Goal: Task Accomplishment & Management: Complete application form

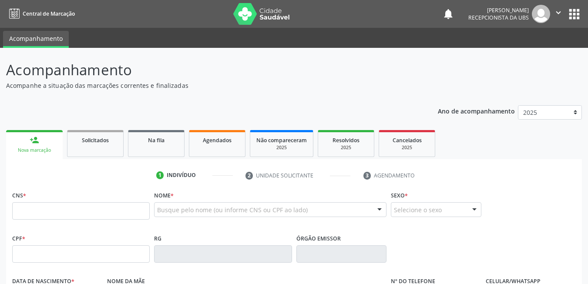
click at [101, 214] on input "text" at bounding box center [80, 210] width 137 height 17
type input "703 6050 5398 0733"
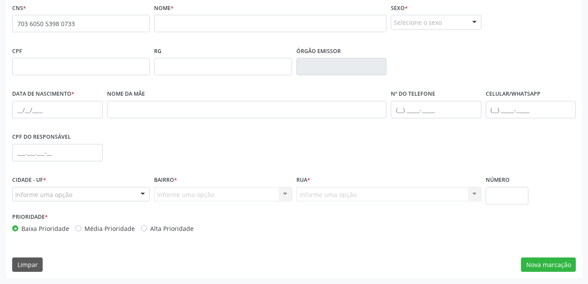
scroll to position [100, 0]
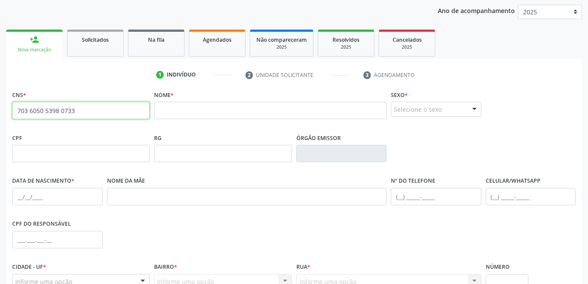
drag, startPoint x: 72, startPoint y: 112, endPoint x: 16, endPoint y: 111, distance: 56.5
click at [15, 113] on input "703 6050 5398 0733" at bounding box center [80, 110] width 137 height 17
paste input "898 0034 2634 5457"
type input "898 0034 2634 5457"
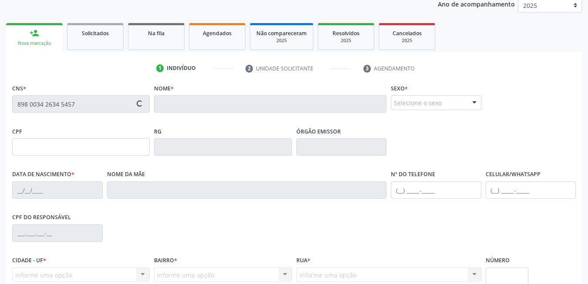
scroll to position [187, 0]
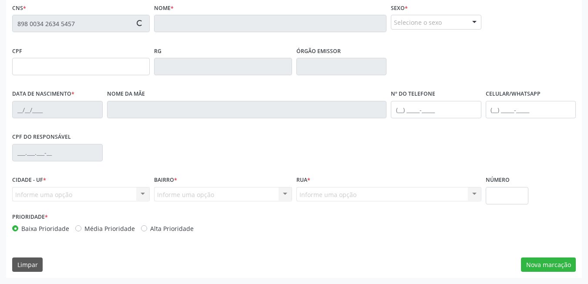
type input "08/03/1997"
type input "Ires Vieira da Silva"
type input "[PHONE_NUMBER]"
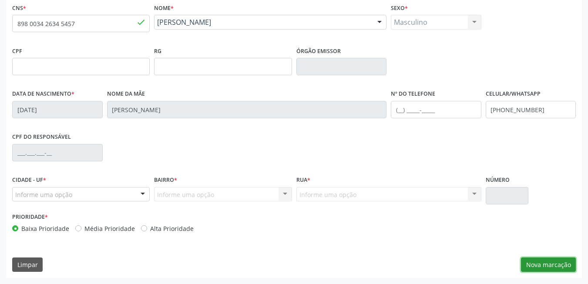
click at [540, 267] on button "Nova marcação" at bounding box center [548, 264] width 55 height 15
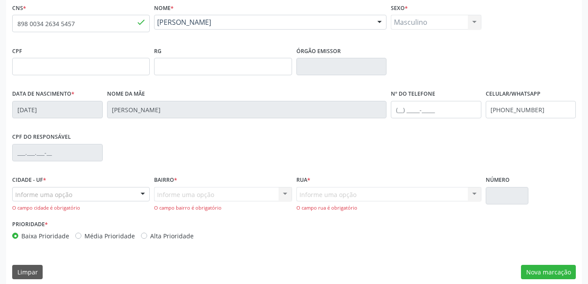
click at [121, 193] on div "Informe uma opção" at bounding box center [80, 194] width 137 height 15
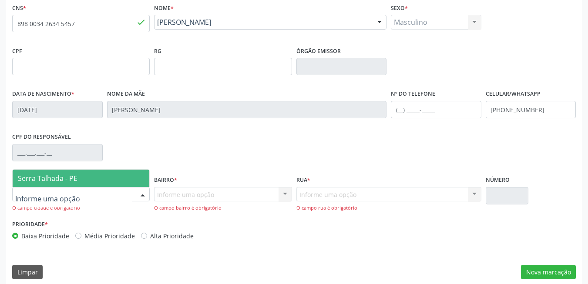
click at [120, 177] on span "Serra Talhada - PE" at bounding box center [81, 178] width 137 height 17
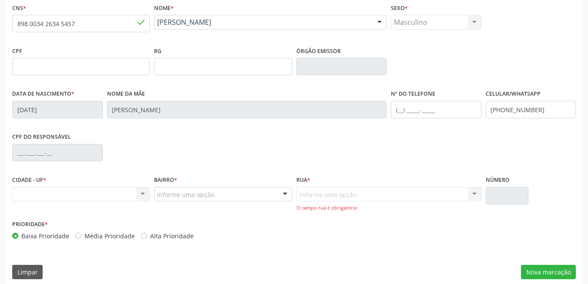
click at [94, 187] on div "Nenhum resultado encontrado para: " " Não há nenhuma opção para ser exibida." at bounding box center [80, 194] width 137 height 15
click at [144, 192] on div "Nenhum resultado encontrado para: " " Não há nenhuma opção para ser exibida." at bounding box center [80, 194] width 137 height 15
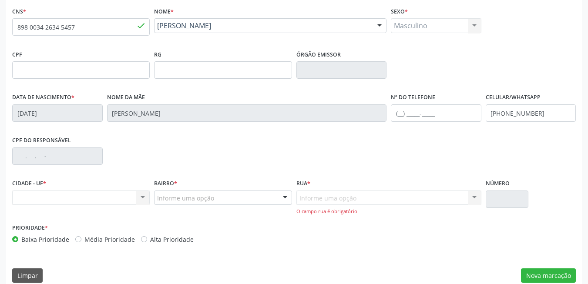
scroll to position [195, 0]
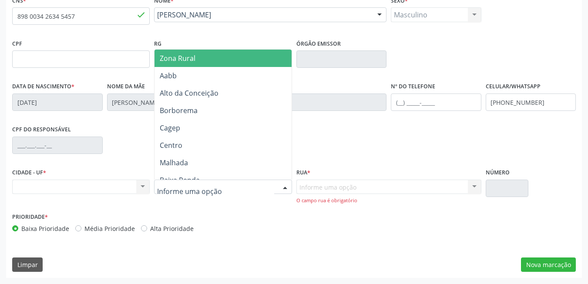
click at [285, 189] on div at bounding box center [284, 187] width 13 height 15
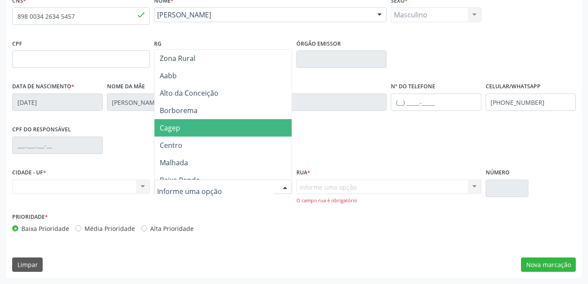
click at [196, 125] on span "Cagep" at bounding box center [224, 127] width 140 height 17
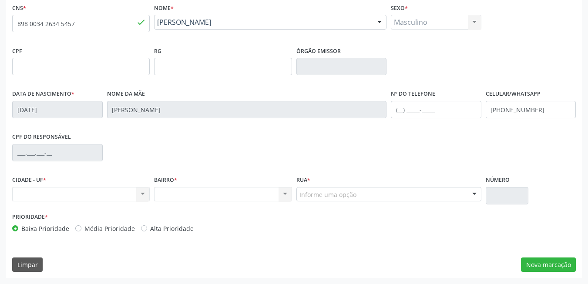
scroll to position [187, 0]
click at [474, 187] on div "Professor Josuel de Castro Campo Belo Quadra A Quadra B Dr. Carlos Chagas Salus…" at bounding box center [388, 194] width 185 height 15
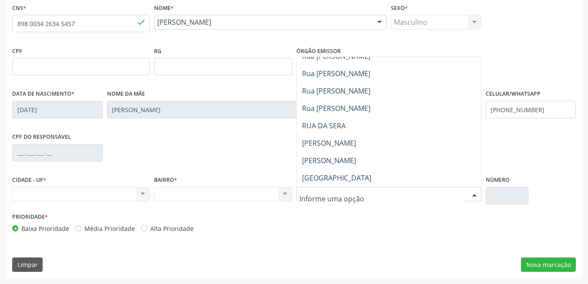
scroll to position [444, 0]
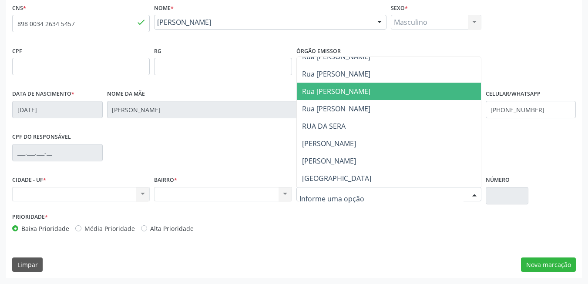
click at [370, 95] on span "Rua Itamiran Nunes de Souza" at bounding box center [336, 92] width 68 height 10
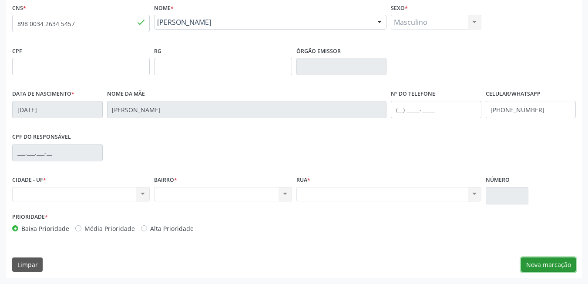
click at [544, 260] on button "Nova marcação" at bounding box center [548, 264] width 55 height 15
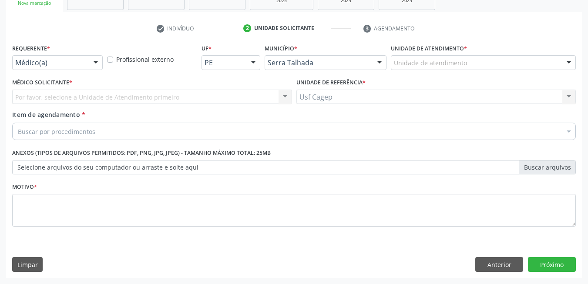
scroll to position [147, 0]
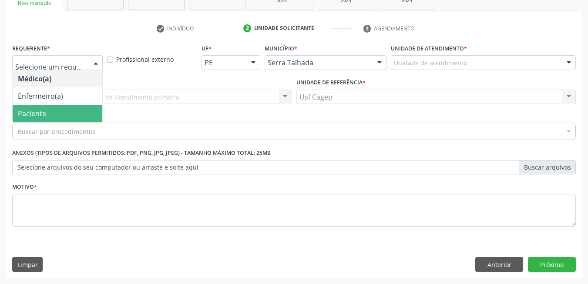
click at [76, 105] on span "Paciente" at bounding box center [58, 113] width 90 height 17
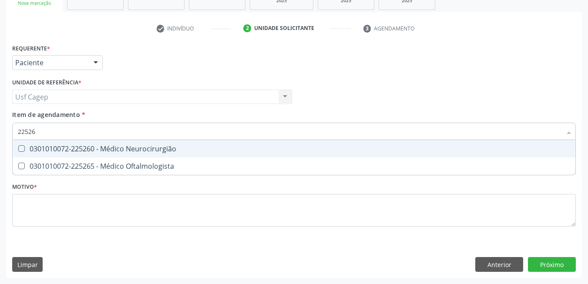
type input "225265"
click at [296, 151] on div "0301010072-225265 - Médico Oftalmologista" at bounding box center [294, 148] width 552 height 7
checkbox Oftalmologista "true"
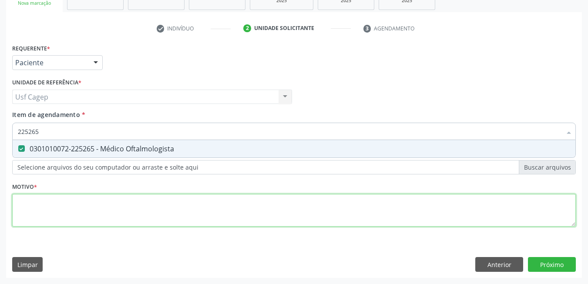
click at [301, 206] on div "Requerente * Paciente Médico(a) Enfermeiro(a) Paciente Nenhum resultado encontr…" at bounding box center [293, 140] width 563 height 197
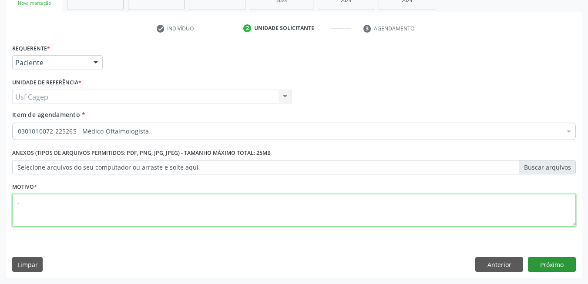
type textarea "."
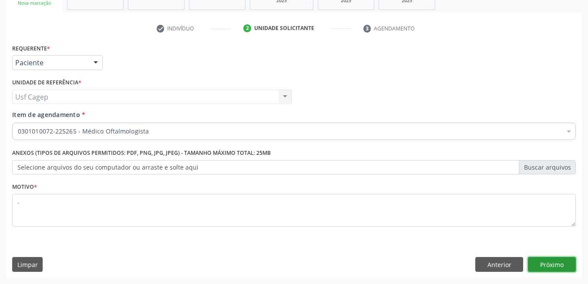
click at [534, 262] on button "Próximo" at bounding box center [552, 264] width 48 height 15
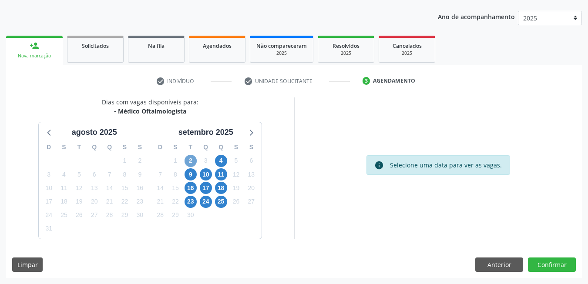
click at [189, 160] on span "2" at bounding box center [190, 161] width 12 height 12
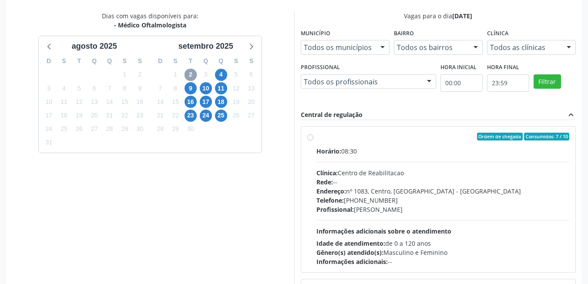
scroll to position [181, 0]
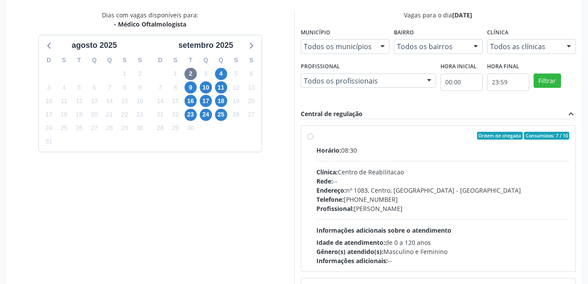
click at [345, 181] on div "Rede: --" at bounding box center [442, 181] width 253 height 9
click at [313, 140] on input "Ordem de chegada Consumidos: 7 / 10 Horário: 08:30 Clínica: Centro de Reabilita…" at bounding box center [310, 136] width 6 height 8
radio input "true"
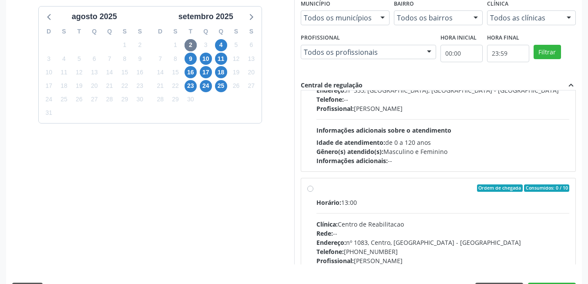
scroll to position [236, 0]
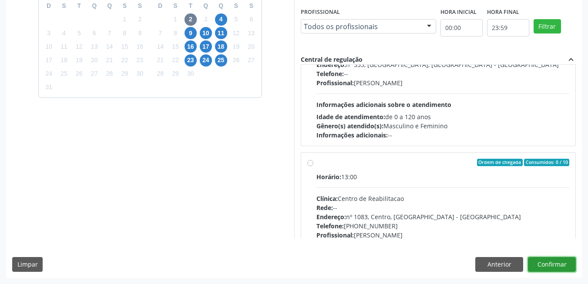
click at [564, 261] on button "Confirmar" at bounding box center [552, 264] width 48 height 15
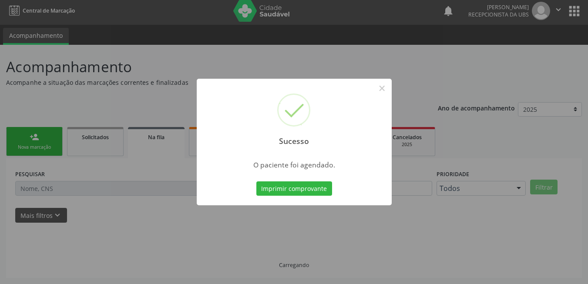
scroll to position [3, 0]
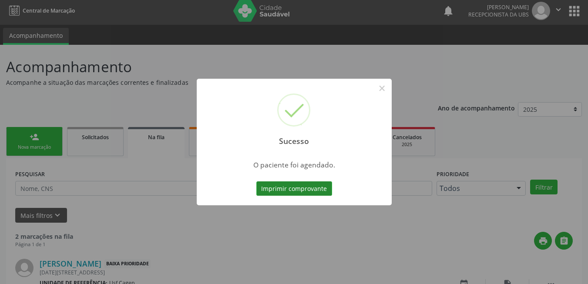
click at [308, 188] on button "Imprimir comprovante" at bounding box center [294, 188] width 76 height 15
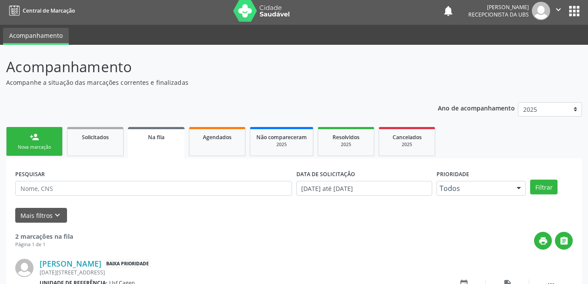
drag, startPoint x: 43, startPoint y: 147, endPoint x: 56, endPoint y: 135, distance: 18.1
click at [43, 147] on div "Nova marcação" at bounding box center [34, 147] width 43 height 7
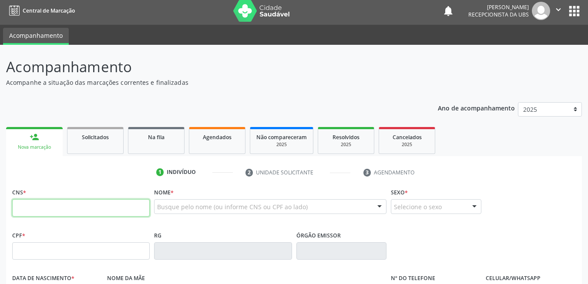
click at [107, 209] on input "text" at bounding box center [80, 207] width 137 height 17
type input "898 0037 2480 2643"
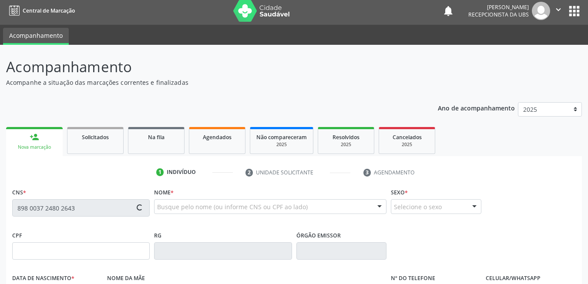
type input "07/02/2009"
type input "Maria do Socorro de Souza Lopes"
type input "[PHONE_NUMBER]"
type input "022.588.194-23"
type input "338"
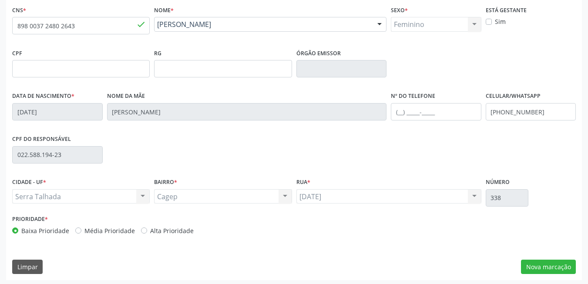
scroll to position [187, 0]
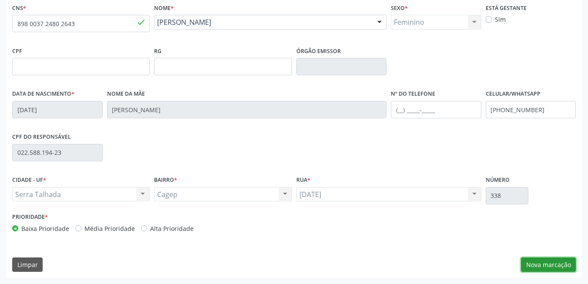
click at [535, 260] on button "Nova marcação" at bounding box center [548, 264] width 55 height 15
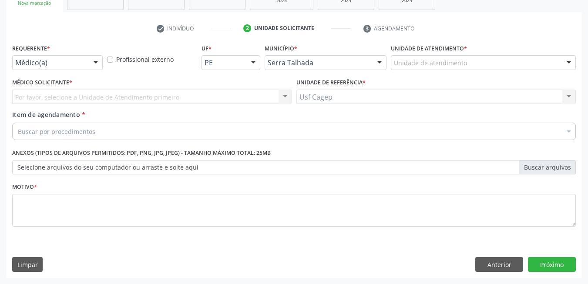
scroll to position [147, 0]
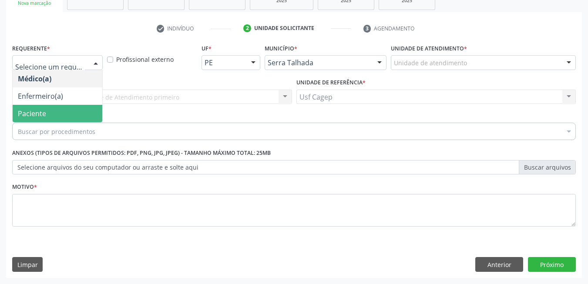
click at [78, 109] on span "Paciente" at bounding box center [58, 113] width 90 height 17
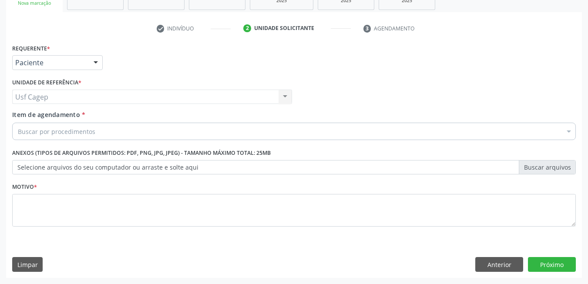
click at [103, 129] on div "Buscar por procedimentos" at bounding box center [293, 131] width 563 height 17
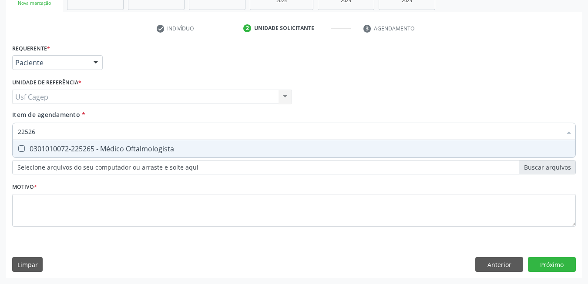
type input "225265"
drag, startPoint x: 122, startPoint y: 144, endPoint x: 124, endPoint y: 176, distance: 32.2
click at [123, 145] on div "0301010072-225265 - Médico Oftalmologista" at bounding box center [294, 148] width 552 height 7
checkbox Oftalmologista "true"
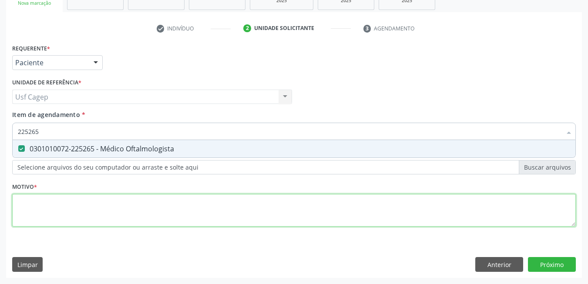
click at [125, 200] on div "Requerente * Paciente Médico(a) Enfermeiro(a) Paciente Nenhum resultado encontr…" at bounding box center [293, 140] width 563 height 197
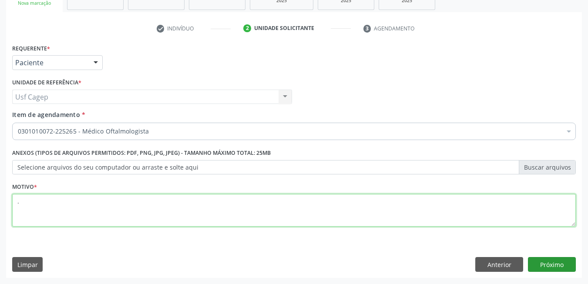
type textarea "."
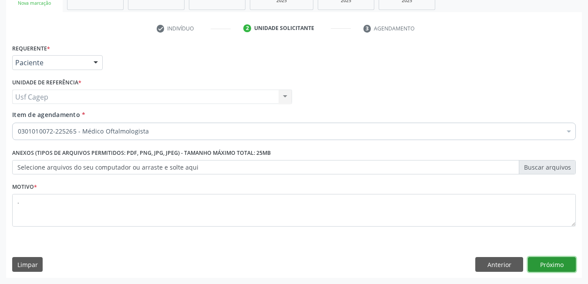
click at [539, 270] on button "Próximo" at bounding box center [552, 264] width 48 height 15
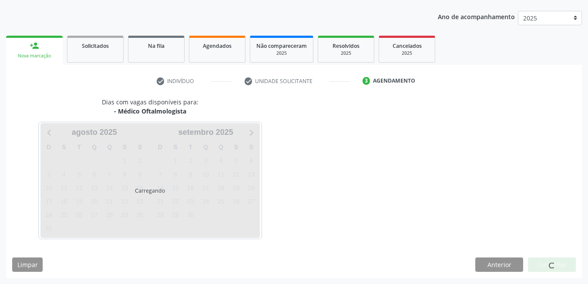
scroll to position [94, 0]
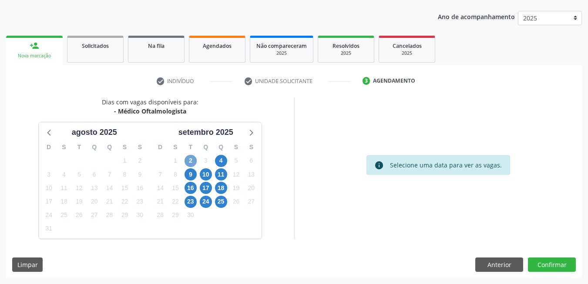
click at [191, 162] on span "2" at bounding box center [190, 161] width 12 height 12
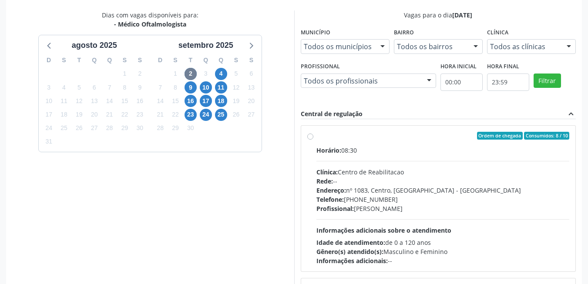
click at [441, 202] on div "Telefone: (81) 38313112" at bounding box center [442, 199] width 253 height 9
click at [313, 140] on input "Ordem de chegada Consumidos: 8 / 10 Horário: 08:30 Clínica: Centro de Reabilita…" at bounding box center [310, 136] width 6 height 8
radio input "true"
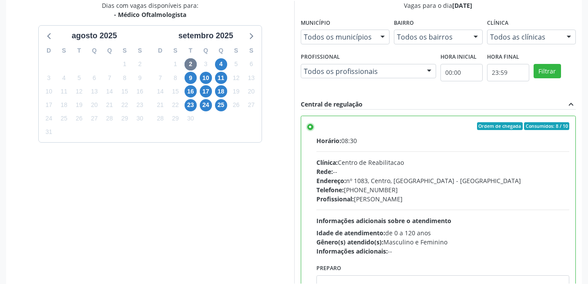
scroll to position [236, 0]
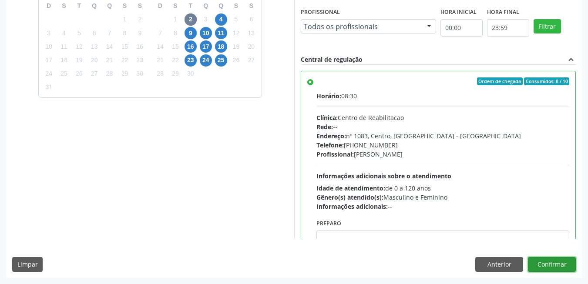
click at [555, 264] on button "Confirmar" at bounding box center [552, 264] width 48 height 15
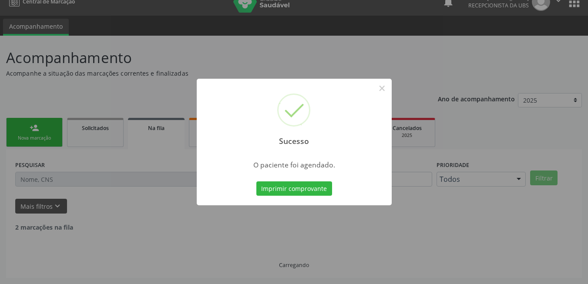
scroll to position [3, 0]
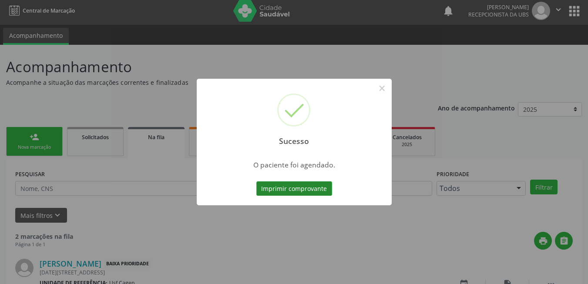
click at [290, 186] on button "Imprimir comprovante" at bounding box center [294, 188] width 76 height 15
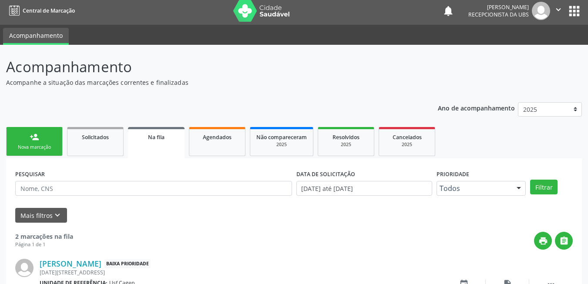
click at [43, 134] on link "person_add Nova marcação" at bounding box center [34, 141] width 57 height 29
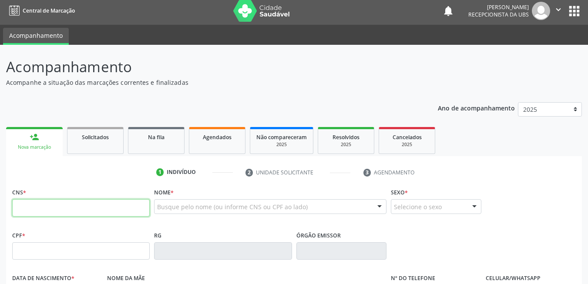
click at [77, 208] on input "text" at bounding box center [80, 207] width 137 height 17
type input "701 8042 7258 9771"
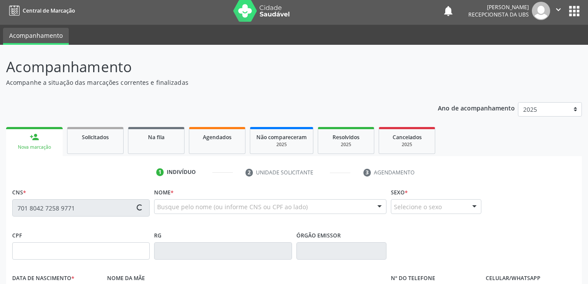
type input "24/04/1978"
type input "Maria Ferreira Leite Lima"
type input "(87) 99610-6203"
type input "65"
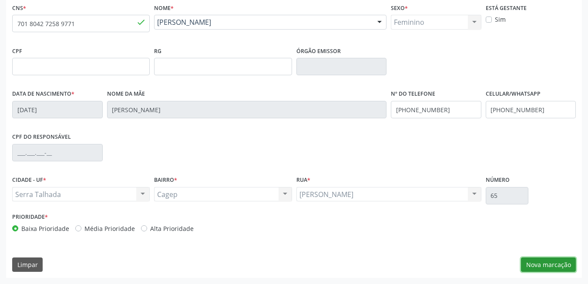
click at [563, 270] on button "Nova marcação" at bounding box center [548, 264] width 55 height 15
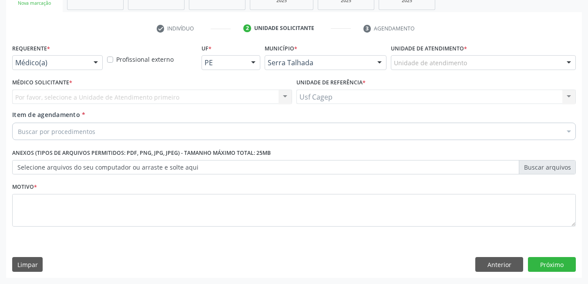
scroll to position [147, 0]
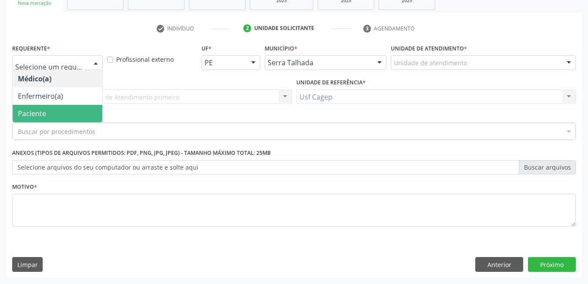
click at [53, 107] on span "Paciente" at bounding box center [58, 113] width 90 height 17
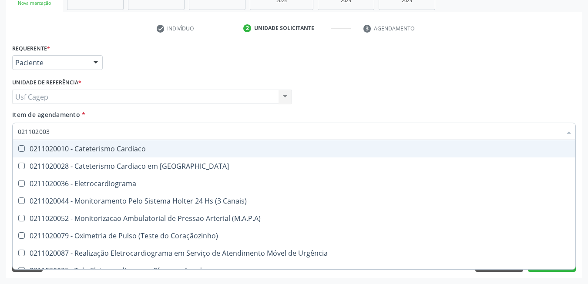
type input "0211020036"
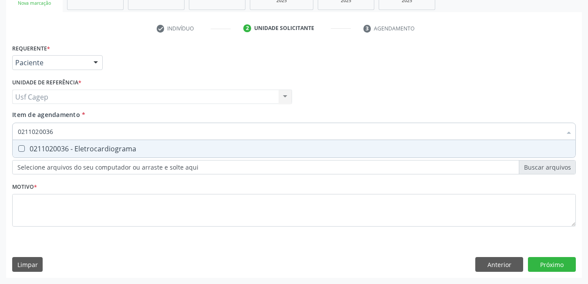
click at [73, 150] on div "0211020036 - Eletrocardiograma" at bounding box center [294, 148] width 552 height 7
checkbox Eletrocardiograma "true"
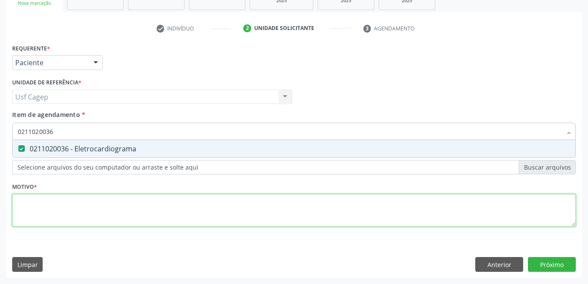
click at [97, 210] on div "Requerente * Paciente Médico(a) Enfermeiro(a) Paciente Nenhum resultado encontr…" at bounding box center [293, 140] width 563 height 197
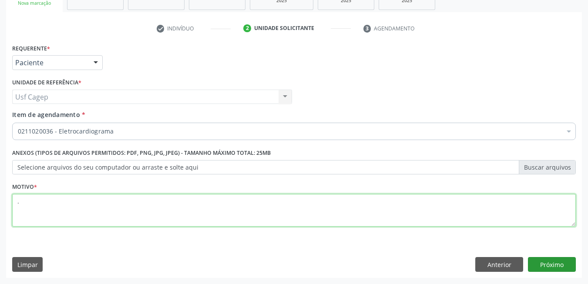
type textarea "."
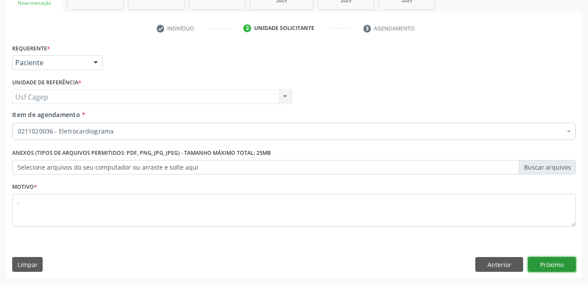
click at [547, 265] on button "Próximo" at bounding box center [552, 264] width 48 height 15
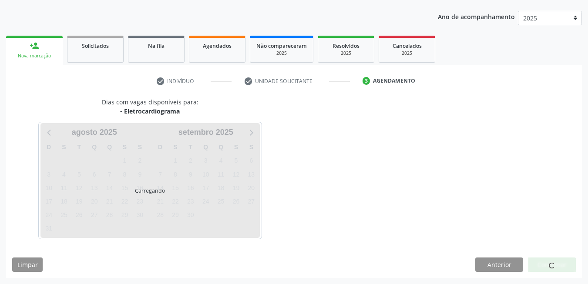
scroll to position [94, 0]
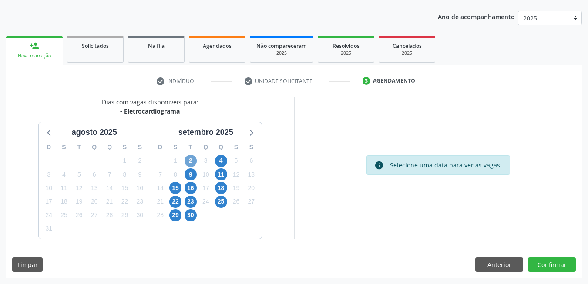
click at [194, 160] on span "2" at bounding box center [190, 161] width 12 height 12
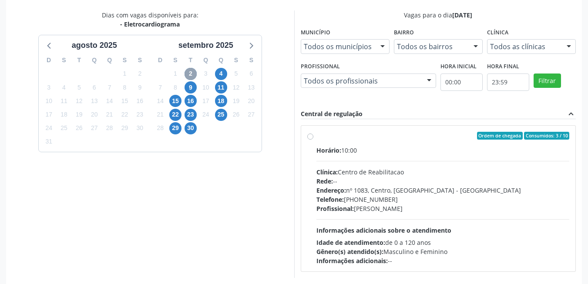
scroll to position [220, 0]
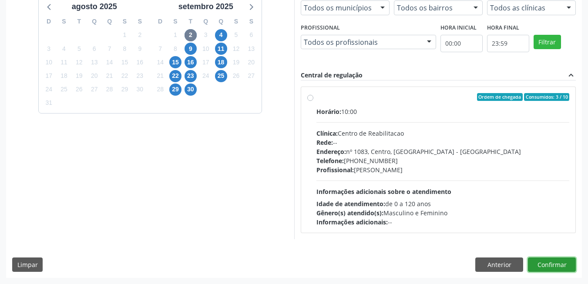
click at [561, 266] on button "Confirmar" at bounding box center [552, 264] width 48 height 15
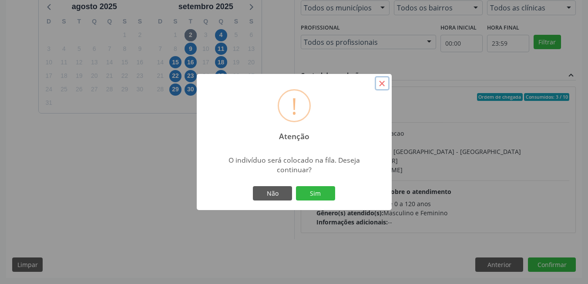
click at [387, 84] on button "×" at bounding box center [381, 83] width 15 height 15
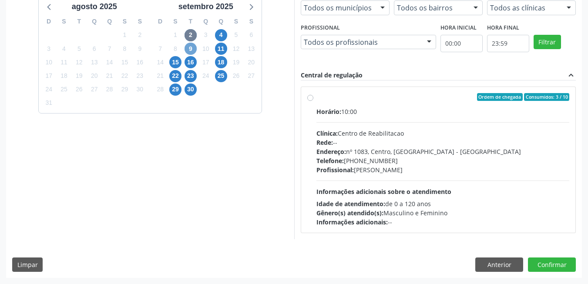
click at [195, 44] on span "9" at bounding box center [190, 49] width 12 height 12
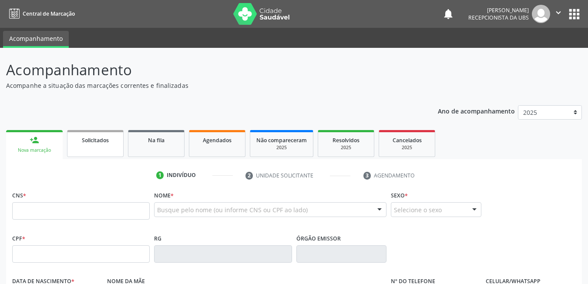
scroll to position [43, 0]
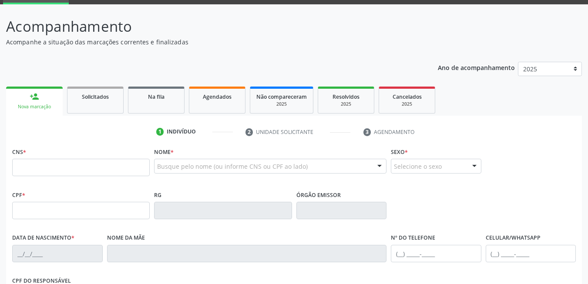
click at [126, 168] on input "text" at bounding box center [80, 167] width 137 height 17
type input "021 1020 036"
drag, startPoint x: 75, startPoint y: 168, endPoint x: 3, endPoint y: 174, distance: 72.4
click at [3, 174] on div "Acompanhamento Acompanhe a situação das marcações correntes e finalizadas Relat…" at bounding box center [294, 216] width 588 height 424
type input "701 8042 7258 9771"
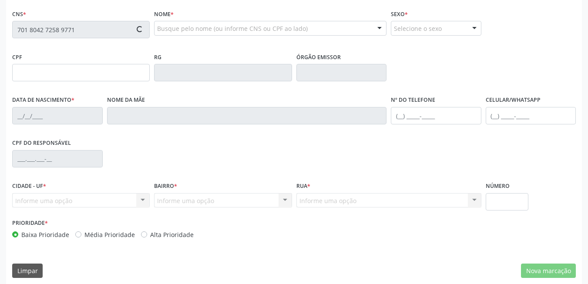
scroll to position [187, 0]
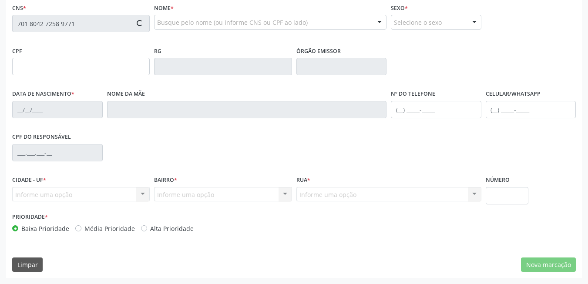
type input "24/04/1978"
type input "Maria Ferreira Leite Lima"
type input "(87) 99610-6203"
type input "65"
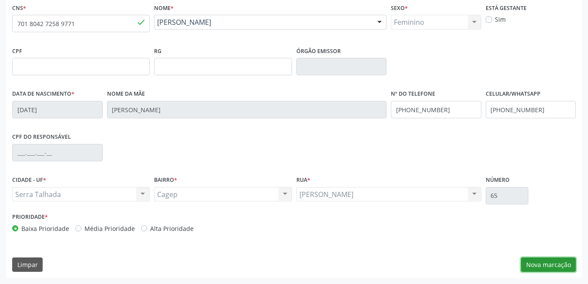
click at [541, 265] on button "Nova marcação" at bounding box center [548, 264] width 55 height 15
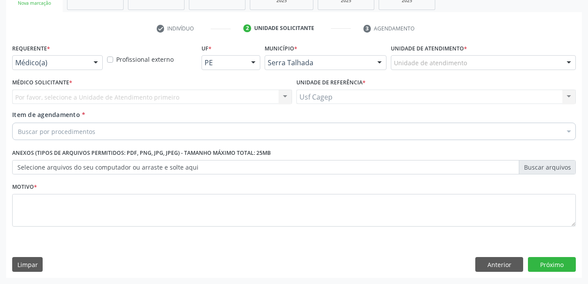
scroll to position [147, 0]
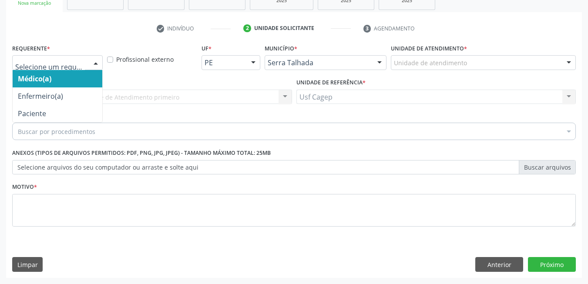
click at [87, 59] on div "Médico(a) Enfermeiro(a) Paciente Nenhum resultado encontrado para: " " Não há n…" at bounding box center [57, 62] width 90 height 15
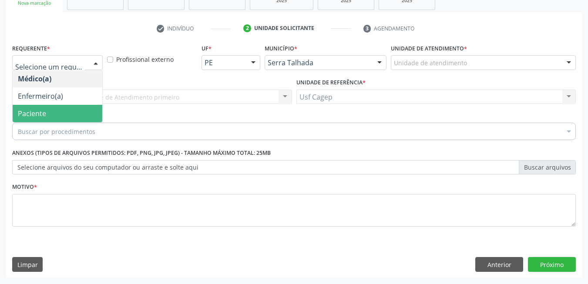
click at [61, 112] on span "Paciente" at bounding box center [58, 113] width 90 height 17
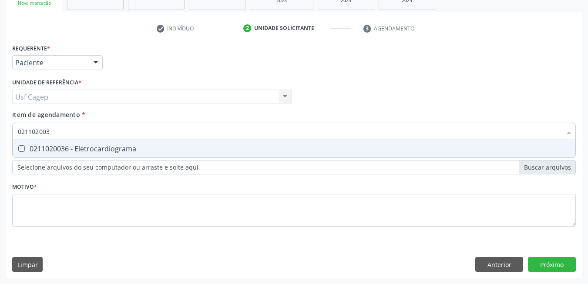
type input "0211020036"
click at [241, 153] on span "0211020036 - Eletrocardiograma" at bounding box center [294, 148] width 562 height 17
checkbox Eletrocardiograma "true"
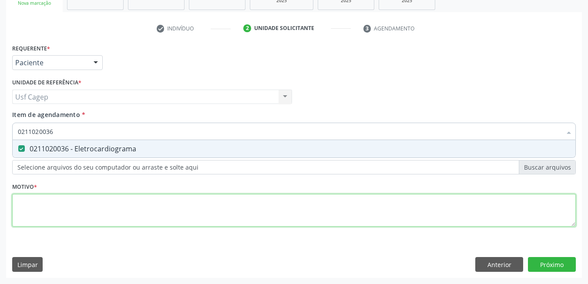
click at [221, 217] on div "Requerente * Paciente Médico(a) Enfermeiro(a) Paciente Nenhum resultado encontr…" at bounding box center [293, 140] width 563 height 197
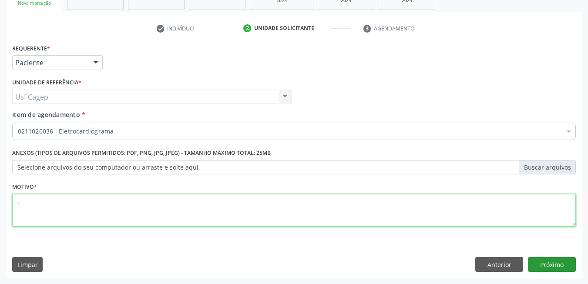
type textarea "."
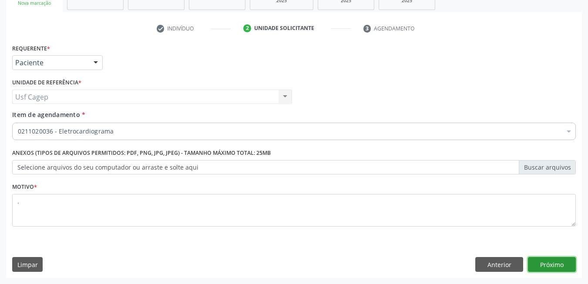
click at [563, 271] on button "Próximo" at bounding box center [552, 264] width 48 height 15
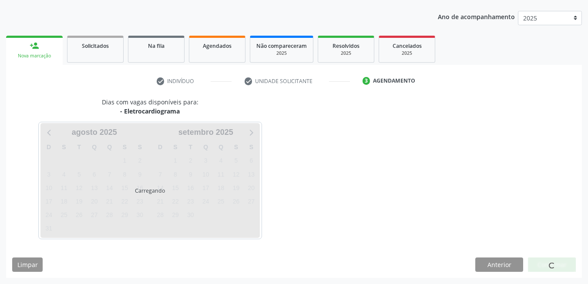
scroll to position [94, 0]
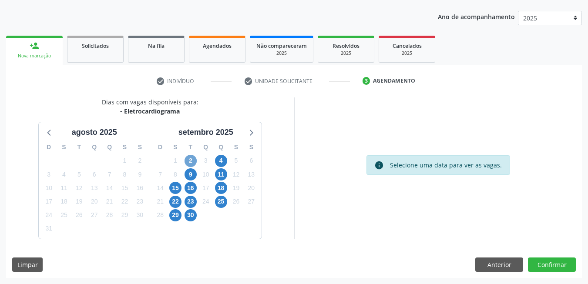
click at [190, 165] on span "2" at bounding box center [190, 161] width 12 height 12
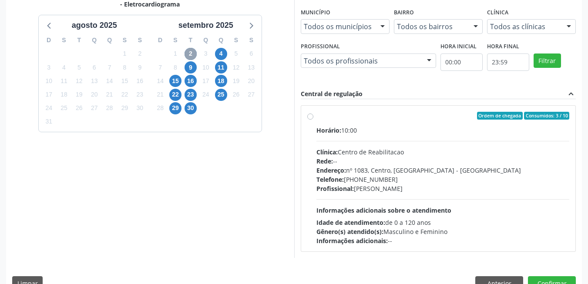
scroll to position [220, 0]
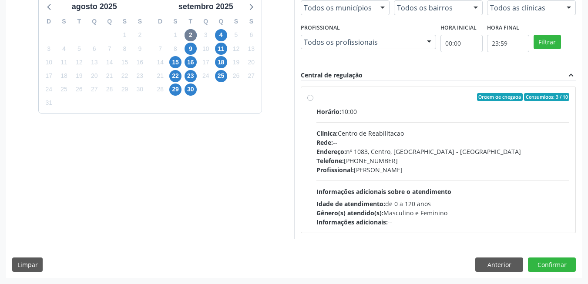
click at [404, 187] on div "Horário: 10:00 Clínica: Centro de Reabilitacao Rede: -- Endereço: nº 1083, Cent…" at bounding box center [442, 167] width 253 height 120
click at [313, 101] on input "Ordem de chegada Consumidos: 3 / 10 Horário: 10:00 Clínica: Centro de Reabilita…" at bounding box center [310, 97] width 6 height 8
radio input "true"
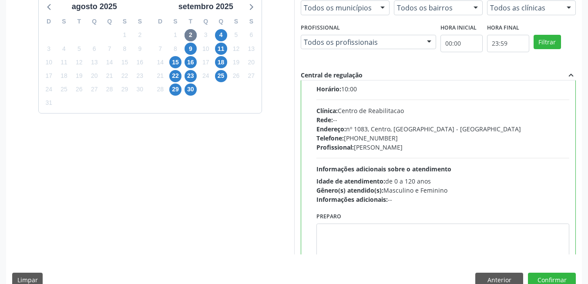
scroll to position [43, 0]
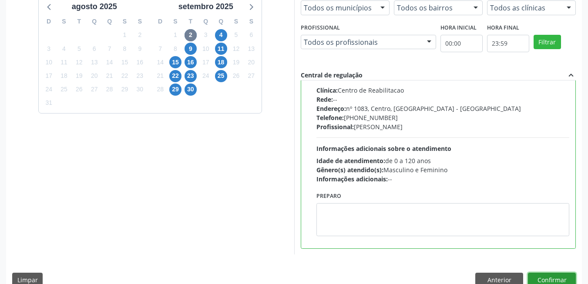
click at [544, 278] on button "Confirmar" at bounding box center [552, 280] width 48 height 15
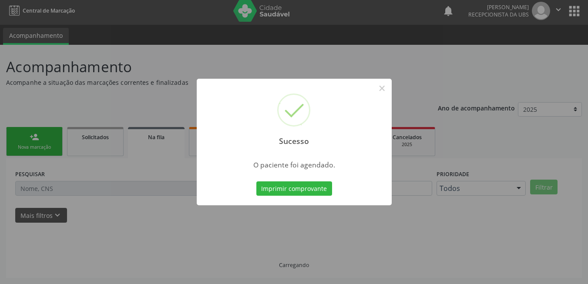
scroll to position [3, 0]
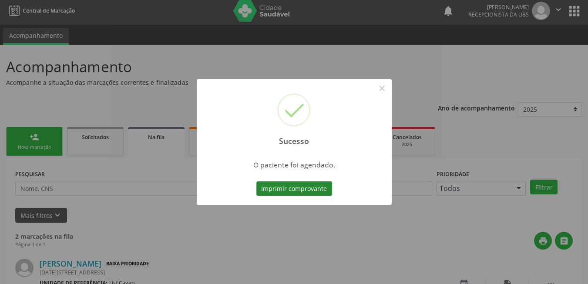
click at [319, 187] on button "Imprimir comprovante" at bounding box center [294, 188] width 76 height 15
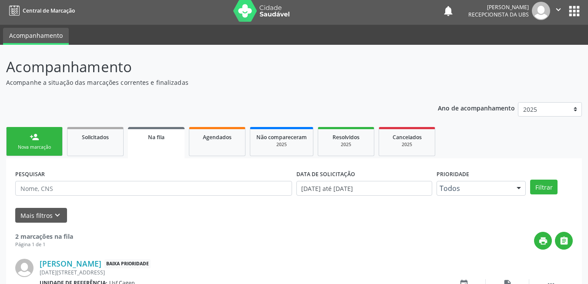
click at [48, 138] on link "person_add Nova marcação" at bounding box center [34, 141] width 57 height 29
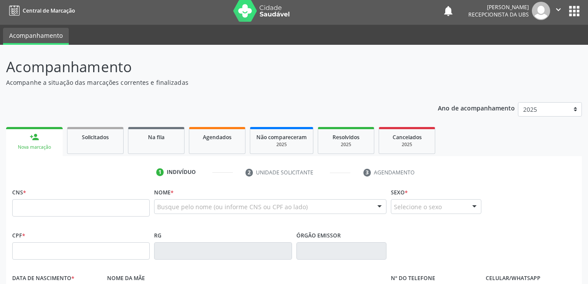
click at [39, 133] on link "person_add Nova marcação" at bounding box center [34, 141] width 57 height 29
click at [65, 207] on input "text" at bounding box center [80, 207] width 137 height 17
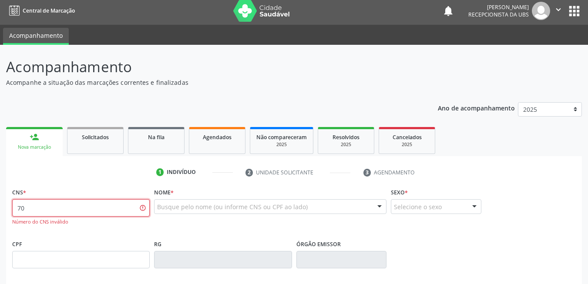
type input "7"
type input "708 7091 4253 8096"
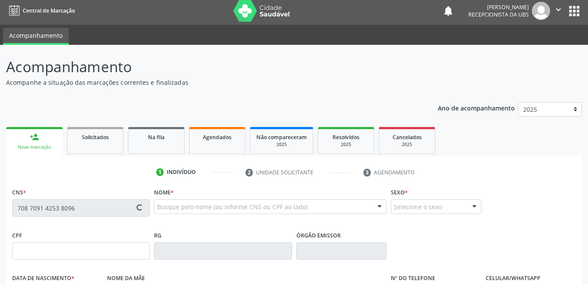
type input "000.278.874-80"
type input "29/08/1976"
type input "Sebastiana Domingo da Silva"
type input "(87) 9908-6557"
type input "52"
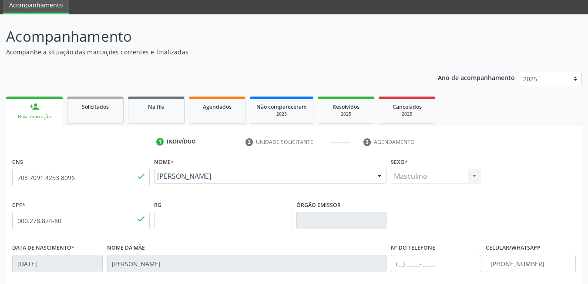
scroll to position [187, 0]
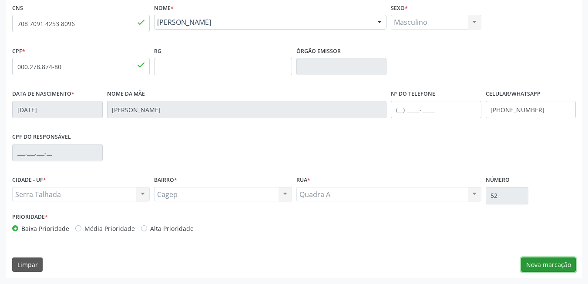
click at [549, 265] on button "Nova marcação" at bounding box center [548, 264] width 55 height 15
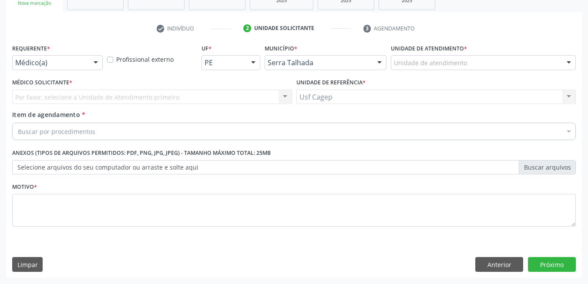
scroll to position [147, 0]
click at [131, 128] on div "Buscar por procedimentos" at bounding box center [293, 131] width 563 height 17
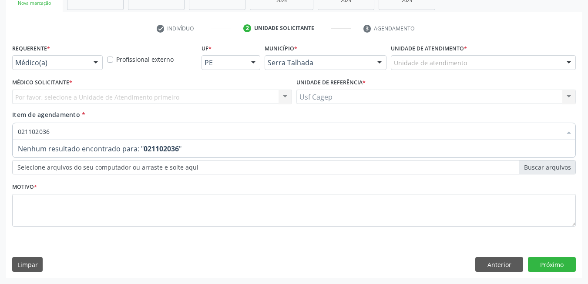
type input "0211020036"
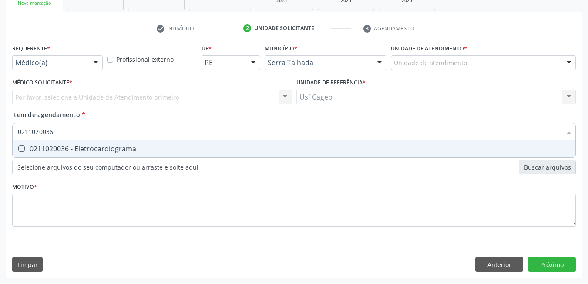
click at [173, 151] on div "0211020036 - Eletrocardiograma" at bounding box center [294, 148] width 552 height 7
checkbox Eletrocardiograma "true"
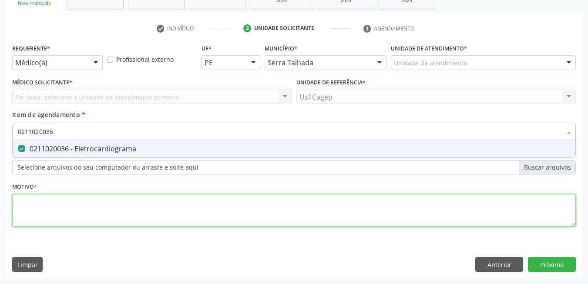
click at [181, 209] on div "Requerente * Médico(a) Médico(a) Enfermeiro(a) Paciente Nenhum resultado encont…" at bounding box center [293, 140] width 563 height 197
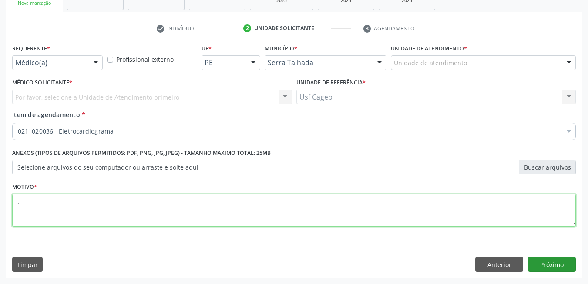
type textarea "."
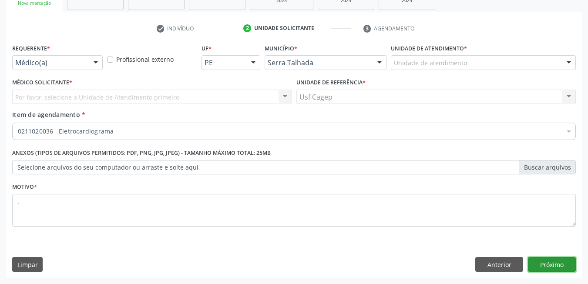
click at [550, 261] on button "Próximo" at bounding box center [552, 264] width 48 height 15
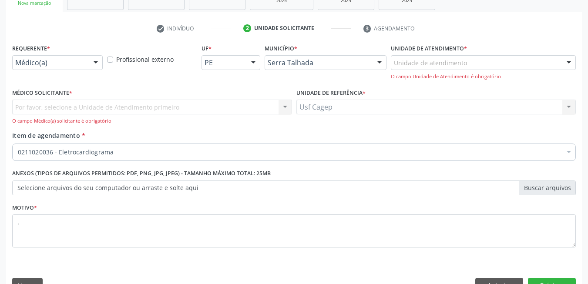
click at [96, 60] on div at bounding box center [95, 63] width 13 height 15
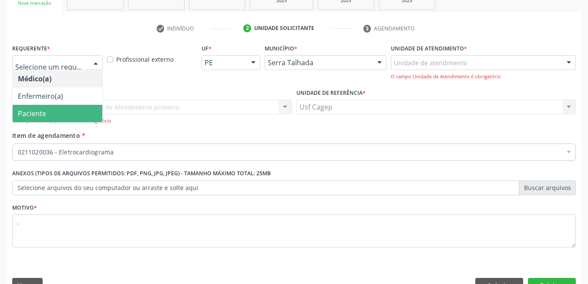
click at [87, 109] on span "Paciente" at bounding box center [58, 113] width 90 height 17
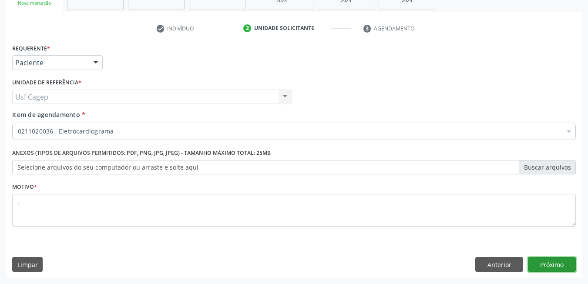
click at [573, 268] on button "Próximo" at bounding box center [552, 264] width 48 height 15
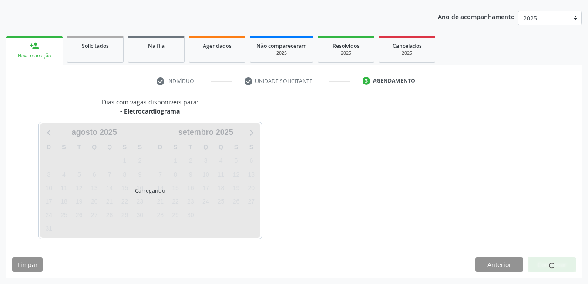
scroll to position [94, 0]
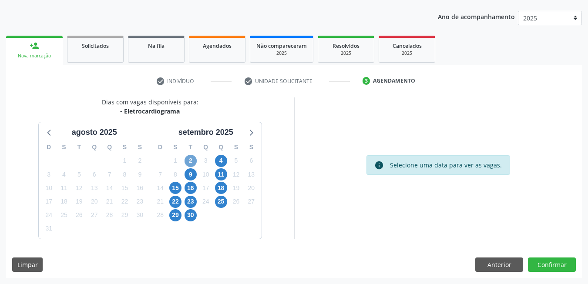
click at [187, 160] on span "2" at bounding box center [190, 161] width 12 height 12
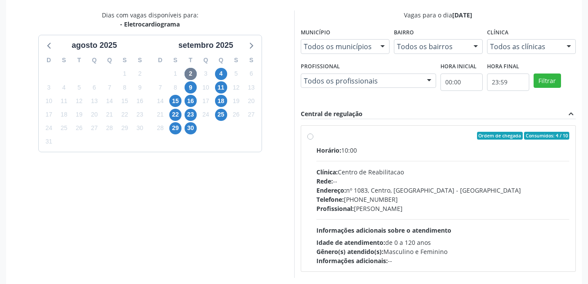
click at [401, 211] on div "Profissional: Maria do Carmo Silva" at bounding box center [442, 208] width 253 height 9
click at [313, 140] on input "Ordem de chegada Consumidos: 4 / 10 Horário: 10:00 Clínica: Centro de Reabilita…" at bounding box center [310, 136] width 6 height 8
radio input "true"
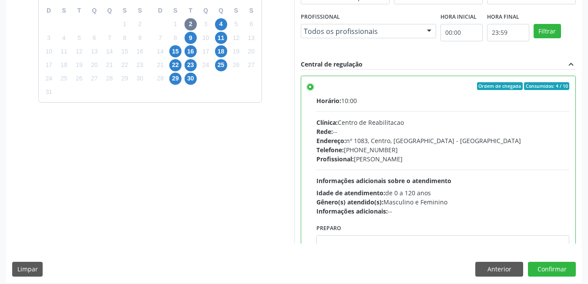
scroll to position [236, 0]
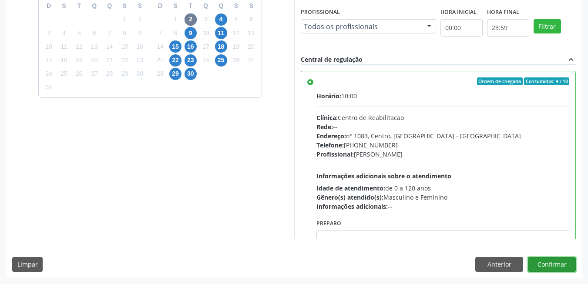
click at [568, 260] on button "Confirmar" at bounding box center [552, 264] width 48 height 15
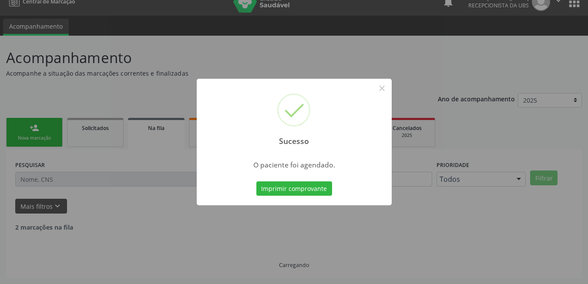
scroll to position [3, 0]
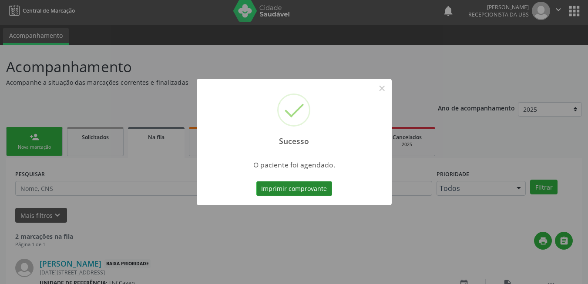
click at [320, 193] on button "Imprimir comprovante" at bounding box center [294, 188] width 76 height 15
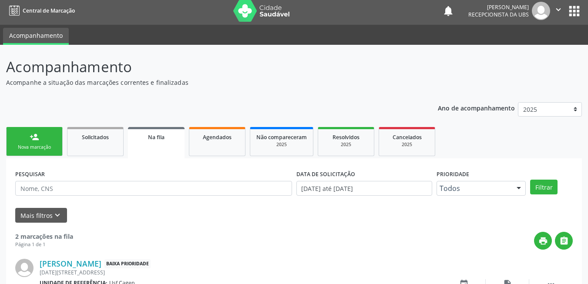
drag, startPoint x: 43, startPoint y: 151, endPoint x: 46, endPoint y: 140, distance: 11.7
click at [43, 151] on link "person_add Nova marcação" at bounding box center [34, 141] width 57 height 29
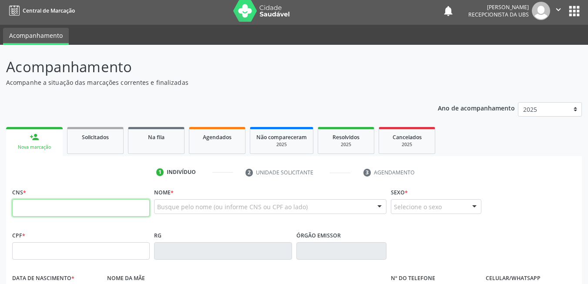
click at [70, 204] on input "text" at bounding box center [80, 207] width 137 height 17
click at [91, 207] on input "text" at bounding box center [80, 207] width 137 height 17
type input "707 6022 1542 0797"
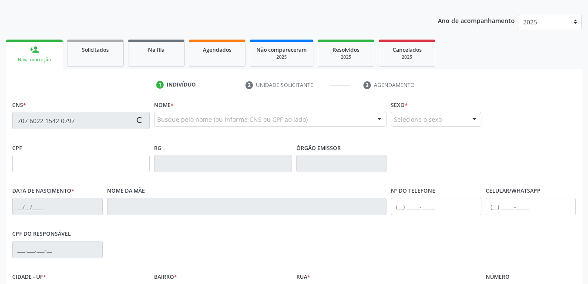
type input "000.280.074-84"
type input "17/05/1974"
type input "Maria Nelma Rodrigues de Souza"
type input "(87) 98127-6495"
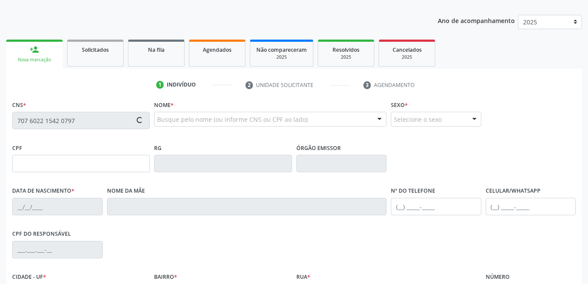
type input "315"
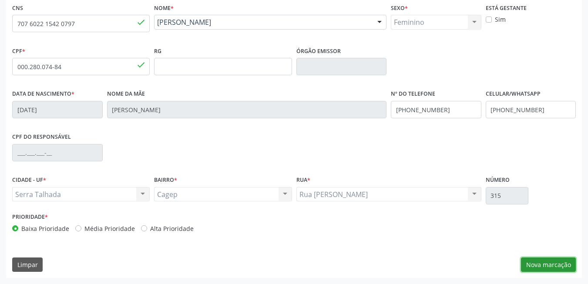
click at [544, 266] on button "Nova marcação" at bounding box center [548, 264] width 55 height 15
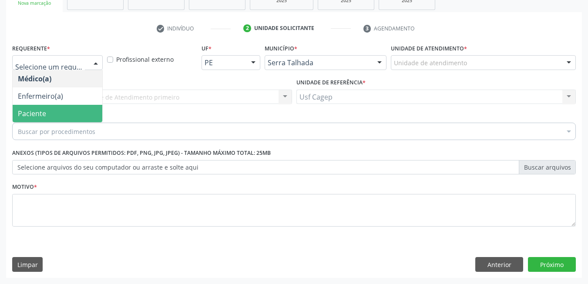
click at [67, 108] on span "Paciente" at bounding box center [58, 113] width 90 height 17
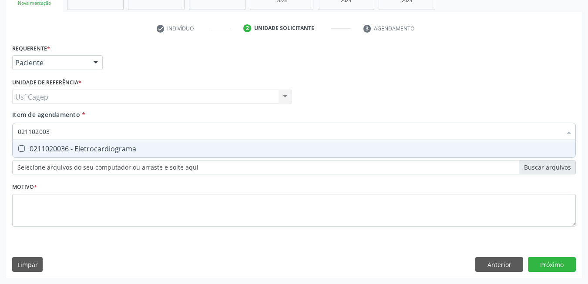
type input "0211020036"
drag, startPoint x: 87, startPoint y: 150, endPoint x: 89, endPoint y: 155, distance: 5.7
click at [87, 150] on div "0211020036 - Eletrocardiograma" at bounding box center [294, 148] width 552 height 7
checkbox Eletrocardiograma "true"
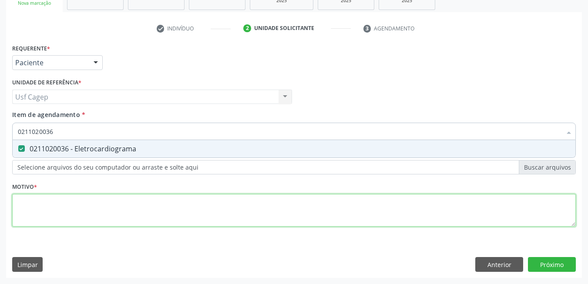
click at [103, 210] on div "Requerente * Paciente Médico(a) Enfermeiro(a) Paciente Nenhum resultado encontr…" at bounding box center [293, 140] width 563 height 197
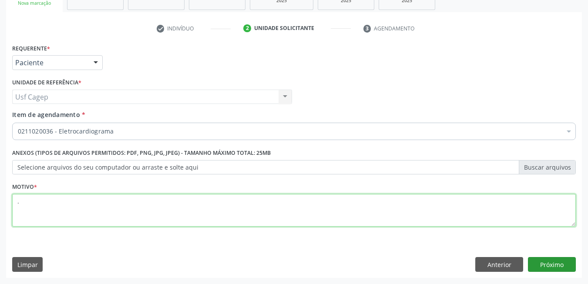
type textarea "."
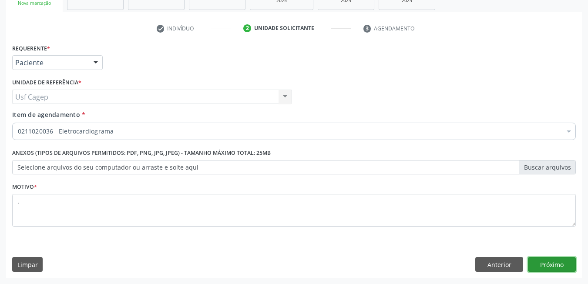
click at [555, 266] on button "Próximo" at bounding box center [552, 264] width 48 height 15
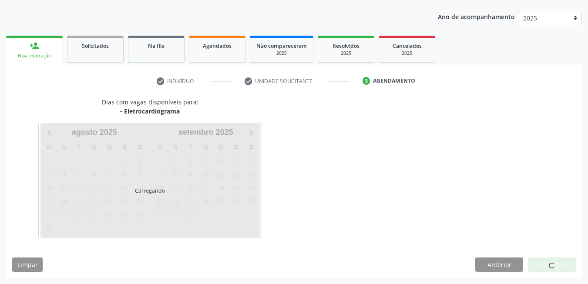
scroll to position [94, 0]
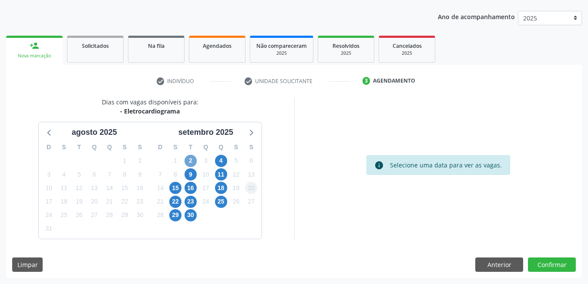
drag, startPoint x: 186, startPoint y: 162, endPoint x: 248, endPoint y: 190, distance: 68.5
click at [187, 162] on span "2" at bounding box center [190, 161] width 12 height 12
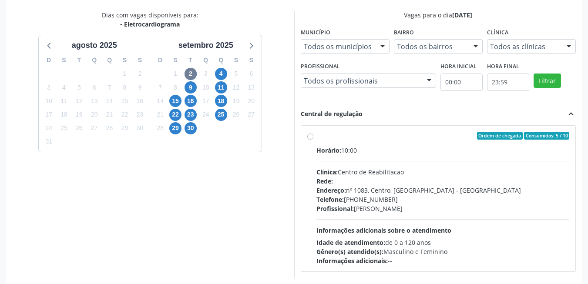
click at [378, 215] on div "Horário: 10:00 Clínica: Centro de Reabilitacao Rede: -- Endereço: nº 1083, Cent…" at bounding box center [442, 206] width 253 height 120
click at [313, 140] on input "Ordem de chegada Consumidos: 5 / 10 Horário: 10:00 Clínica: Centro de Reabilita…" at bounding box center [310, 136] width 6 height 8
radio input "true"
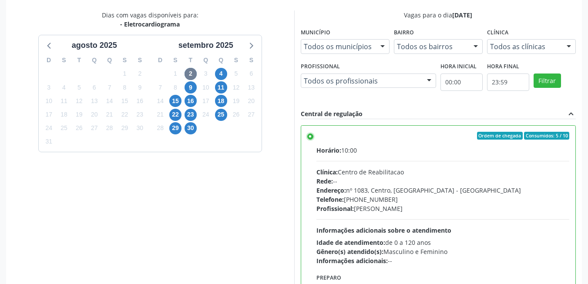
scroll to position [236, 0]
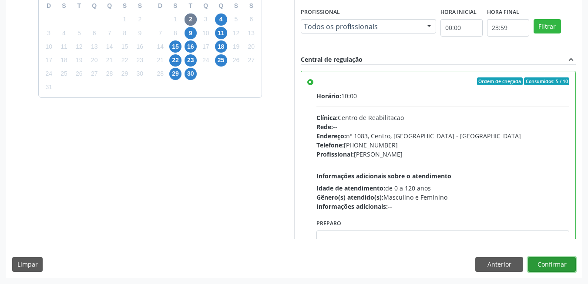
click at [538, 259] on button "Confirmar" at bounding box center [552, 264] width 48 height 15
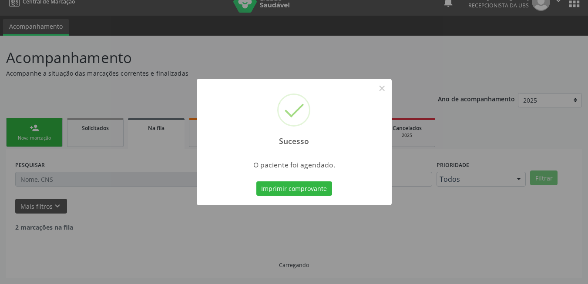
scroll to position [3, 0]
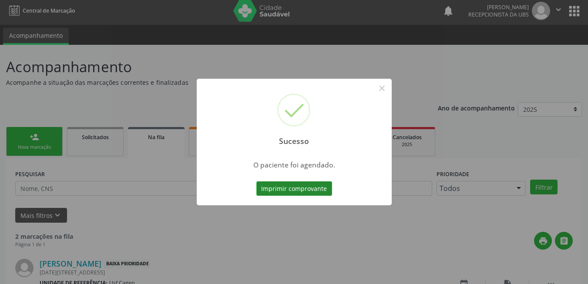
click at [308, 190] on button "Imprimir comprovante" at bounding box center [294, 188] width 76 height 15
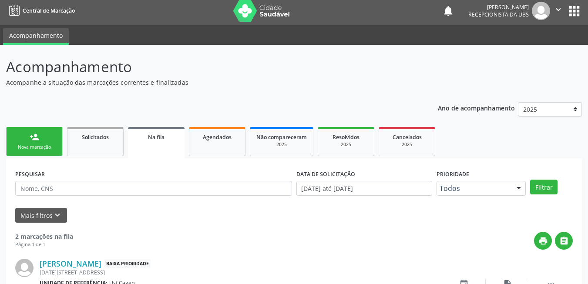
click at [58, 136] on link "person_add Nova marcação" at bounding box center [34, 141] width 57 height 29
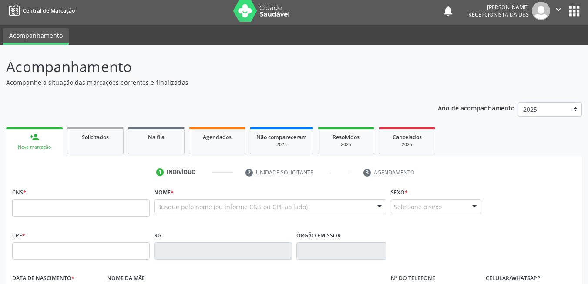
click at [57, 144] on link "person_add Nova marcação" at bounding box center [34, 141] width 57 height 29
click at [82, 203] on input "text" at bounding box center [80, 207] width 137 height 17
click at [75, 205] on input "text" at bounding box center [80, 207] width 137 height 17
click at [90, 208] on input "text" at bounding box center [80, 207] width 137 height 17
click at [89, 210] on input "text" at bounding box center [80, 207] width 137 height 17
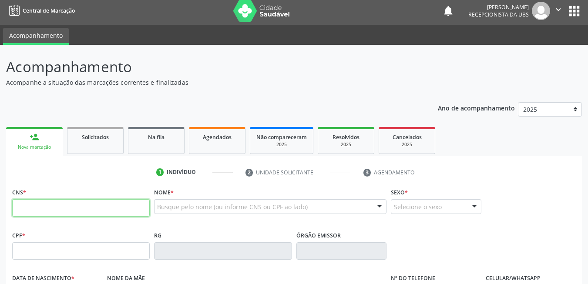
paste input "703 0048 3999 8778"
type input "703 0048 3999 8778"
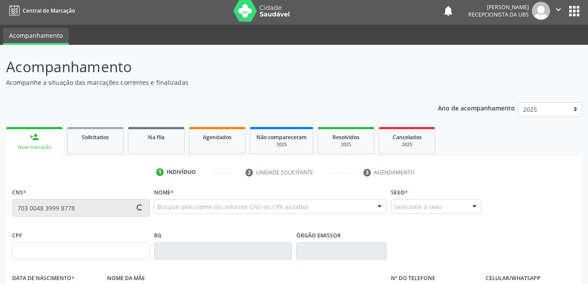
type input "13/04/2025"
type input "378"
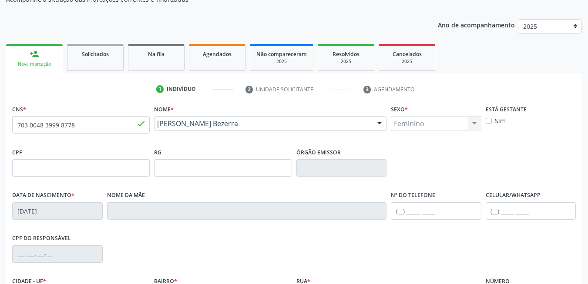
scroll to position [177, 0]
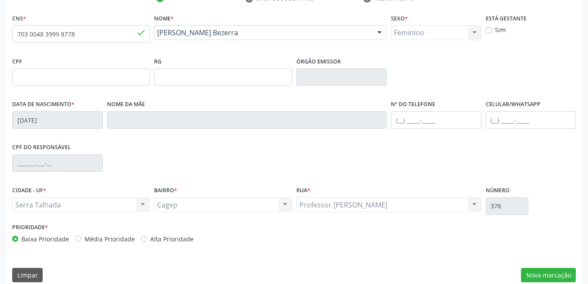
click at [552, 188] on div "CIDADE - UF * Serra Talhada Serra Talhada Nenhum resultado encontrado para: " "…" at bounding box center [294, 202] width 568 height 37
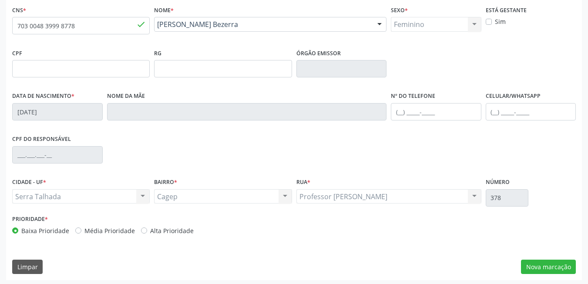
scroll to position [187, 0]
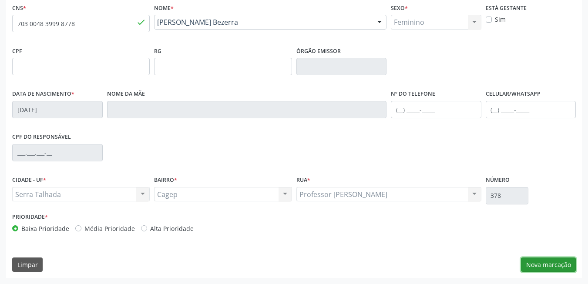
click at [543, 264] on button "Nova marcação" at bounding box center [548, 264] width 55 height 15
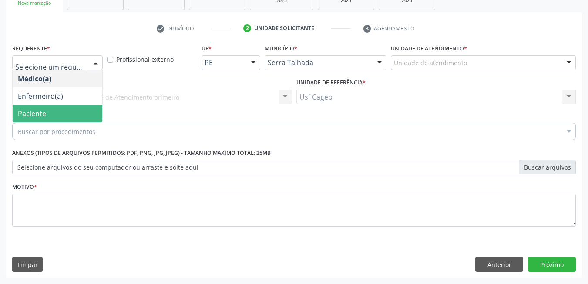
click at [64, 107] on span "Paciente" at bounding box center [58, 113] width 90 height 17
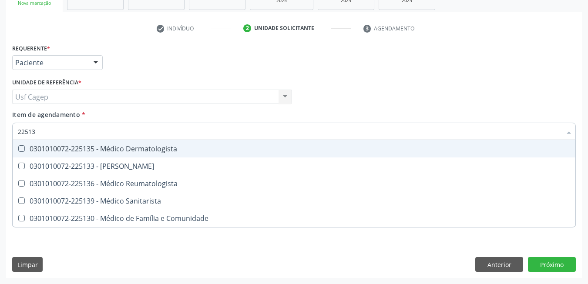
type input "225135"
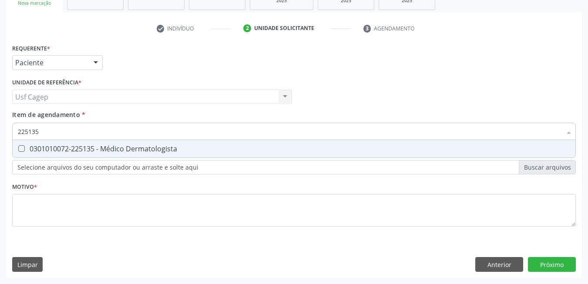
click at [72, 150] on div "0301010072-225135 - Médico Dermatologista" at bounding box center [294, 148] width 552 height 7
checkbox Dermatologista "true"
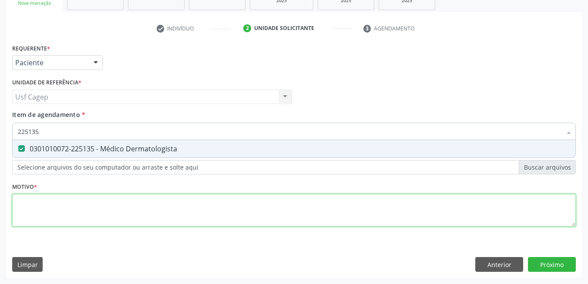
click at [96, 213] on div "Requerente * Paciente Médico(a) Enfermeiro(a) Paciente Nenhum resultado encontr…" at bounding box center [293, 140] width 563 height 197
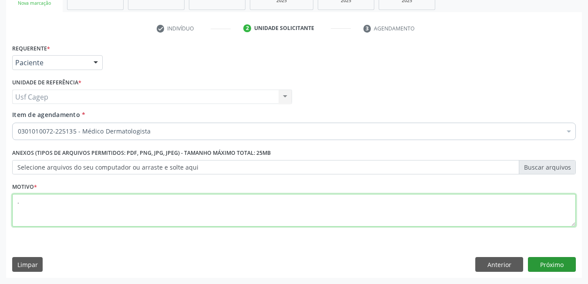
type textarea "."
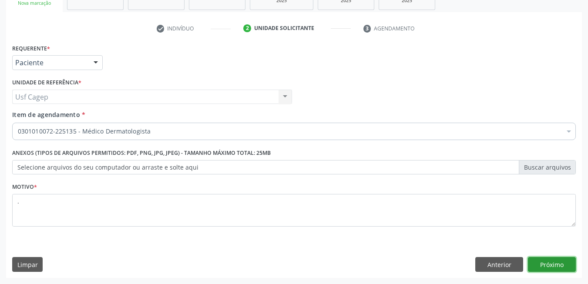
click at [561, 263] on button "Próximo" at bounding box center [552, 264] width 48 height 15
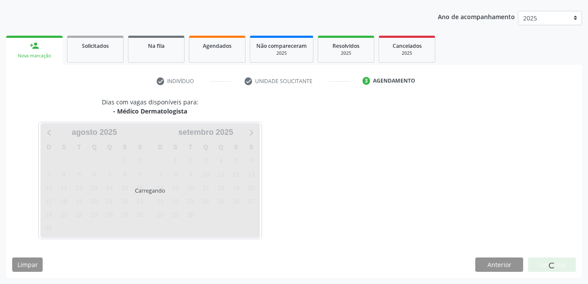
scroll to position [94, 0]
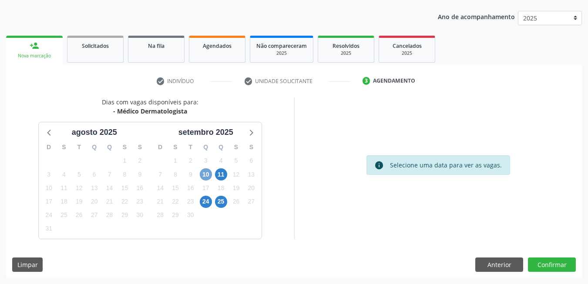
click at [206, 174] on span "10" at bounding box center [206, 174] width 12 height 12
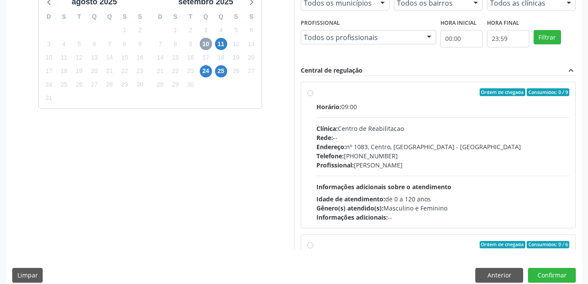
scroll to position [43, 0]
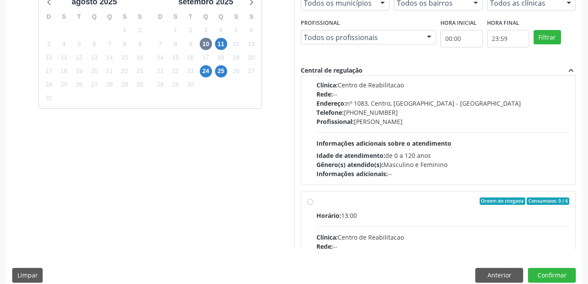
click at [434, 147] on span "Informações adicionais sobre o atendimento" at bounding box center [383, 143] width 135 height 8
click at [313, 53] on input "Ordem de chegada Consumidos: 0 / 9 Horário: 09:00 Clínica: Centro de Reabilitac…" at bounding box center [310, 49] width 6 height 8
radio input "true"
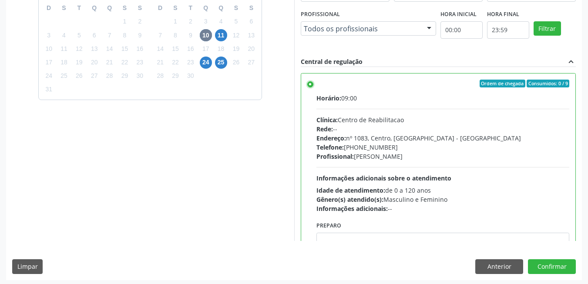
scroll to position [236, 0]
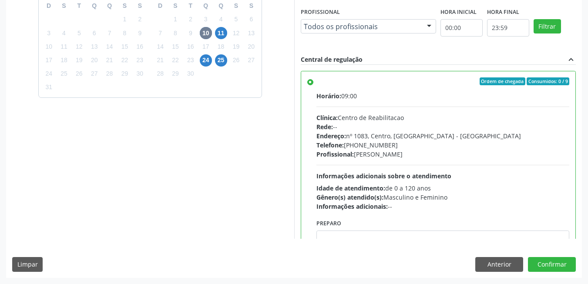
click at [561, 273] on div "Dias com vagas disponíveis para: - Médico Dermatologista agosto 2025 D S T Q Q …" at bounding box center [293, 116] width 575 height 321
click at [561, 267] on button "Confirmar" at bounding box center [552, 264] width 48 height 15
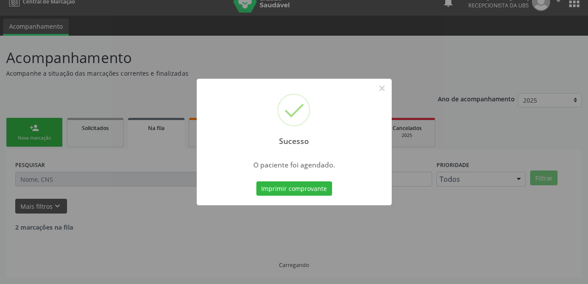
scroll to position [3, 0]
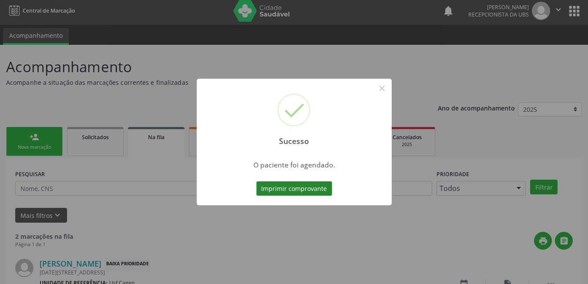
click at [275, 185] on button "Imprimir comprovante" at bounding box center [294, 188] width 76 height 15
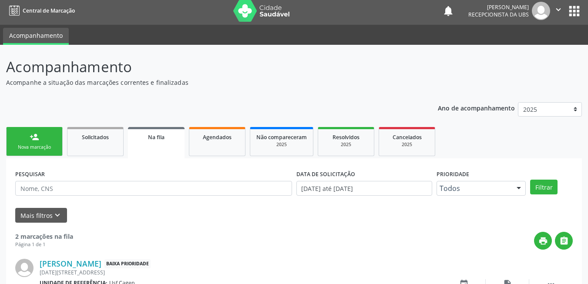
click at [43, 150] on div "Nova marcação" at bounding box center [34, 147] width 43 height 7
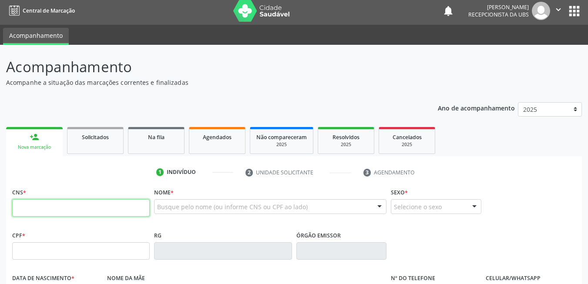
click at [67, 207] on input "text" at bounding box center [80, 207] width 137 height 17
paste input "703 0048 3999 8778"
type input "703 0048 3999 8778"
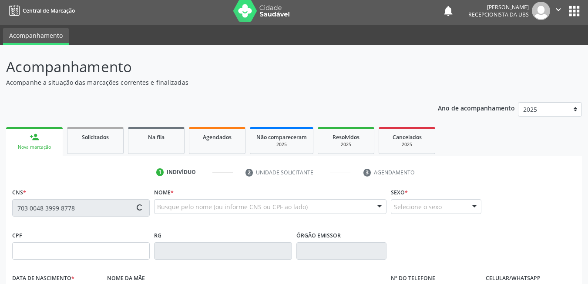
type input "13/04/2025"
type input "378"
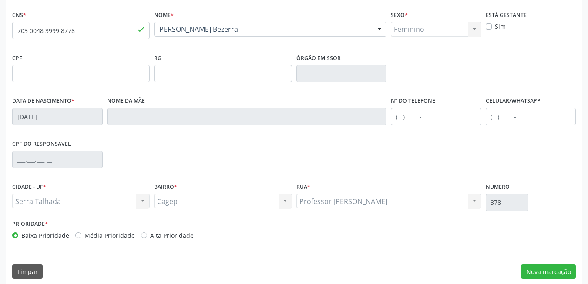
scroll to position [187, 0]
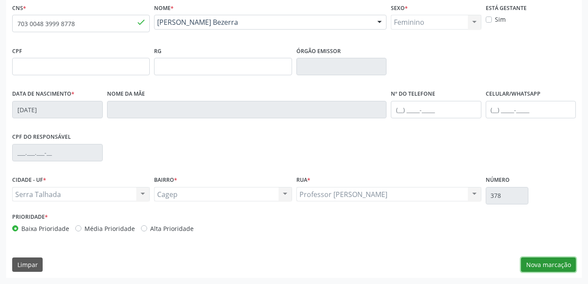
click at [561, 268] on button "Nova marcação" at bounding box center [548, 264] width 55 height 15
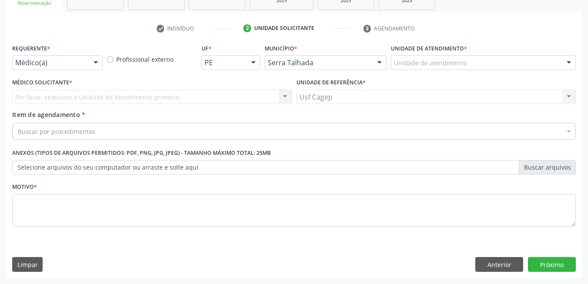
scroll to position [147, 0]
click at [99, 57] on div at bounding box center [95, 63] width 13 height 15
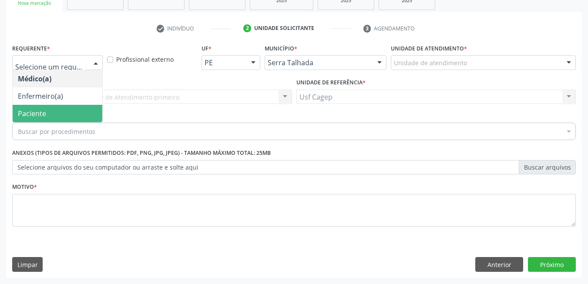
click at [65, 114] on span "Paciente" at bounding box center [58, 113] width 90 height 17
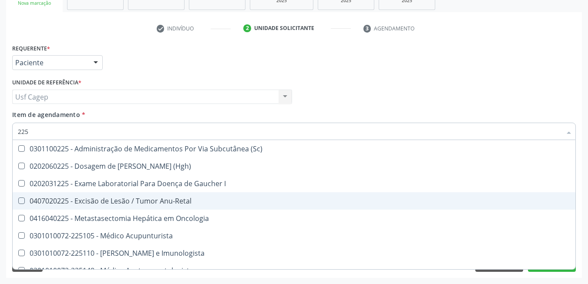
type input "2251"
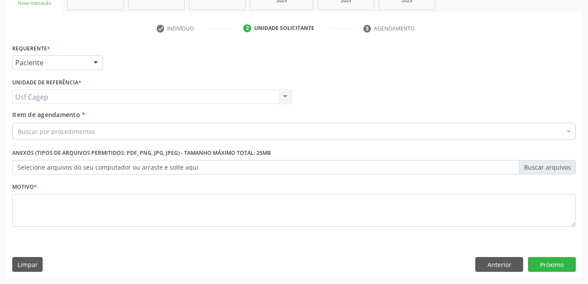
click at [156, 131] on div "Buscar por procedimentos" at bounding box center [293, 131] width 563 height 17
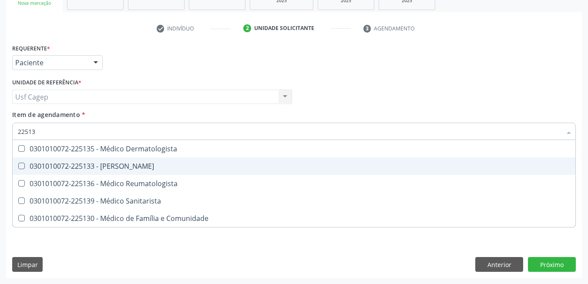
type input "225135"
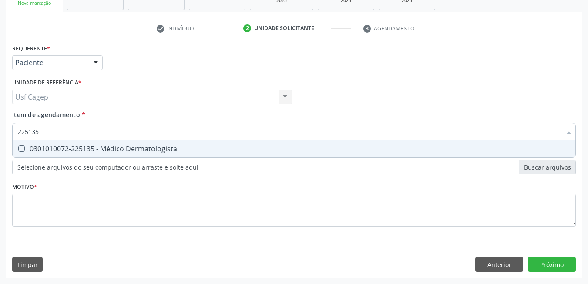
click at [166, 145] on div "0301010072-225135 - Médico Dermatologista" at bounding box center [294, 148] width 552 height 7
checkbox Dermatologista "true"
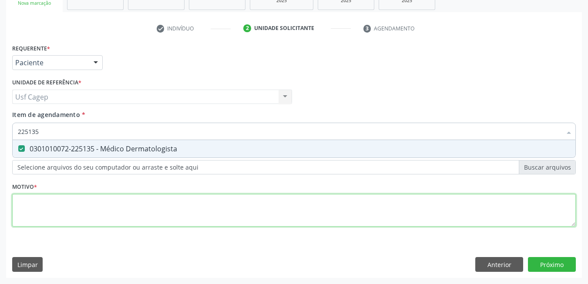
click at [200, 204] on div "Requerente * Paciente Médico(a) Enfermeiro(a) Paciente Nenhum resultado encontr…" at bounding box center [293, 140] width 563 height 197
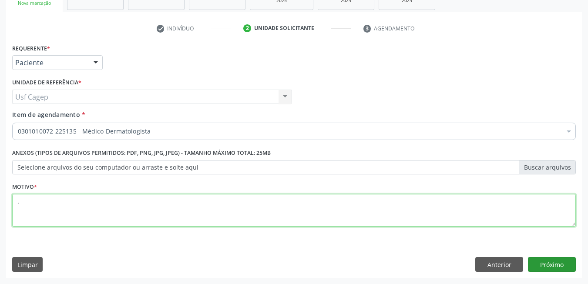
type textarea "."
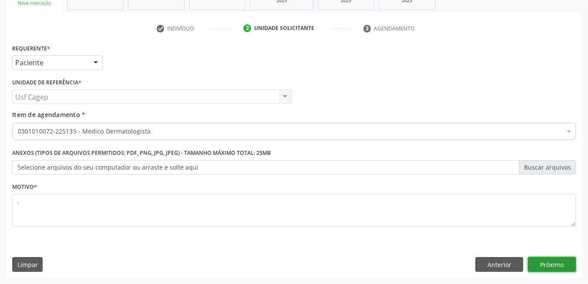
drag, startPoint x: 565, startPoint y: 264, endPoint x: 566, endPoint y: 259, distance: 5.4
click at [566, 259] on button "Próximo" at bounding box center [552, 264] width 48 height 15
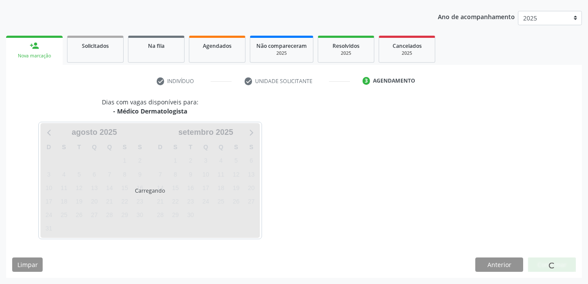
scroll to position [94, 0]
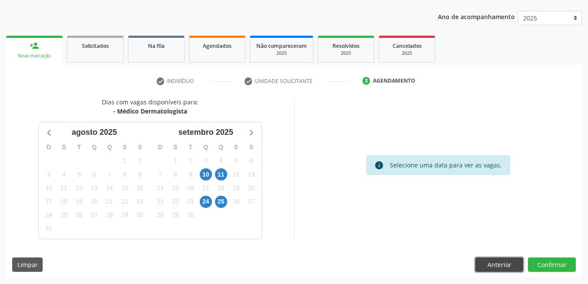
click at [500, 262] on button "Anterior" at bounding box center [499, 264] width 48 height 15
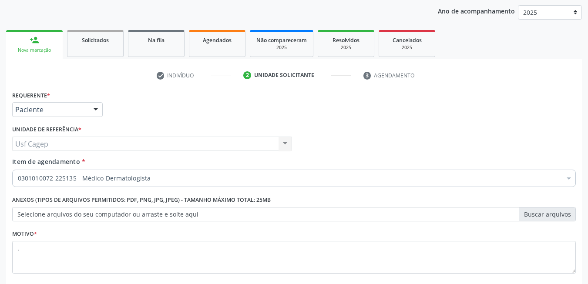
scroll to position [147, 0]
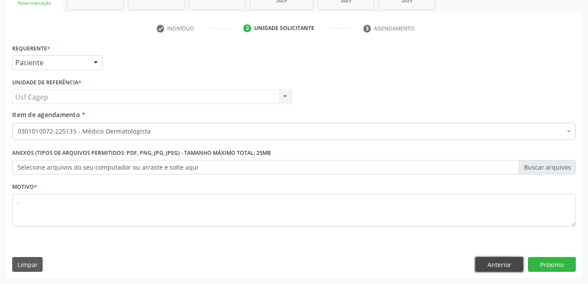
click at [501, 269] on button "Anterior" at bounding box center [499, 264] width 48 height 15
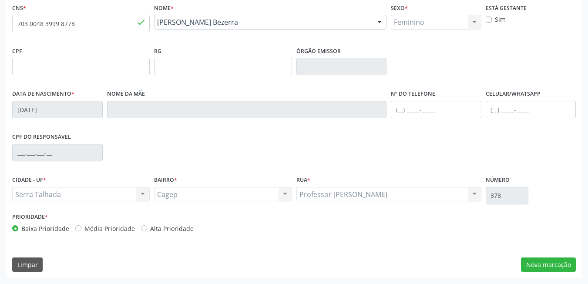
scroll to position [144, 0]
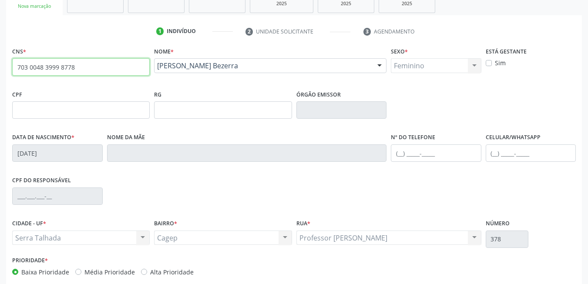
click at [99, 73] on input "703 0048 3999 8778" at bounding box center [80, 66] width 137 height 17
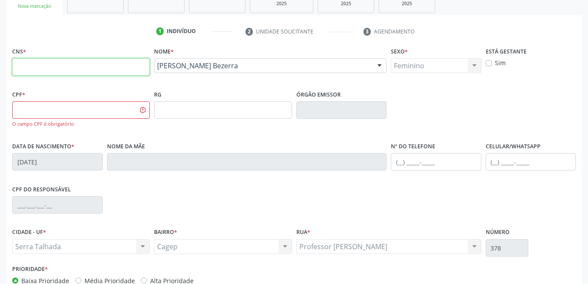
paste input "898 0009 0635 9742"
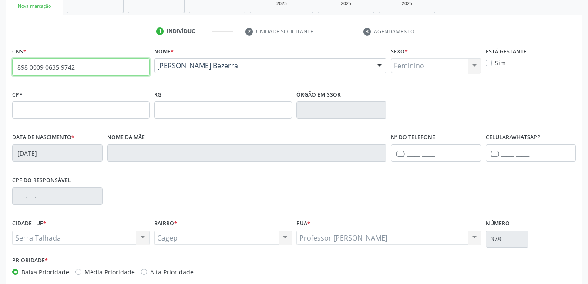
type input "898 0009 0635 9742"
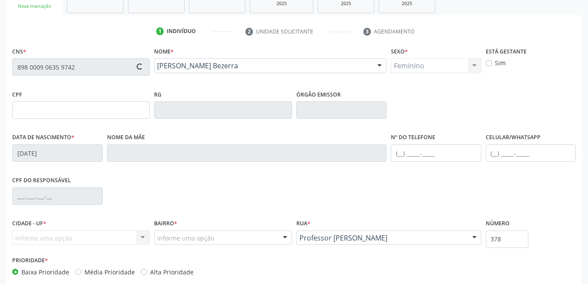
type input "09/10/1979"
type input "Maria de Lourdes dos Santos"
type input "(87) 99967-5290"
type input "561"
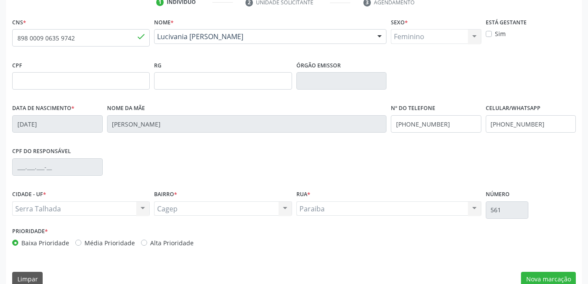
scroll to position [187, 0]
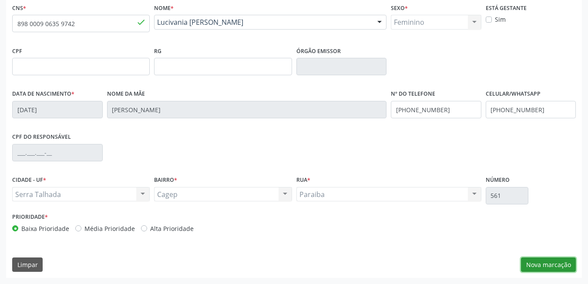
click at [567, 262] on button "Nova marcação" at bounding box center [548, 264] width 55 height 15
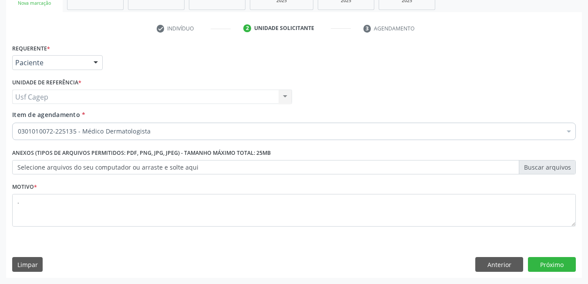
scroll to position [147, 0]
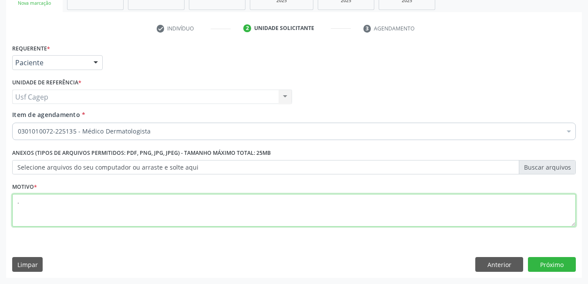
click at [184, 209] on textarea "." at bounding box center [293, 210] width 563 height 33
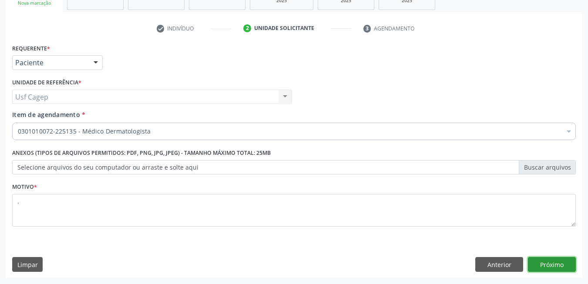
click at [548, 259] on button "Próximo" at bounding box center [552, 264] width 48 height 15
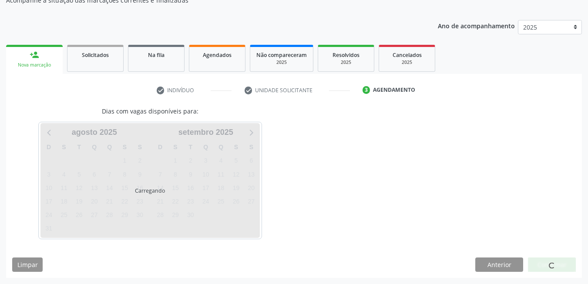
scroll to position [85, 0]
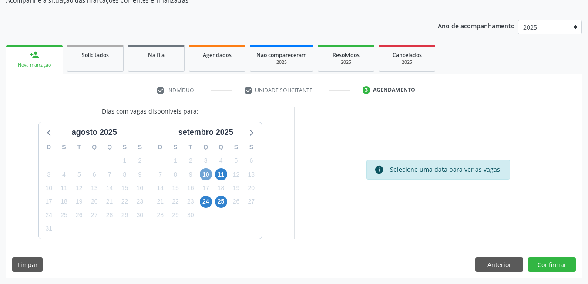
click at [205, 177] on span "10" at bounding box center [206, 174] width 12 height 12
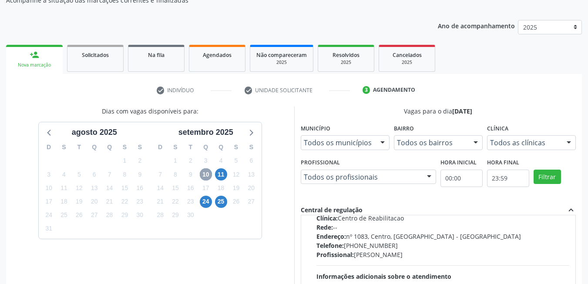
scroll to position [87, 0]
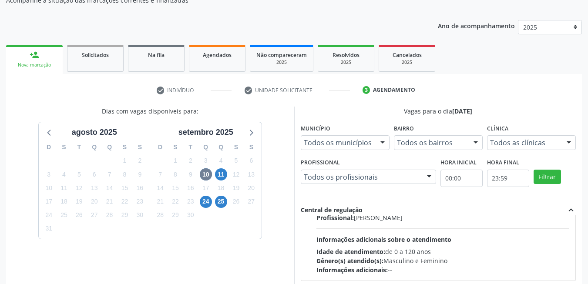
click at [401, 251] on div "Idade de atendimento: de 0 a 120 anos" at bounding box center [442, 251] width 253 height 9
click at [313, 149] on input "Ordem de chegada Consumidos: 1 / 9 Horário: 09:00 Clínica: Centro de Reabilitac…" at bounding box center [310, 145] width 6 height 8
radio input "true"
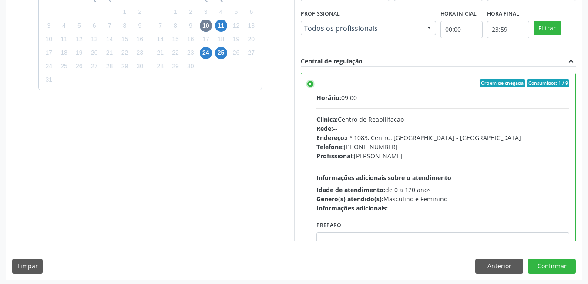
scroll to position [236, 0]
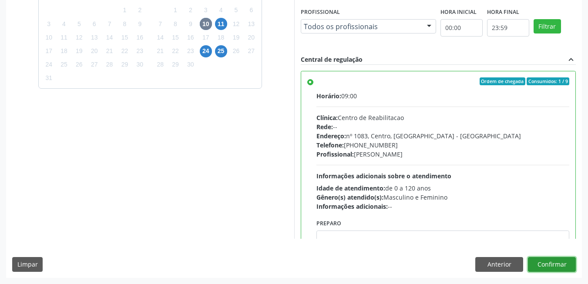
click at [546, 267] on button "Confirmar" at bounding box center [552, 264] width 48 height 15
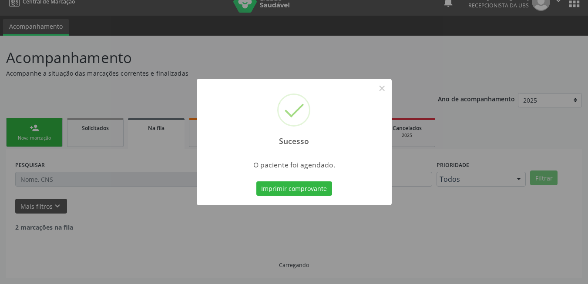
scroll to position [3, 0]
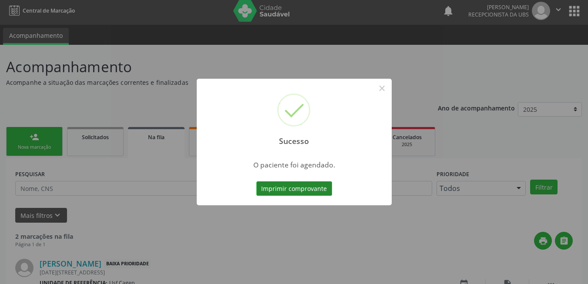
click at [303, 184] on button "Imprimir comprovante" at bounding box center [294, 188] width 76 height 15
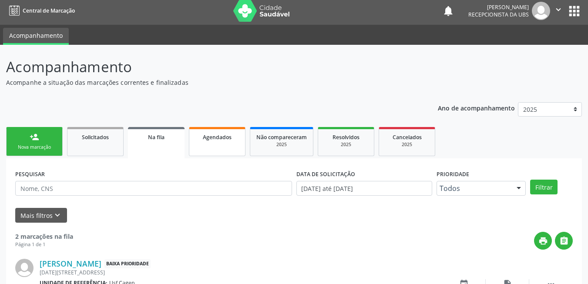
click at [226, 130] on link "Agendados" at bounding box center [217, 141] width 57 height 29
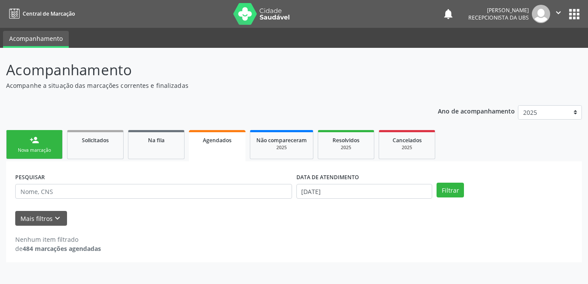
scroll to position [0, 0]
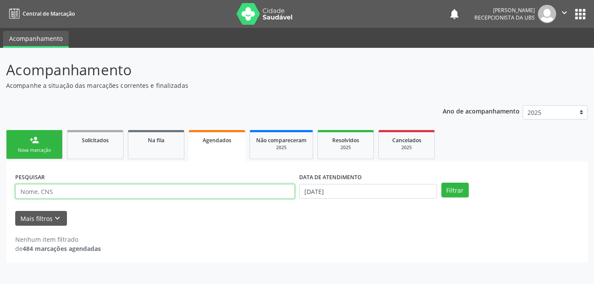
click at [240, 192] on input "text" at bounding box center [155, 191] width 280 height 15
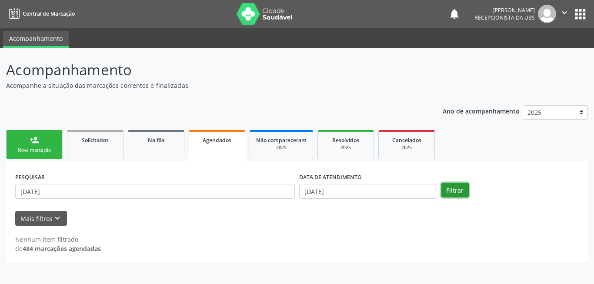
click at [457, 194] on button "Filtrar" at bounding box center [454, 190] width 27 height 15
drag, startPoint x: 235, startPoint y: 200, endPoint x: 236, endPoint y: 190, distance: 10.0
click at [235, 197] on div "PESQUISAR 13/04/2025" at bounding box center [155, 187] width 284 height 34
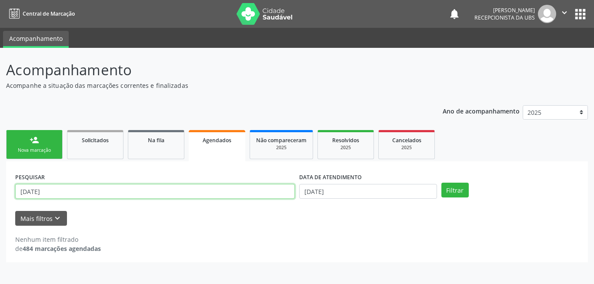
click at [236, 190] on input "13/04/2025" at bounding box center [155, 191] width 280 height 15
type input "703004839998778"
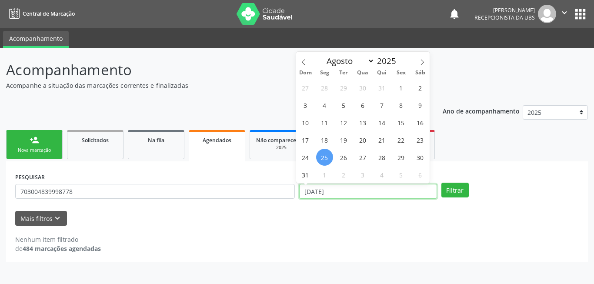
click at [406, 187] on input "25[DATE]" at bounding box center [368, 191] width 138 height 15
click at [387, 153] on span "28" at bounding box center [382, 157] width 17 height 17
type input "28/08/2025"
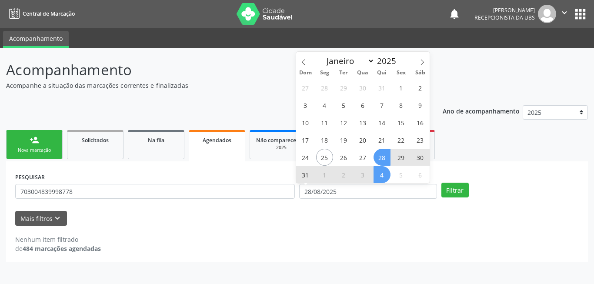
click at [381, 171] on span "4" at bounding box center [382, 174] width 17 height 17
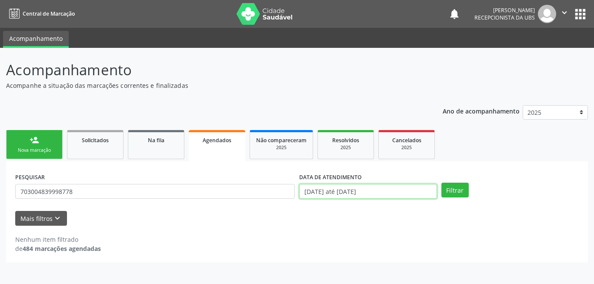
click at [429, 191] on input "28/08/2025 até 04/09/2025" at bounding box center [368, 191] width 138 height 15
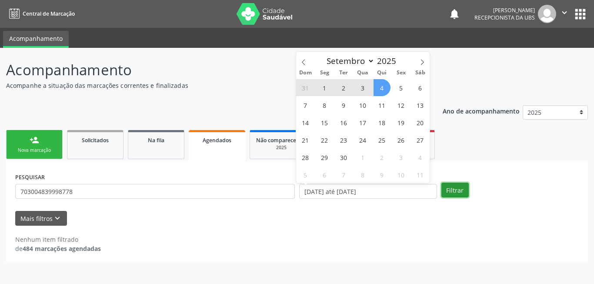
click at [463, 183] on button "Filtrar" at bounding box center [454, 190] width 27 height 15
select select "8"
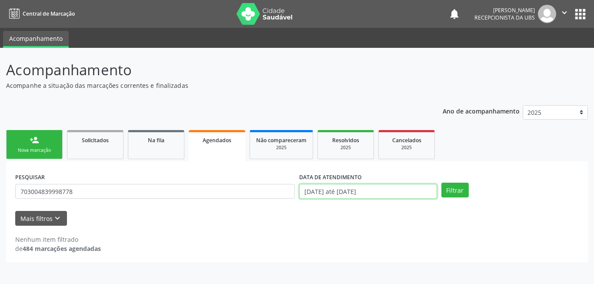
click at [414, 191] on input "28/08/2025 até 04/09/2025" at bounding box center [368, 191] width 138 height 15
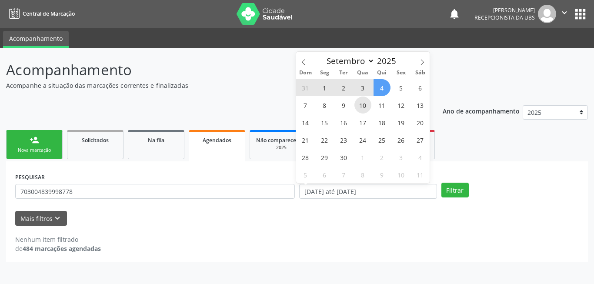
click at [362, 107] on span "10" at bounding box center [362, 105] width 17 height 17
type input "10/09/2025"
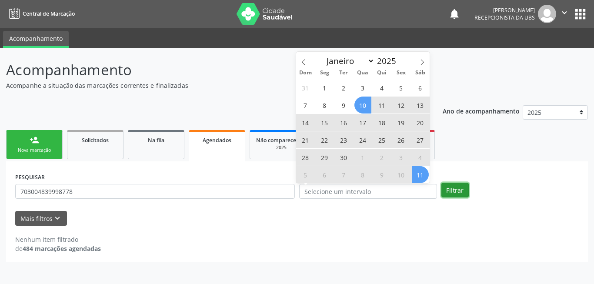
click at [460, 185] on button "Filtrar" at bounding box center [454, 190] width 27 height 15
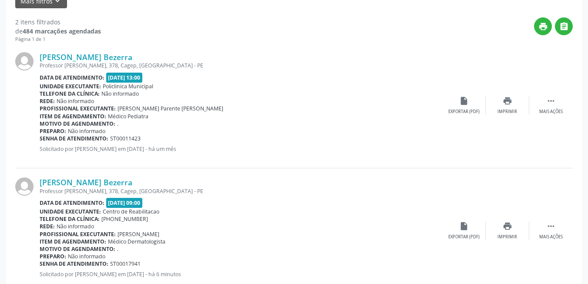
scroll to position [242, 0]
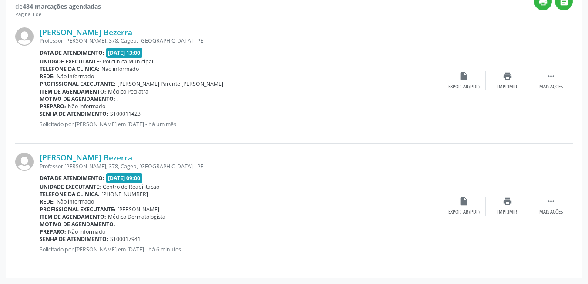
click at [299, 200] on div "Rede: Não informado" at bounding box center [241, 201] width 402 height 7
click at [552, 201] on icon "" at bounding box center [551, 202] width 10 height 10
click at [508, 207] on div "edit Editar" at bounding box center [506, 206] width 43 height 19
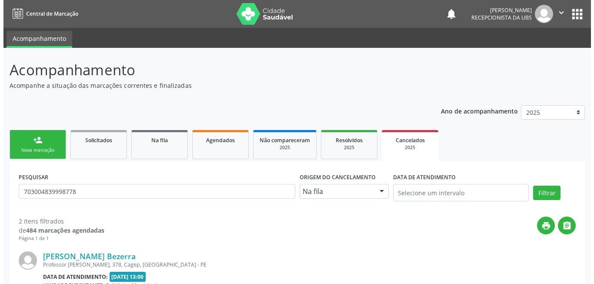
scroll to position [224, 0]
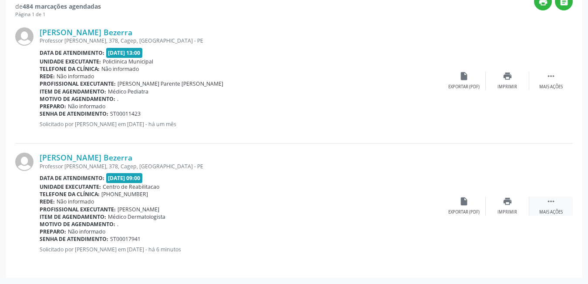
click at [549, 207] on div " Mais ações" at bounding box center [550, 206] width 43 height 19
click at [470, 213] on div "Cancelar" at bounding box center [463, 212] width 20 height 6
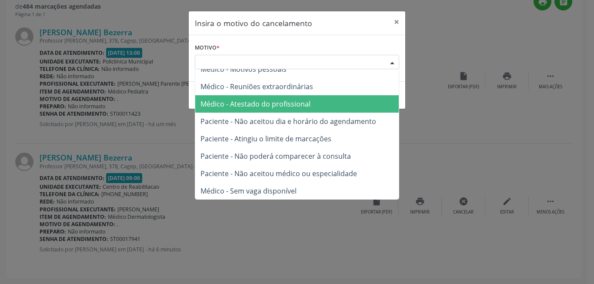
scroll to position [44, 0]
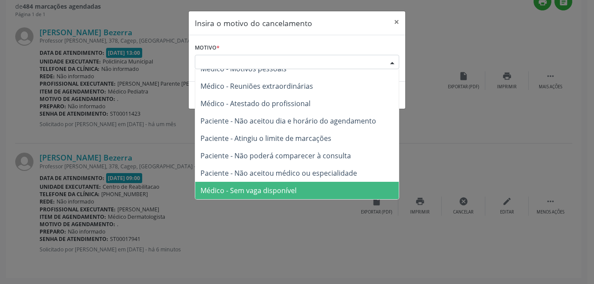
click at [318, 189] on span "Médico - Sem vaga disponível" at bounding box center [297, 190] width 204 height 17
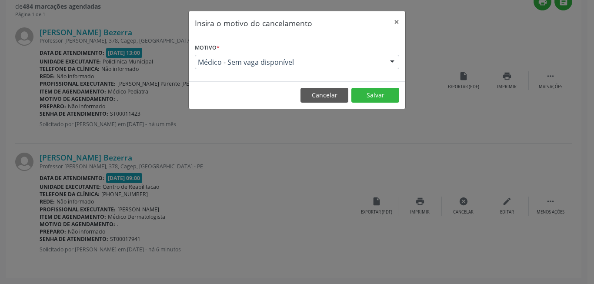
click at [349, 52] on form "Motivo * Médico - Sem vaga disponível Outro Médico - Participação em eventos (e…" at bounding box center [297, 55] width 204 height 28
click at [351, 58] on span "Médico - Sem vaga disponível" at bounding box center [290, 62] width 184 height 9
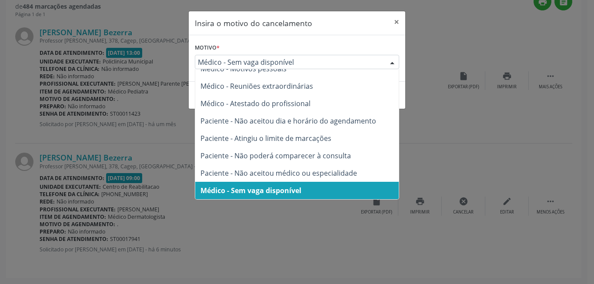
click at [303, 188] on span "Médico - Sem vaga disponível" at bounding box center [297, 190] width 204 height 17
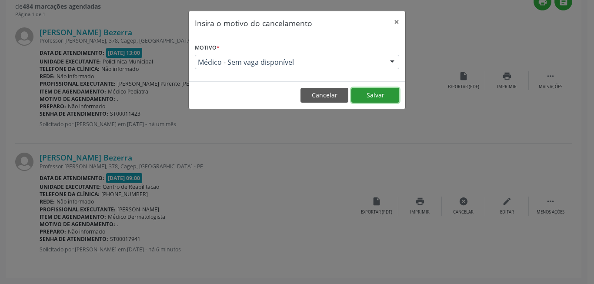
click at [363, 96] on button "Salvar" at bounding box center [375, 95] width 48 height 15
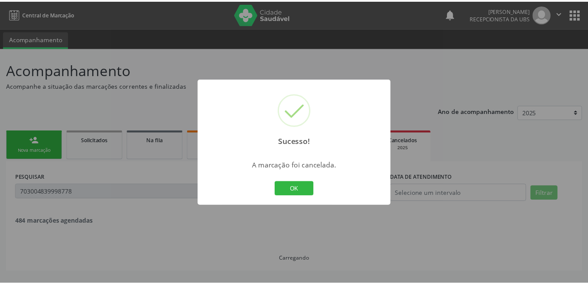
scroll to position [0, 0]
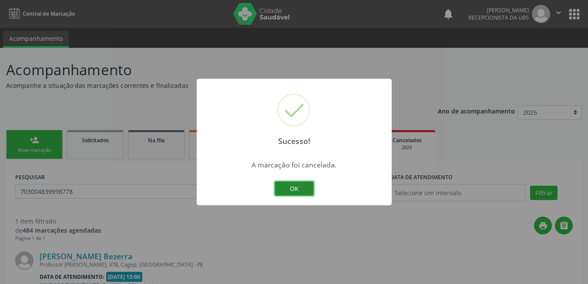
click at [284, 194] on button "OK" at bounding box center [293, 188] width 39 height 15
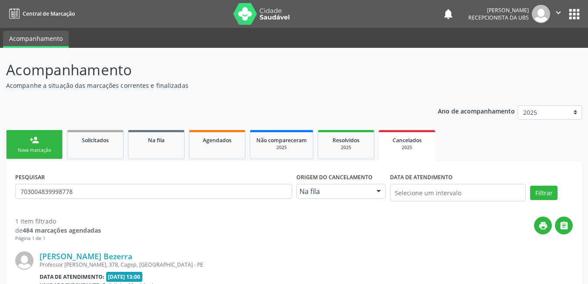
drag, startPoint x: 35, startPoint y: 149, endPoint x: 32, endPoint y: 141, distance: 8.6
click at [35, 149] on div "Nova marcação" at bounding box center [34, 150] width 43 height 7
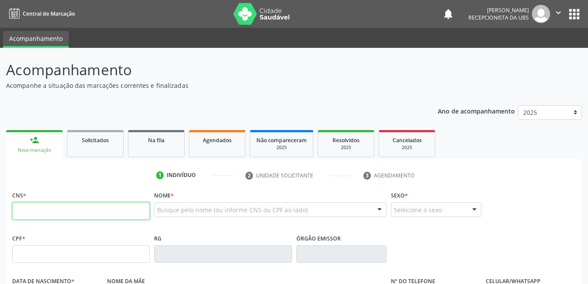
click at [72, 209] on input "text" at bounding box center [80, 210] width 137 height 17
paste input "700 4099 1018 5246"
type input "700 4099 1018 5246"
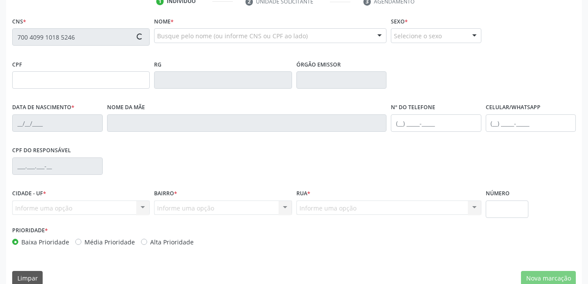
scroll to position [187, 0]
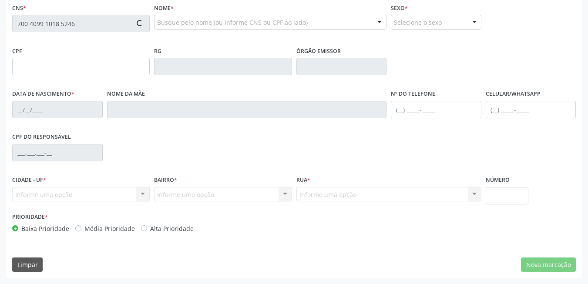
type input "181.867.024-07"
type input "[DATE]"
type input "[PERSON_NAME]"
type input "[PHONE_NUMBER]"
type input "237"
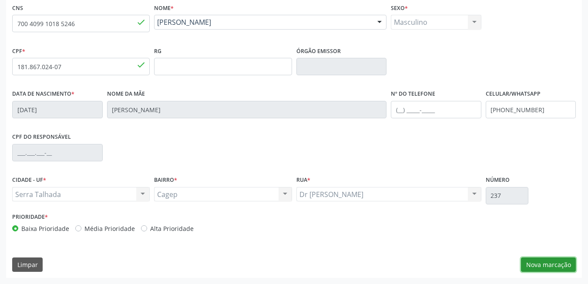
click at [554, 267] on button "Nova marcação" at bounding box center [548, 264] width 55 height 15
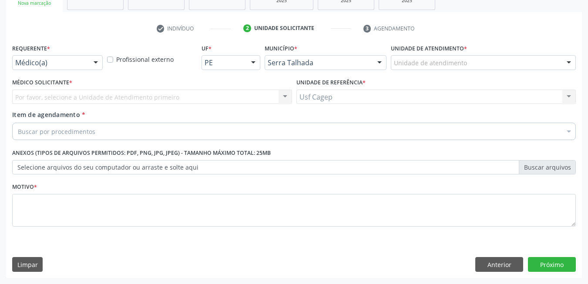
scroll to position [147, 0]
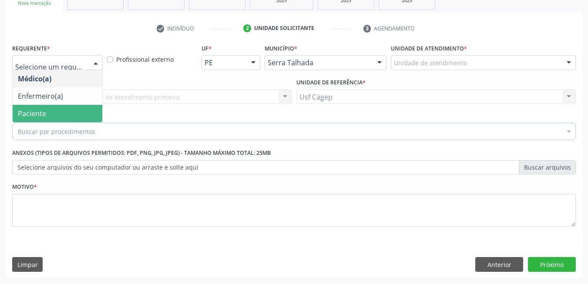
click at [63, 110] on span "Paciente" at bounding box center [58, 113] width 90 height 17
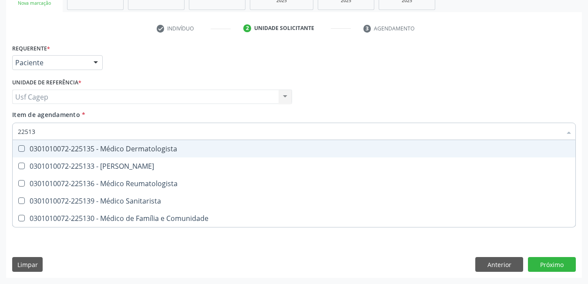
type input "225135"
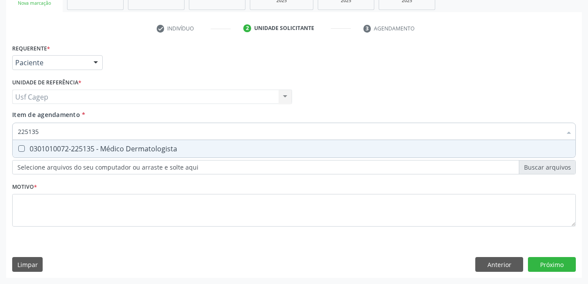
drag, startPoint x: 58, startPoint y: 152, endPoint x: 58, endPoint y: 164, distance: 12.6
click at [57, 152] on div "0301010072-225135 - Médico Dermatologista" at bounding box center [294, 148] width 552 height 7
checkbox Dermatologista "true"
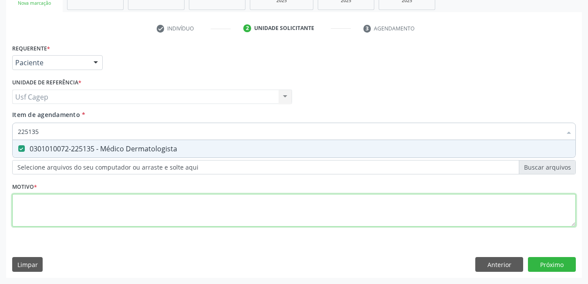
click at [67, 206] on div "Requerente * Paciente Médico(a) Enfermeiro(a) Paciente Nenhum resultado encontr…" at bounding box center [293, 140] width 563 height 197
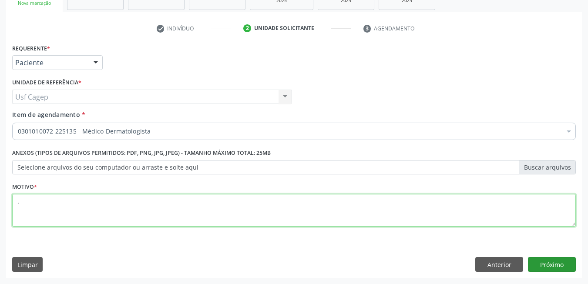
type textarea "."
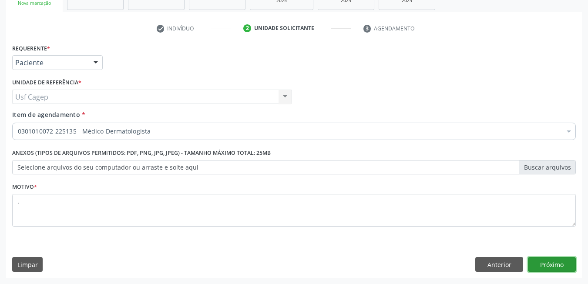
click at [550, 259] on button "Próximo" at bounding box center [552, 264] width 48 height 15
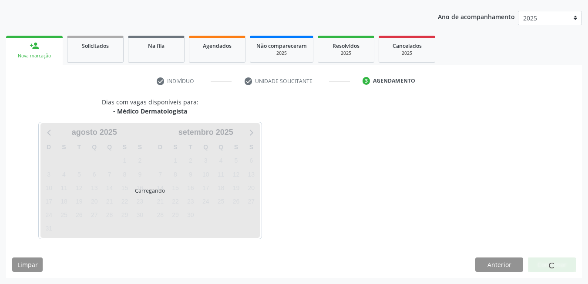
scroll to position [94, 0]
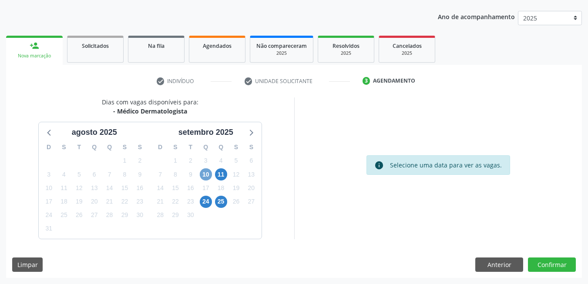
click at [204, 177] on span "10" at bounding box center [206, 174] width 12 height 12
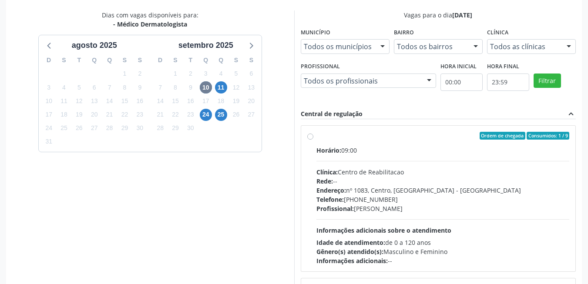
click at [383, 194] on div "Endereço: [STREET_ADDRESS]" at bounding box center [442, 190] width 253 height 9
click at [313, 140] on input "Ordem de chegada Consumidos: 1 / 9 Horário: 09:00 Clínica: Centro de Reabilitac…" at bounding box center [310, 136] width 6 height 8
radio input "true"
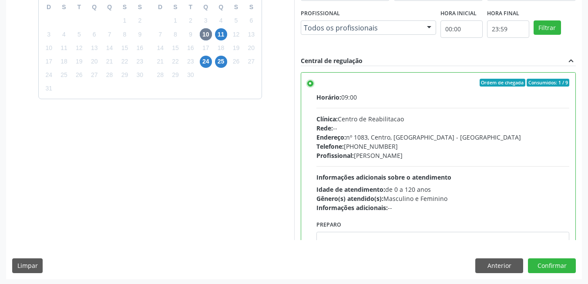
scroll to position [236, 0]
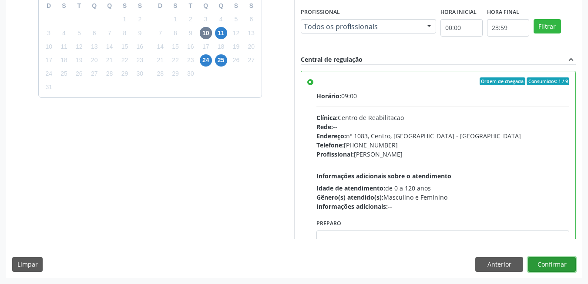
click at [568, 259] on button "Confirmar" at bounding box center [552, 264] width 48 height 15
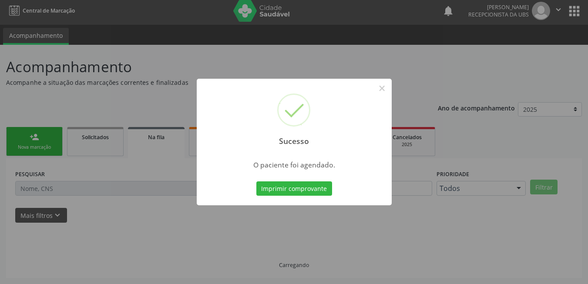
scroll to position [3, 0]
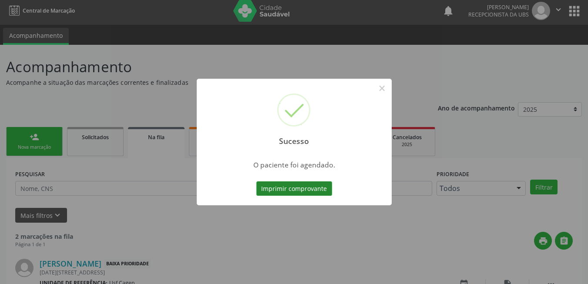
click at [329, 188] on button "Imprimir comprovante" at bounding box center [294, 188] width 76 height 15
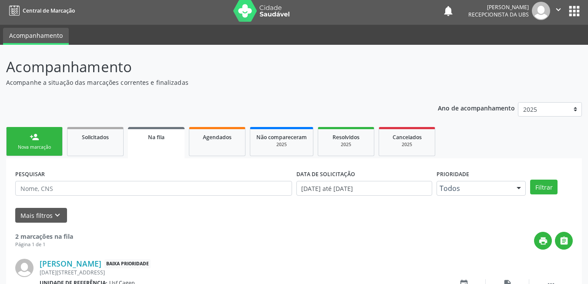
click at [42, 139] on link "person_add Nova marcação" at bounding box center [34, 141] width 57 height 29
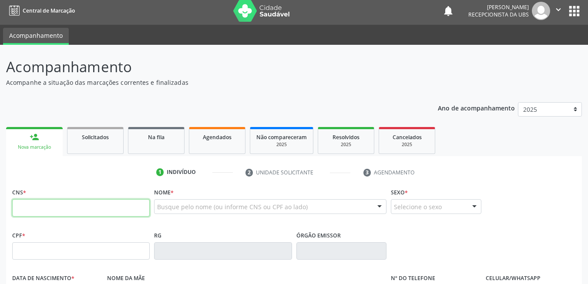
click at [51, 210] on input "text" at bounding box center [80, 207] width 137 height 17
type input "706 3076 1298 6680"
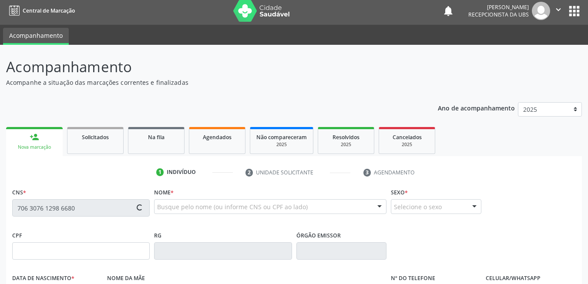
type input "060.353.284-58"
type input "[DATE]"
type input "[PERSON_NAME]"
type input "[PHONE_NUMBER]"
type input "845.496.454-15"
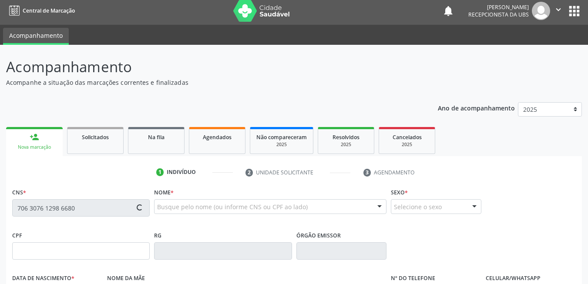
type input "141"
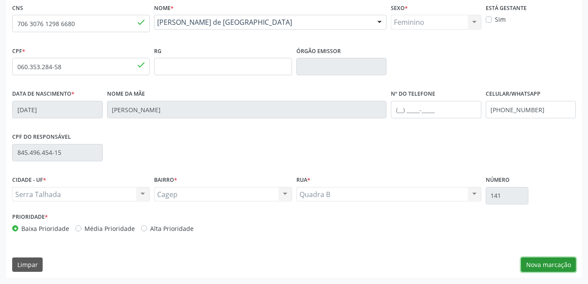
click at [564, 266] on button "Nova marcação" at bounding box center [548, 264] width 55 height 15
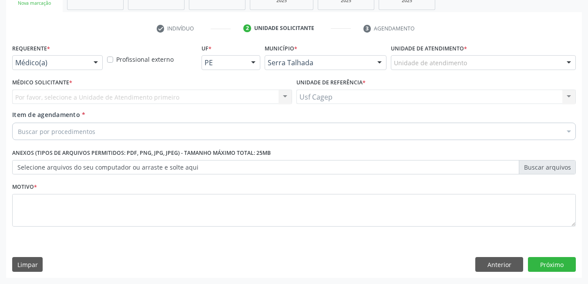
scroll to position [147, 0]
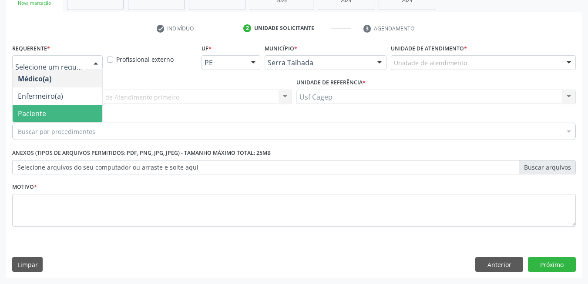
click at [48, 107] on span "Paciente" at bounding box center [58, 113] width 90 height 17
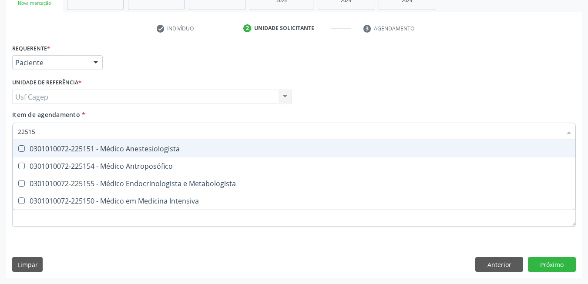
type input "225155"
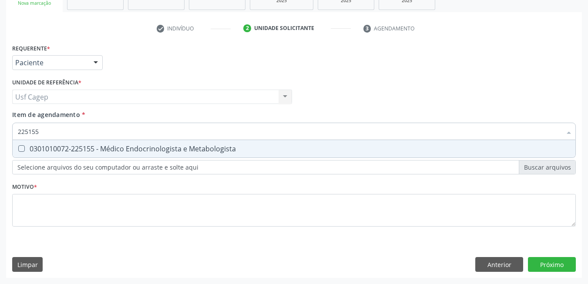
click at [61, 150] on div "0301010072-225155 - Médico Endocrinologista e Metabologista" at bounding box center [294, 148] width 552 height 7
checkbox Metabologista "true"
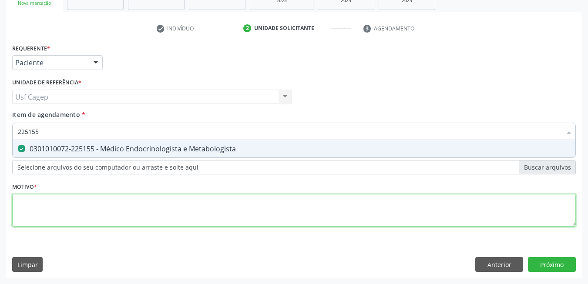
click at [90, 211] on div "Requerente * Paciente Médico(a) Enfermeiro(a) Paciente Nenhum resultado encontr…" at bounding box center [293, 140] width 563 height 197
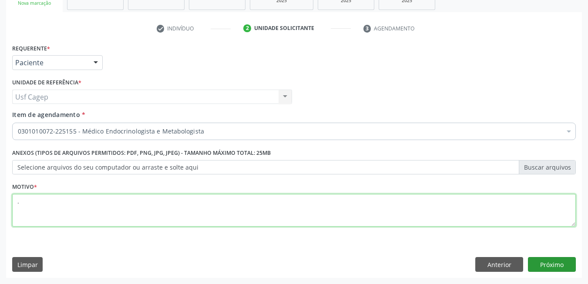
type textarea "."
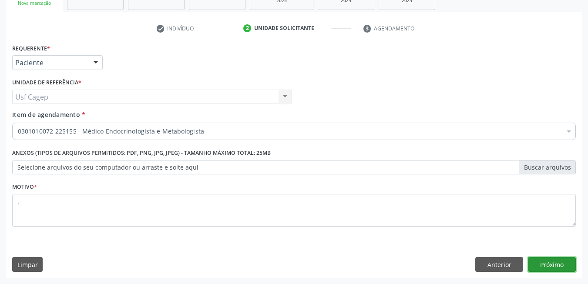
click at [567, 265] on button "Próximo" at bounding box center [552, 264] width 48 height 15
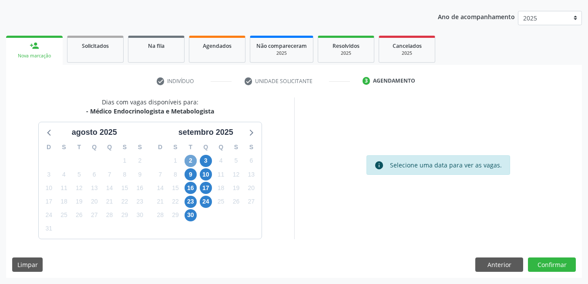
click at [190, 165] on span "2" at bounding box center [190, 161] width 12 height 12
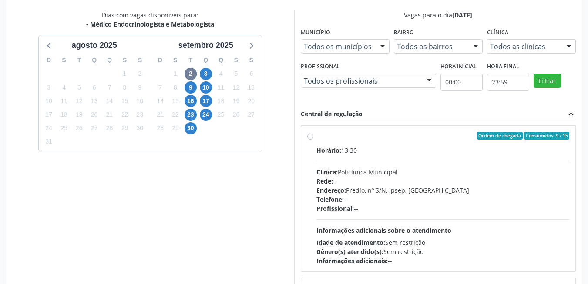
click at [372, 202] on div "Telefone: --" at bounding box center [442, 199] width 253 height 9
click at [313, 140] on input "Ordem de chegada Consumidos: 9 / 15 Horário: 13:30 Clínica: Policlinica Municip…" at bounding box center [310, 136] width 6 height 8
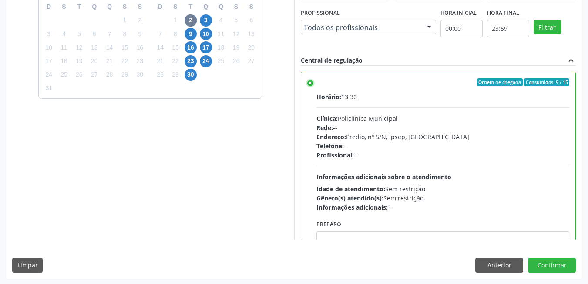
scroll to position [236, 0]
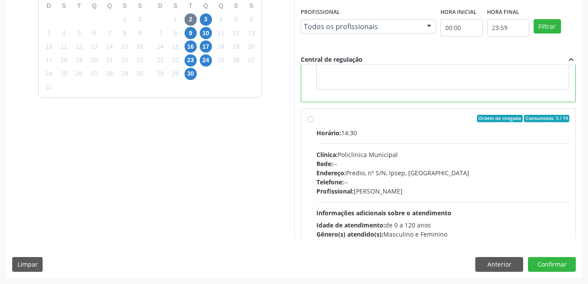
click at [504, 167] on div "Rede: --" at bounding box center [442, 163] width 253 height 9
click at [313, 123] on input "Ordem de chegada Consumidos: 3 / 14 Horário: 14:30 Clínica: Policlinica Municip…" at bounding box center [310, 119] width 6 height 8
radio input "false"
radio input "true"
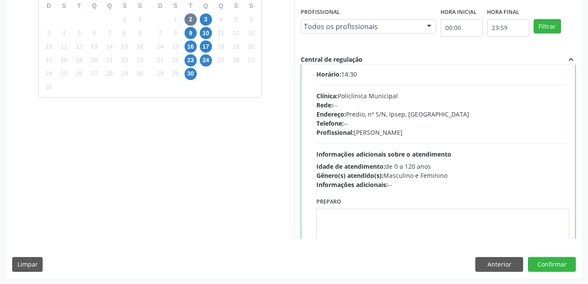
scroll to position [82, 0]
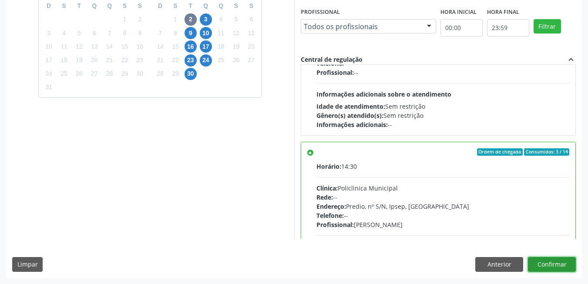
click at [544, 264] on button "Confirmar" at bounding box center [552, 264] width 48 height 15
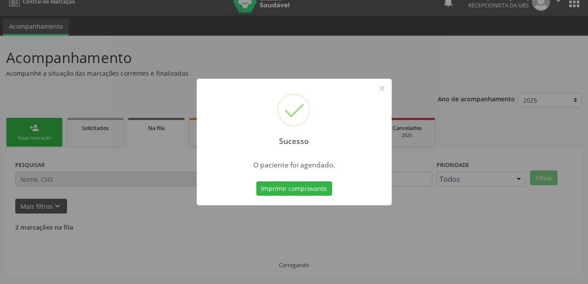
scroll to position [3, 0]
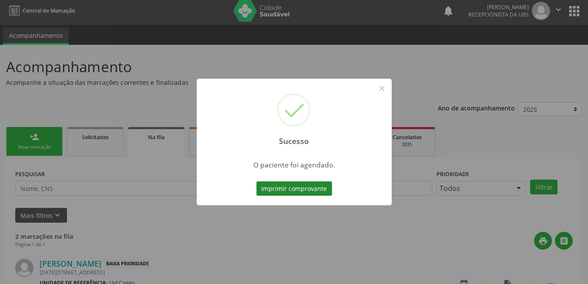
click at [296, 187] on button "Imprimir comprovante" at bounding box center [294, 188] width 76 height 15
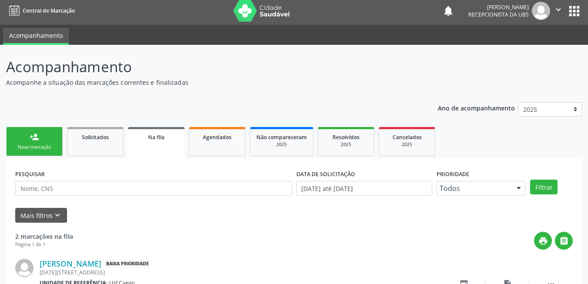
click at [53, 137] on link "person_add Nova marcação" at bounding box center [34, 141] width 57 height 29
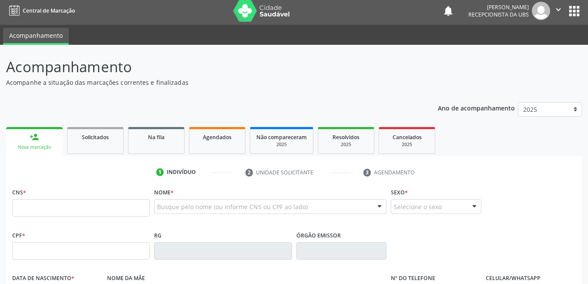
click at [53, 137] on link "person_add Nova marcação" at bounding box center [34, 141] width 57 height 29
click at [66, 208] on input "text" at bounding box center [80, 207] width 137 height 17
paste input "898 0034 2923 1584"
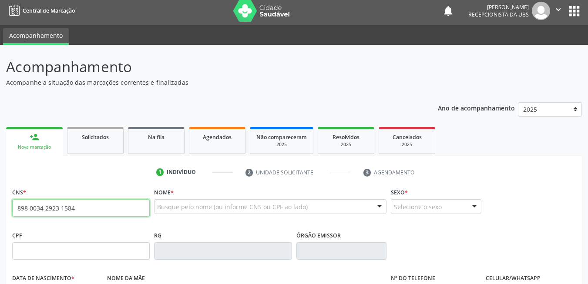
type input "898 0034 2923 1584"
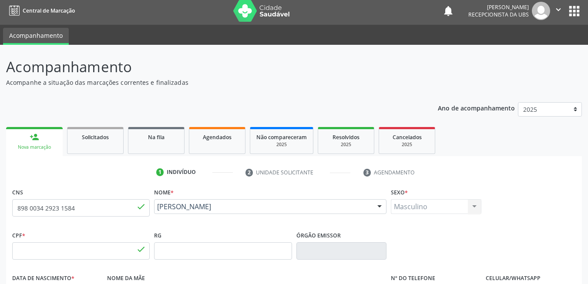
type input "069.044.684-59"
type input "[DATE]"
type input "Francinete Nuto Valdevino"
type input "[PHONE_NUMBER]"
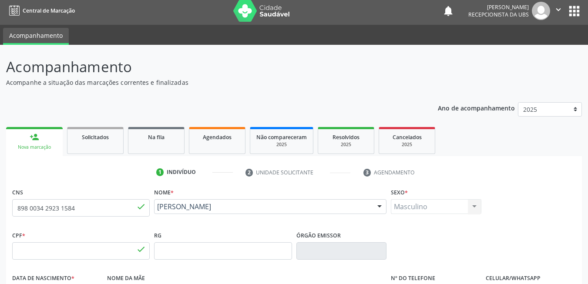
type input "345"
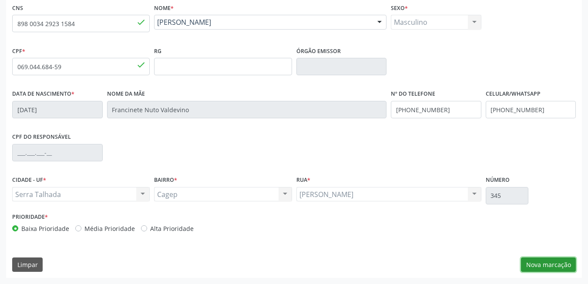
click at [542, 266] on button "Nova marcação" at bounding box center [548, 264] width 55 height 15
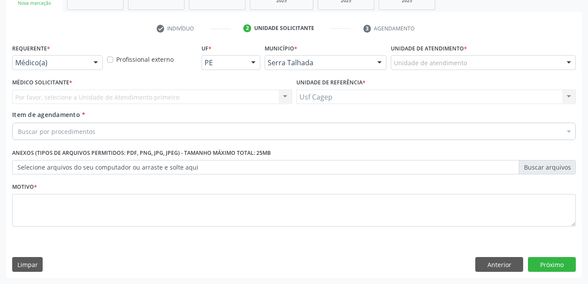
scroll to position [147, 0]
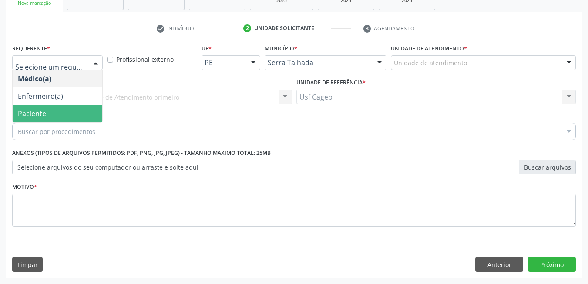
click at [47, 119] on span "Paciente" at bounding box center [58, 113] width 90 height 17
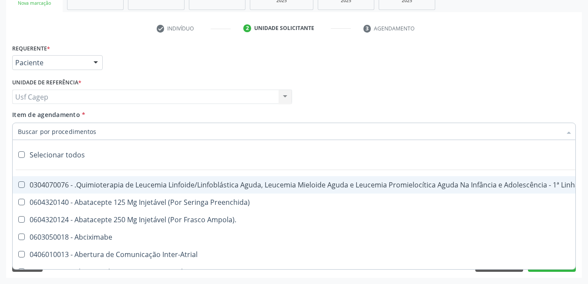
click at [59, 134] on input "Item de agendamento *" at bounding box center [289, 131] width 543 height 17
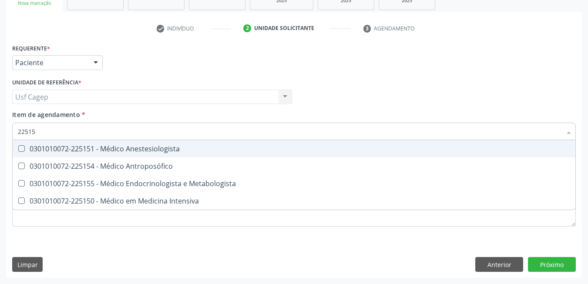
type input "225155"
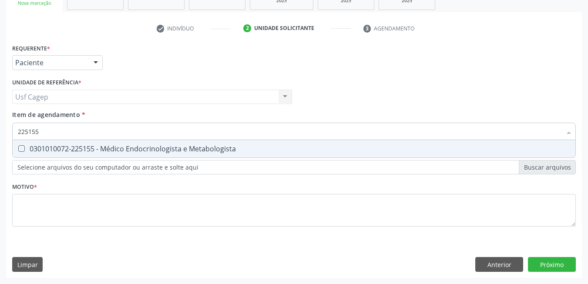
click at [71, 150] on div "0301010072-225155 - Médico Endocrinologista e Metabologista" at bounding box center [294, 148] width 552 height 7
checkbox Metabologista "true"
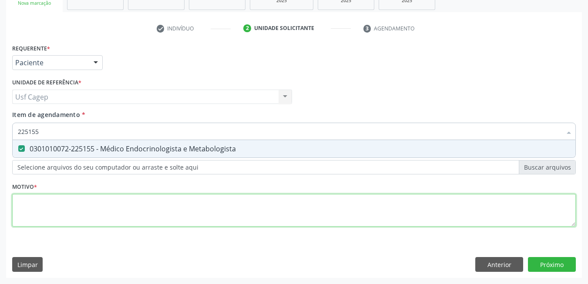
click at [88, 208] on div "Requerente * Paciente Médico(a) Enfermeiro(a) Paciente Nenhum resultado encontr…" at bounding box center [293, 140] width 563 height 197
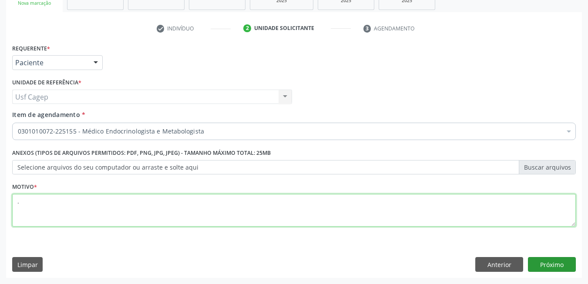
type textarea "."
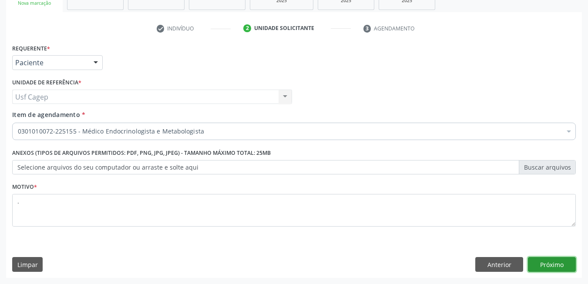
click at [547, 263] on button "Próximo" at bounding box center [552, 264] width 48 height 15
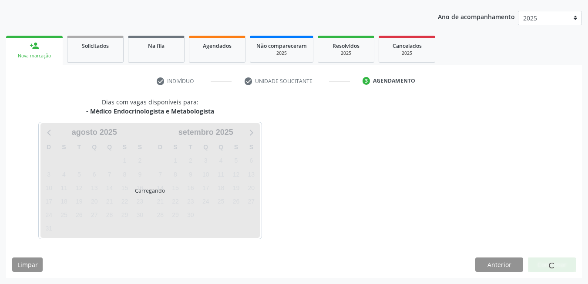
scroll to position [94, 0]
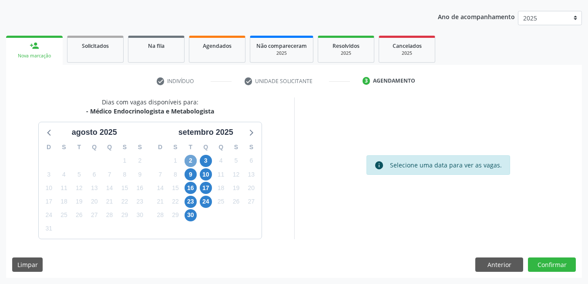
click at [191, 162] on span "2" at bounding box center [190, 161] width 12 height 12
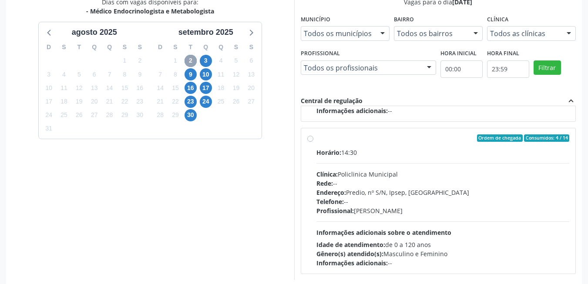
scroll to position [225, 0]
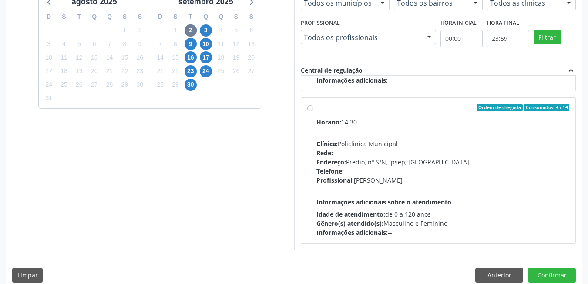
click at [381, 194] on div "Horário: 14:30 Clínica: Policlinica Municipal Rede: -- Endereço: Predio, nº S/N…" at bounding box center [442, 177] width 253 height 120
click at [313, 112] on input "Ordem de chegada Consumidos: 4 / 14 Horário: 14:30 Clínica: Policlinica Municip…" at bounding box center [310, 108] width 6 height 8
radio input "true"
click at [557, 277] on button "Confirmar" at bounding box center [552, 275] width 48 height 15
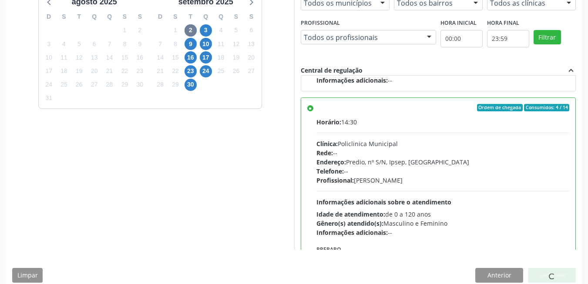
scroll to position [3, 0]
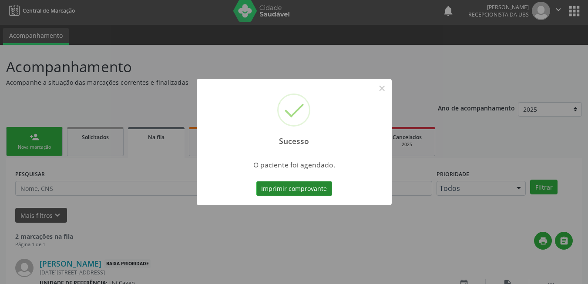
click at [294, 188] on button "Imprimir comprovante" at bounding box center [294, 188] width 76 height 15
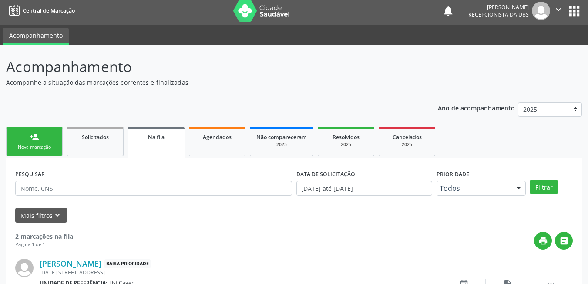
click at [36, 139] on div "person_add" at bounding box center [35, 137] width 10 height 10
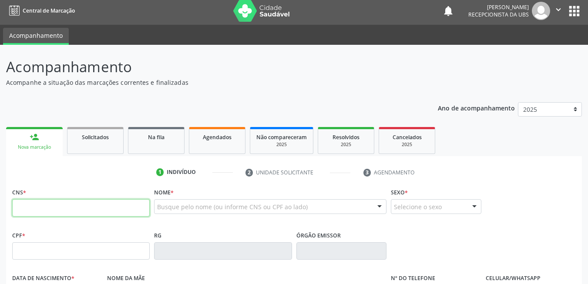
click at [138, 210] on input "text" at bounding box center [80, 207] width 137 height 17
type input "708 0013 9572 5020"
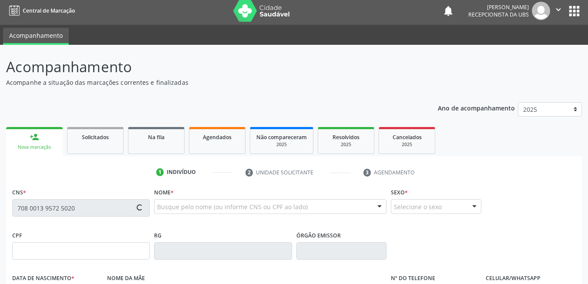
type input "823.183.287-49"
type input "20/07/1958"
type input "Helena Vicente Gomes"
type input "[PHONE_NUMBER]"
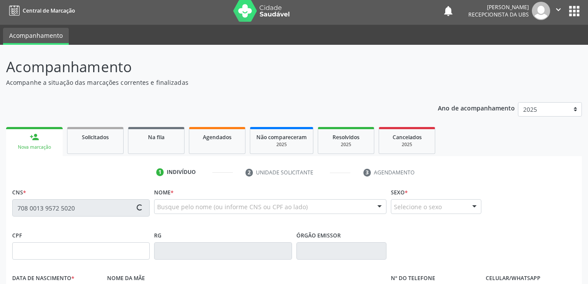
type input "881.658.177-87"
type input "326"
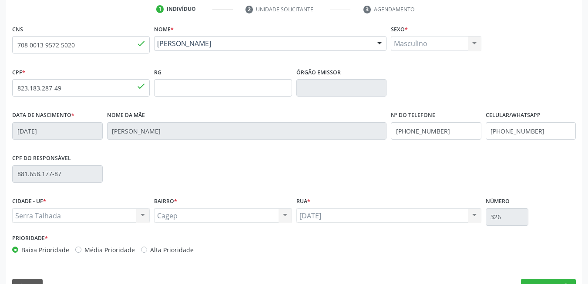
scroll to position [187, 0]
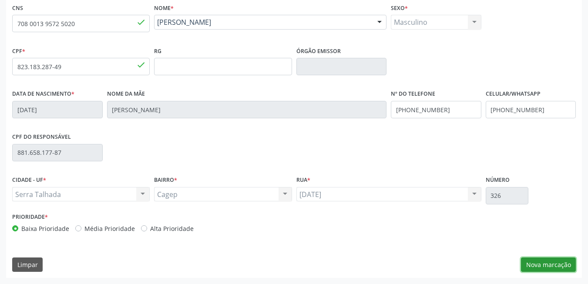
click at [560, 269] on button "Nova marcação" at bounding box center [548, 264] width 55 height 15
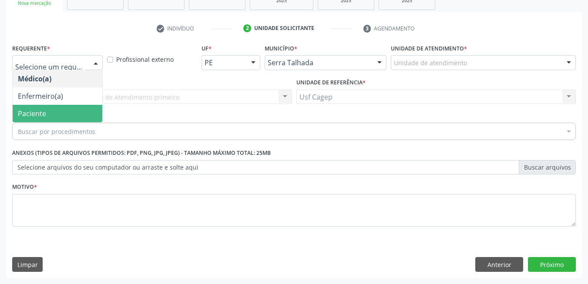
click at [70, 114] on span "Paciente" at bounding box center [58, 113] width 90 height 17
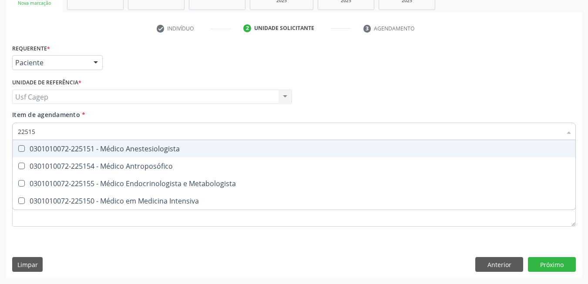
type input "225155"
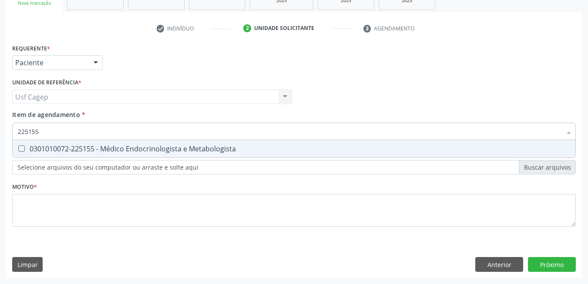
click at [92, 147] on div "0301010072-225155 - Médico Endocrinologista e Metabologista" at bounding box center [294, 148] width 552 height 7
checkbox Metabologista "true"
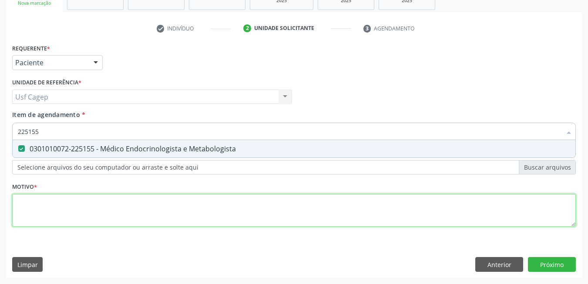
click at [93, 203] on div "Requerente * Paciente Médico(a) Enfermeiro(a) Paciente Nenhum resultado encontr…" at bounding box center [293, 140] width 563 height 197
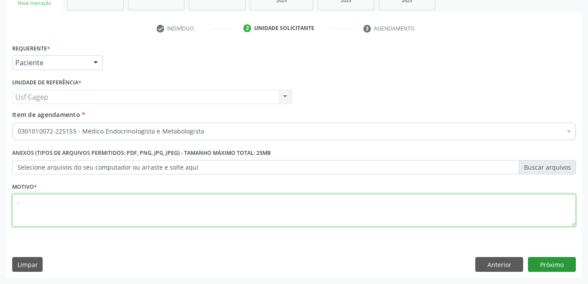
type textarea "."
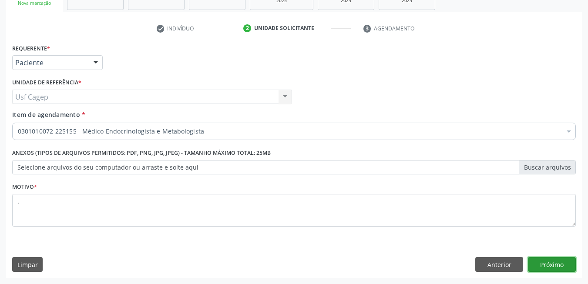
click at [563, 267] on button "Próximo" at bounding box center [552, 264] width 48 height 15
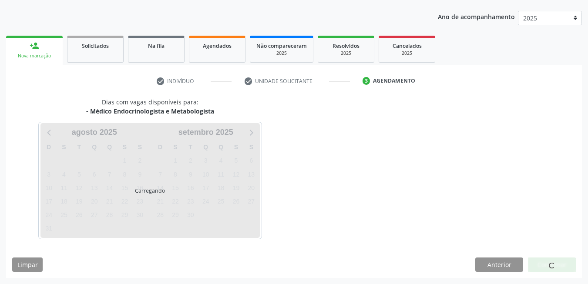
scroll to position [94, 0]
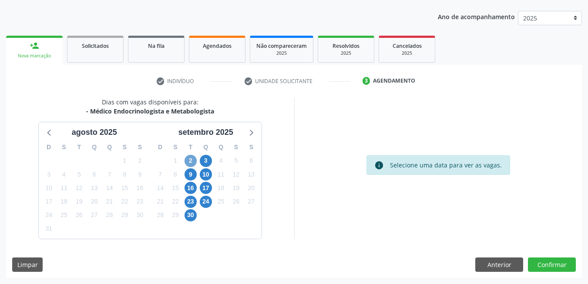
click at [188, 161] on span "2" at bounding box center [190, 161] width 12 height 12
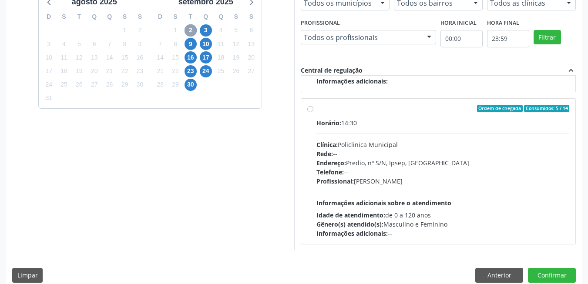
scroll to position [137, 0]
click at [415, 193] on div "Horário: 14:30 Clínica: Policlinica Municipal Rede: -- Endereço: Predio, nº S/N…" at bounding box center [442, 177] width 253 height 120
click at [313, 112] on input "Ordem de chegada Consumidos: 5 / 14 Horário: 14:30 Clínica: Policlinica Municip…" at bounding box center [310, 108] width 6 height 8
radio input "true"
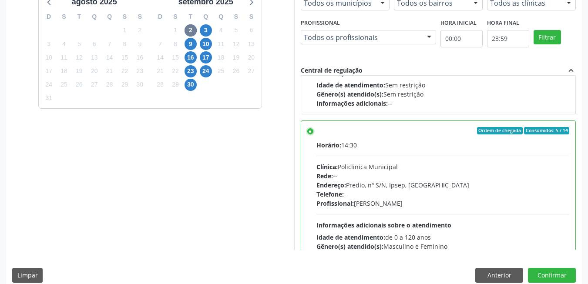
scroll to position [0, 0]
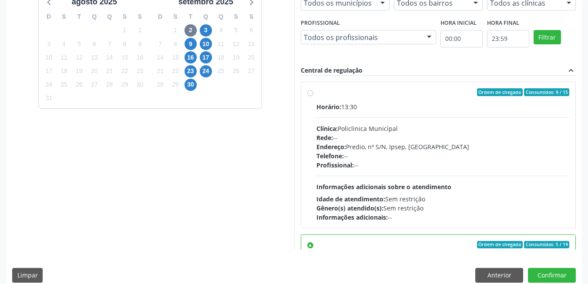
click at [409, 195] on div "Idade de atendimento: Sem restrição" at bounding box center [442, 198] width 253 height 9
click at [313, 96] on input "Ordem de chegada Consumidos: 9 / 15 Horário: 13:30 Clínica: Policlinica Municip…" at bounding box center [310, 92] width 6 height 8
radio input "true"
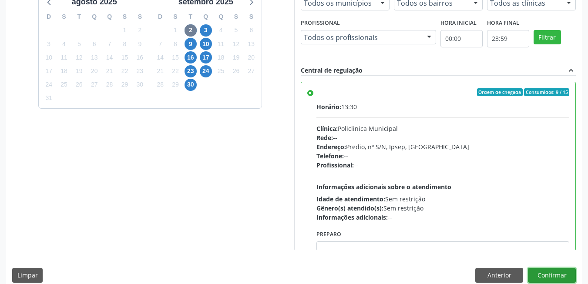
click at [565, 275] on button "Confirmar" at bounding box center [552, 275] width 48 height 15
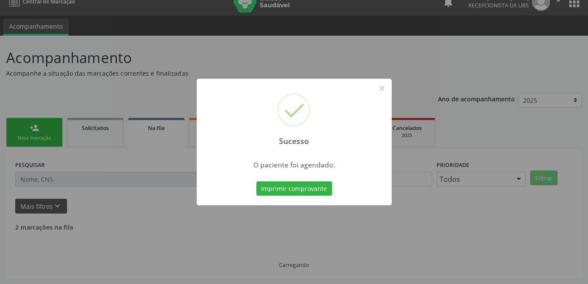
scroll to position [3, 0]
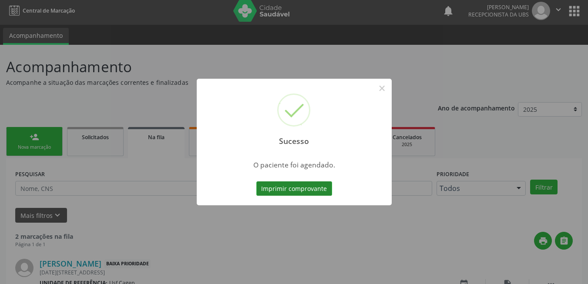
click at [311, 191] on button "Imprimir comprovante" at bounding box center [294, 188] width 76 height 15
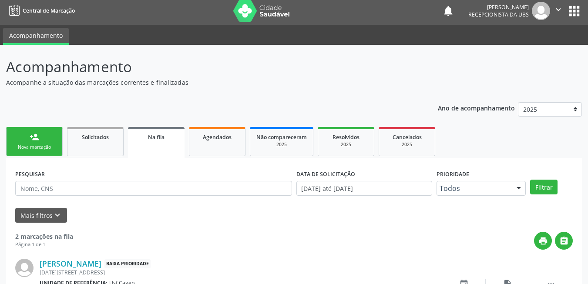
drag, startPoint x: 44, startPoint y: 149, endPoint x: 50, endPoint y: 139, distance: 11.9
click at [44, 149] on div "Nova marcação" at bounding box center [34, 147] width 43 height 7
click at [51, 144] on div "Nova marcação" at bounding box center [34, 147] width 43 height 7
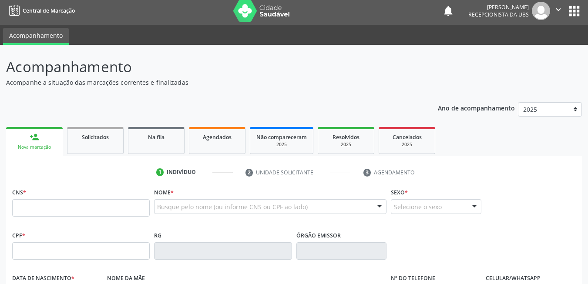
scroll to position [140, 0]
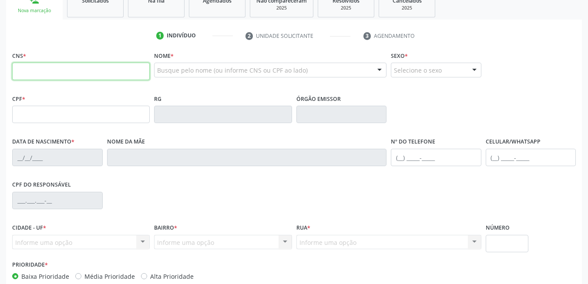
click at [114, 74] on input "text" at bounding box center [80, 71] width 137 height 17
type input "209 2782 9139 0007"
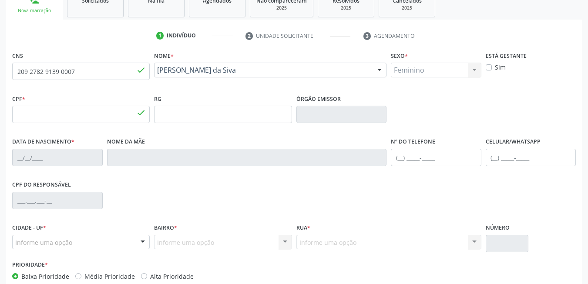
type input "063.225.544-76"
type input "28/03/1975"
type input "Helena Anacleto de Souza"
type input "[PHONE_NUMBER]"
type input "026.250.194-50"
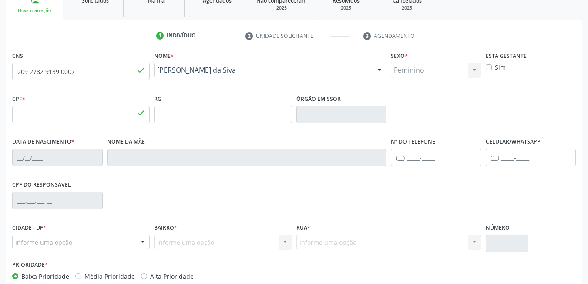
type input "351"
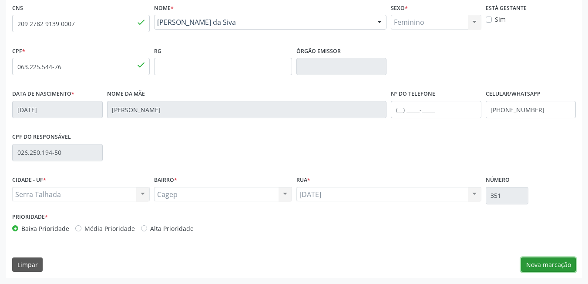
drag, startPoint x: 539, startPoint y: 264, endPoint x: 530, endPoint y: 262, distance: 8.9
click at [539, 264] on button "Nova marcação" at bounding box center [548, 264] width 55 height 15
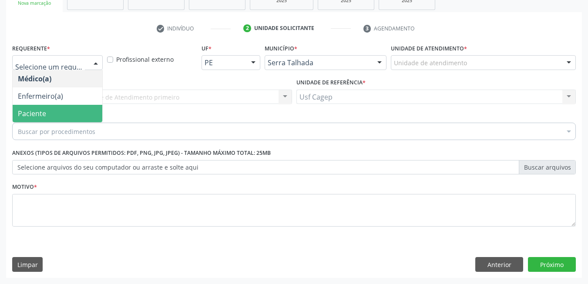
click at [59, 112] on span "Paciente" at bounding box center [58, 113] width 90 height 17
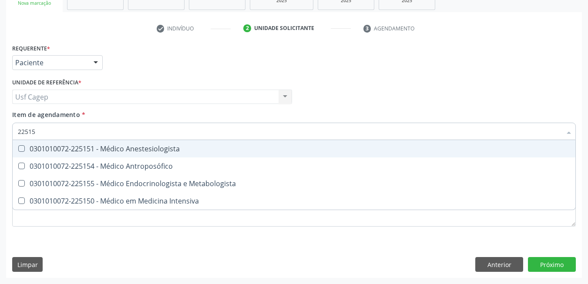
type input "225155"
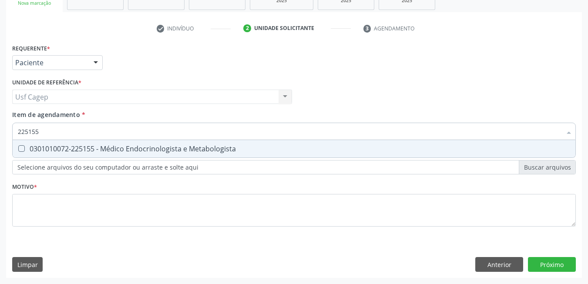
click at [240, 147] on div "0301010072-225155 - Médico Endocrinologista e Metabologista" at bounding box center [294, 148] width 552 height 7
checkbox Metabologista "true"
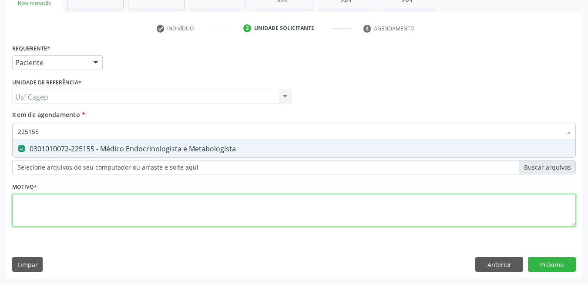
click at [255, 214] on div "Requerente * Paciente Médico(a) Enfermeiro(a) Paciente Nenhum resultado encontr…" at bounding box center [293, 140] width 563 height 197
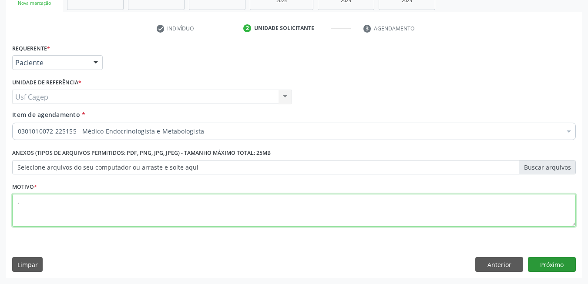
type textarea "."
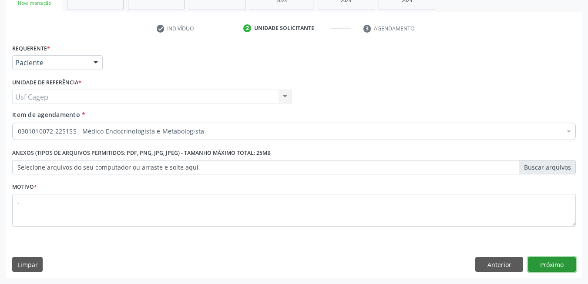
click at [553, 264] on button "Próximo" at bounding box center [552, 264] width 48 height 15
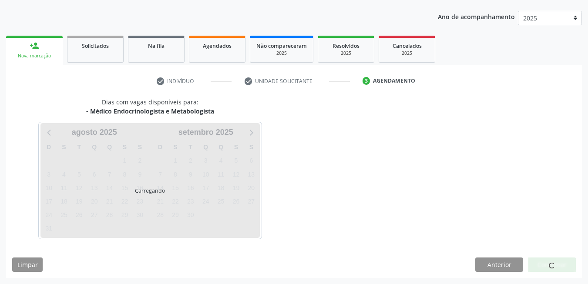
scroll to position [94, 0]
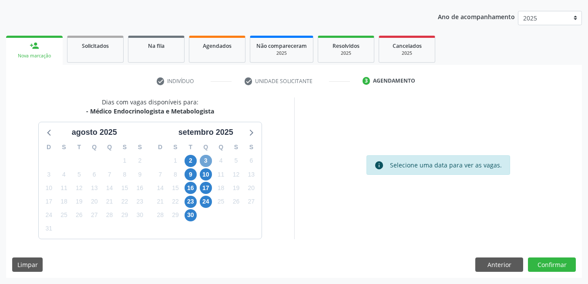
click at [209, 164] on span "3" at bounding box center [206, 161] width 12 height 12
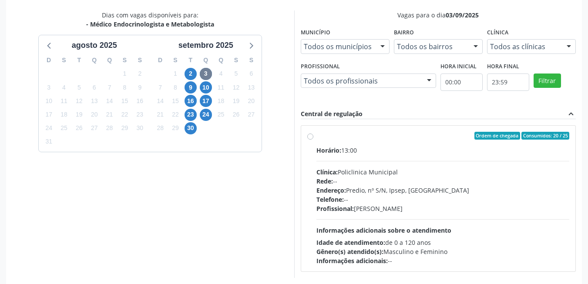
click at [359, 210] on div "Profissional: Antonio Carlos Brito Pereira de Meneses" at bounding box center [442, 208] width 253 height 9
click at [313, 140] on input "Ordem de chegada Consumidos: 20 / 25 Horário: 13:00 Clínica: Policlinica Munici…" at bounding box center [310, 136] width 6 height 8
radio input "true"
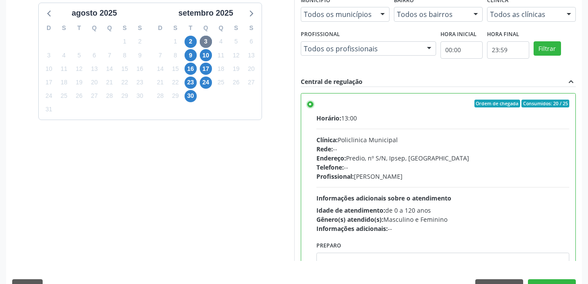
scroll to position [236, 0]
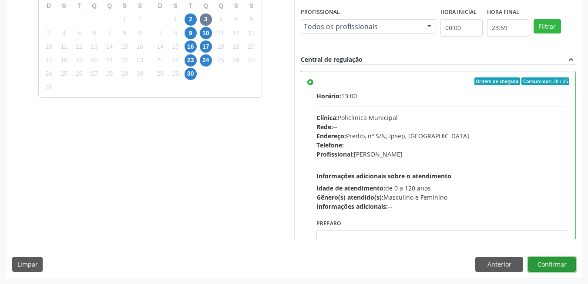
click at [560, 261] on button "Confirmar" at bounding box center [552, 264] width 48 height 15
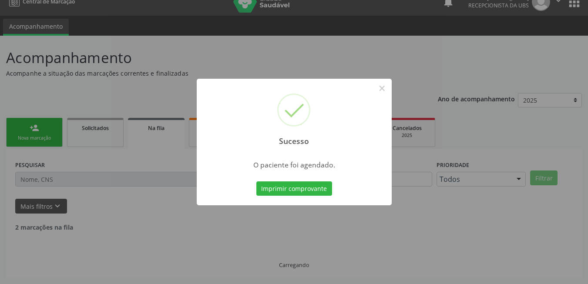
scroll to position [3, 0]
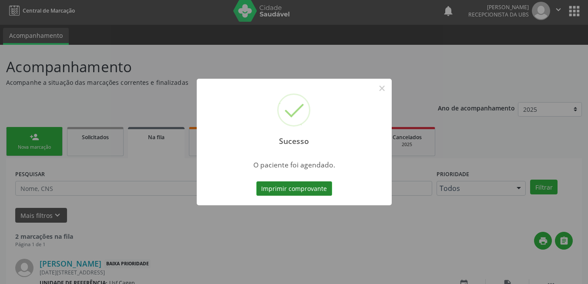
click at [287, 188] on button "Imprimir comprovante" at bounding box center [294, 188] width 76 height 15
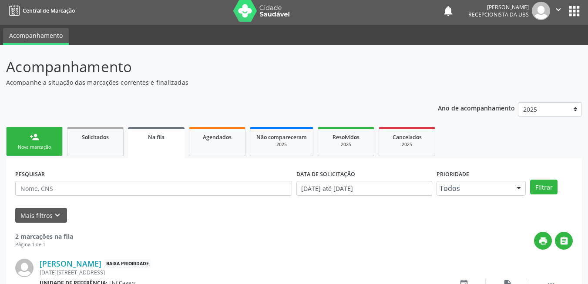
click at [36, 147] on div "Nova marcação" at bounding box center [34, 147] width 43 height 7
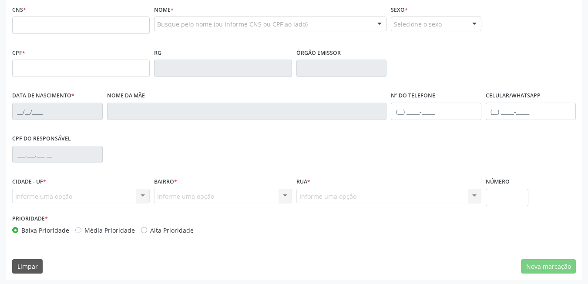
scroll to position [187, 0]
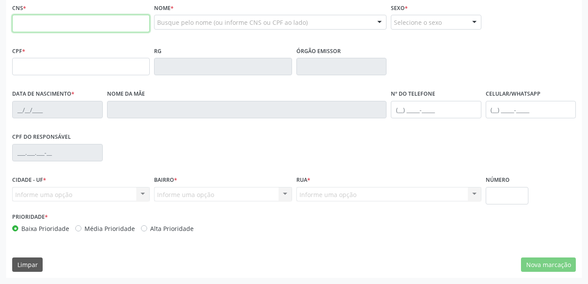
click at [109, 23] on input "text" at bounding box center [80, 23] width 137 height 17
type input "700 0066 5506 5709"
type input "12/01/1962"
type input "Maria Alves dos Santos"
type input "(87) 99699-9999"
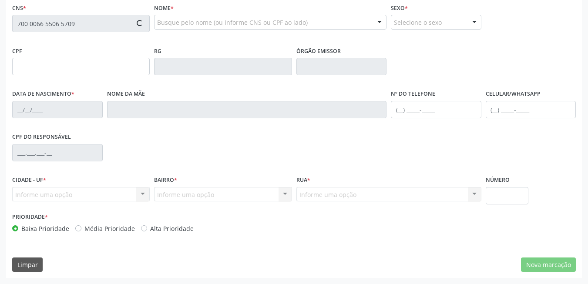
type input "(87) 99699-9999"
type input "56"
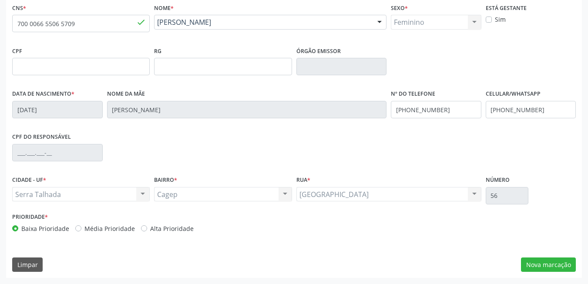
click at [554, 274] on div "CNS * 700 0066 5506 5709 done Nome * Eliete Alves dos Santos Eliete Alves dos S…" at bounding box center [293, 139] width 575 height 277
click at [552, 267] on button "Nova marcação" at bounding box center [548, 264] width 55 height 15
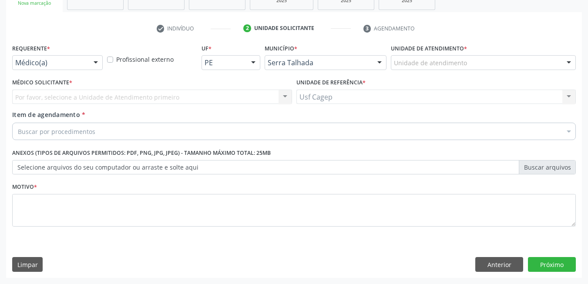
click at [90, 66] on div at bounding box center [95, 63] width 13 height 15
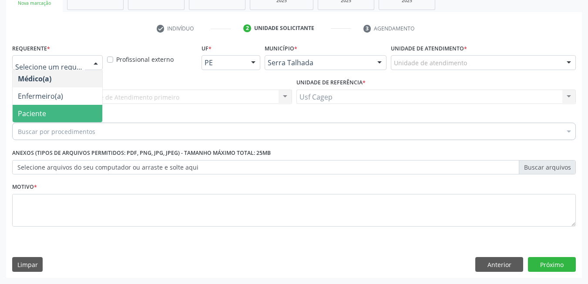
click at [89, 114] on span "Paciente" at bounding box center [58, 113] width 90 height 17
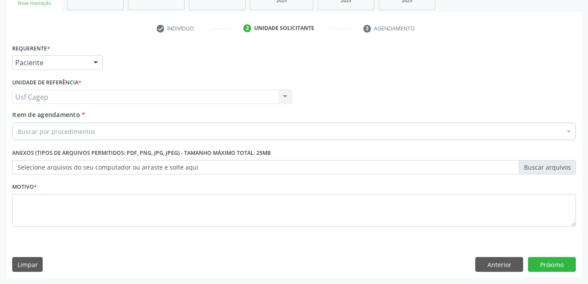
click at [97, 130] on div "Buscar por procedimentos" at bounding box center [293, 131] width 563 height 17
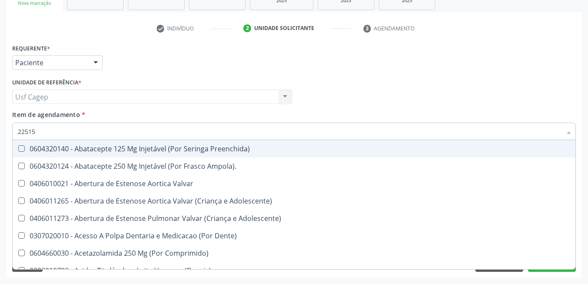
type input "225155"
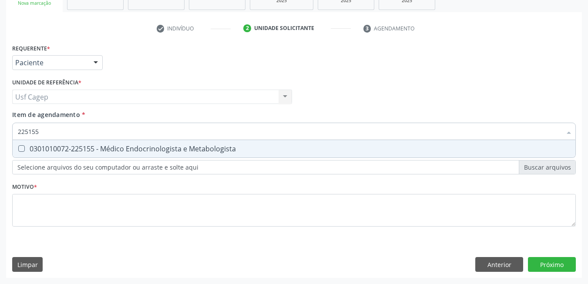
drag, startPoint x: 85, startPoint y: 151, endPoint x: 107, endPoint y: 187, distance: 42.2
click at [90, 157] on span "0301010072-225155 - Médico Endocrinologista e Metabologista" at bounding box center [294, 148] width 562 height 17
checkbox Metabologista "true"
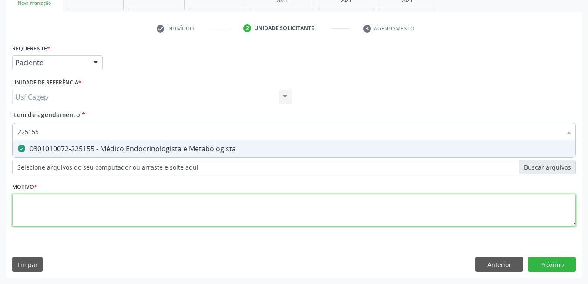
click at [118, 207] on div "Requerente * Paciente Médico(a) Enfermeiro(a) Paciente Nenhum resultado encontr…" at bounding box center [293, 140] width 563 height 197
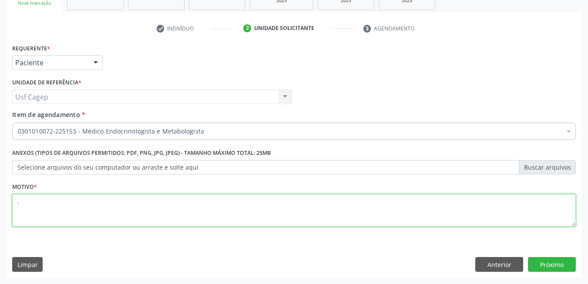
type textarea "."
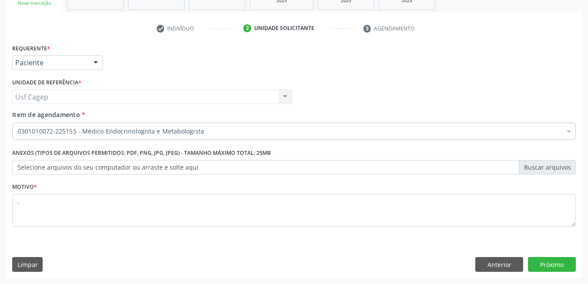
click at [556, 272] on div "Requerente * Paciente Médico(a) Enfermeiro(a) Paciente Nenhum resultado encontr…" at bounding box center [293, 160] width 575 height 236
click at [554, 265] on button "Próximo" at bounding box center [552, 264] width 48 height 15
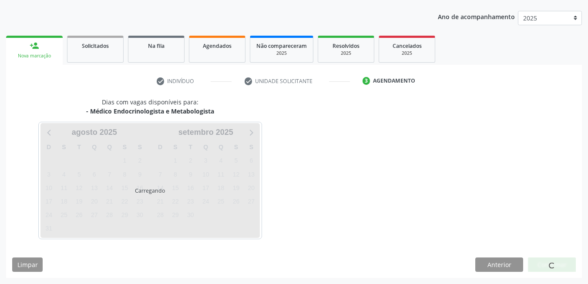
scroll to position [94, 0]
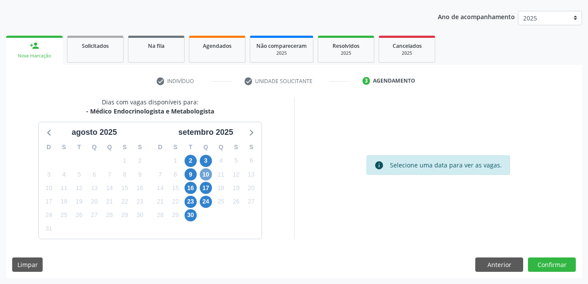
click at [208, 173] on span "10" at bounding box center [206, 174] width 12 height 12
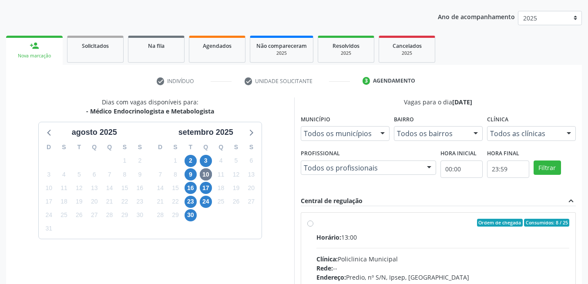
click at [201, 167] on div "3" at bounding box center [206, 160] width 12 height 13
click at [202, 166] on span "3" at bounding box center [206, 161] width 12 height 12
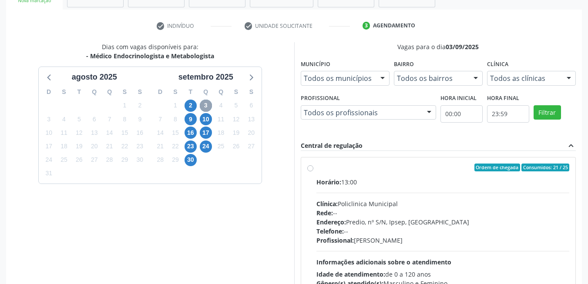
scroll to position [220, 0]
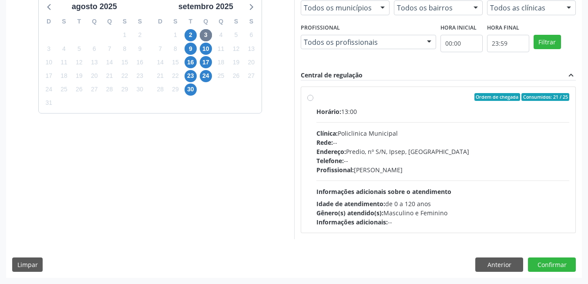
click at [424, 187] on span "Informações adicionais sobre o atendimento" at bounding box center [383, 191] width 135 height 8
click at [313, 101] on input "Ordem de chegada Consumidos: 21 / 25 Horário: 13:00 Clínica: Policlinica Munici…" at bounding box center [310, 97] width 6 height 8
radio input "true"
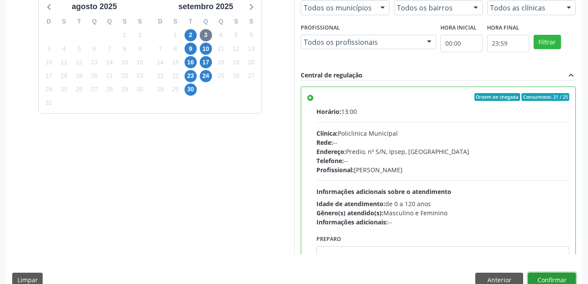
click at [558, 275] on button "Confirmar" at bounding box center [552, 280] width 48 height 15
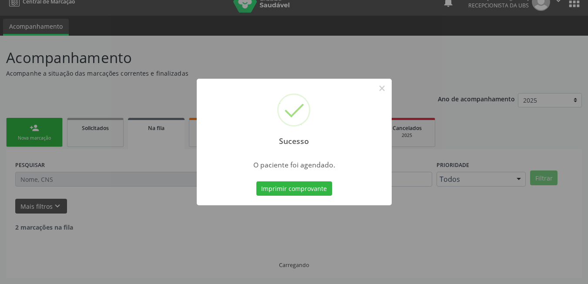
scroll to position [3, 0]
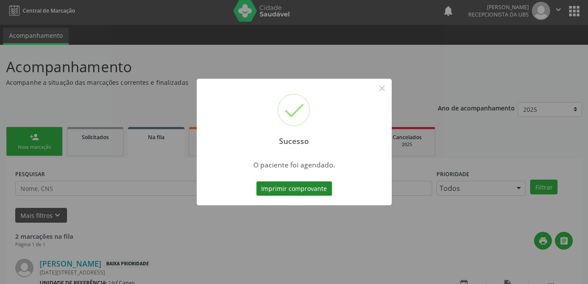
click at [274, 191] on button "Imprimir comprovante" at bounding box center [294, 188] width 76 height 15
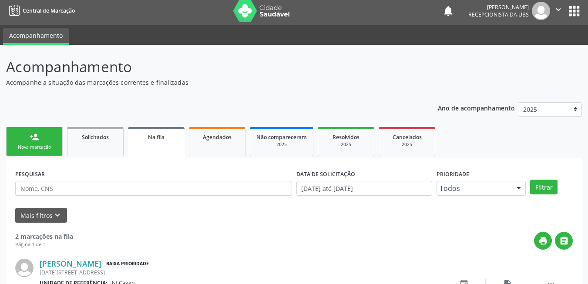
click at [40, 130] on link "person_add Nova marcação" at bounding box center [34, 141] width 57 height 29
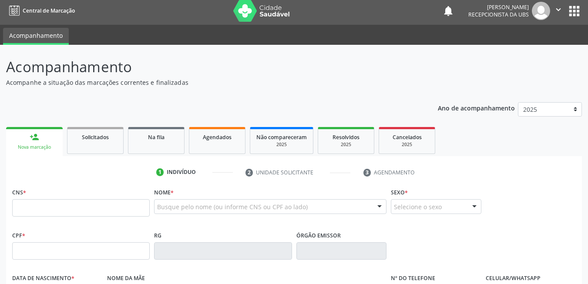
click at [38, 140] on div "person_add" at bounding box center [35, 137] width 10 height 10
click at [54, 204] on input "text" at bounding box center [80, 207] width 137 height 17
click at [114, 211] on input "text" at bounding box center [80, 207] width 137 height 17
click at [71, 206] on input "text" at bounding box center [80, 207] width 137 height 17
paste input "704 2027 7768 1088"
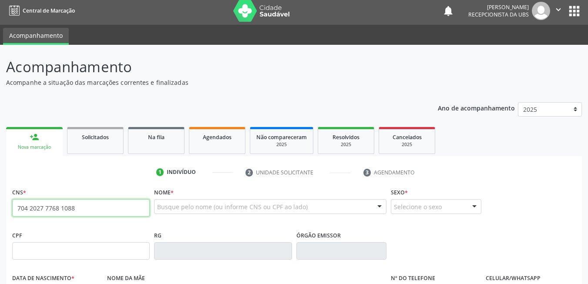
type input "704 2027 7768 1088"
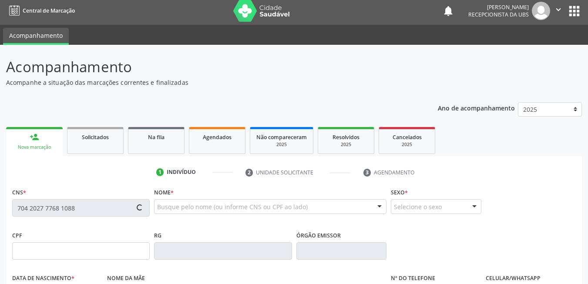
type input "03/03/1969"
type input "Francisca de Lima"
type input "[PHONE_NUMBER]"
type input "26"
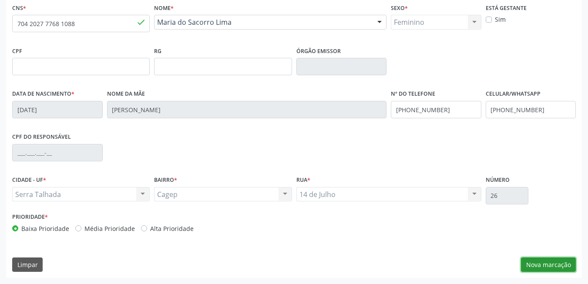
click at [553, 262] on button "Nova marcação" at bounding box center [548, 264] width 55 height 15
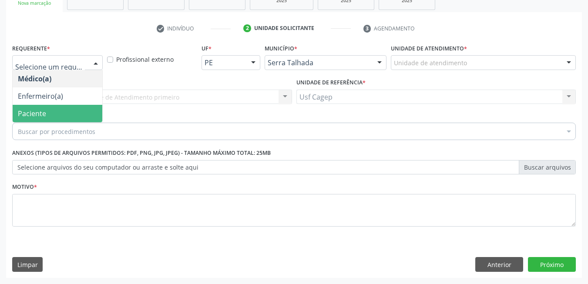
click at [67, 120] on span "Paciente" at bounding box center [58, 113] width 90 height 17
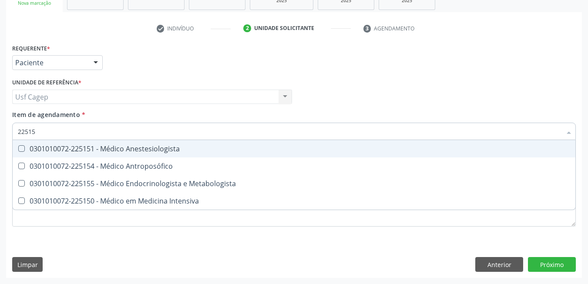
type input "225155"
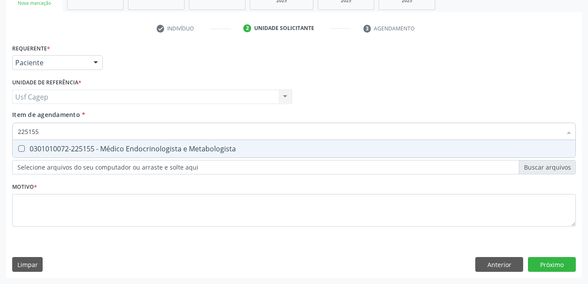
drag, startPoint x: 98, startPoint y: 147, endPoint x: 110, endPoint y: 183, distance: 38.2
click at [98, 147] on div "0301010072-225155 - Médico Endocrinologista e Metabologista" at bounding box center [294, 148] width 552 height 7
checkbox Metabologista "true"
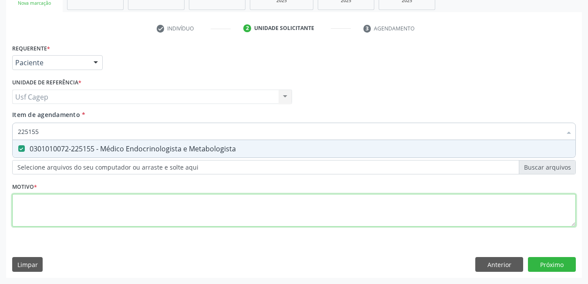
click at [120, 201] on div "Requerente * Paciente Médico(a) Enfermeiro(a) Paciente Nenhum resultado encontr…" at bounding box center [293, 140] width 563 height 197
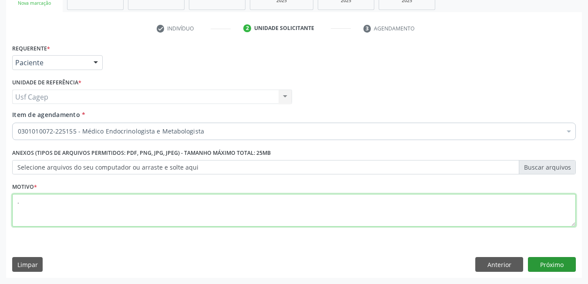
type textarea "."
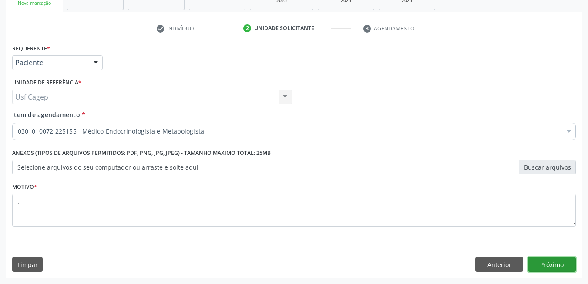
click at [561, 269] on button "Próximo" at bounding box center [552, 264] width 48 height 15
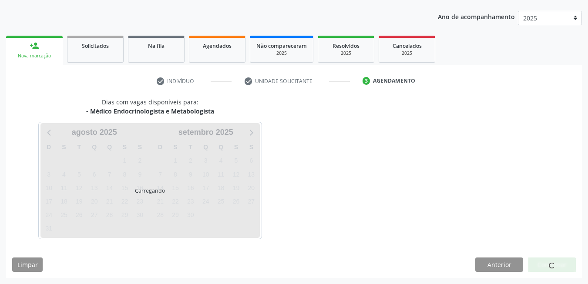
scroll to position [94, 0]
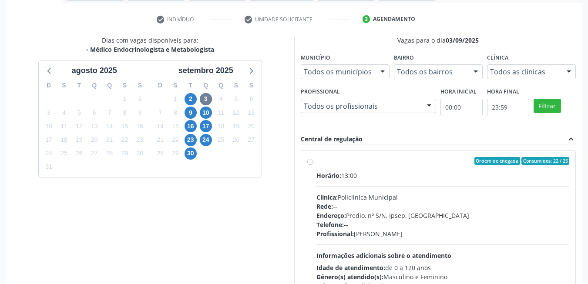
scroll to position [220, 0]
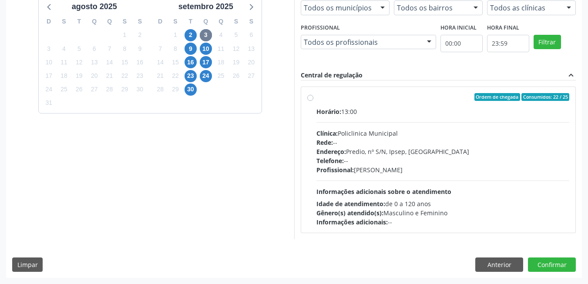
click at [414, 185] on div "Horário: 13:00 Clínica: Policlinica Municipal Rede: -- Endereço: Predio, nº S/N…" at bounding box center [442, 167] width 253 height 120
click at [313, 101] on input "Ordem de chegada Consumidos: 22 / 25 Horário: 13:00 Clínica: Policlinica Munici…" at bounding box center [310, 97] width 6 height 8
radio input "true"
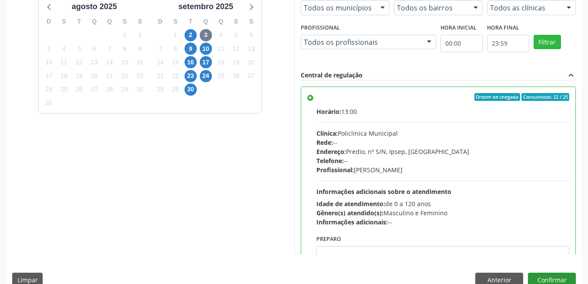
click at [546, 273] on div "Dias com vagas disponíveis para: - Médico Endocrinologista e Metabologista agos…" at bounding box center [293, 132] width 575 height 321
click at [546, 274] on button "Confirmar" at bounding box center [552, 280] width 48 height 15
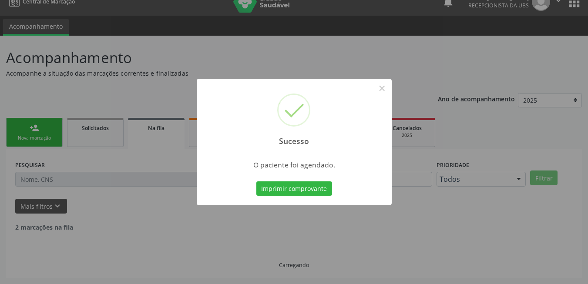
scroll to position [3, 0]
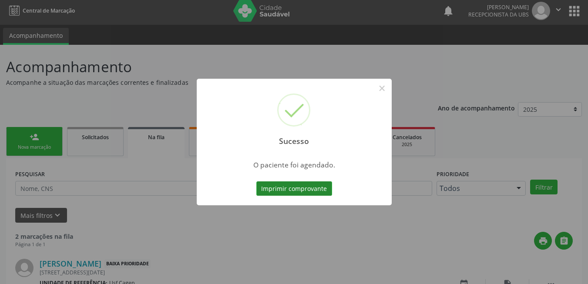
click at [312, 187] on button "Imprimir comprovante" at bounding box center [294, 188] width 76 height 15
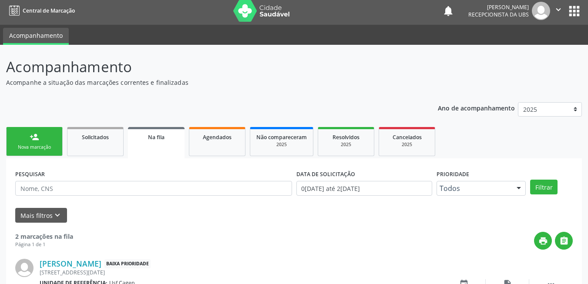
click at [33, 135] on div "person_add" at bounding box center [35, 137] width 10 height 10
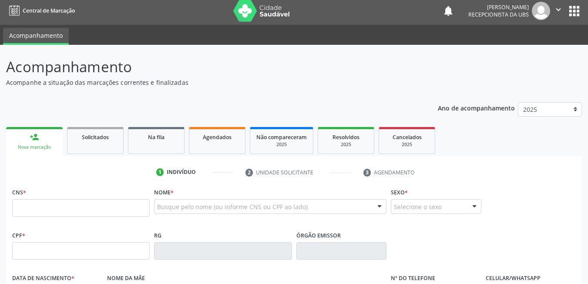
click at [36, 137] on div "person_add" at bounding box center [35, 137] width 10 height 10
click at [70, 205] on input "text" at bounding box center [80, 207] width 137 height 17
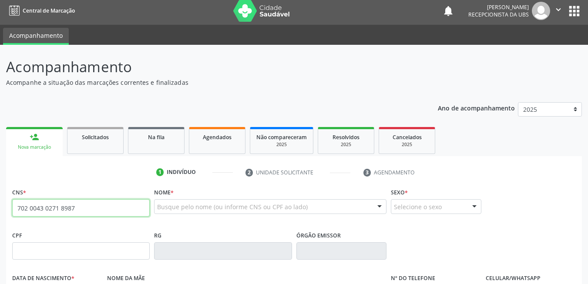
type input "702 0043 0271 8987"
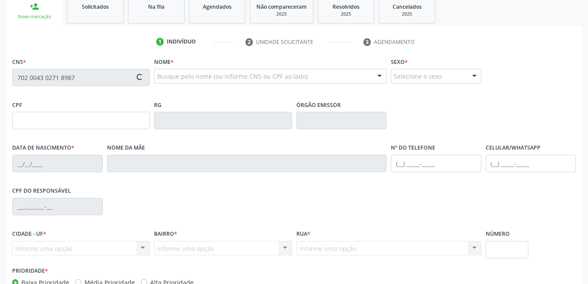
type input "385.956.054-91"
type input "12/06/1937"
type input "Luzia Joaquina de Jesus"
type input "(87) 99929-3370"
type input "050.924.214-60"
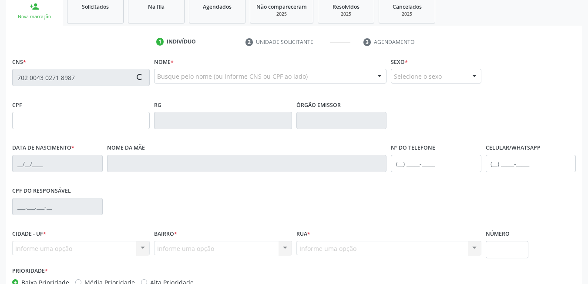
type input "35"
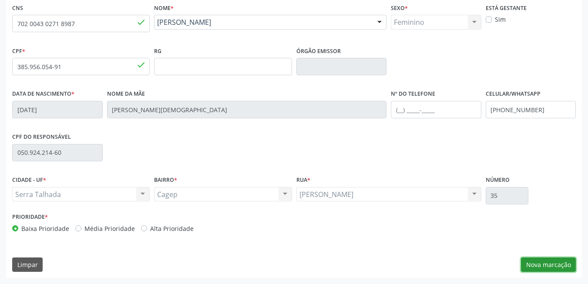
click at [537, 264] on button "Nova marcação" at bounding box center [548, 264] width 55 height 15
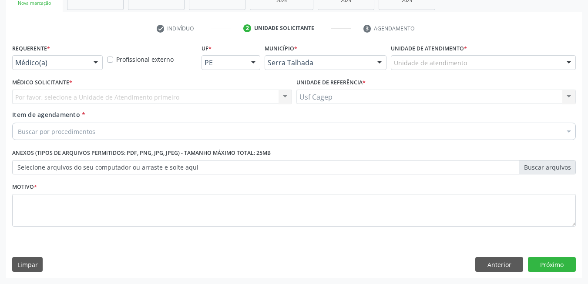
scroll to position [147, 0]
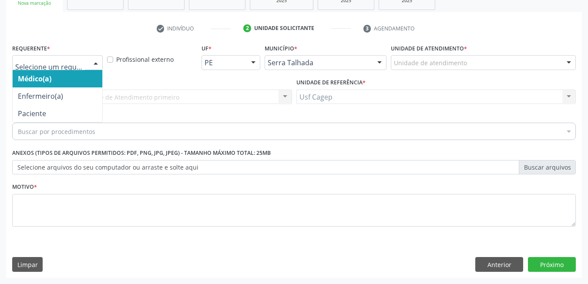
click at [87, 66] on div at bounding box center [57, 62] width 90 height 15
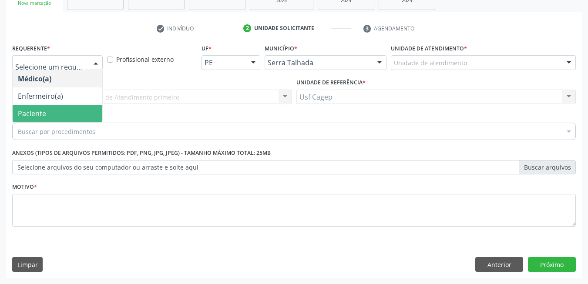
click at [86, 111] on span "Paciente" at bounding box center [58, 113] width 90 height 17
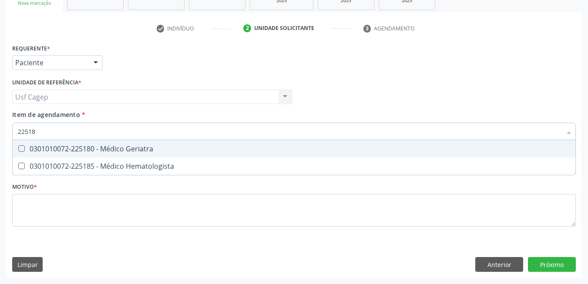
type input "225180"
drag, startPoint x: 210, startPoint y: 136, endPoint x: 213, endPoint y: 153, distance: 17.2
click at [210, 139] on input "225180" at bounding box center [289, 131] width 543 height 17
click at [213, 153] on span "0301010072-225180 - Médico Geriatra" at bounding box center [294, 148] width 562 height 17
checkbox Geriatra "true"
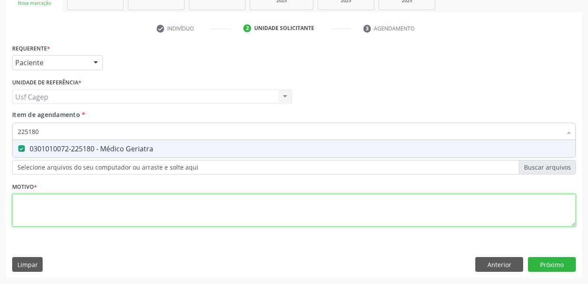
click at [210, 203] on div "Requerente * Paciente Médico(a) Enfermeiro(a) Paciente Nenhum resultado encontr…" at bounding box center [293, 140] width 563 height 197
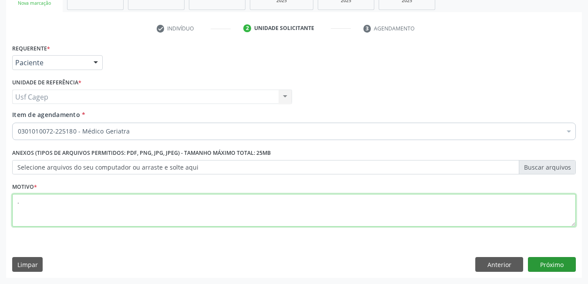
type textarea "."
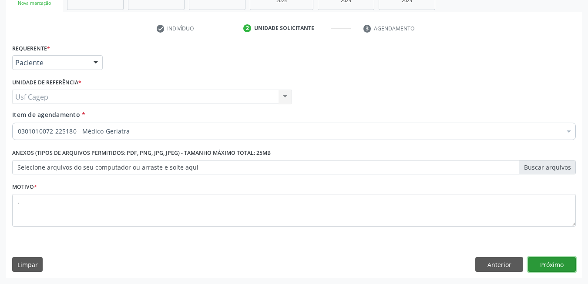
click at [556, 260] on button "Próximo" at bounding box center [552, 264] width 48 height 15
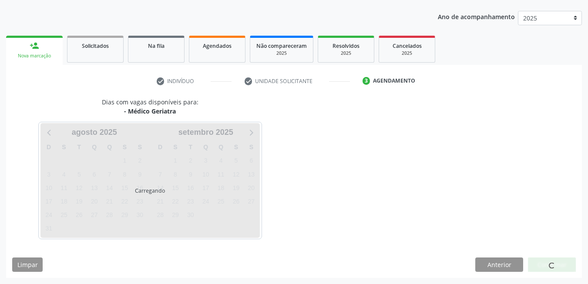
scroll to position [94, 0]
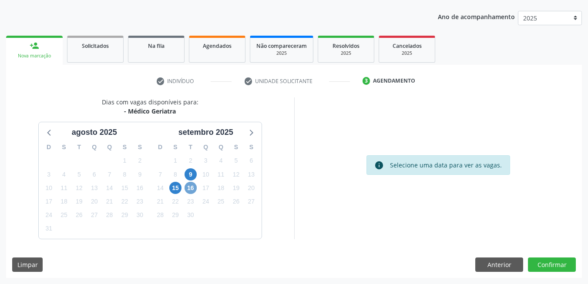
click at [189, 189] on span "16" at bounding box center [190, 188] width 12 height 12
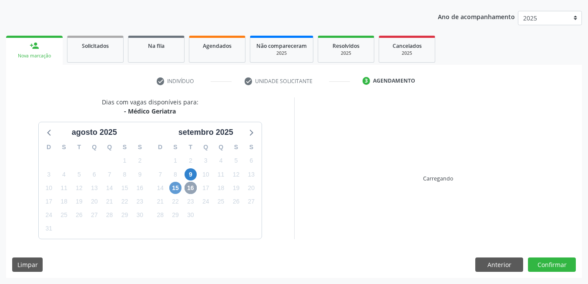
drag, startPoint x: 189, startPoint y: 189, endPoint x: 180, endPoint y: 189, distance: 9.6
click at [189, 189] on span "16" at bounding box center [190, 188] width 12 height 12
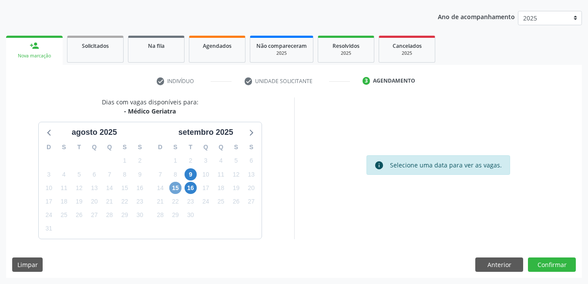
click at [180, 189] on span "15" at bounding box center [175, 188] width 12 height 12
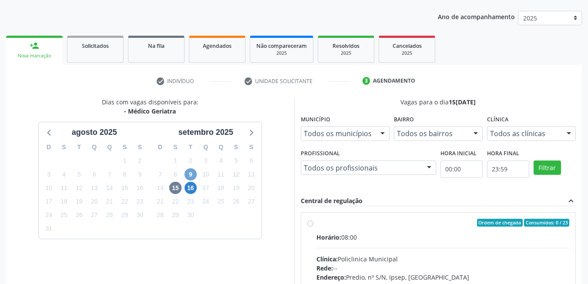
click at [190, 176] on span "9" at bounding box center [190, 174] width 12 height 12
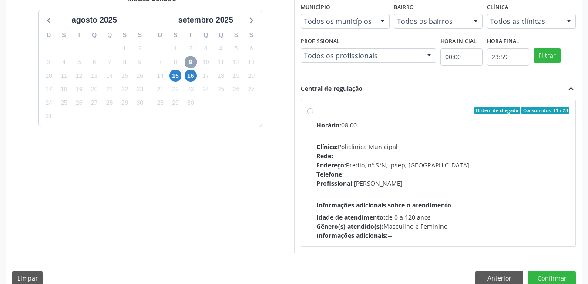
scroll to position [220, 0]
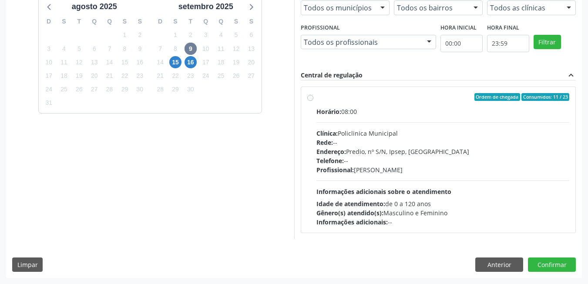
click at [359, 200] on span "Idade de atendimento:" at bounding box center [350, 204] width 69 height 8
click at [313, 101] on input "Ordem de chegada Consumidos: 11 / 23 Horário: 08:00 Clínica: Policlinica Munici…" at bounding box center [310, 97] width 6 height 8
radio input "true"
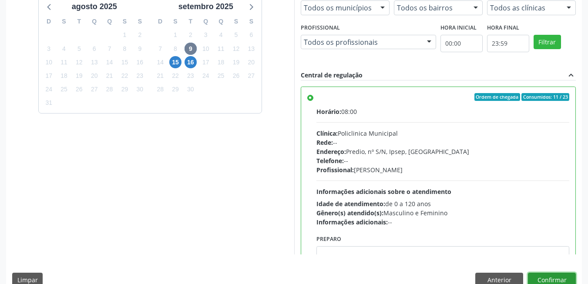
click at [567, 276] on button "Confirmar" at bounding box center [552, 280] width 48 height 15
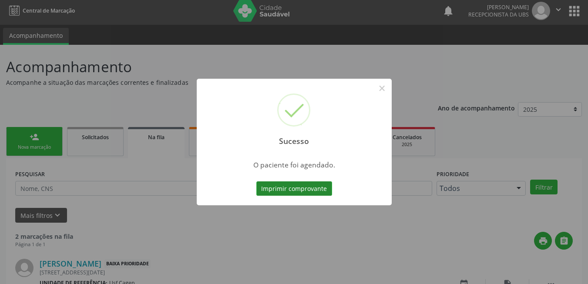
click at [305, 195] on button "Imprimir comprovante" at bounding box center [294, 188] width 76 height 15
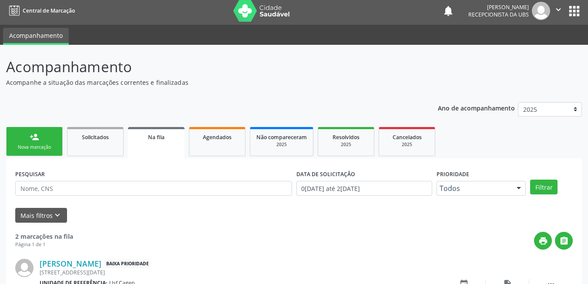
click at [32, 137] on div "person_add" at bounding box center [35, 137] width 10 height 10
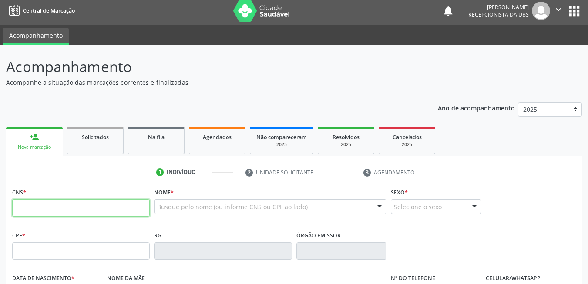
click at [41, 211] on input "text" at bounding box center [80, 207] width 137 height 17
click at [127, 208] on input "text" at bounding box center [80, 207] width 137 height 17
type input "705 0028 8516 3459"
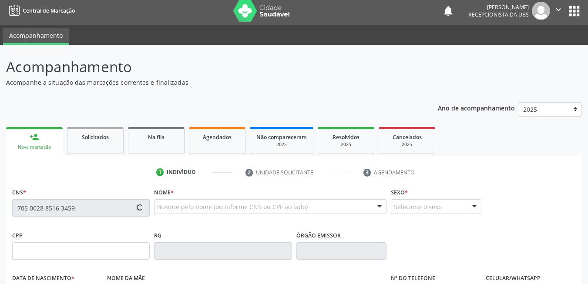
type input "154.508.664-88"
type input "28/03/2006"
type input "Jocielma de Souza"
type input "(87) 99973-7157"
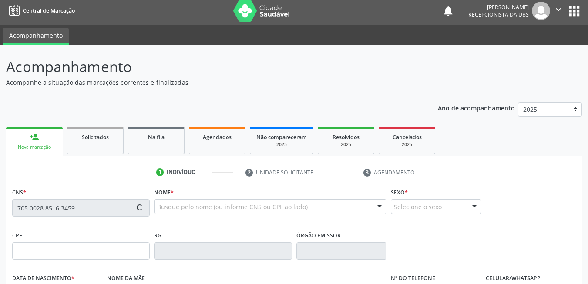
type input "728.851.144-87"
type input "537"
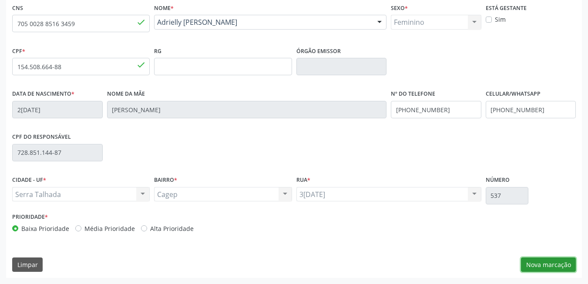
click at [536, 272] on button "Nova marcação" at bounding box center [548, 264] width 55 height 15
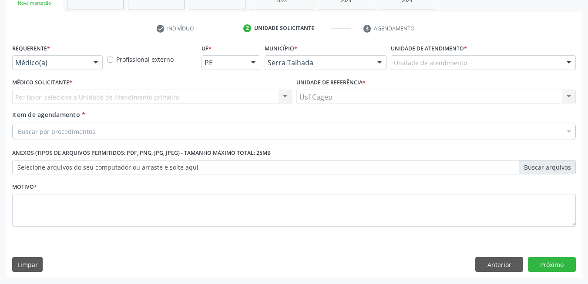
scroll to position [147, 0]
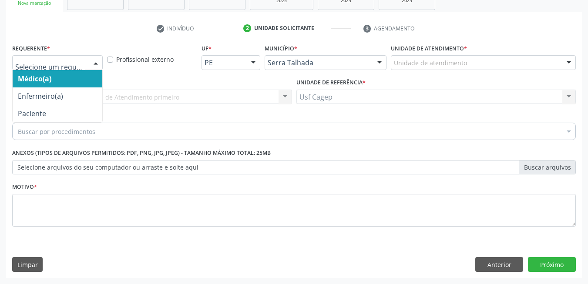
click at [76, 57] on div at bounding box center [57, 62] width 90 height 15
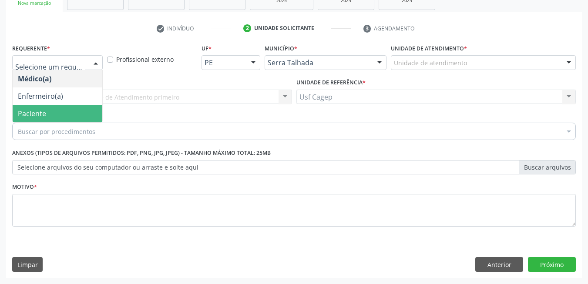
click at [59, 110] on span "Paciente" at bounding box center [58, 113] width 90 height 17
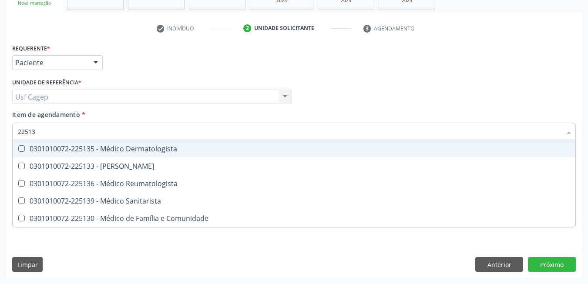
type input "225133"
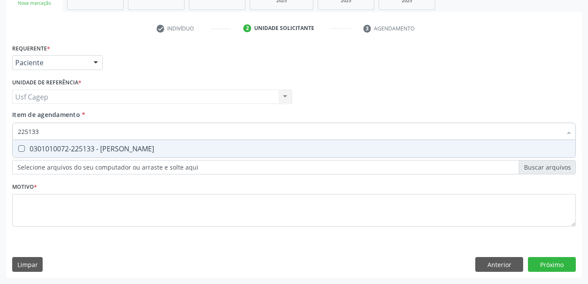
click at [93, 150] on div "0301010072-225133 - [PERSON_NAME]" at bounding box center [294, 148] width 552 height 7
checkbox Psiquiatra "true"
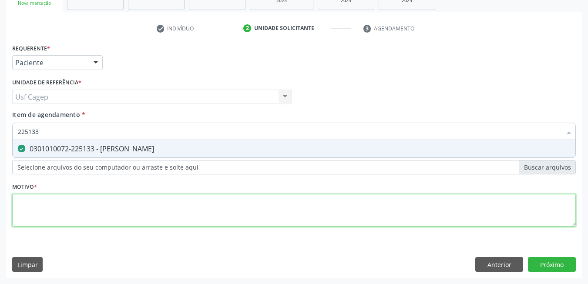
click at [127, 213] on div "Requerente * Paciente Médico(a) Enfermeiro(a) Paciente Nenhum resultado encontr…" at bounding box center [293, 140] width 563 height 197
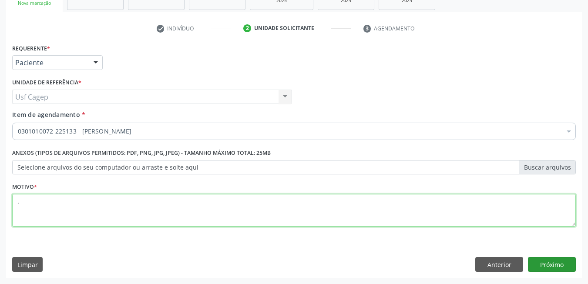
type textarea "."
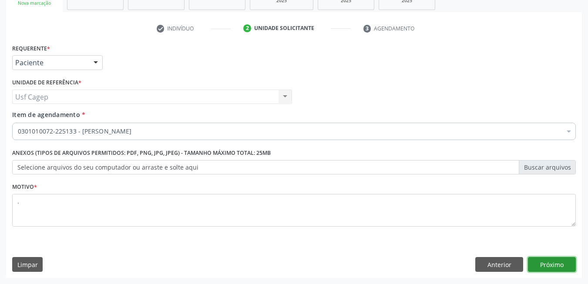
click at [550, 262] on button "Próximo" at bounding box center [552, 264] width 48 height 15
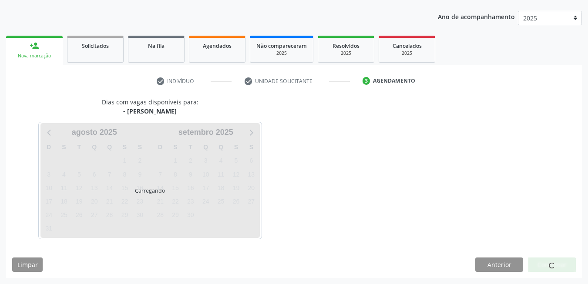
scroll to position [94, 0]
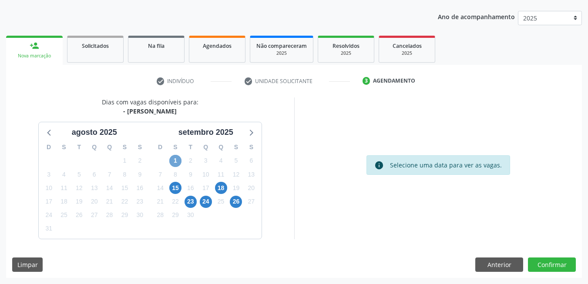
click at [171, 164] on span "1" at bounding box center [175, 161] width 12 height 12
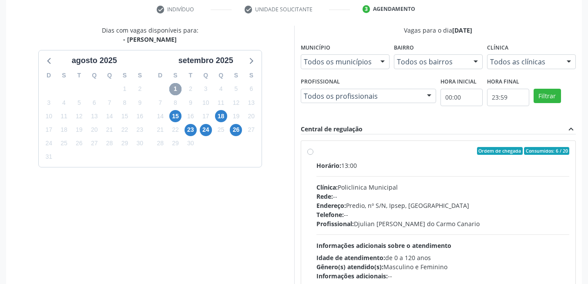
scroll to position [181, 0]
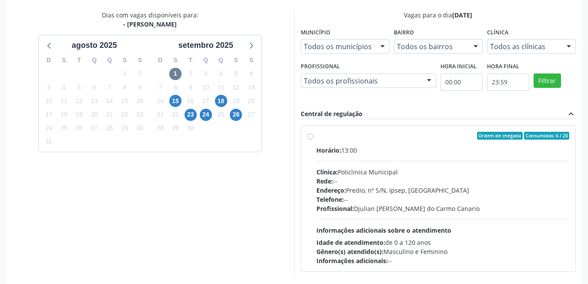
click at [459, 204] on div "Profissional: Djulian Diego Ribeiro do Carmo Canario" at bounding box center [442, 208] width 253 height 9
click at [313, 140] on input "Ordem de chegada Consumidos: 6 / 20 Horário: 13:00 Clínica: Policlinica Municip…" at bounding box center [310, 136] width 6 height 8
radio input "true"
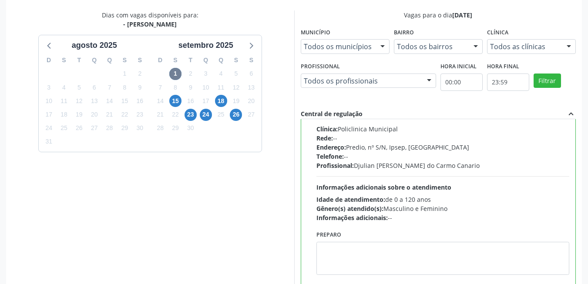
scroll to position [236, 0]
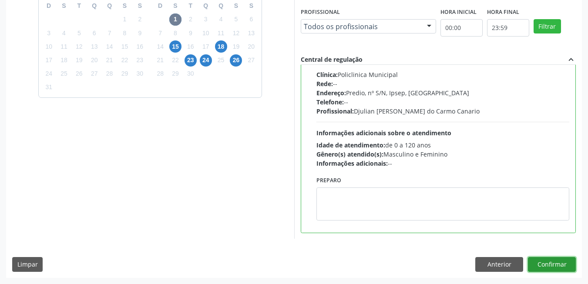
click at [571, 262] on button "Confirmar" at bounding box center [552, 264] width 48 height 15
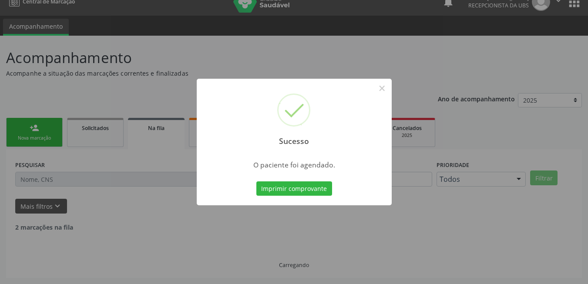
scroll to position [3, 0]
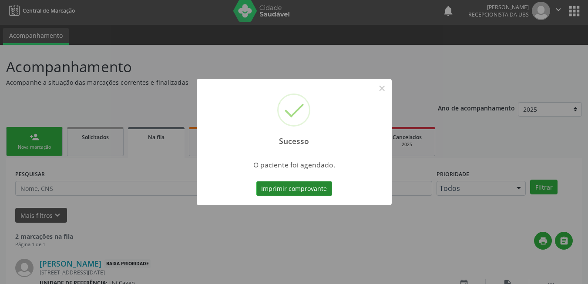
click at [327, 186] on button "Imprimir comprovante" at bounding box center [294, 188] width 76 height 15
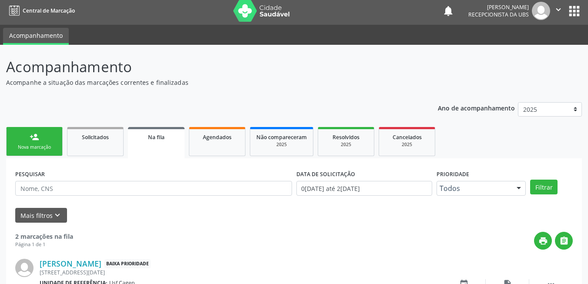
click at [46, 147] on div "Nova marcação" at bounding box center [34, 147] width 43 height 7
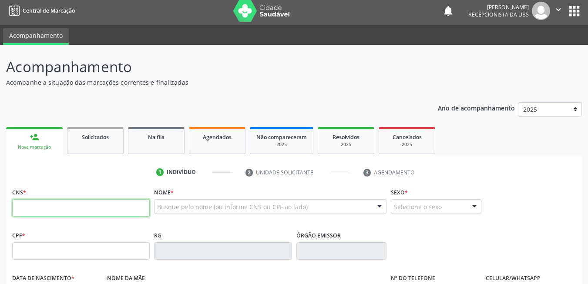
click at [103, 211] on input "text" at bounding box center [80, 207] width 137 height 17
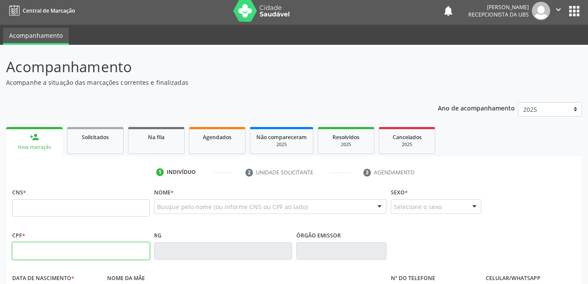
click at [68, 245] on input "text" at bounding box center [80, 250] width 137 height 17
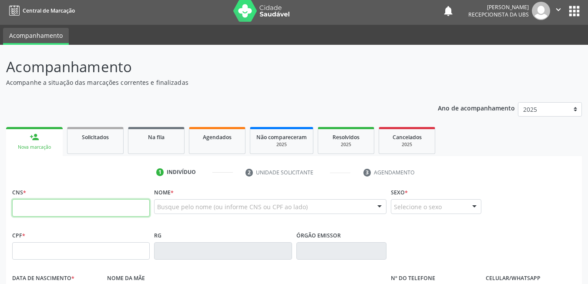
click at [87, 204] on input "text" at bounding box center [80, 207] width 137 height 17
paste input "706 8027 7689 7320"
type input "706 8027 7689 7320"
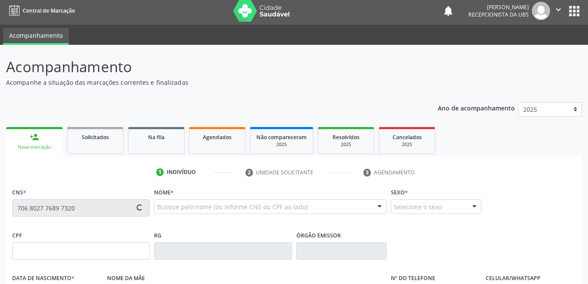
type input "13/05/1966"
type input "Josefa Maria da Conceicao"
type input "(87) 93831-3950"
type input "2681"
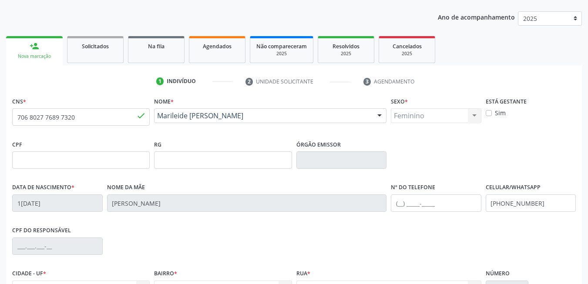
scroll to position [187, 0]
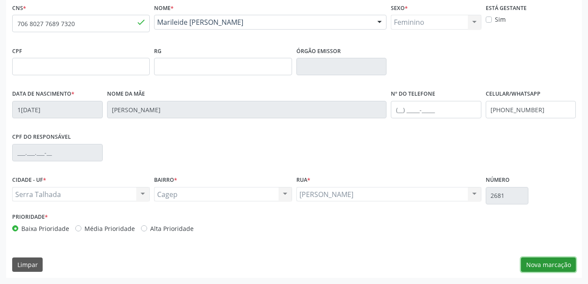
click at [551, 268] on button "Nova marcação" at bounding box center [548, 264] width 55 height 15
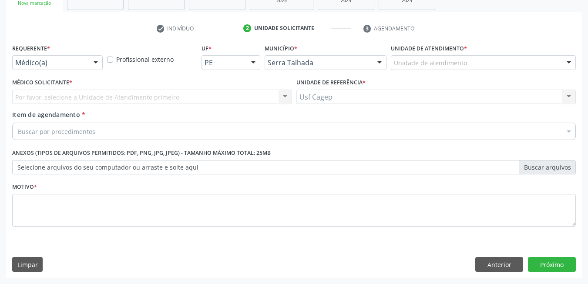
scroll to position [147, 0]
drag, startPoint x: 148, startPoint y: 125, endPoint x: 107, endPoint y: 80, distance: 61.0
click at [146, 123] on div "Buscar por procedimentos" at bounding box center [293, 131] width 563 height 17
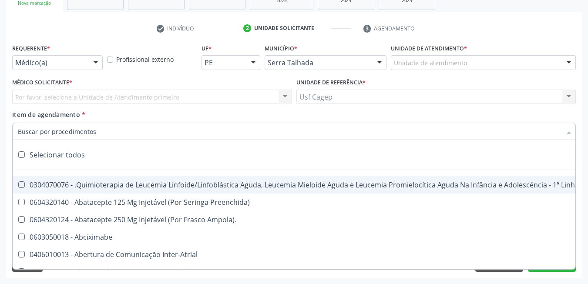
click at [87, 67] on div "Médico(a)" at bounding box center [57, 62] width 90 height 15
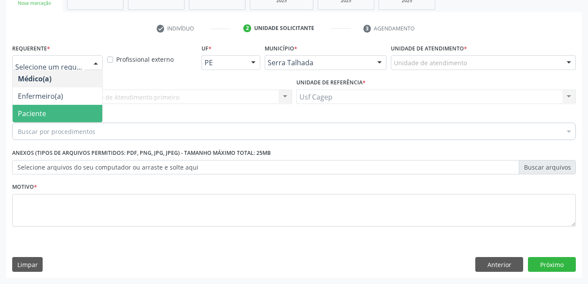
click at [53, 118] on span "Paciente" at bounding box center [58, 113] width 90 height 17
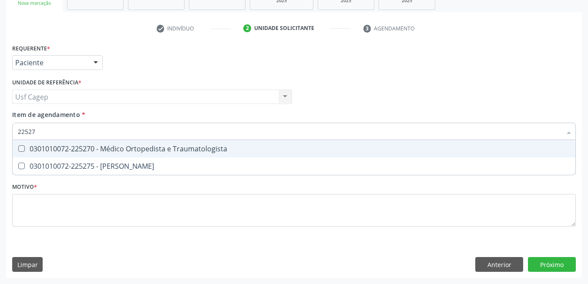
type input "225270"
click at [111, 152] on div "0301010072-225270 - Médico Ortopedista e Traumatologista" at bounding box center [294, 148] width 552 height 7
checkbox Traumatologista "true"
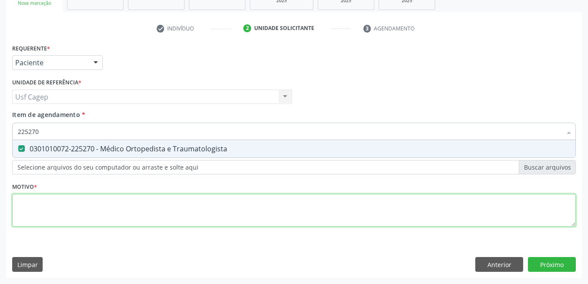
click at [117, 224] on div "Requerente * Paciente Médico(a) Enfermeiro(a) Paciente Nenhum resultado encontr…" at bounding box center [293, 140] width 563 height 197
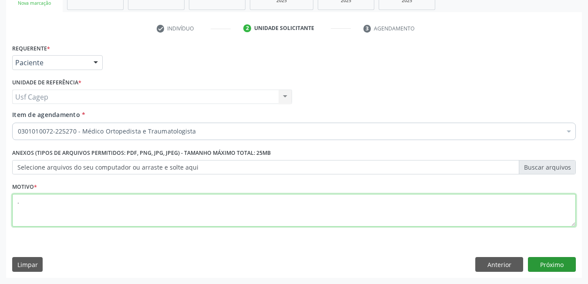
type textarea "."
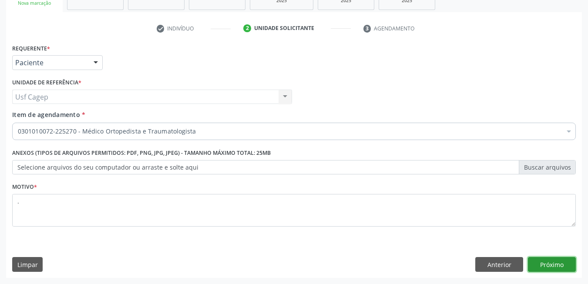
click at [548, 267] on button "Próximo" at bounding box center [552, 264] width 48 height 15
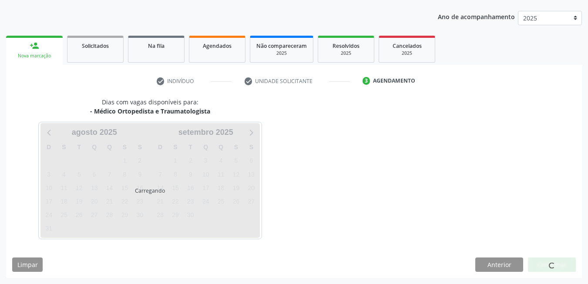
scroll to position [94, 0]
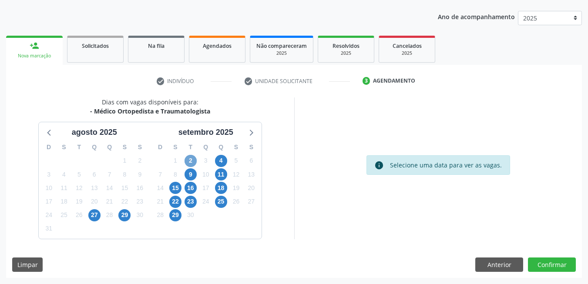
click at [192, 160] on span "2" at bounding box center [190, 161] width 12 height 12
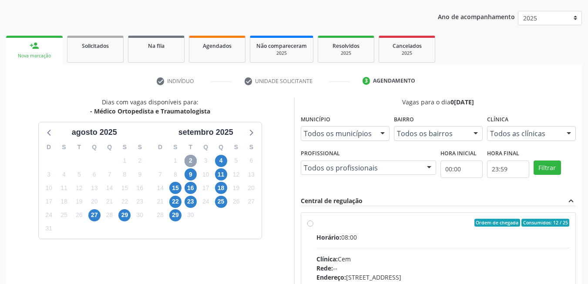
scroll to position [181, 0]
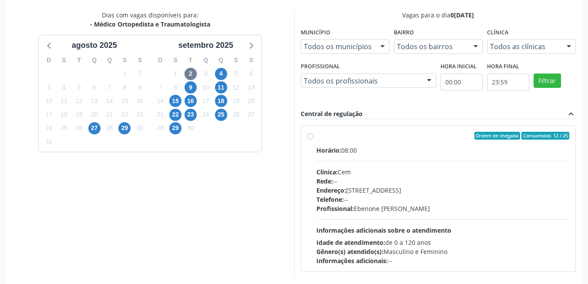
click at [428, 215] on div "Horário: 08:00 Clínica: Cem Rede: -- Endereço: [STREET_ADDRESS] Telefone: -- Pr…" at bounding box center [442, 206] width 253 height 120
click at [313, 140] on input "Ordem de chegada Consumidos: 12 / 25 Horário: 08:00 Clínica: Cem Rede: -- Ender…" at bounding box center [310, 136] width 6 height 8
radio input "true"
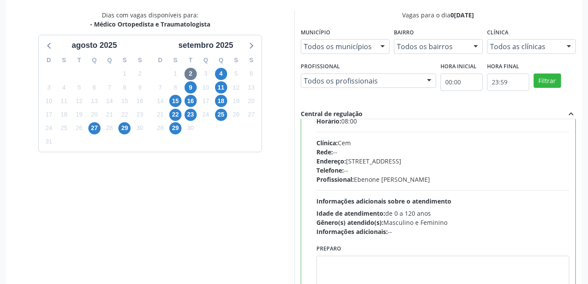
scroll to position [43, 0]
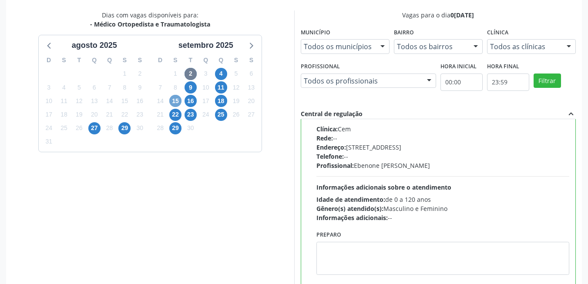
click at [176, 98] on span "15" at bounding box center [175, 101] width 12 height 12
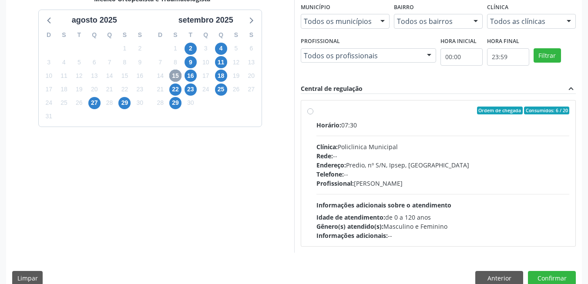
scroll to position [220, 0]
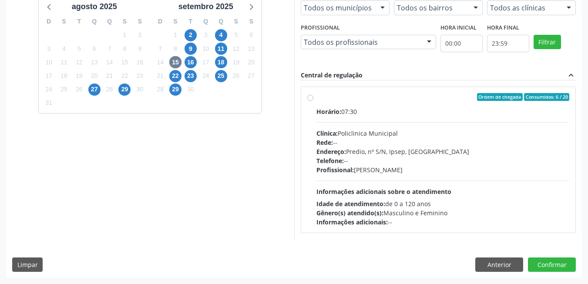
click at [381, 169] on div "Profissional: Joao Bosco Barreto Couto Neto" at bounding box center [442, 169] width 253 height 9
click at [313, 101] on input "Ordem de chegada Consumidos: 6 / 20 Horário: 07:30 Clínica: Policlinica Municip…" at bounding box center [310, 97] width 6 height 8
radio input "true"
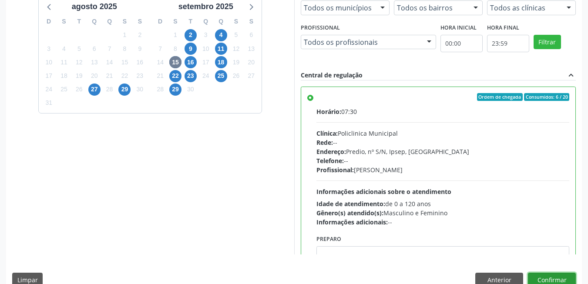
click at [555, 275] on button "Confirmar" at bounding box center [552, 280] width 48 height 15
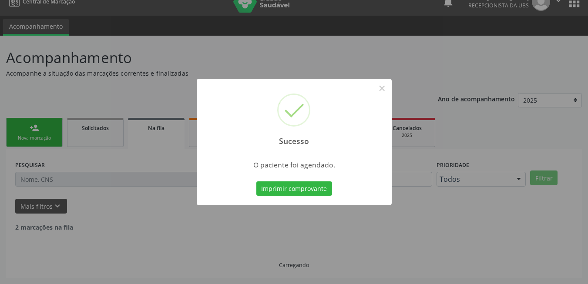
scroll to position [3, 0]
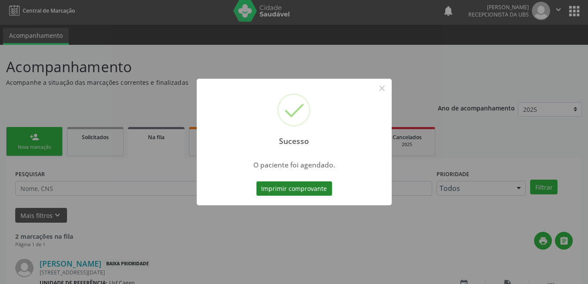
click at [318, 188] on button "Imprimir comprovante" at bounding box center [294, 188] width 76 height 15
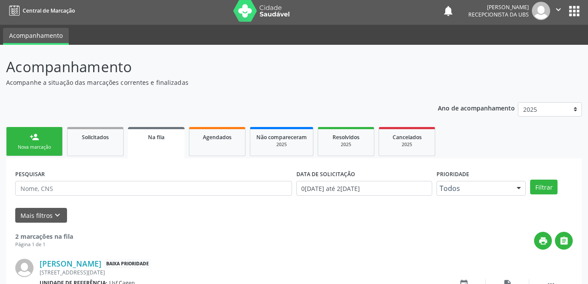
click at [45, 140] on link "person_add Nova marcação" at bounding box center [34, 141] width 57 height 29
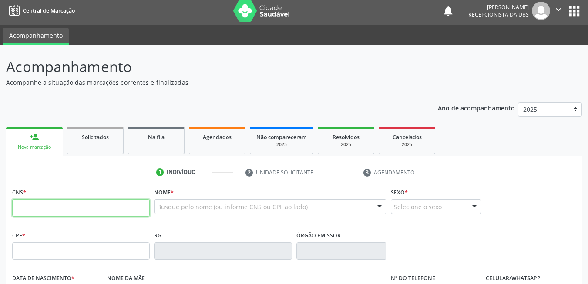
click at [53, 215] on input "text" at bounding box center [80, 207] width 137 height 17
paste input "708 0083 5509 3127"
type input "708 0083 5509 3127"
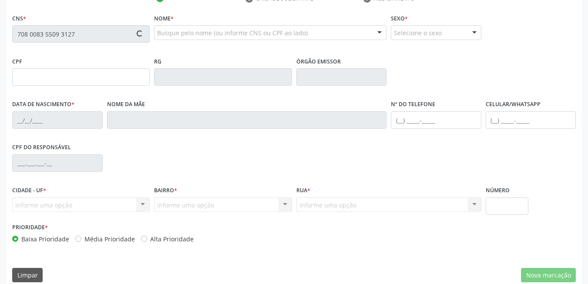
type input "189.663.574-15"
type input "08/03/1953"
type input "Aurora Maria de Jesus"
type input "(87) 98826-6418"
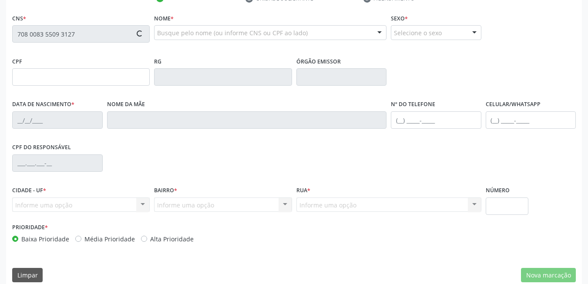
type input "307"
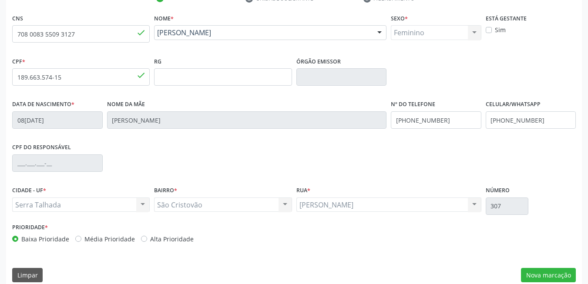
scroll to position [187, 0]
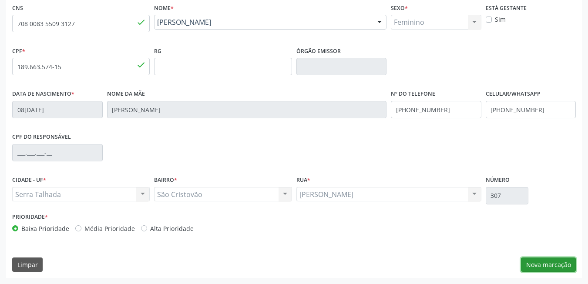
click at [575, 266] on button "Nova marcação" at bounding box center [548, 264] width 55 height 15
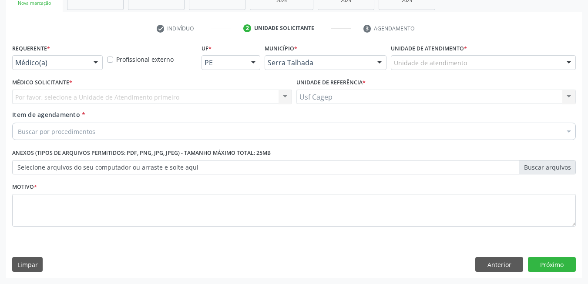
scroll to position [147, 0]
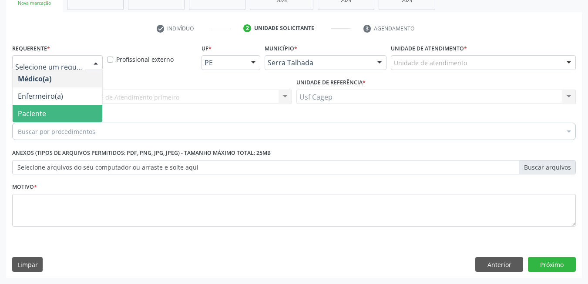
click at [58, 113] on span "Paciente" at bounding box center [58, 113] width 90 height 17
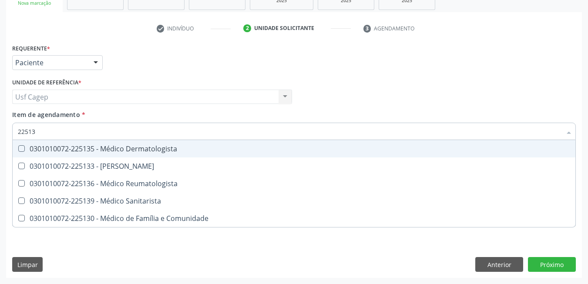
type input "225136"
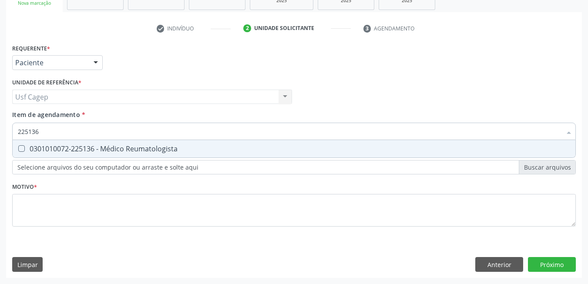
click at [66, 150] on div "0301010072-225136 - Médico Reumatologista" at bounding box center [294, 148] width 552 height 7
checkbox Reumatologista "true"
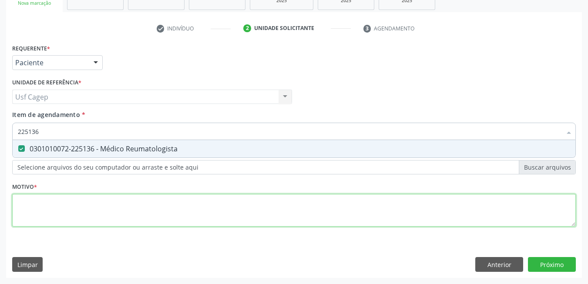
click at [82, 201] on div "Requerente * Paciente Médico(a) Enfermeiro(a) Paciente Nenhum resultado encontr…" at bounding box center [293, 140] width 563 height 197
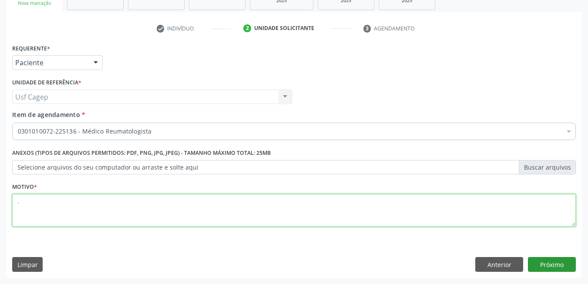
type textarea "."
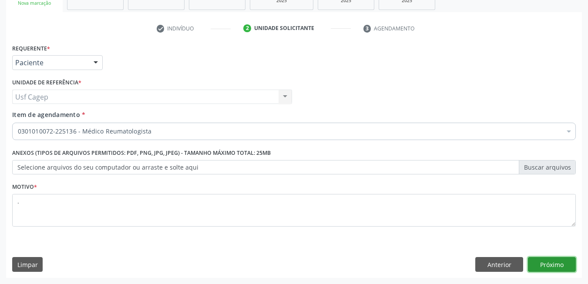
click at [568, 263] on button "Próximo" at bounding box center [552, 264] width 48 height 15
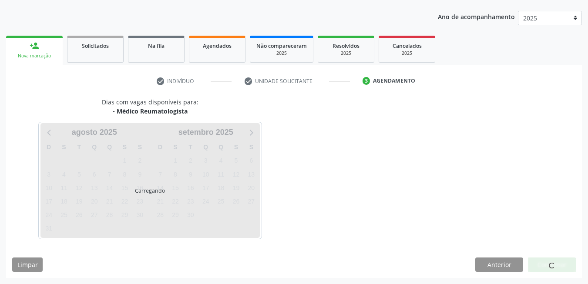
scroll to position [94, 0]
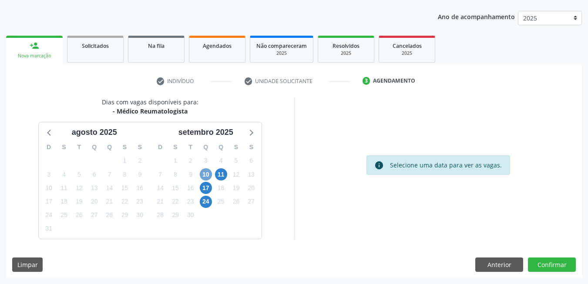
click at [209, 177] on span "10" at bounding box center [206, 174] width 12 height 12
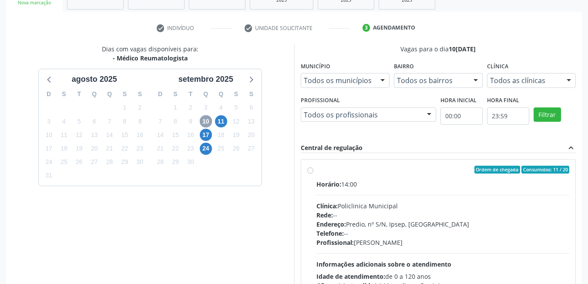
scroll to position [220, 0]
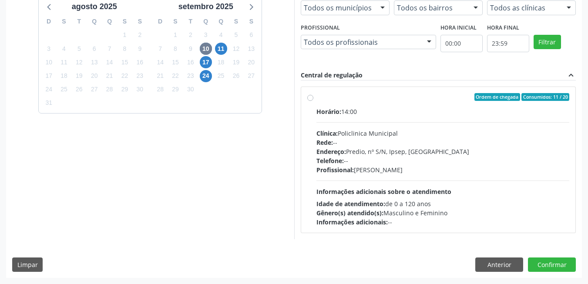
click at [453, 193] on div "Horário: 14:00 Clínica: Policlinica Municipal Rede: -- Endereço: Predio, nº S/N…" at bounding box center [442, 167] width 253 height 120
click at [313, 101] on input "Ordem de chegada Consumidos: 11 / 20 Horário: 14:00 Clínica: Policlinica Munici…" at bounding box center [310, 97] width 6 height 8
radio input "true"
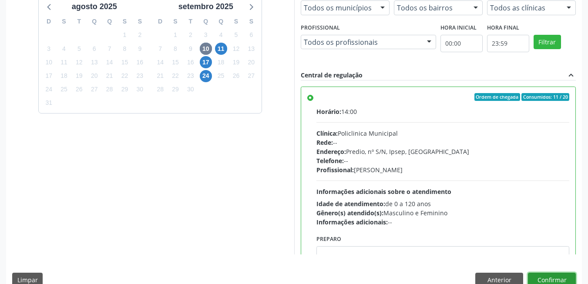
click at [549, 273] on button "Confirmar" at bounding box center [552, 280] width 48 height 15
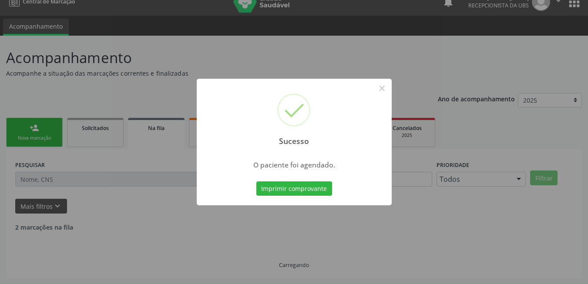
scroll to position [3, 0]
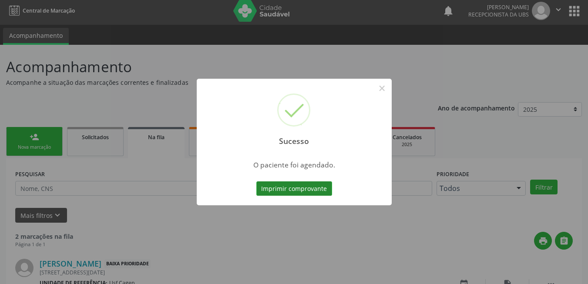
click at [276, 188] on button "Imprimir comprovante" at bounding box center [294, 188] width 76 height 15
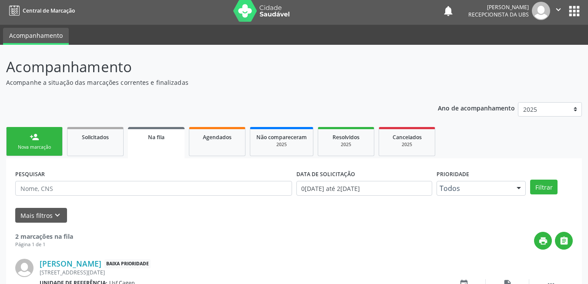
click at [39, 149] on div "Nova marcação" at bounding box center [34, 147] width 43 height 7
click at [41, 144] on div "Nova marcação" at bounding box center [34, 147] width 43 height 7
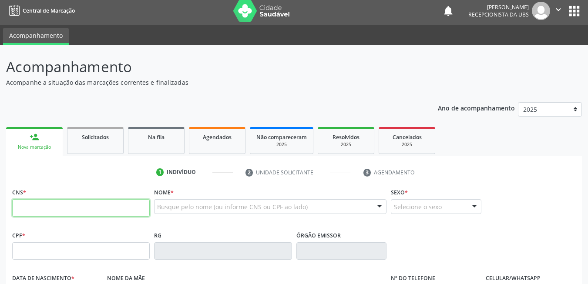
click at [53, 210] on input "text" at bounding box center [80, 207] width 137 height 17
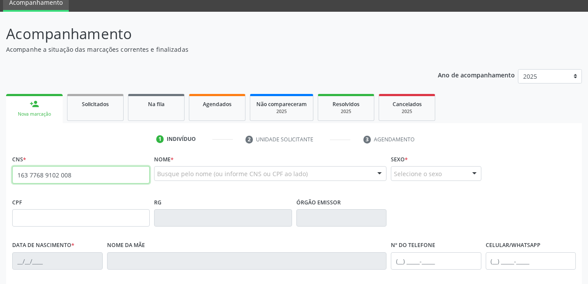
scroll to position [90, 0]
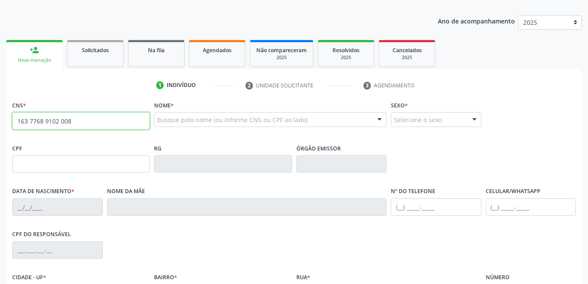
click at [67, 124] on input "163 7768 9102 008" at bounding box center [80, 120] width 137 height 17
type input "163 7768 9102 0008"
type input "25/12/1969"
type input "Neuza Magalhaes Costa"
type input "[PHONE_NUMBER]"
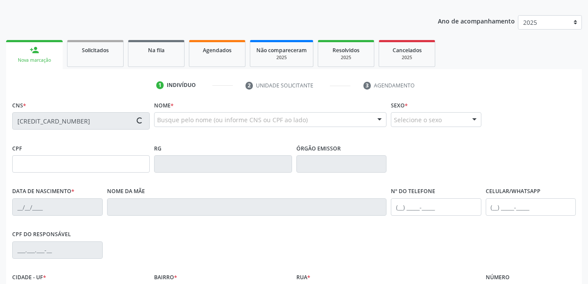
type input "514.043.894-15"
type input "379"
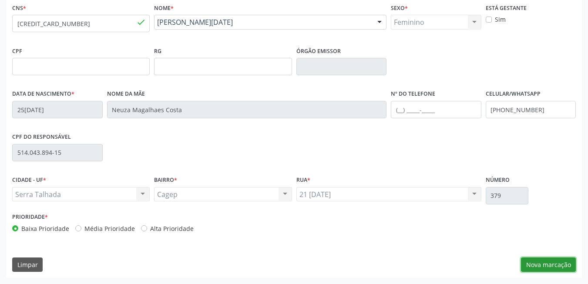
click at [571, 268] on button "Nova marcação" at bounding box center [548, 264] width 55 height 15
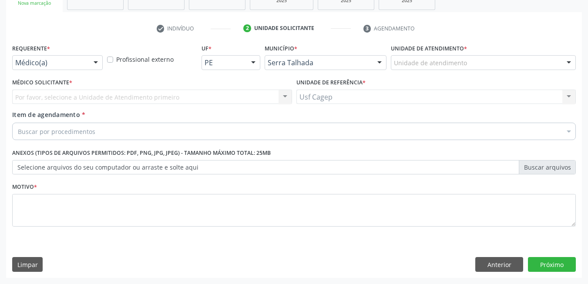
scroll to position [147, 0]
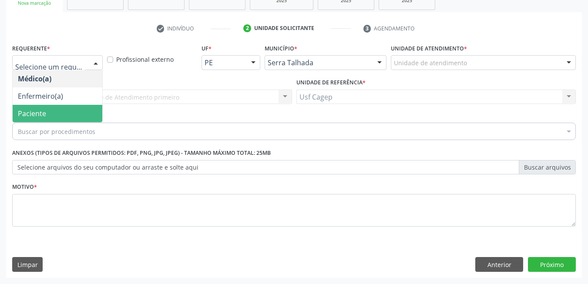
click at [79, 113] on span "Paciente" at bounding box center [58, 113] width 90 height 17
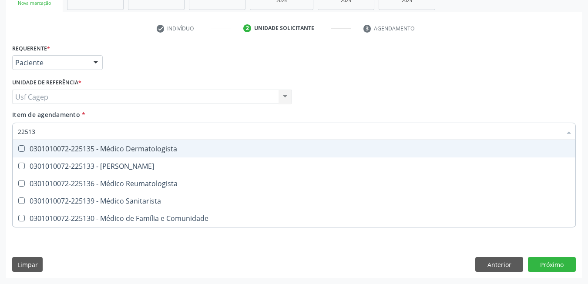
type input "225136"
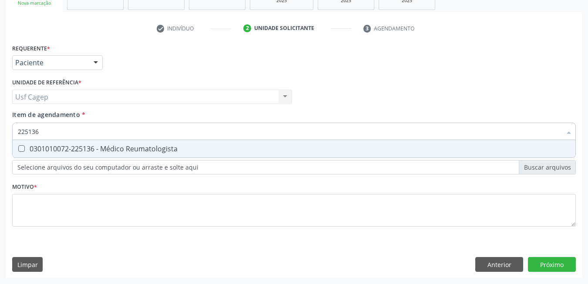
click at [84, 152] on div "0301010072-225136 - Médico Reumatologista" at bounding box center [294, 148] width 552 height 7
checkbox Reumatologista "true"
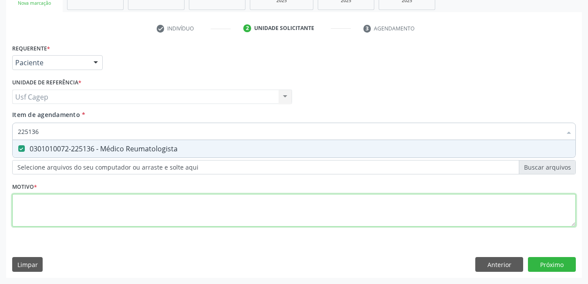
click at [111, 215] on div "Requerente * Paciente Médico(a) Enfermeiro(a) Paciente Nenhum resultado encontr…" at bounding box center [293, 140] width 563 height 197
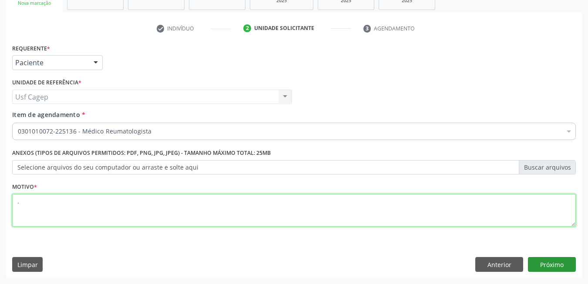
type textarea "."
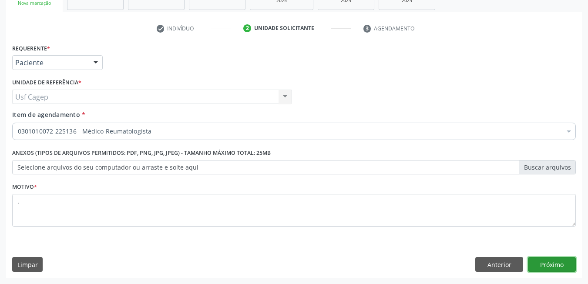
click at [548, 266] on button "Próximo" at bounding box center [552, 264] width 48 height 15
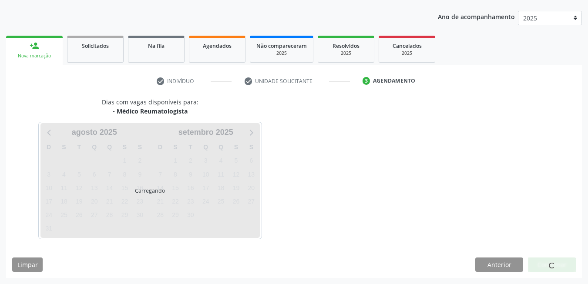
scroll to position [94, 0]
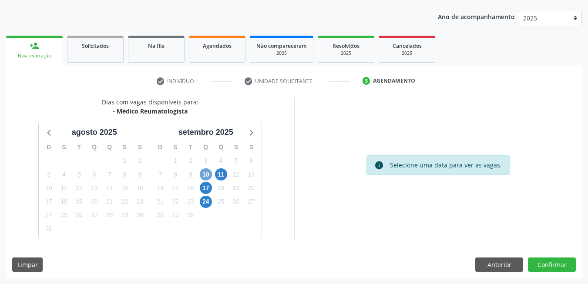
click at [208, 176] on span "10" at bounding box center [206, 174] width 12 height 12
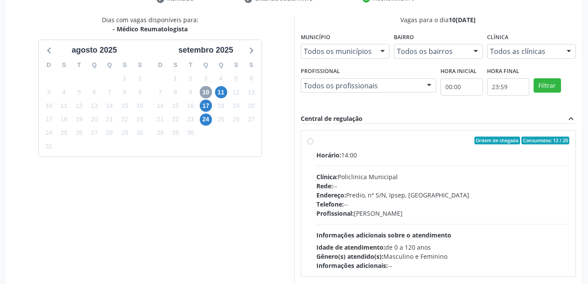
scroll to position [220, 0]
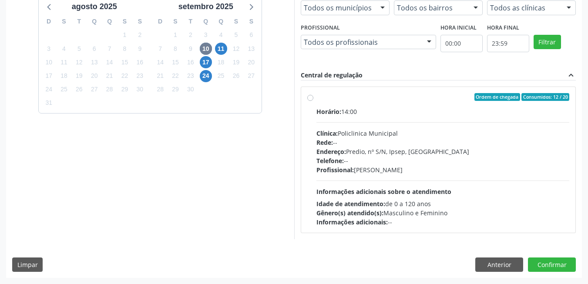
click at [551, 197] on div "Horário: 14:00 Clínica: Policlinica Municipal Rede: -- Endereço: Predio, nº S/N…" at bounding box center [442, 167] width 253 height 120
click at [313, 101] on input "Ordem de chegada Consumidos: 12 / 20 Horário: 14:00 Clínica: Policlinica Munici…" at bounding box center [310, 97] width 6 height 8
radio input "true"
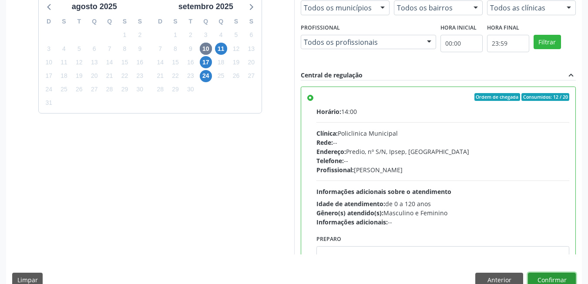
click at [561, 274] on button "Confirmar" at bounding box center [552, 280] width 48 height 15
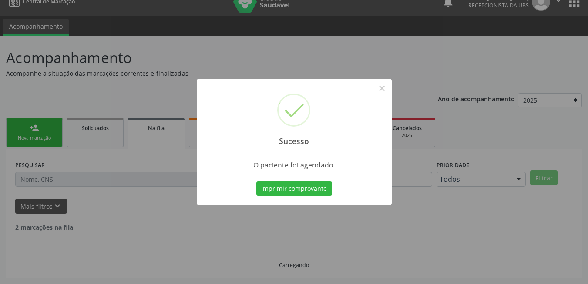
scroll to position [3, 0]
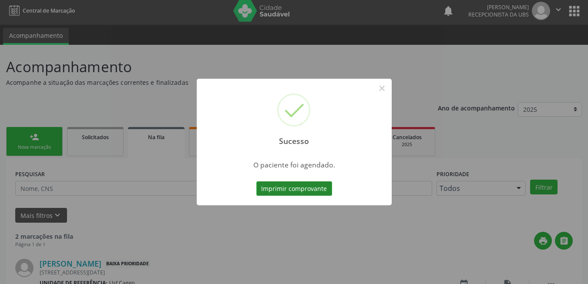
click at [326, 187] on button "Imprimir comprovante" at bounding box center [294, 188] width 76 height 15
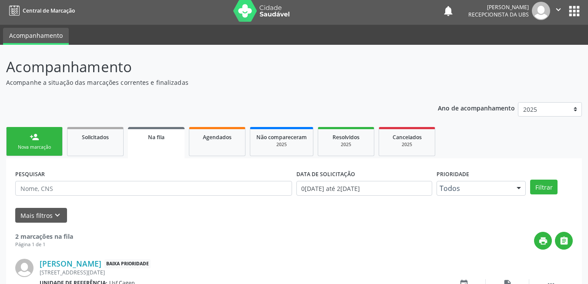
click at [38, 144] on link "person_add Nova marcação" at bounding box center [34, 141] width 57 height 29
click at [45, 141] on link "person_add Nova marcação" at bounding box center [34, 141] width 57 height 29
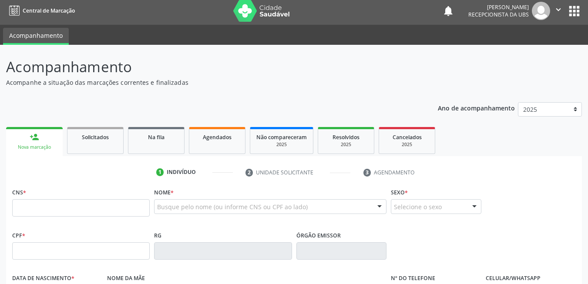
click at [45, 141] on link "person_add Nova marcação" at bounding box center [34, 141] width 57 height 29
click at [59, 200] on input "text" at bounding box center [80, 207] width 137 height 17
paste input "898 0034 1872 2077"
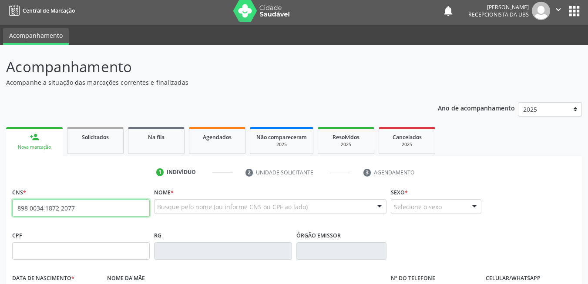
type input "898 0034 1872 2077"
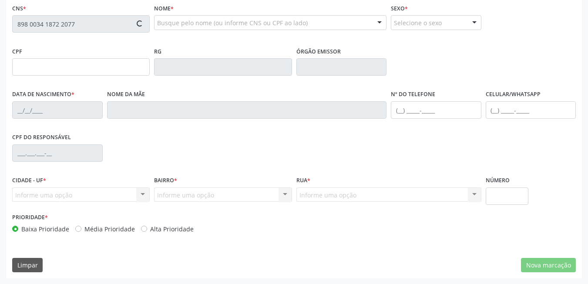
scroll to position [187, 0]
type input "18/02/2010"
type input "Everlane Maria Lopes"
type input "[PHONE_NUMBER]"
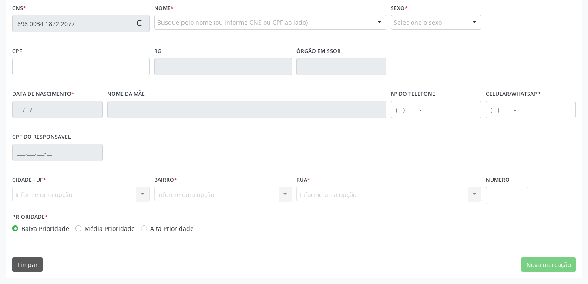
type input "089.740.264-22"
type input "260"
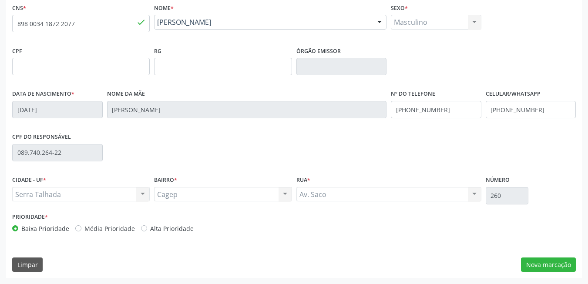
click at [586, 277] on div "Acompanhamento Acompanhe a situação das marcações correntes e finalizadas Relat…" at bounding box center [294, 72] width 588 height 424
click at [540, 264] on button "Nova marcação" at bounding box center [548, 264] width 55 height 15
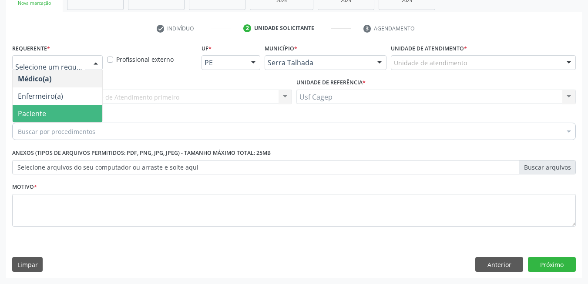
click at [59, 108] on span "Paciente" at bounding box center [58, 113] width 90 height 17
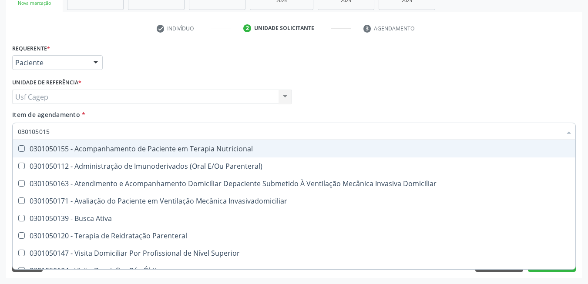
type input "0301050155"
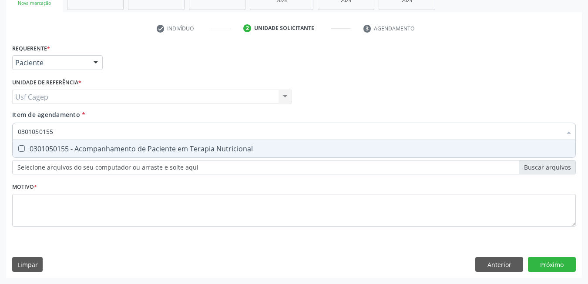
click at [63, 145] on div "0301050155 - Acompanhamento de Paciente em Terapia Nutricional" at bounding box center [294, 148] width 552 height 7
checkbox Nutricional "true"
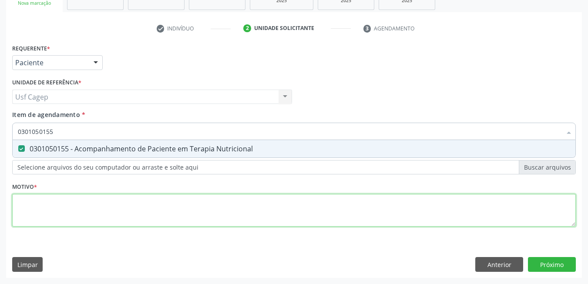
click at [104, 208] on div "Requerente * Paciente Médico(a) Enfermeiro(a) Paciente Nenhum resultado encontr…" at bounding box center [293, 140] width 563 height 197
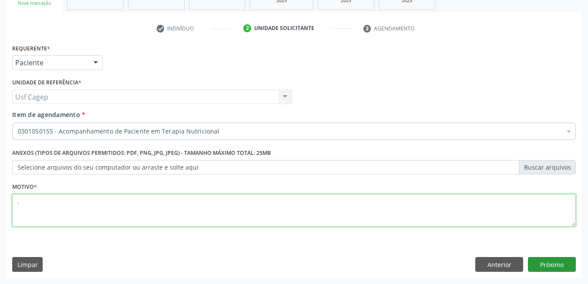
type textarea "."
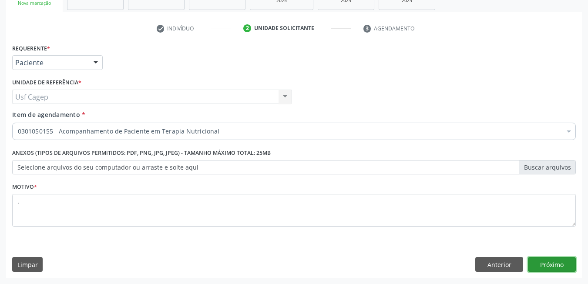
click at [557, 261] on button "Próximo" at bounding box center [552, 264] width 48 height 15
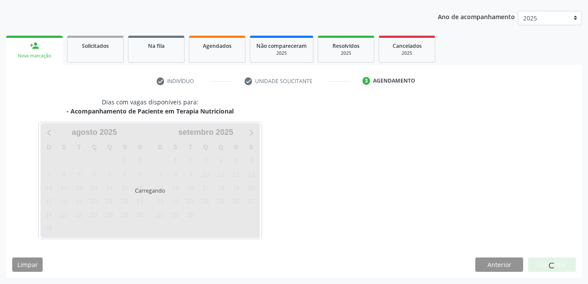
scroll to position [94, 0]
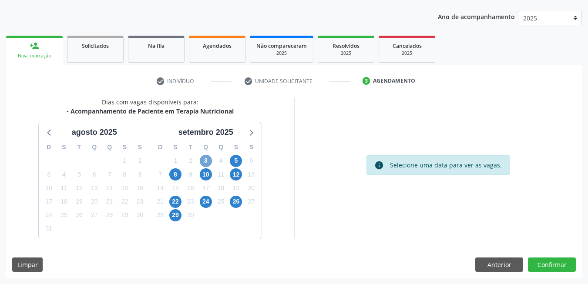
click at [207, 164] on span "3" at bounding box center [206, 161] width 12 height 12
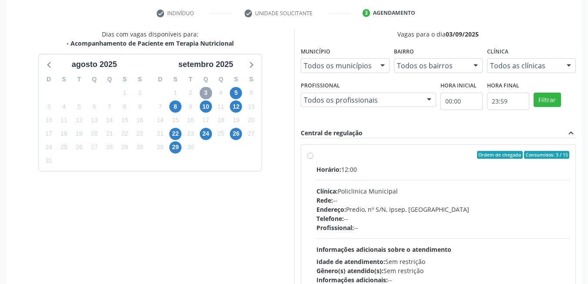
scroll to position [181, 0]
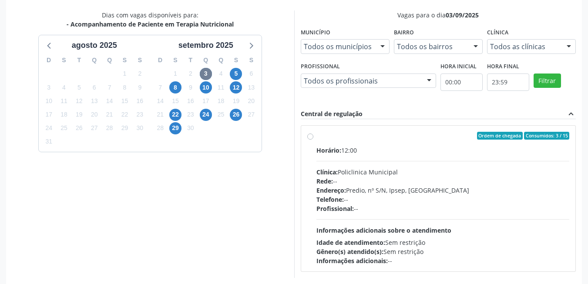
click at [421, 214] on div "Horário: 12:00 Clínica: Policlinica Municipal Rede: -- Endereço: Predio, nº S/N…" at bounding box center [442, 206] width 253 height 120
click at [313, 140] on input "Ordem de chegada Consumidos: 3 / 15 Horário: 12:00 Clínica: Policlinica Municip…" at bounding box center [310, 136] width 6 height 8
radio input "true"
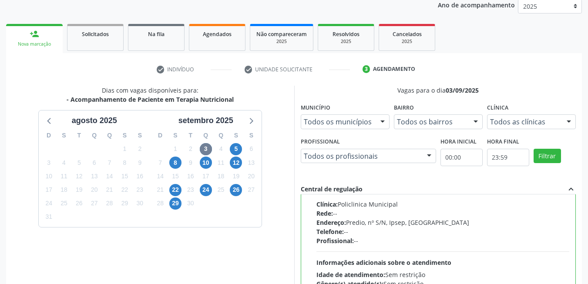
scroll to position [105, 0]
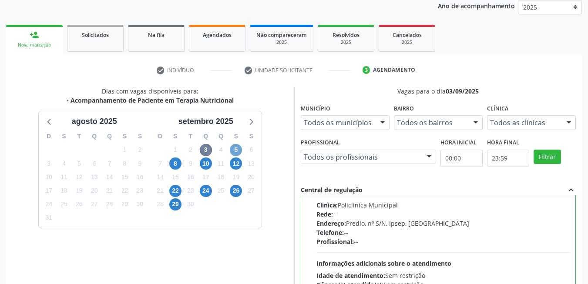
click at [232, 150] on span "5" at bounding box center [236, 150] width 12 height 12
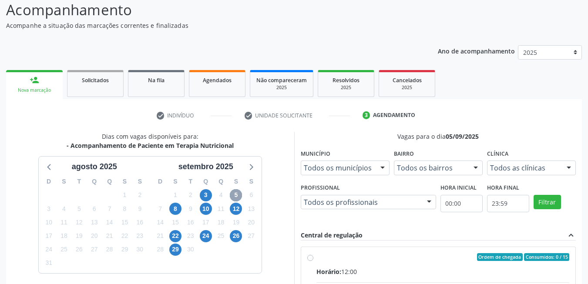
scroll to position [46, 0]
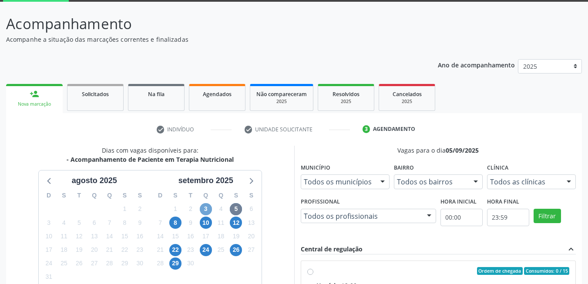
click at [204, 207] on span "3" at bounding box center [206, 209] width 12 height 12
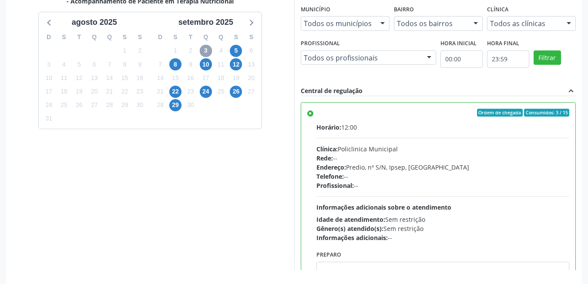
scroll to position [236, 0]
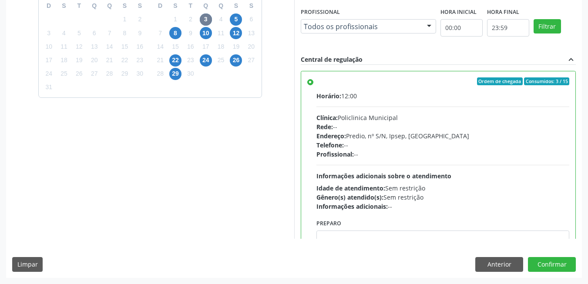
click at [427, 225] on div "Preparo" at bounding box center [442, 240] width 253 height 47
click at [553, 261] on button "Confirmar" at bounding box center [552, 264] width 48 height 15
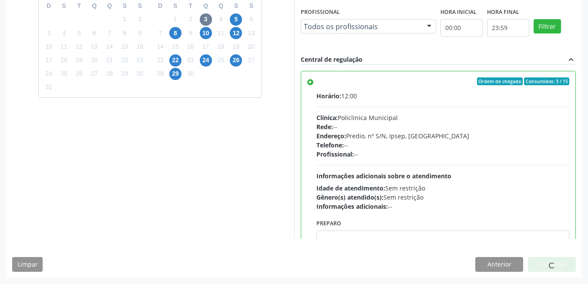
scroll to position [3, 0]
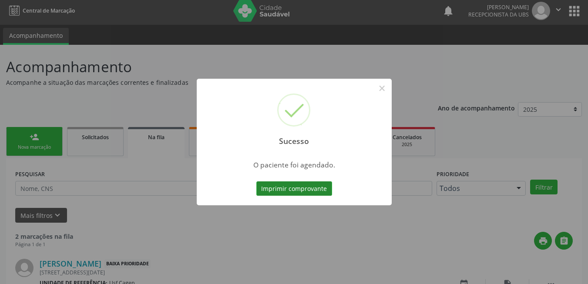
click at [263, 187] on button "Imprimir comprovante" at bounding box center [294, 188] width 76 height 15
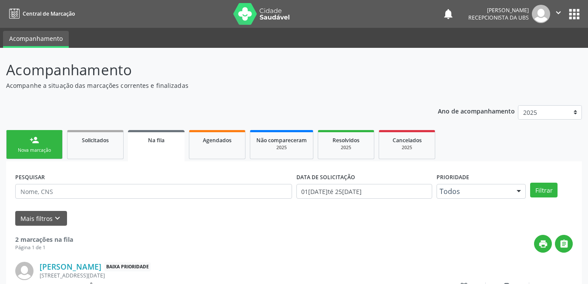
scroll to position [3, 0]
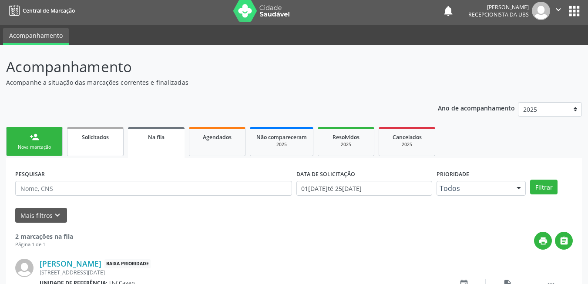
drag, startPoint x: 50, startPoint y: 144, endPoint x: 114, endPoint y: 144, distance: 63.9
click at [50, 144] on div "Nova marcação" at bounding box center [34, 147] width 43 height 7
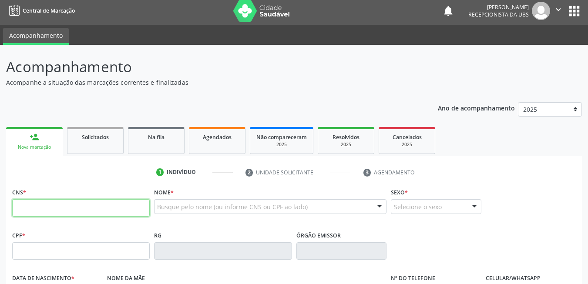
click at [115, 204] on input "text" at bounding box center [80, 207] width 137 height 17
type input "709 6676 2225 0778"
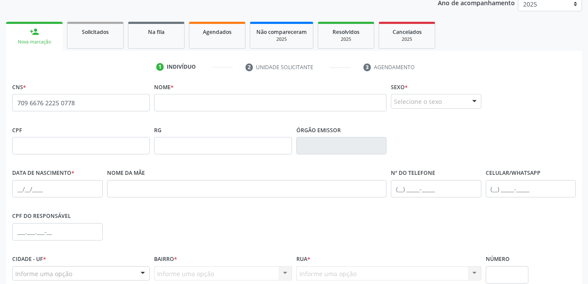
scroll to position [187, 0]
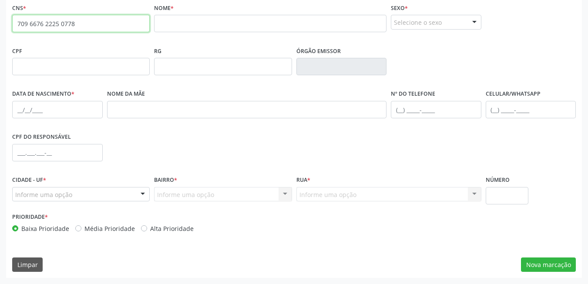
click at [93, 29] on input "709 6676 2225 0778" at bounding box center [80, 23] width 137 height 17
click at [98, 8] on div "CNS * 709 6676 2225 0778 none" at bounding box center [80, 16] width 137 height 31
click at [98, 20] on input "709 6676 2225 0778" at bounding box center [80, 23] width 137 height 17
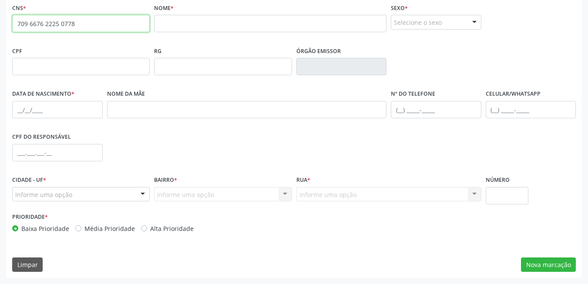
click at [98, 20] on input "709 6676 2225 0778" at bounding box center [80, 23] width 137 height 17
paste input "704 5093 9185 0416"
type input "704 5093 9185 0416"
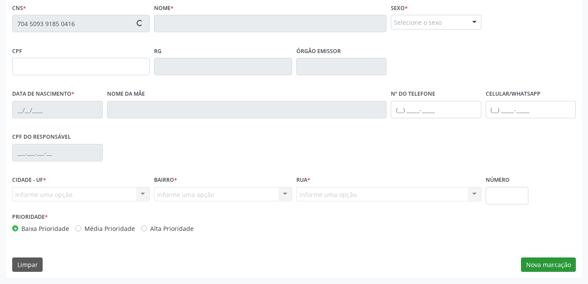
type input "040.475.024-99"
type input "03[DATE]"
type input "[PERSON_NAME] de Alcantara"
type input "[PHONE_NUMBER]"
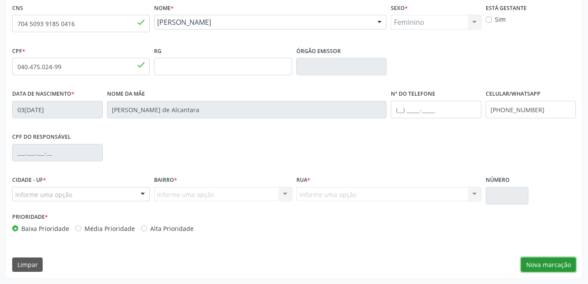
click at [561, 264] on button "Nova marcação" at bounding box center [548, 264] width 55 height 15
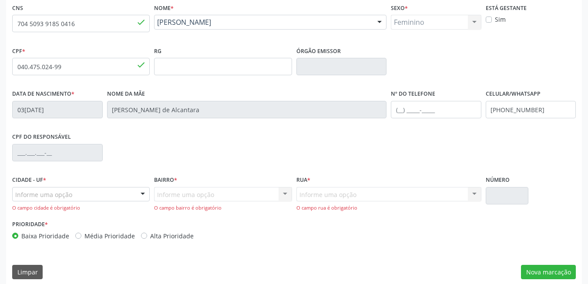
click at [132, 202] on div "Informe uma opção Serra Talhada - PE Nenhum resultado encontrado para: " " Nenh…" at bounding box center [80, 199] width 137 height 25
click at [132, 198] on div "Informe uma opção" at bounding box center [80, 194] width 137 height 15
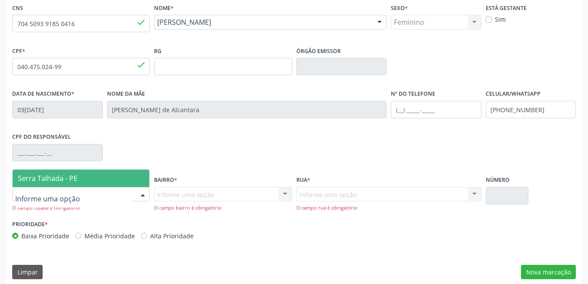
drag, startPoint x: 127, startPoint y: 179, endPoint x: 184, endPoint y: 192, distance: 58.9
click at [127, 179] on span "Serra Talhada - PE" at bounding box center [81, 178] width 137 height 17
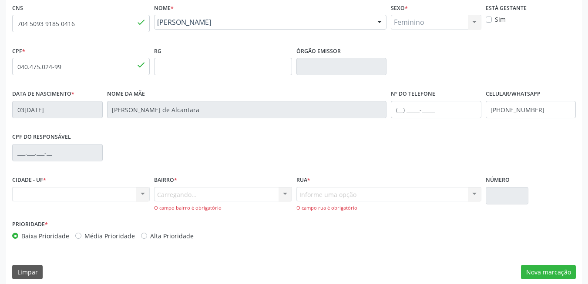
click at [186, 193] on div "Carregando... Nenhum resultado encontrado para: " " Nenhuma opção encontrada. D…" at bounding box center [222, 199] width 137 height 25
click at [195, 200] on div "Informe uma opção" at bounding box center [222, 194] width 137 height 15
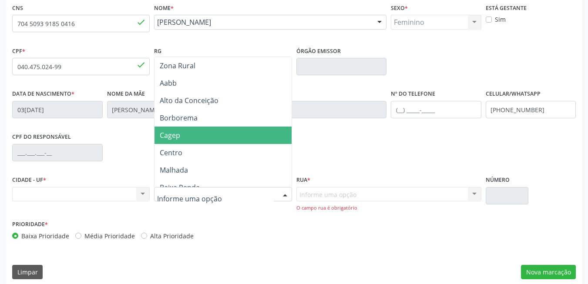
click at [208, 138] on span "Cagep" at bounding box center [224, 135] width 140 height 17
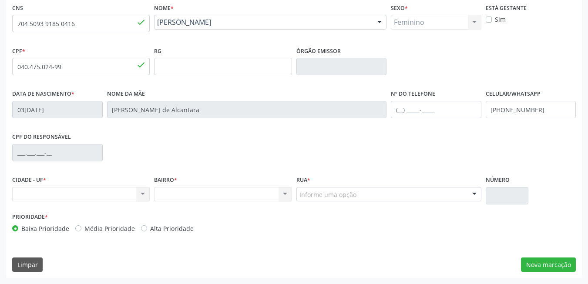
click at [335, 199] on div "Informe uma opção" at bounding box center [388, 194] width 185 height 15
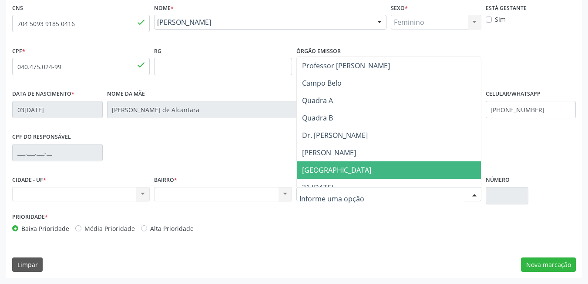
drag, startPoint x: 346, startPoint y: 171, endPoint x: 351, endPoint y: 170, distance: 5.4
click at [351, 170] on span "[GEOGRAPHIC_DATA]" at bounding box center [336, 170] width 69 height 10
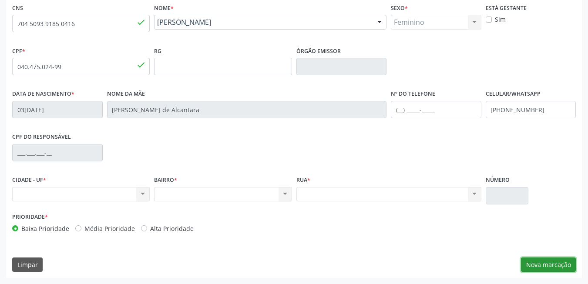
click at [549, 271] on button "Nova marcação" at bounding box center [548, 264] width 55 height 15
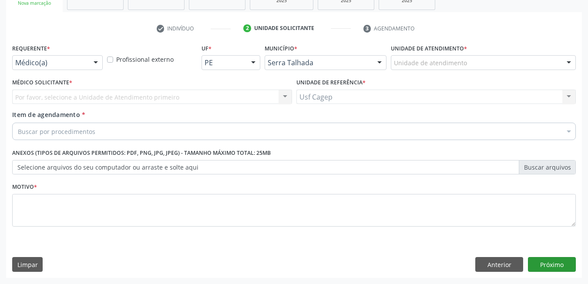
scroll to position [147, 0]
click at [239, 134] on div "Buscar por procedimentos" at bounding box center [293, 131] width 563 height 17
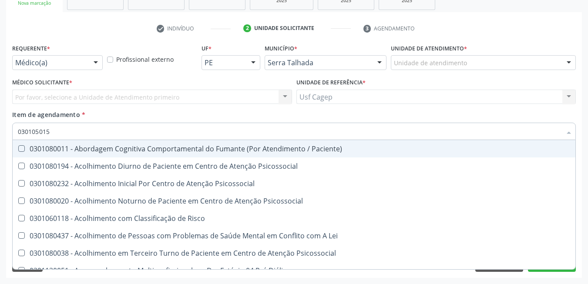
type input "0301050155"
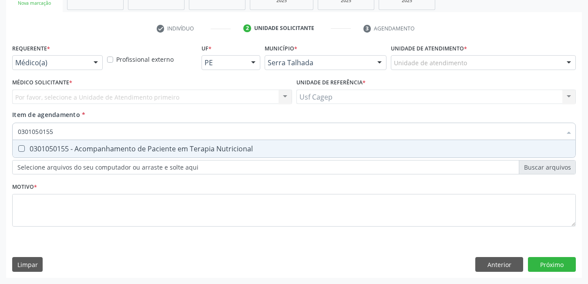
click at [248, 145] on div "0301050155 - Acompanhamento de Paciente em Terapia Nutricional" at bounding box center [294, 148] width 552 height 7
checkbox Nutricional "true"
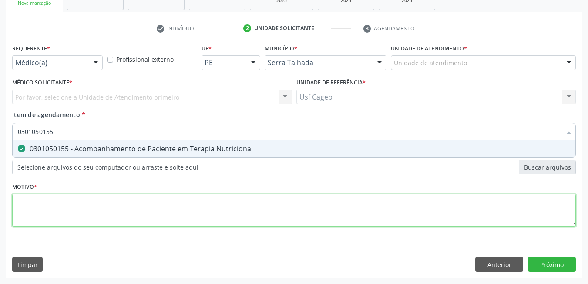
click at [253, 212] on div "Requerente * Médico(a) Médico(a) Enfermeiro(a) Paciente Nenhum resultado encont…" at bounding box center [293, 140] width 563 height 197
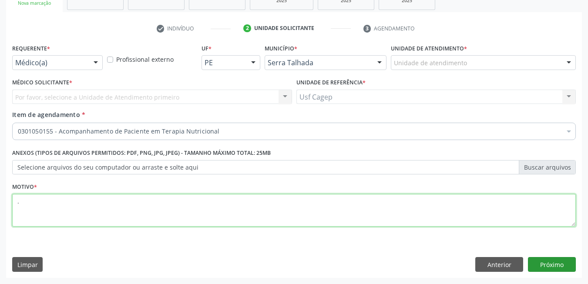
type textarea "."
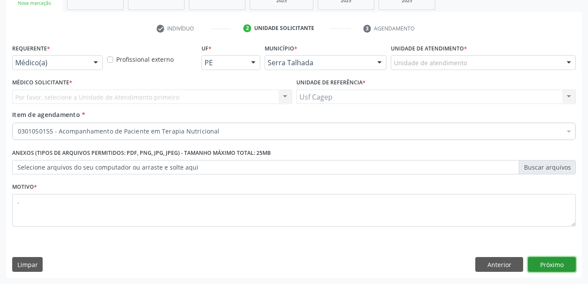
click at [556, 263] on button "Próximo" at bounding box center [552, 264] width 48 height 15
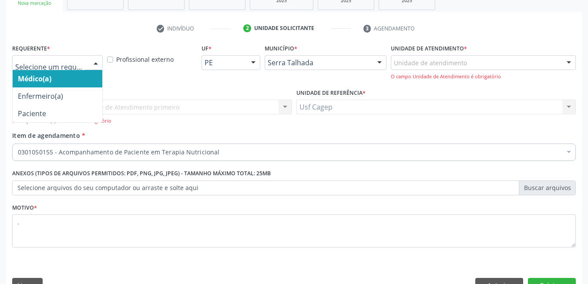
click at [86, 61] on div at bounding box center [57, 62] width 90 height 15
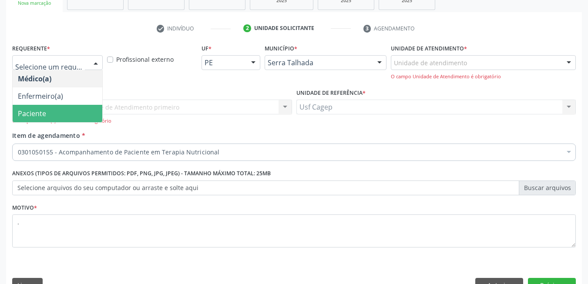
drag, startPoint x: 68, startPoint y: 110, endPoint x: 88, endPoint y: 119, distance: 22.2
click at [68, 110] on span "Paciente" at bounding box center [58, 113] width 90 height 17
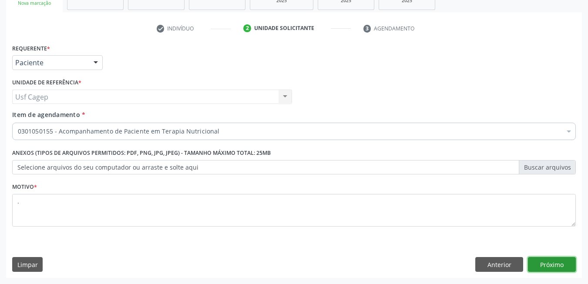
click at [556, 260] on button "Próximo" at bounding box center [552, 264] width 48 height 15
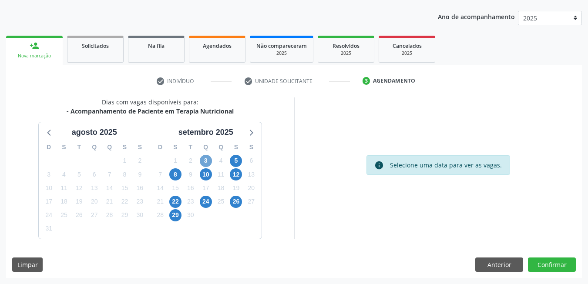
click at [206, 160] on span "3" at bounding box center [206, 161] width 12 height 12
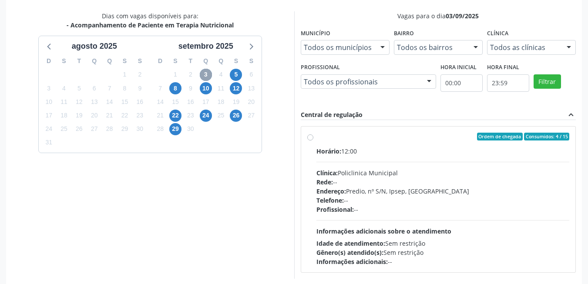
scroll to position [181, 0]
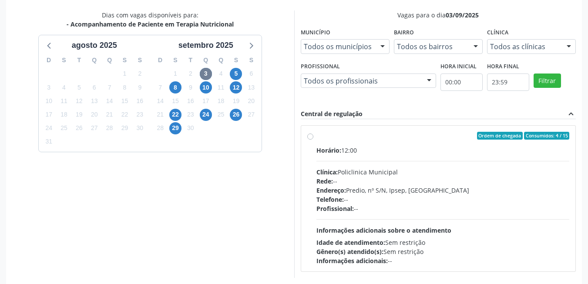
click at [410, 204] on div "Profissional: --" at bounding box center [442, 208] width 253 height 9
click at [313, 140] on input "Ordem de chegada Consumidos: 4 / 15 Horário: 12:00 Clínica: Policlinica Municip…" at bounding box center [310, 136] width 6 height 8
radio input "true"
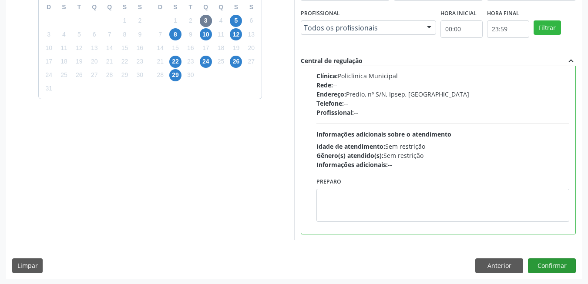
scroll to position [236, 0]
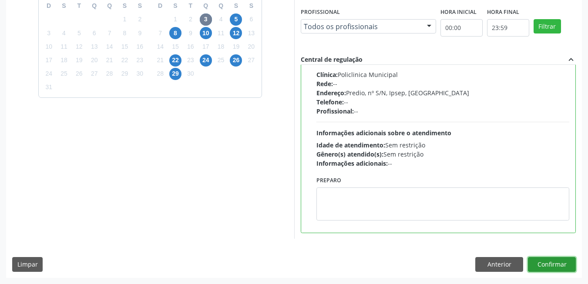
click at [559, 268] on button "Confirmar" at bounding box center [552, 264] width 48 height 15
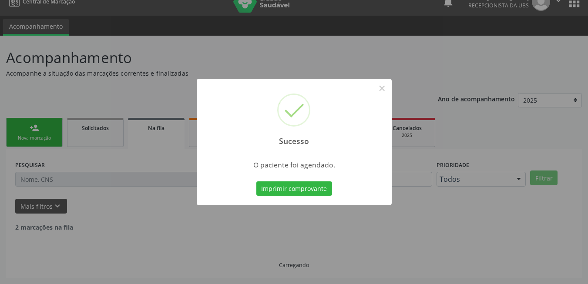
scroll to position [3, 0]
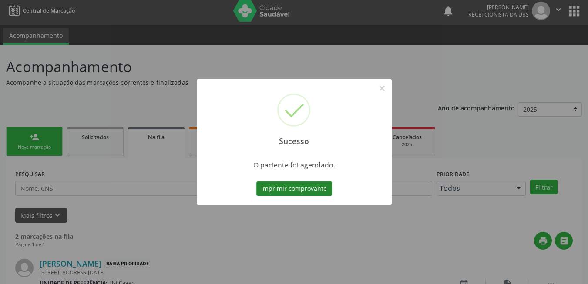
click at [279, 189] on button "Imprimir comprovante" at bounding box center [294, 188] width 76 height 15
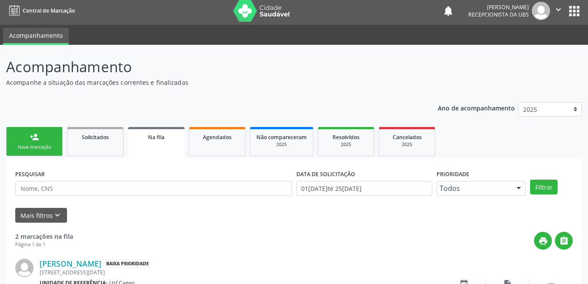
drag, startPoint x: 37, startPoint y: 142, endPoint x: 45, endPoint y: 141, distance: 8.3
click at [37, 142] on link "person_add Nova marcação" at bounding box center [34, 141] width 57 height 29
click at [45, 141] on link "person_add Nova marcação" at bounding box center [34, 141] width 57 height 29
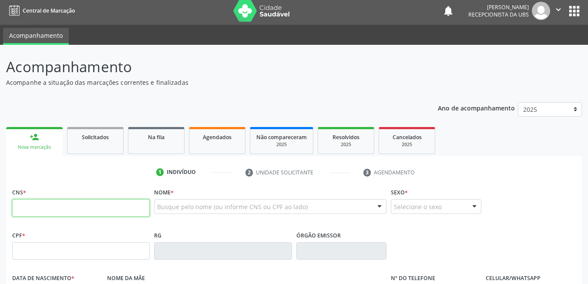
click at [100, 205] on input "text" at bounding box center [80, 207] width 137 height 17
paste input "700 6009 7657 4267"
type input "700 6009 7657 4267"
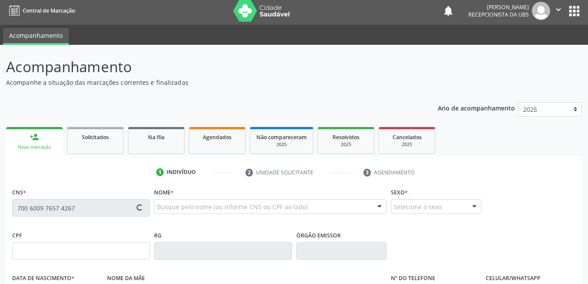
scroll to position [47, 0]
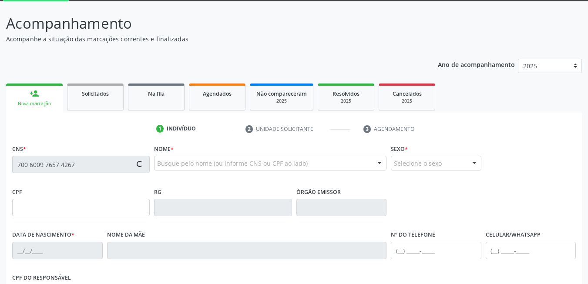
type input "011.395.064-04"
type input "21[DATE]"
type input "[PERSON_NAME]"
type input "[PHONE_NUMBER]"
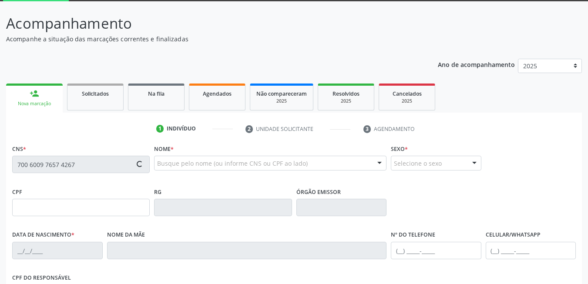
type input "378"
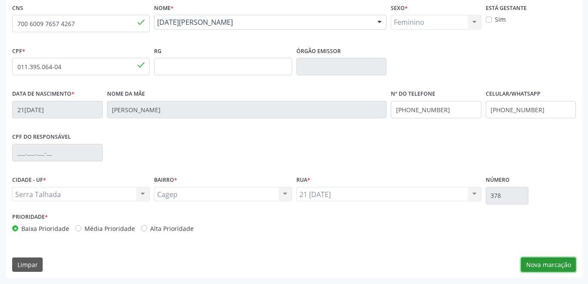
drag, startPoint x: 533, startPoint y: 265, endPoint x: 525, endPoint y: 261, distance: 8.6
click at [533, 265] on button "Nova marcação" at bounding box center [548, 264] width 55 height 15
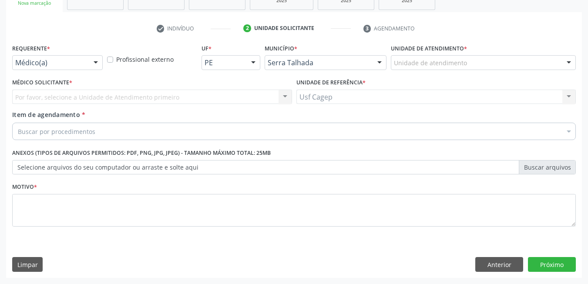
scroll to position [147, 0]
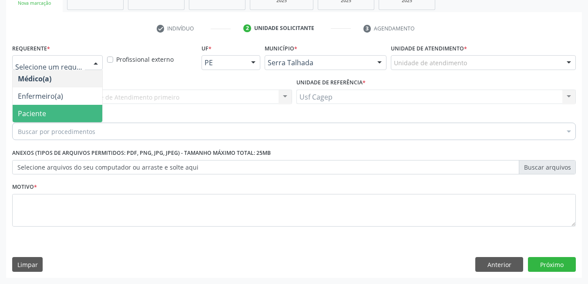
click at [74, 120] on span "Paciente" at bounding box center [58, 113] width 90 height 17
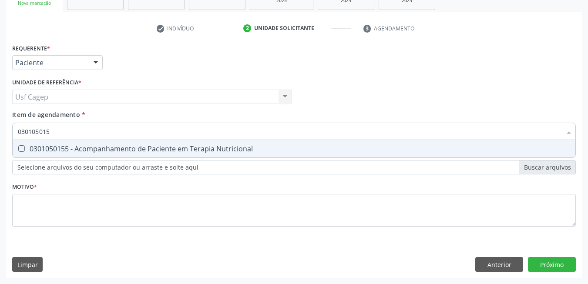
type input "0301050155"
click at [87, 145] on div "0301050155 - Acompanhamento de Paciente em Terapia Nutricional" at bounding box center [294, 148] width 552 height 7
checkbox Nutricional "true"
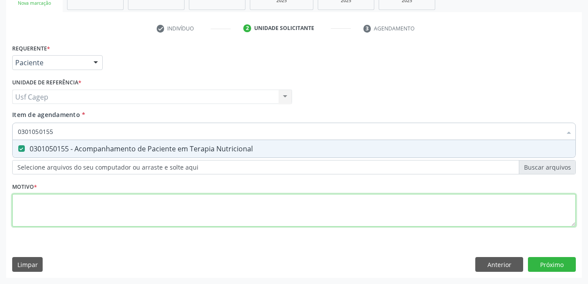
click at [104, 200] on div "Requerente * Paciente Médico(a) Enfermeiro(a) Paciente Nenhum resultado encontr…" at bounding box center [293, 140] width 563 height 197
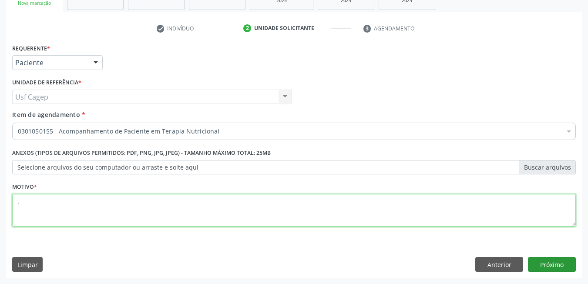
type textarea "."
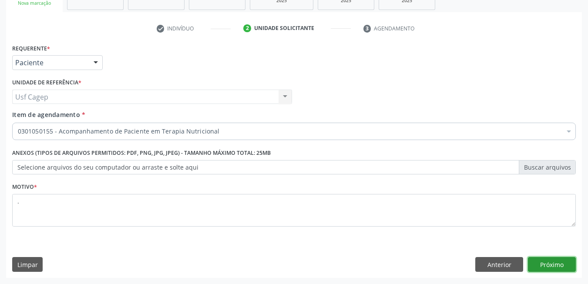
click at [547, 265] on button "Próximo" at bounding box center [552, 264] width 48 height 15
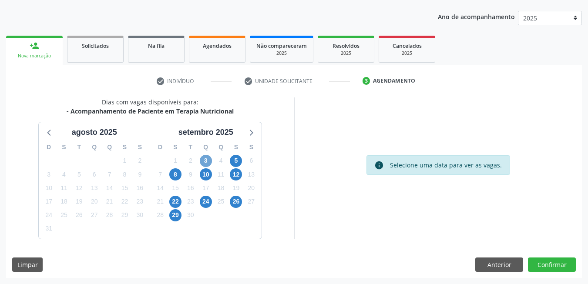
click at [207, 157] on span "3" at bounding box center [206, 161] width 12 height 12
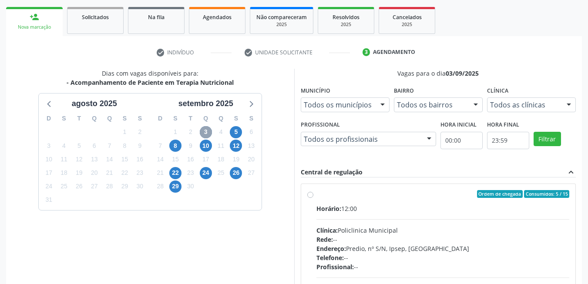
scroll to position [138, 0]
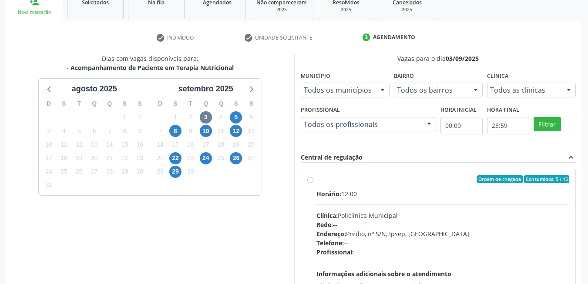
click at [395, 227] on div "Rede: --" at bounding box center [442, 224] width 253 height 9
click at [313, 183] on input "Ordem de chegada Consumidos: 5 / 15 Horário: 12:00 Clínica: Policlinica Municip…" at bounding box center [310, 179] width 6 height 8
radio input "true"
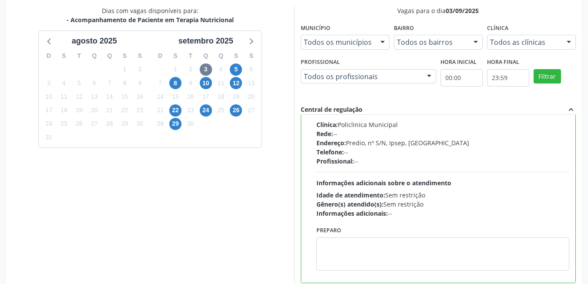
scroll to position [236, 0]
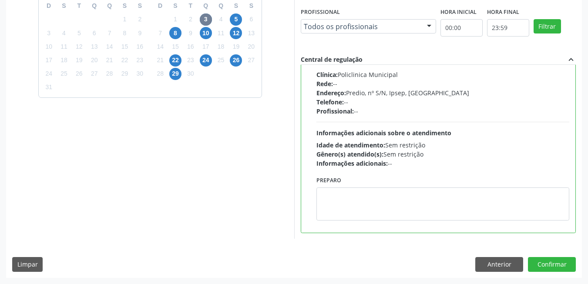
click at [556, 257] on div "Dias com vagas disponíveis para: - Acompanhamento de Paciente em Terapia Nutric…" at bounding box center [293, 116] width 575 height 321
click at [557, 261] on button "Confirmar" at bounding box center [552, 264] width 48 height 15
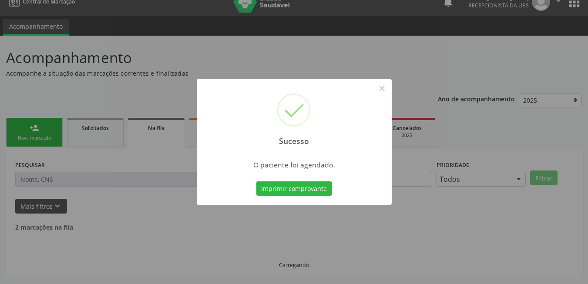
scroll to position [3, 0]
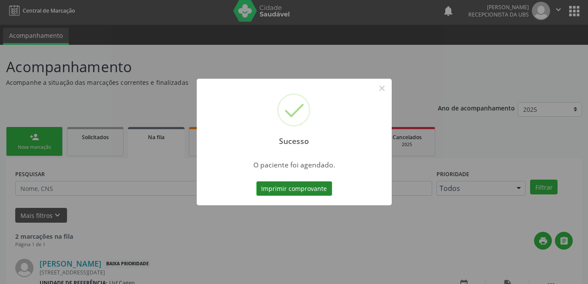
click at [321, 189] on button "Imprimir comprovante" at bounding box center [294, 188] width 76 height 15
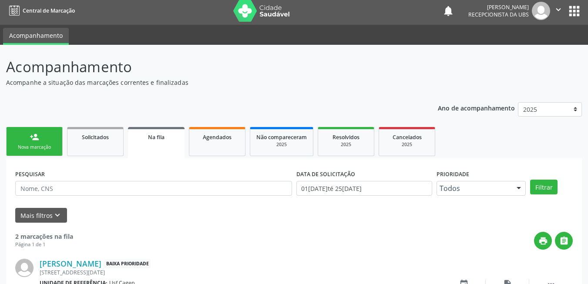
click at [43, 144] on link "person_add Nova marcação" at bounding box center [34, 141] width 57 height 29
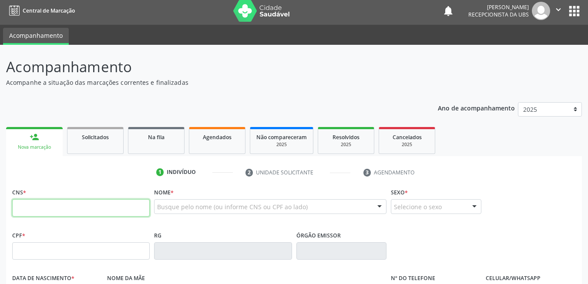
click at [90, 212] on input "text" at bounding box center [80, 207] width 137 height 17
type input "709 6676 2225 0778"
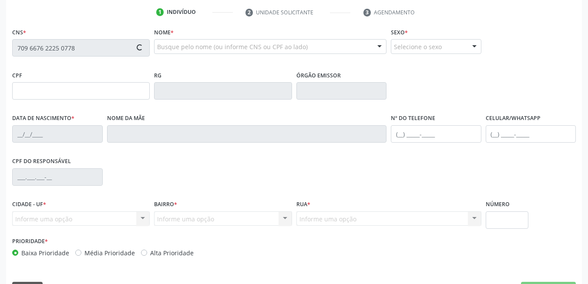
scroll to position [187, 0]
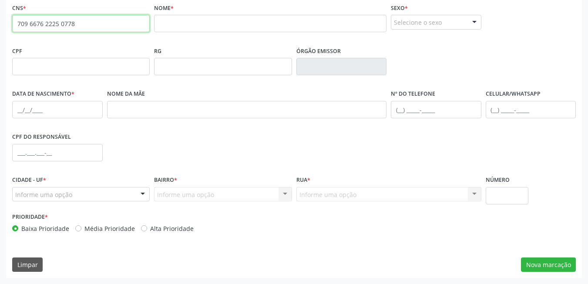
click at [90, 17] on input "709 6676 2225 0778" at bounding box center [80, 23] width 137 height 17
paste input "705 4004 2124 5699"
type input "705 4004 2124 5699"
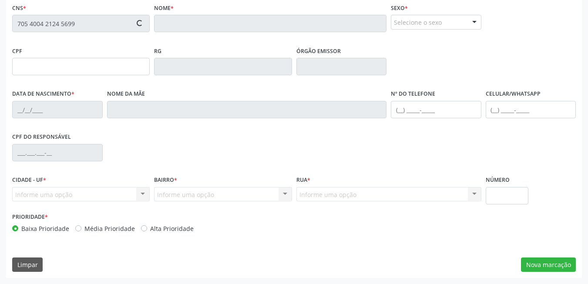
type input "168.892.584-87"
type input "[DATE]"
type input "[PERSON_NAME] Jesus"
type input "[PHONE_NUMBER]"
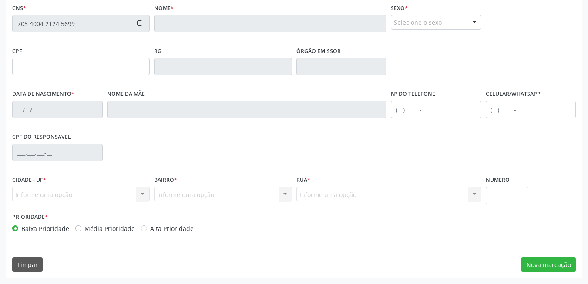
type input "258"
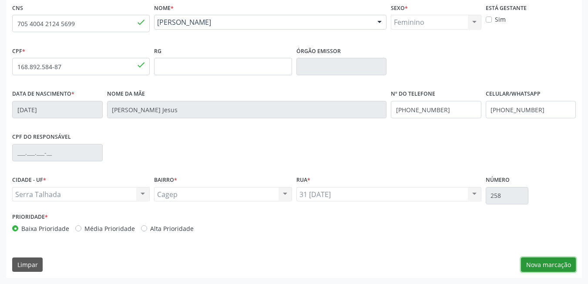
click at [545, 261] on button "Nova marcação" at bounding box center [548, 264] width 55 height 15
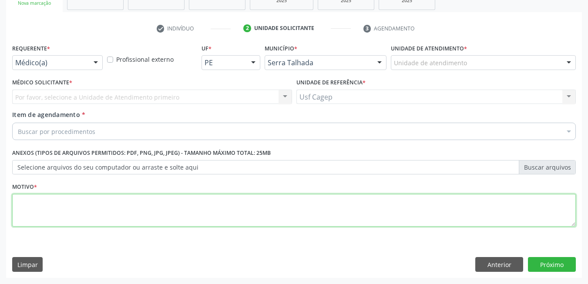
click at [425, 213] on textarea at bounding box center [293, 210] width 563 height 33
type textarea "."
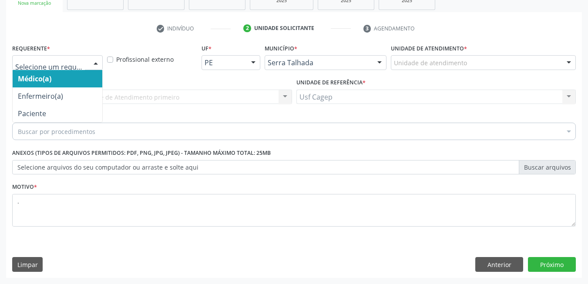
click at [89, 67] on div at bounding box center [95, 63] width 13 height 15
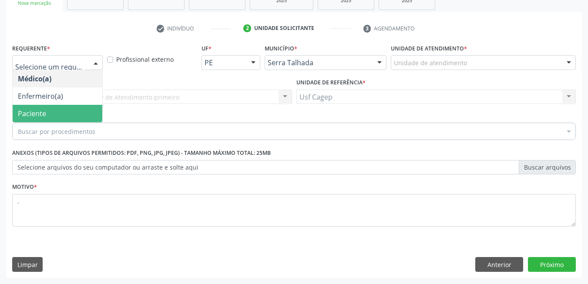
click at [71, 112] on span "Paciente" at bounding box center [58, 113] width 90 height 17
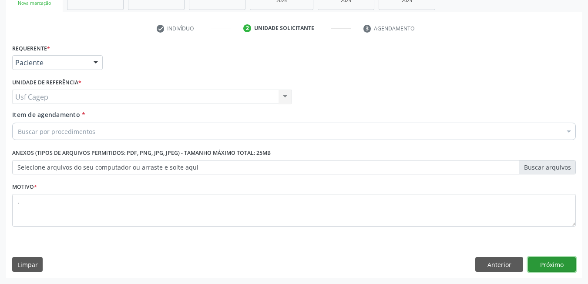
click at [561, 266] on button "Próximo" at bounding box center [552, 264] width 48 height 15
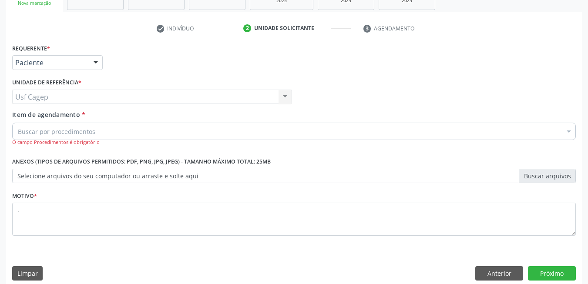
click at [246, 129] on div "Buscar por procedimentos" at bounding box center [293, 131] width 563 height 17
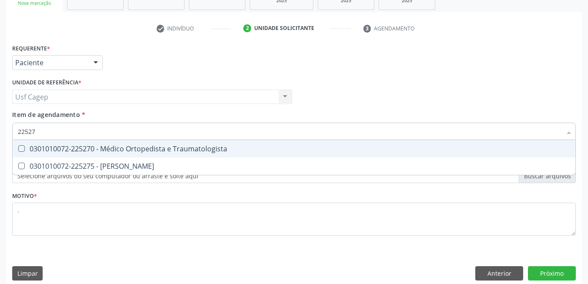
type input "225270"
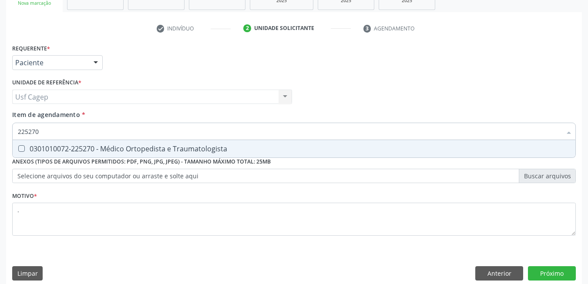
click at [249, 150] on div "0301010072-225270 - Médico Ortopedista e Traumatologista" at bounding box center [294, 148] width 552 height 7
checkbox Traumatologista "true"
click at [540, 267] on div "Requerente * Paciente Médico(a) Enfermeiro(a) Paciente Nenhum resultado encontr…" at bounding box center [293, 164] width 575 height 245
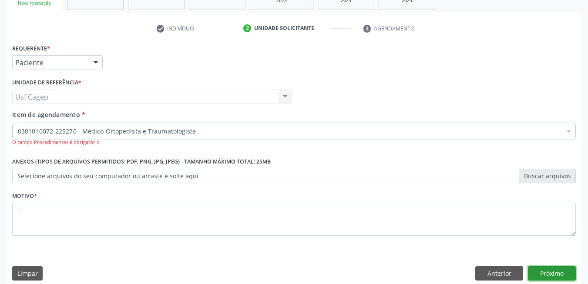
click at [539, 272] on button "Próximo" at bounding box center [552, 273] width 48 height 15
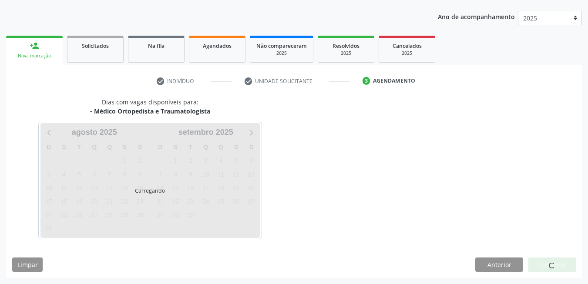
scroll to position [94, 0]
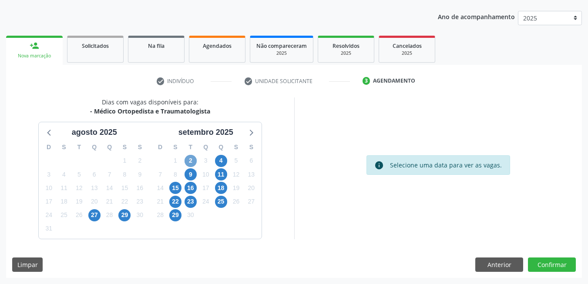
click at [189, 161] on span "2" at bounding box center [190, 161] width 12 height 12
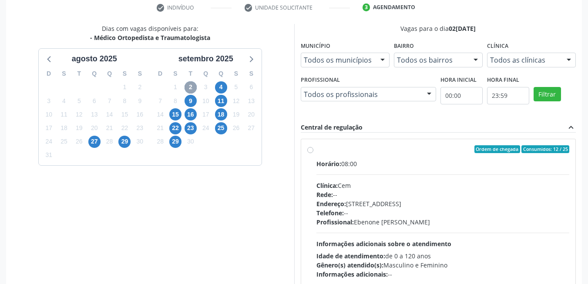
scroll to position [220, 0]
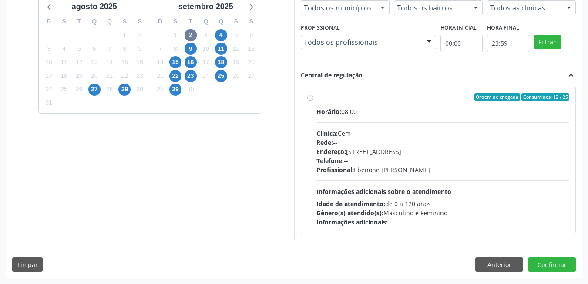
click at [401, 198] on div "Horário: 08:00 Clínica: Cem Rede: -- Endereço: Casa, nº 393, Nossa Senhora da P…" at bounding box center [442, 167] width 253 height 120
click at [313, 101] on input "Ordem de chegada Consumidos: 12 / 25 Horário: 08:00 Clínica: Cem Rede: -- Ender…" at bounding box center [310, 97] width 6 height 8
radio input "true"
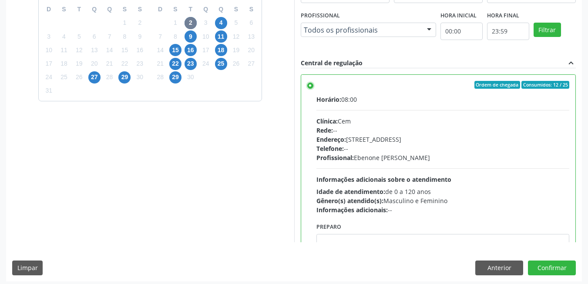
scroll to position [236, 0]
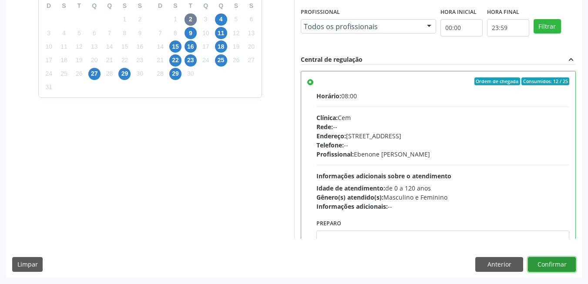
click at [557, 266] on button "Confirmar" at bounding box center [552, 264] width 48 height 15
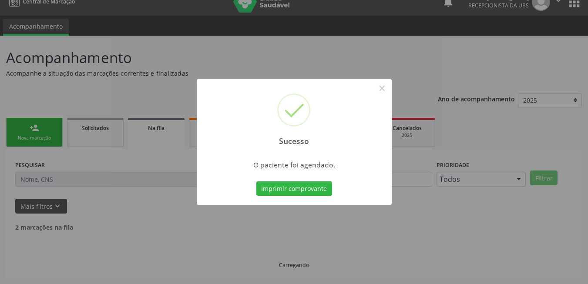
scroll to position [3, 0]
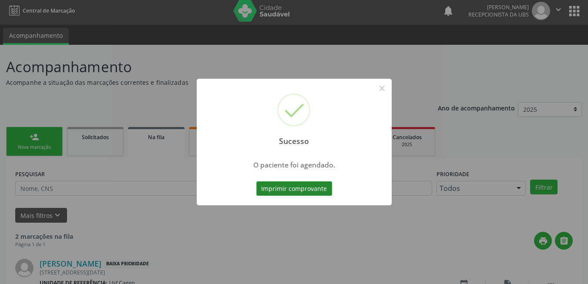
click at [304, 189] on button "Imprimir comprovante" at bounding box center [294, 188] width 76 height 15
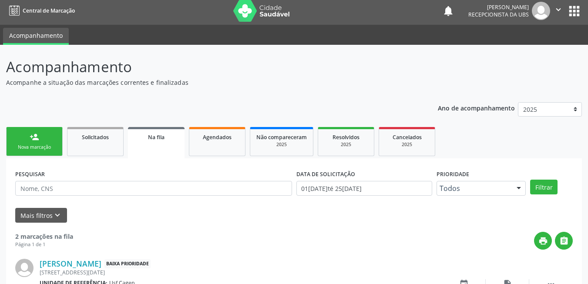
click at [38, 151] on link "person_add Nova marcação" at bounding box center [34, 141] width 57 height 29
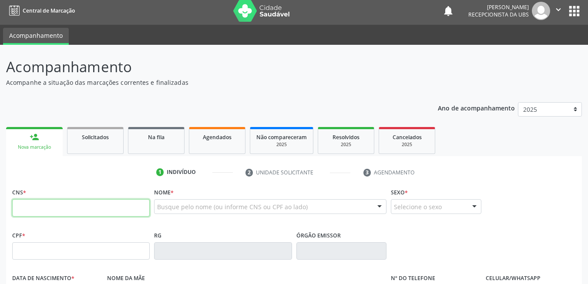
click at [84, 208] on input "text" at bounding box center [80, 207] width 137 height 17
click at [226, 138] on span "Agendados" at bounding box center [217, 137] width 29 height 7
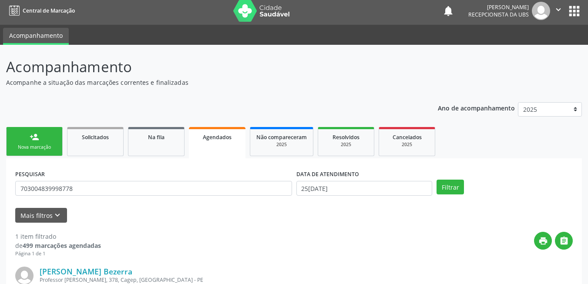
click at [48, 144] on div "Nova marcação" at bounding box center [34, 147] width 43 height 7
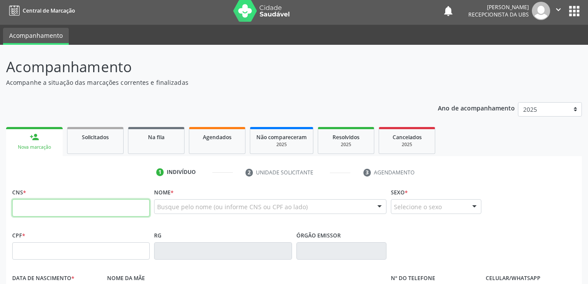
click at [78, 205] on input "text" at bounding box center [80, 207] width 137 height 17
paste input "700 5087 1663 8050"
type input "700 5087 1663 8050"
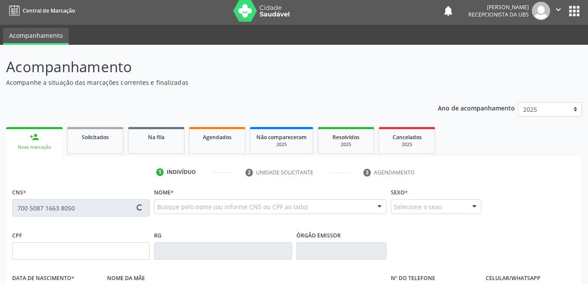
type input "056.536.244-54"
type input "13/10/1979"
type input "Maria das Neves Teixeira da Silva"
type input "[PHONE_NUMBER]"
type input "3900"
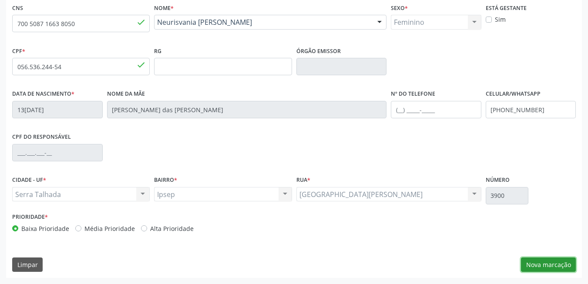
click at [536, 262] on button "Nova marcação" at bounding box center [548, 264] width 55 height 15
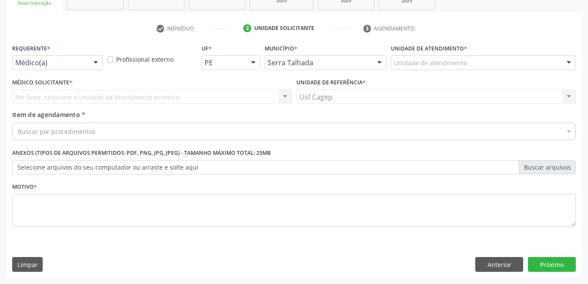
scroll to position [147, 0]
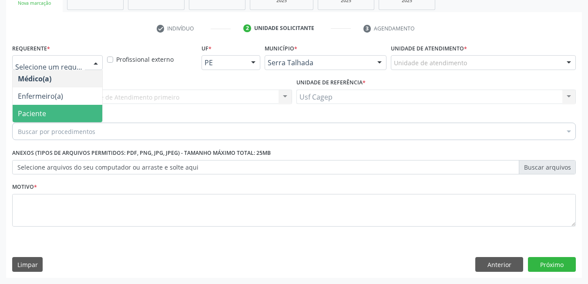
drag, startPoint x: 56, startPoint y: 112, endPoint x: 60, endPoint y: 116, distance: 5.9
click at [56, 113] on span "Paciente" at bounding box center [58, 113] width 90 height 17
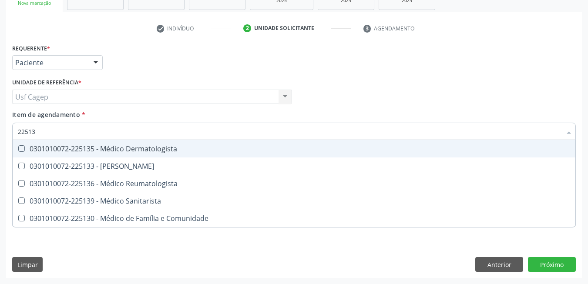
type input "225136"
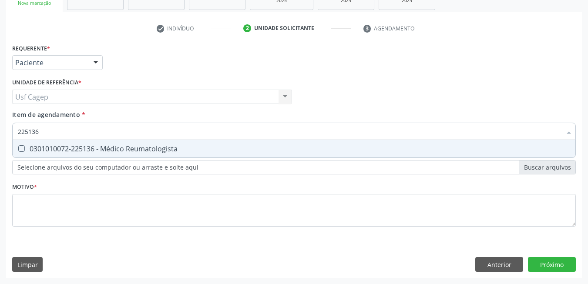
click at [75, 150] on div "0301010072-225136 - Médico Reumatologista" at bounding box center [294, 148] width 552 height 7
checkbox Reumatologista "true"
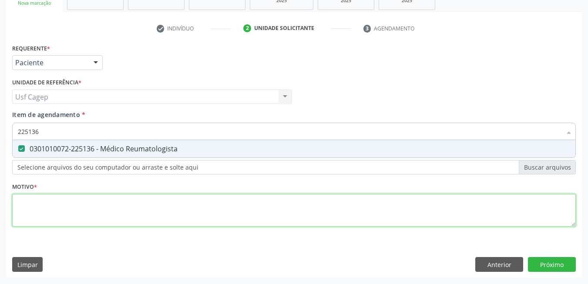
click at [97, 208] on div "Requerente * Paciente Médico(a) Enfermeiro(a) Paciente Nenhum resultado encontr…" at bounding box center [293, 140] width 563 height 197
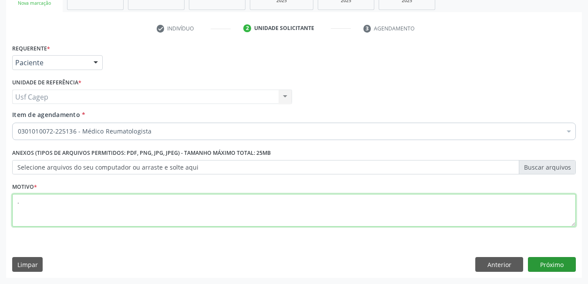
type textarea "."
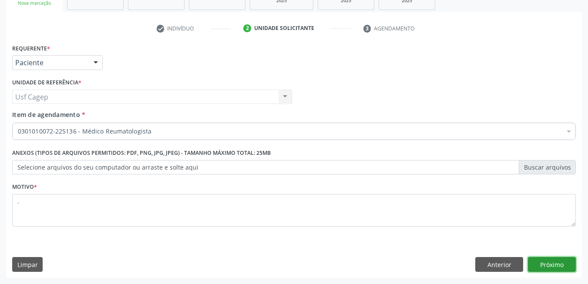
click at [557, 267] on button "Próximo" at bounding box center [552, 264] width 48 height 15
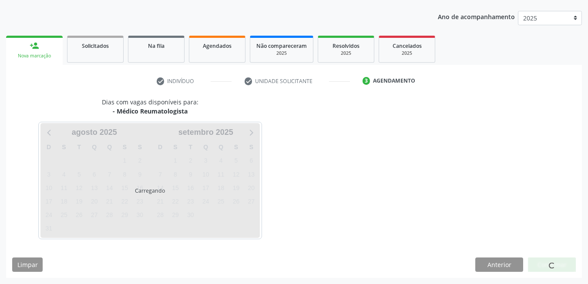
scroll to position [120, 0]
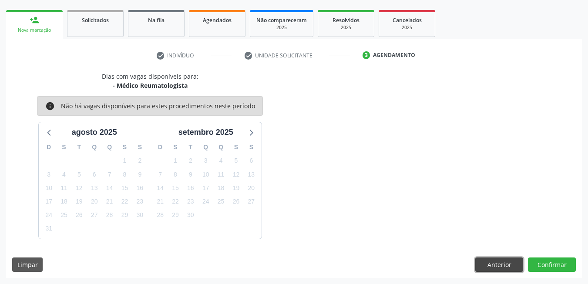
click at [489, 260] on button "Anterior" at bounding box center [499, 264] width 48 height 15
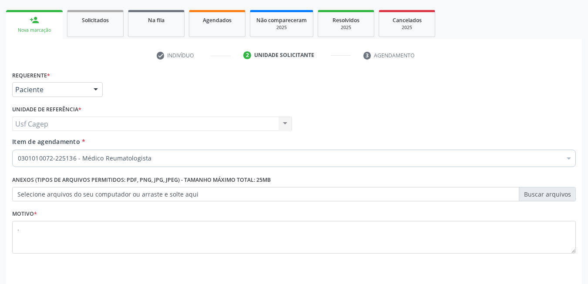
click at [94, 85] on div at bounding box center [95, 90] width 13 height 15
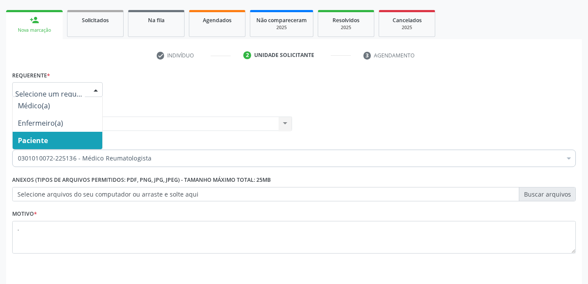
click at [210, 103] on div "Unidade de referência * Usf Cagep Usf Cagep Nenhum resultado encontrado para: "…" at bounding box center [152, 117] width 280 height 28
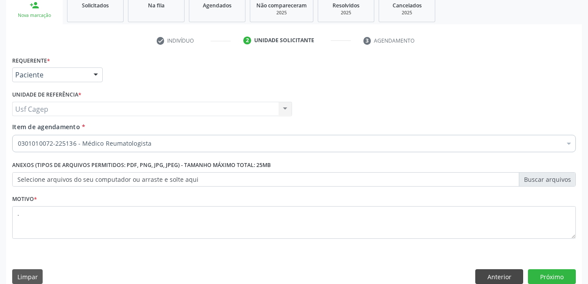
scroll to position [147, 0]
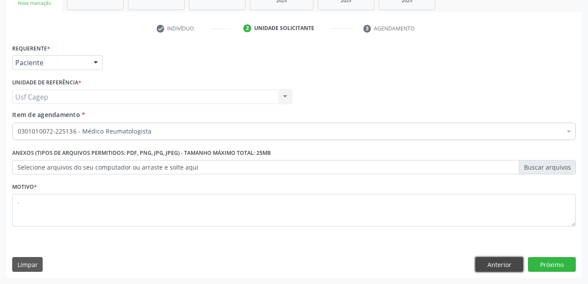
click at [495, 264] on button "Anterior" at bounding box center [499, 264] width 48 height 15
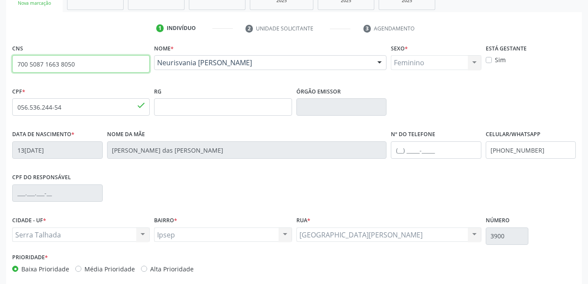
click at [87, 64] on input "700 5087 1663 8050" at bounding box center [80, 63] width 137 height 17
paste input "709 6076 2225 0778"
type input "709 6076 2225 0778"
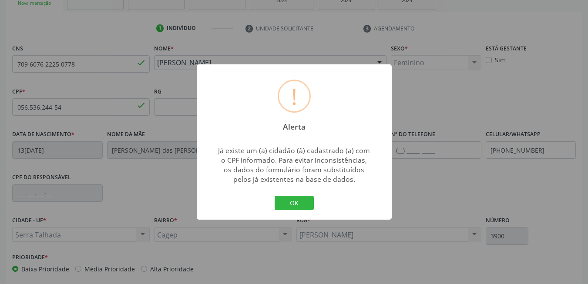
type input "456.412.344-00"
type input "17/07/1959"
type input "Maria Auxiliadora de Carvalho"
type input "(87) 98862-6233"
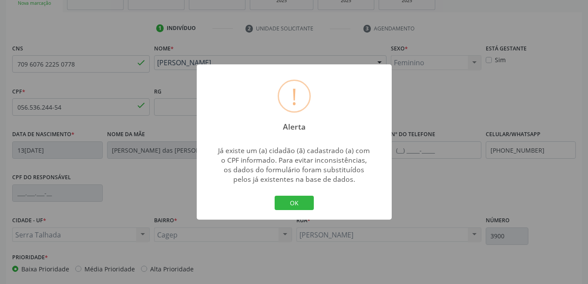
type input "2763"
click at [294, 200] on button "OK" at bounding box center [293, 203] width 39 height 15
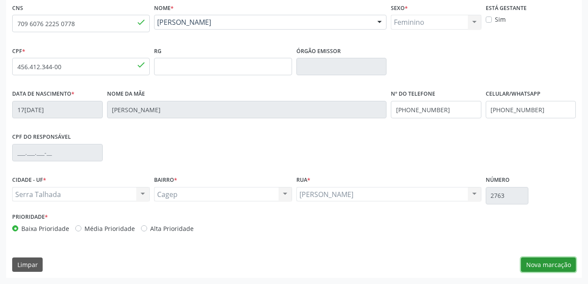
click at [530, 257] on button "Nova marcação" at bounding box center [548, 264] width 55 height 15
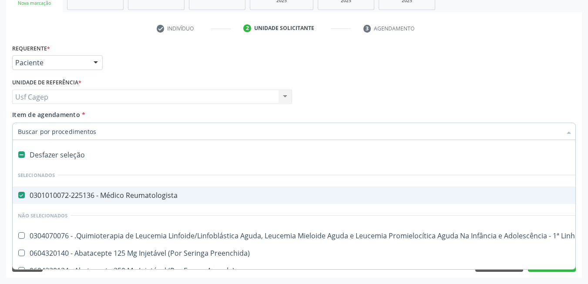
click at [80, 128] on input "Item de agendamento *" at bounding box center [289, 131] width 543 height 17
drag, startPoint x: 23, startPoint y: 152, endPoint x: 33, endPoint y: 149, distance: 11.4
click at [23, 152] on label at bounding box center [21, 154] width 7 height 7
checkbox Reumatologista "false"
click at [105, 126] on input "Item de agendamento *" at bounding box center [289, 131] width 543 height 17
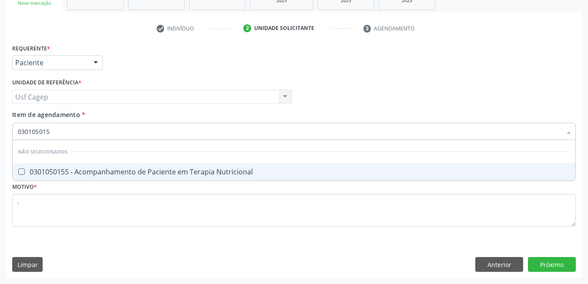
type input "0301050155"
click at [93, 171] on div "0301050155 - Acompanhamento de Paciente em Terapia Nutricional" at bounding box center [294, 171] width 552 height 7
checkbox Nutricional "true"
click at [550, 263] on div "Requerente * Paciente Médico(a) Enfermeiro(a) Paciente Nenhum resultado encontr…" at bounding box center [293, 160] width 575 height 236
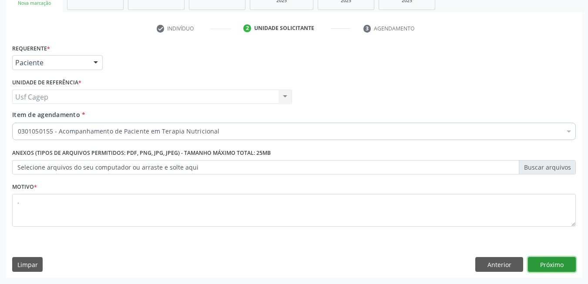
click at [548, 258] on button "Próximo" at bounding box center [552, 264] width 48 height 15
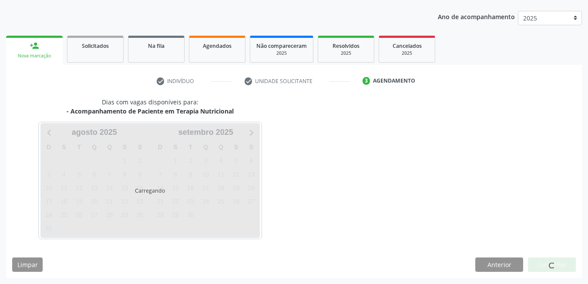
scroll to position [94, 0]
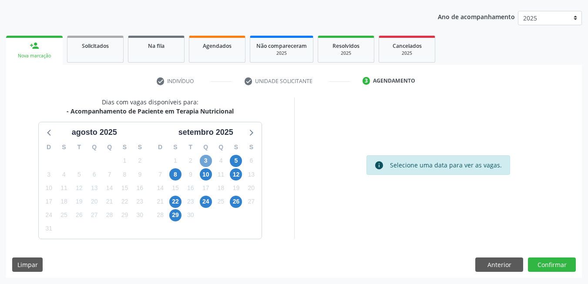
click at [209, 162] on span "3" at bounding box center [206, 161] width 12 height 12
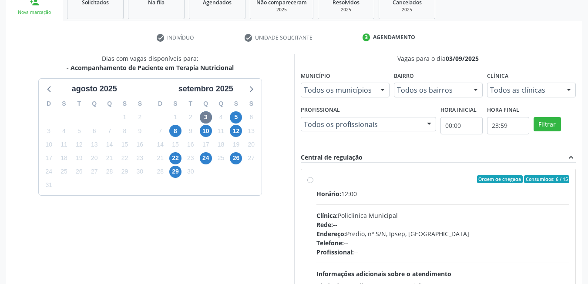
click at [481, 221] on div "Rede: --" at bounding box center [442, 224] width 253 height 9
click at [313, 183] on input "Ordem de chegada Consumidos: 6 / 15 Horário: 12:00 Clínica: Policlinica Municip…" at bounding box center [310, 179] width 6 height 8
radio input "true"
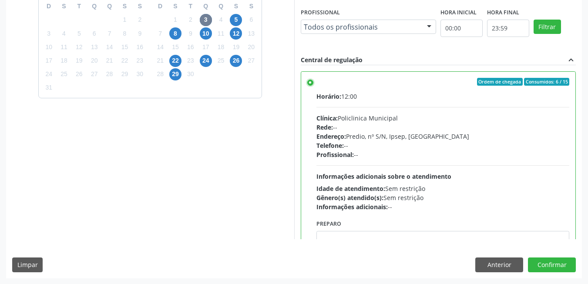
scroll to position [236, 0]
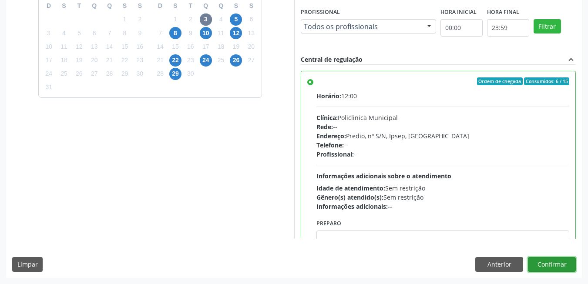
click at [556, 260] on button "Confirmar" at bounding box center [552, 264] width 48 height 15
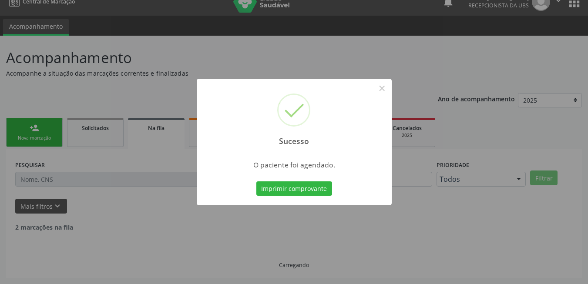
scroll to position [3, 0]
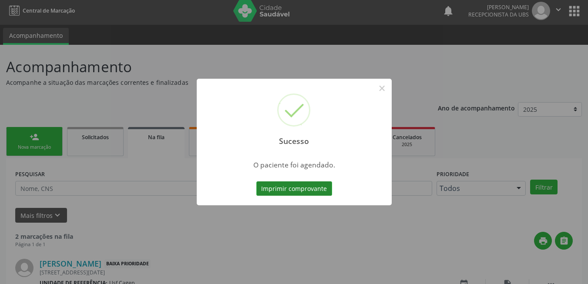
click at [311, 187] on button "Imprimir comprovante" at bounding box center [294, 188] width 76 height 15
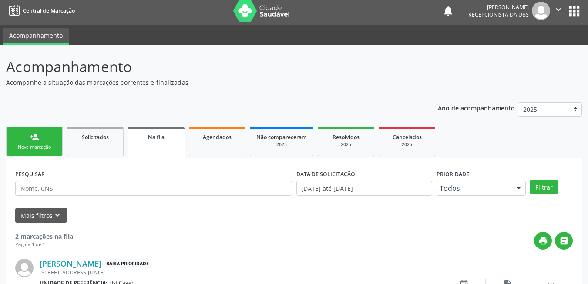
scroll to position [3, 0]
click at [52, 144] on link "person_add Nova marcação" at bounding box center [34, 141] width 57 height 29
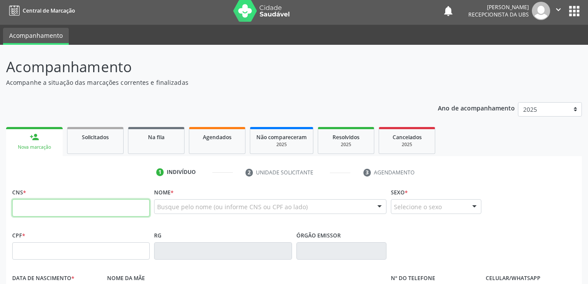
click at [72, 207] on input "text" at bounding box center [80, 207] width 137 height 17
type input "705 3014 0635 6290"
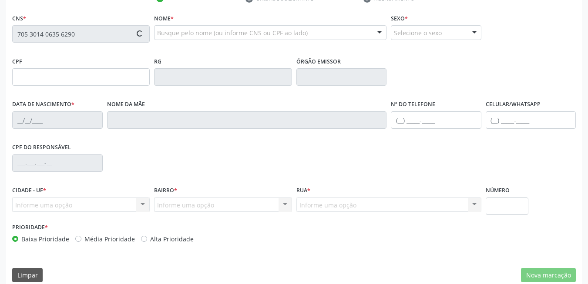
type input "155.616.214-67"
type input "[DATE]"
type input "[PERSON_NAME]"
type input "[PHONE_NUMBER]"
type input "504"
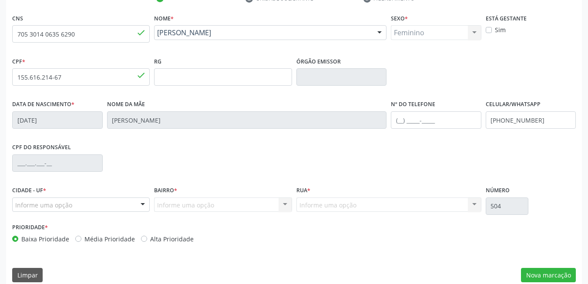
scroll to position [187, 0]
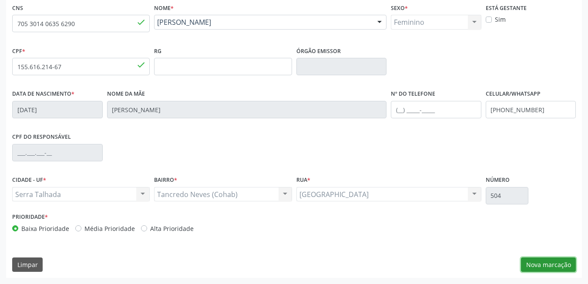
click at [543, 266] on button "Nova marcação" at bounding box center [548, 264] width 55 height 15
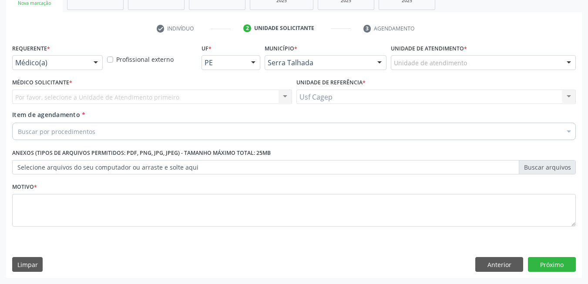
scroll to position [147, 0]
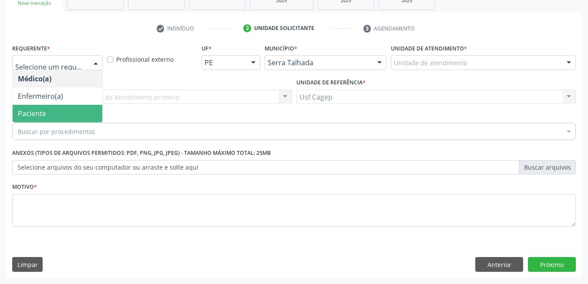
click at [78, 109] on span "Paciente" at bounding box center [58, 113] width 90 height 17
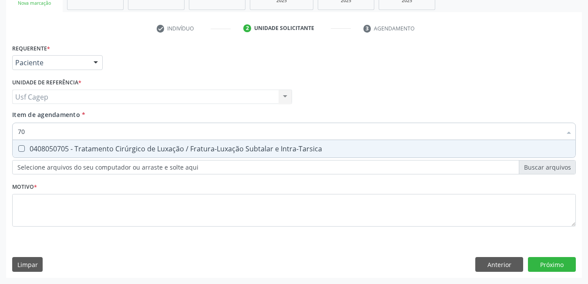
type input "7"
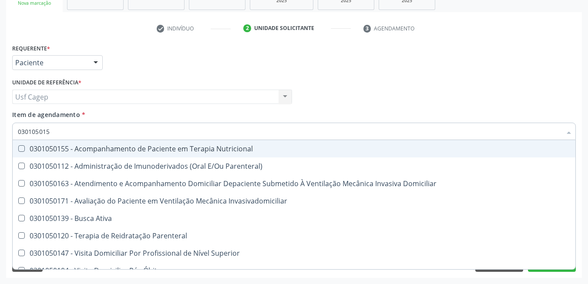
type input "0301050155"
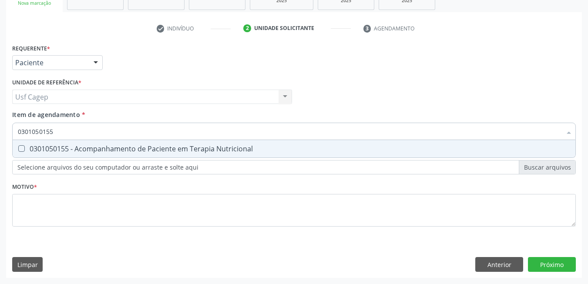
click at [106, 147] on div "0301050155 - Acompanhamento de Paciente em Terapia Nutricional" at bounding box center [294, 148] width 552 height 7
checkbox Nutricional "true"
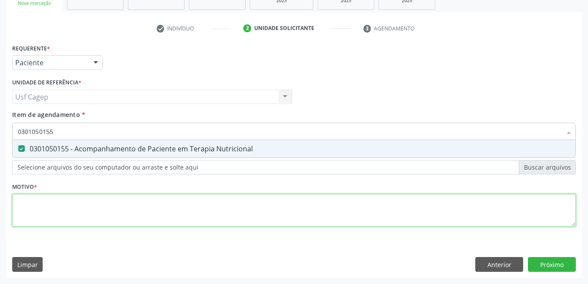
click at [128, 203] on div "Requerente * Paciente Médico(a) Enfermeiro(a) Paciente Nenhum resultado encontr…" at bounding box center [293, 140] width 563 height 197
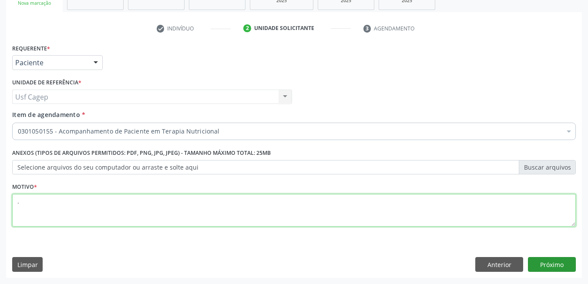
type textarea "."
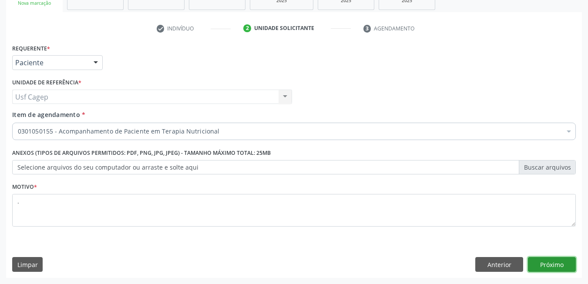
click at [552, 264] on button "Próximo" at bounding box center [552, 264] width 48 height 15
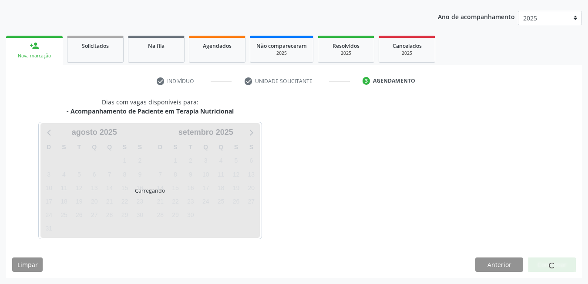
scroll to position [94, 0]
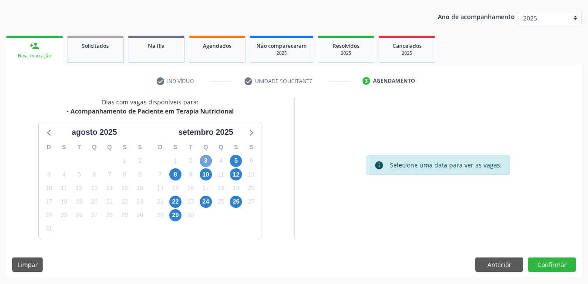
click at [204, 160] on span "3" at bounding box center [206, 161] width 12 height 12
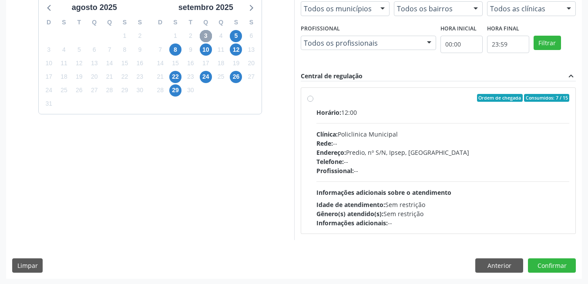
scroll to position [220, 0]
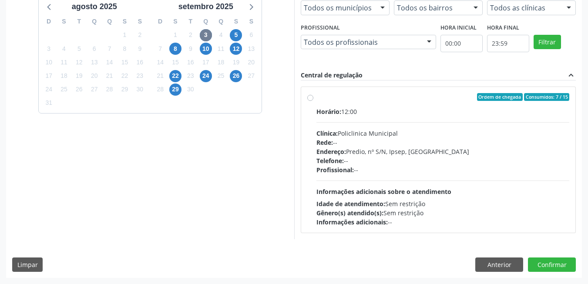
drag, startPoint x: 397, startPoint y: 194, endPoint x: 512, endPoint y: 223, distance: 118.9
click at [397, 194] on span "Informações adicionais sobre o atendimento" at bounding box center [383, 191] width 135 height 8
click at [313, 101] on input "Ordem de chegada Consumidos: 7 / 15 Horário: 12:00 Clínica: Policlinica Municip…" at bounding box center [310, 97] width 6 height 8
radio input "true"
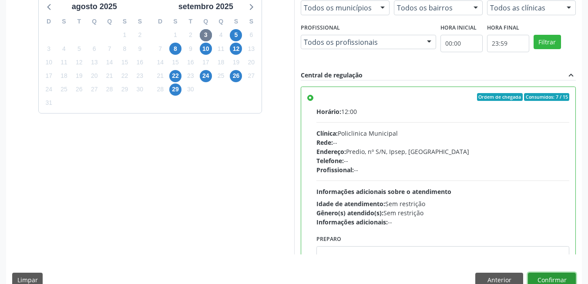
click at [559, 282] on button "Confirmar" at bounding box center [552, 280] width 48 height 15
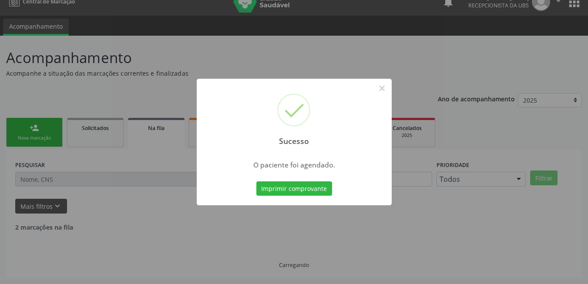
scroll to position [3, 0]
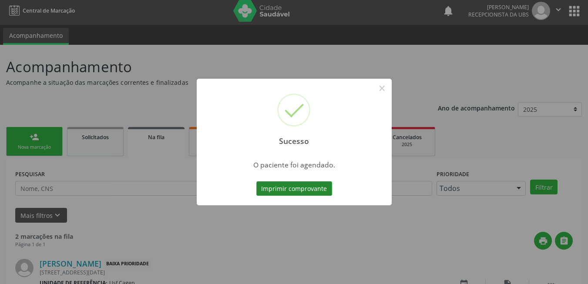
click at [308, 194] on button "Imprimir comprovante" at bounding box center [294, 188] width 76 height 15
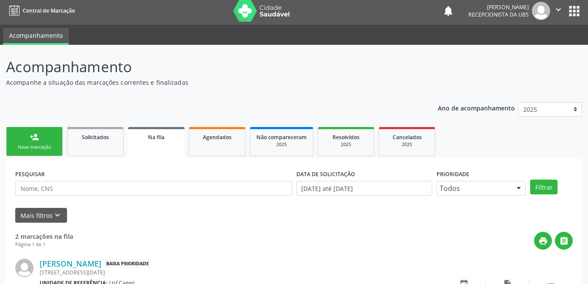
click at [36, 140] on div "person_add" at bounding box center [35, 137] width 10 height 10
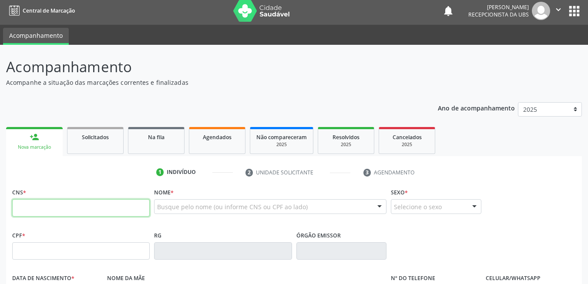
click at [70, 209] on input "text" at bounding box center [80, 207] width 137 height 17
type input "879 0049 1743 5457"
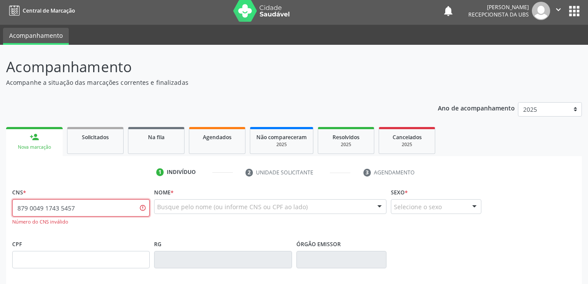
click at [92, 207] on input "879 0049 1743 5457" at bounding box center [80, 207] width 137 height 17
paste input "898 0049 1743 5457"
type input "898 0049 1743 5457"
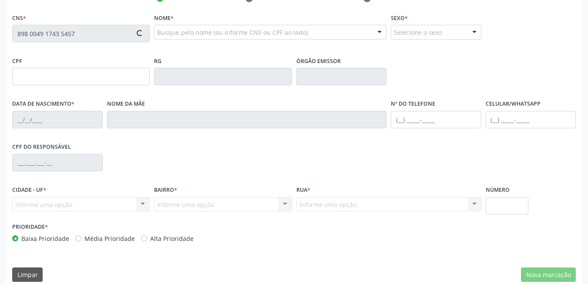
type input "156.116.934-07"
type input "25/10/2015"
type input "Ane Caroline da Silva Souza"
type input "[PHONE_NUMBER]"
type input "025.869.614-12"
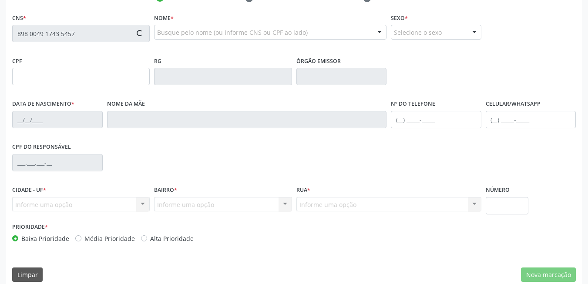
type input "386"
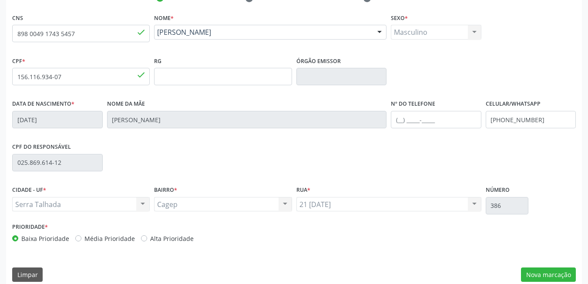
scroll to position [187, 0]
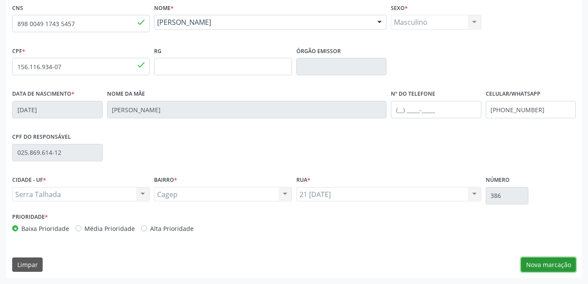
click at [569, 265] on button "Nova marcação" at bounding box center [548, 264] width 55 height 15
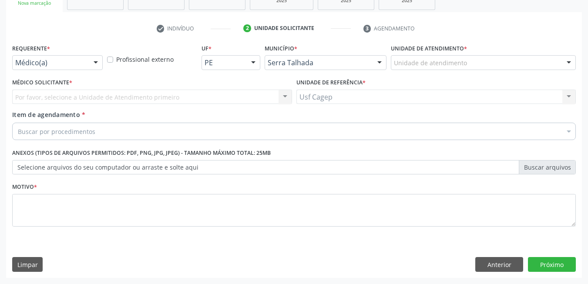
scroll to position [147, 0]
click at [74, 57] on div "Médico(a)" at bounding box center [57, 62] width 90 height 15
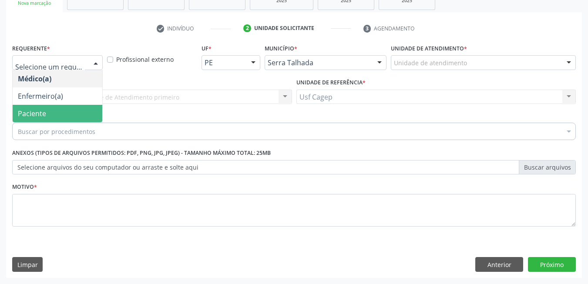
click at [72, 110] on span "Paciente" at bounding box center [58, 113] width 90 height 17
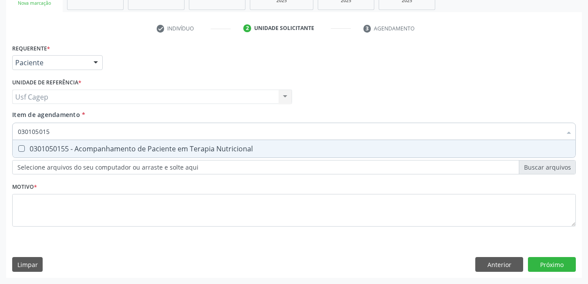
type input "0301050155"
click at [106, 149] on div "0301050155 - Acompanhamento de Paciente em Terapia Nutricional" at bounding box center [294, 148] width 552 height 7
checkbox Nutricional "true"
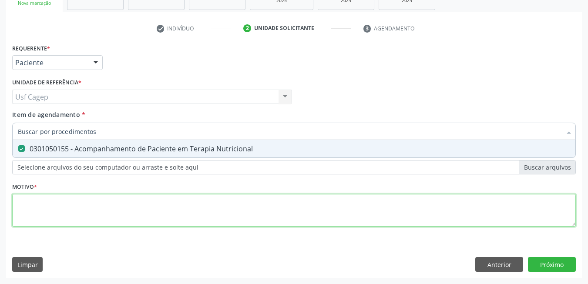
click at [116, 202] on div "Requerente * Paciente Médico(a) Enfermeiro(a) Paciente Nenhum resultado encontr…" at bounding box center [293, 140] width 563 height 197
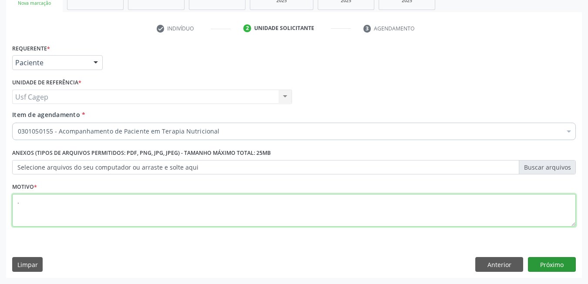
type textarea "."
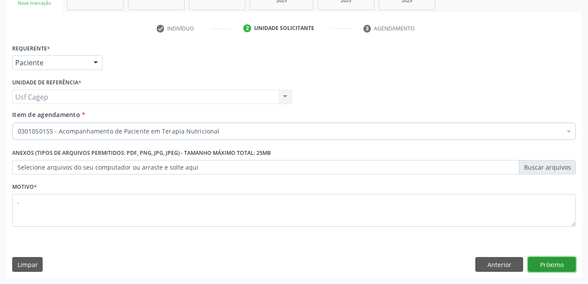
click at [560, 262] on button "Próximo" at bounding box center [552, 264] width 48 height 15
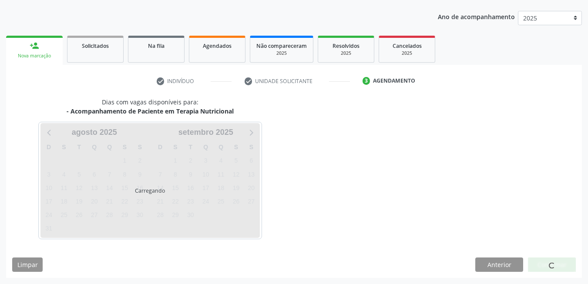
scroll to position [94, 0]
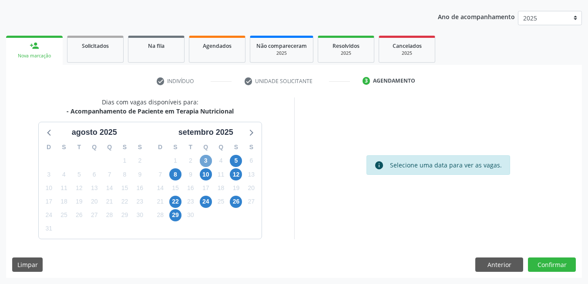
click at [207, 156] on span "3" at bounding box center [206, 161] width 12 height 12
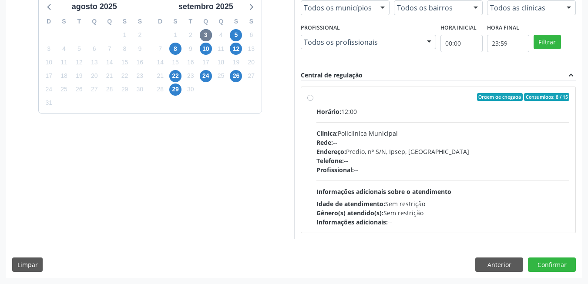
click at [473, 197] on div "Horário: 12:00 Clínica: Policlinica Municipal Rede: -- Endereço: Predio, nº S/N…" at bounding box center [442, 167] width 253 height 120
click at [313, 101] on input "Ordem de chegada Consumidos: 8 / 15 Horário: 12:00 Clínica: Policlinica Municip…" at bounding box center [310, 97] width 6 height 8
radio input "true"
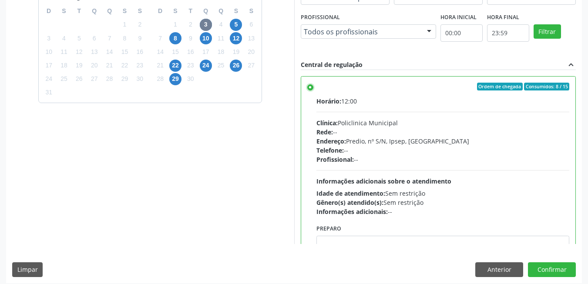
scroll to position [236, 0]
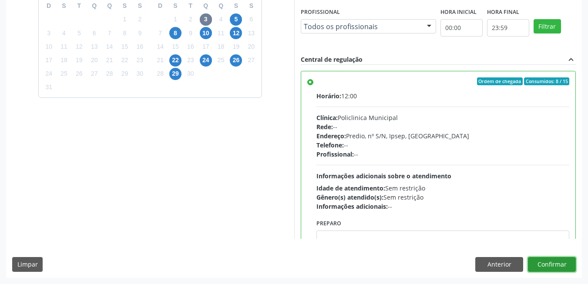
click at [561, 263] on button "Confirmar" at bounding box center [552, 264] width 48 height 15
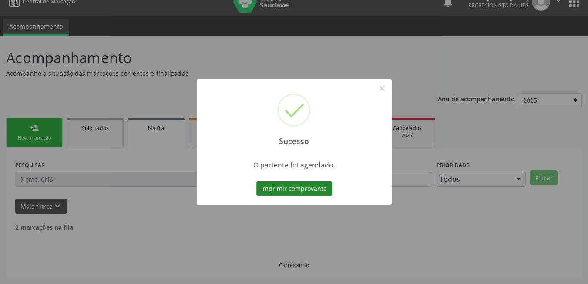
scroll to position [3, 0]
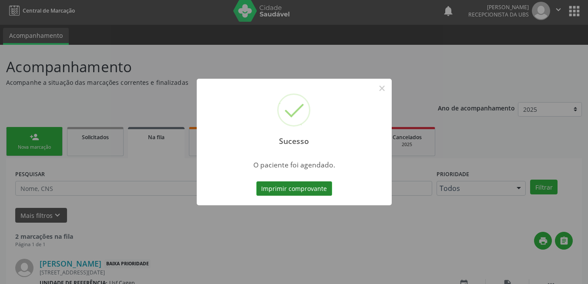
click at [298, 185] on button "Imprimir comprovante" at bounding box center [294, 188] width 76 height 15
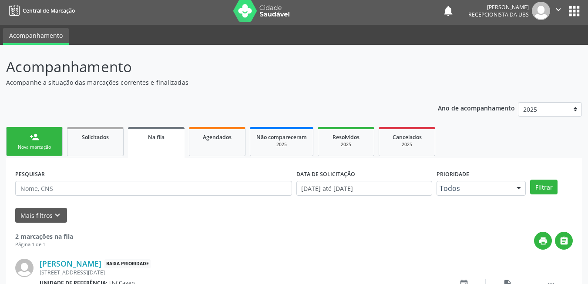
drag, startPoint x: 34, startPoint y: 130, endPoint x: 38, endPoint y: 137, distance: 7.8
click at [34, 130] on link "person_add Nova marcação" at bounding box center [34, 141] width 57 height 29
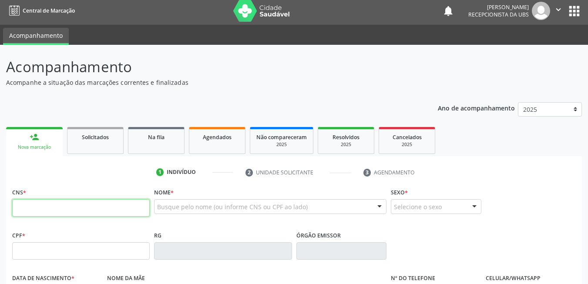
click at [74, 211] on input "text" at bounding box center [80, 207] width 137 height 17
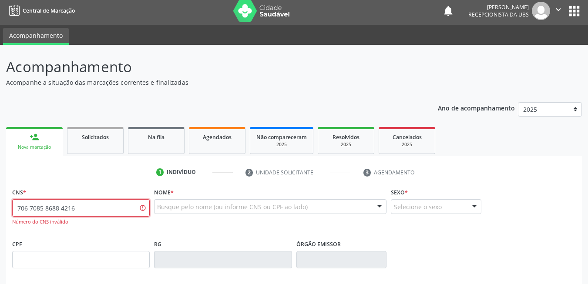
type input "706 7085 8688 4216"
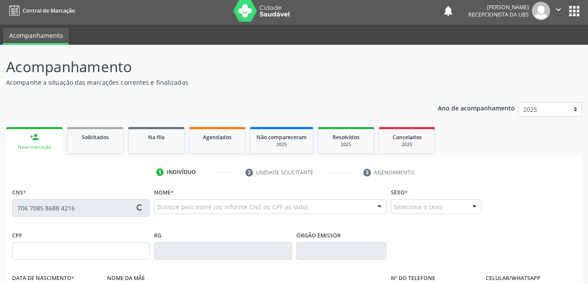
type input "002.580.864-83"
type input "02/04/2024"
type input "Luana Gomesda Silva Souza"
type input "(99) 99999-9999"
type input "52"
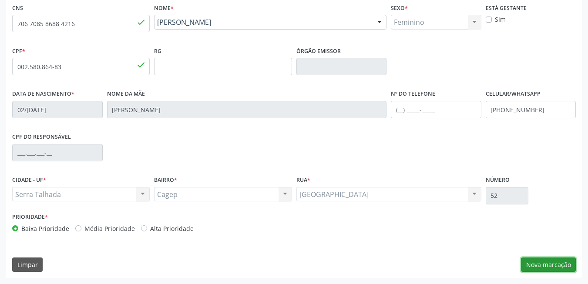
click at [539, 261] on button "Nova marcação" at bounding box center [548, 264] width 55 height 15
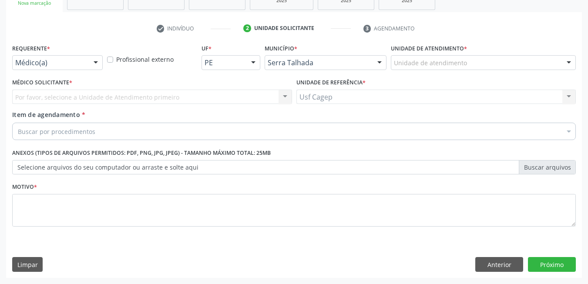
scroll to position [147, 0]
drag, startPoint x: 51, startPoint y: 54, endPoint x: 54, endPoint y: 62, distance: 8.4
click at [54, 62] on div "Requerente * Médico(a) Médico(a) Enfermeiro(a) Paciente Nenhum resultado encont…" at bounding box center [57, 56] width 90 height 28
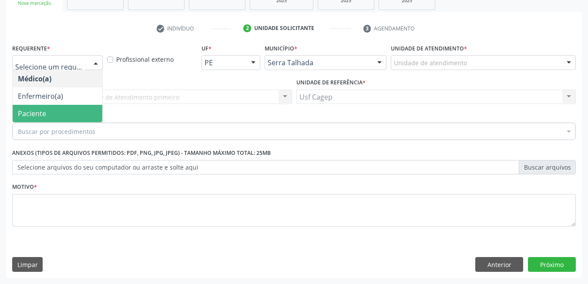
click at [54, 113] on span "Paciente" at bounding box center [58, 113] width 90 height 17
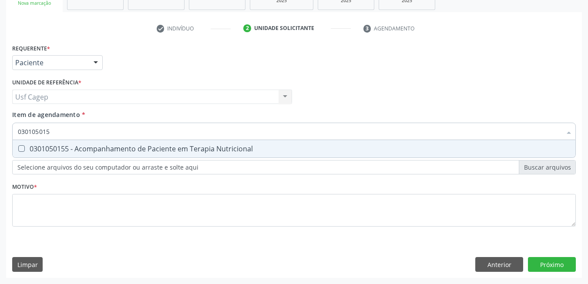
type input "0301050155"
click at [72, 150] on div "0301050155 - Acompanhamento de Paciente em Terapia Nutricional" at bounding box center [294, 148] width 552 height 7
checkbox Nutricional "true"
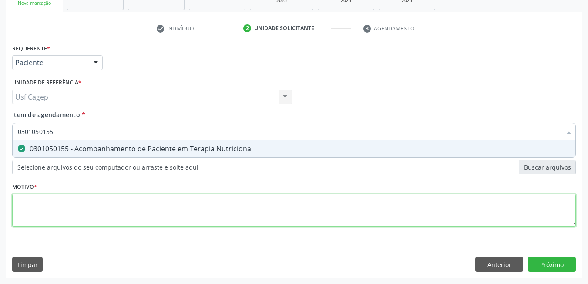
click at [85, 211] on div "Requerente * Paciente Médico(a) Enfermeiro(a) Paciente Nenhum resultado encontr…" at bounding box center [293, 140] width 563 height 197
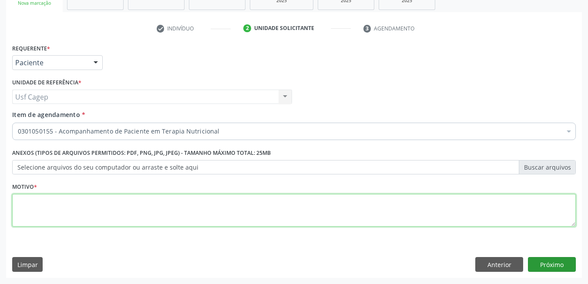
type textarea "."
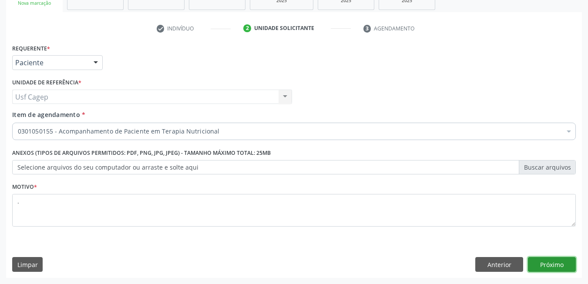
click at [550, 267] on button "Próximo" at bounding box center [552, 264] width 48 height 15
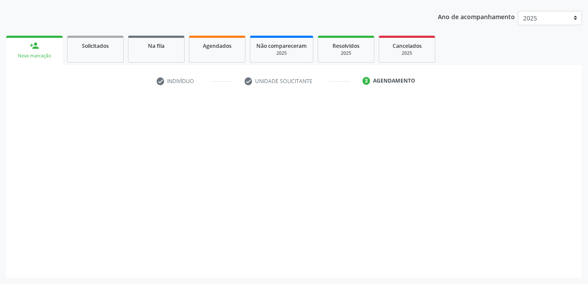
scroll to position [94, 0]
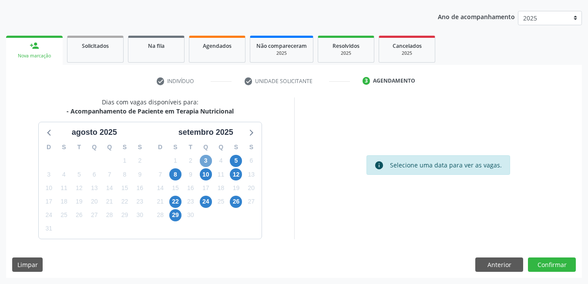
click at [208, 157] on span "3" at bounding box center [206, 161] width 12 height 12
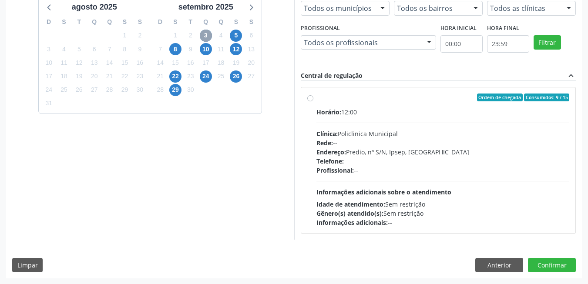
scroll to position [220, 0]
click at [449, 198] on div "Horário: 12:00 Clínica: Policlinica Municipal Rede: -- Endereço: Predio, nº S/N…" at bounding box center [442, 167] width 253 height 120
click at [313, 101] on input "Ordem de chegada Consumidos: 9 / 15 Horário: 12:00 Clínica: Policlinica Municip…" at bounding box center [310, 97] width 6 height 8
radio input "true"
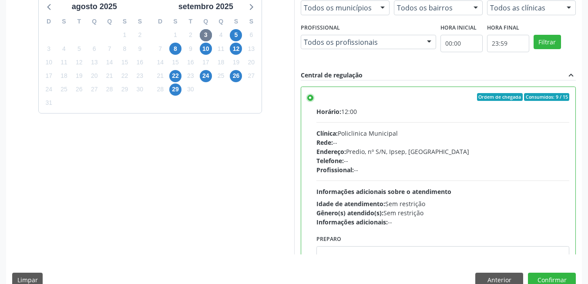
scroll to position [43, 0]
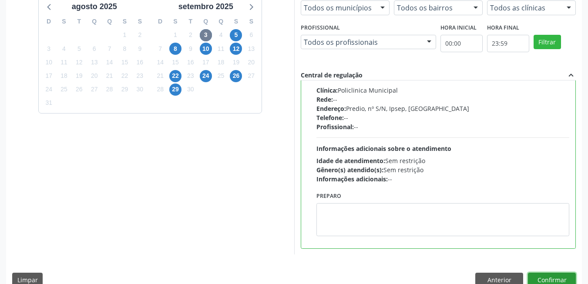
click at [553, 274] on button "Confirmar" at bounding box center [552, 280] width 48 height 15
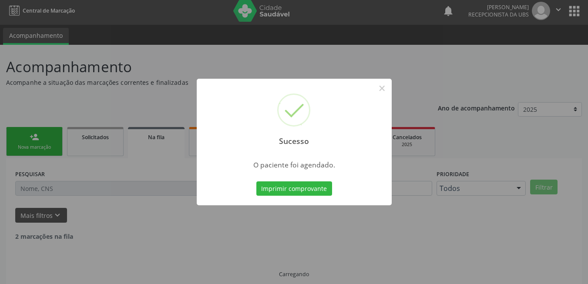
scroll to position [12, 0]
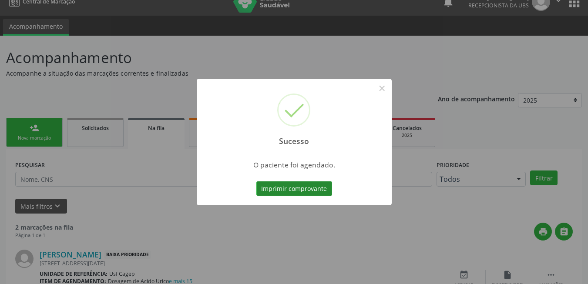
click at [279, 185] on button "Imprimir comprovante" at bounding box center [294, 188] width 76 height 15
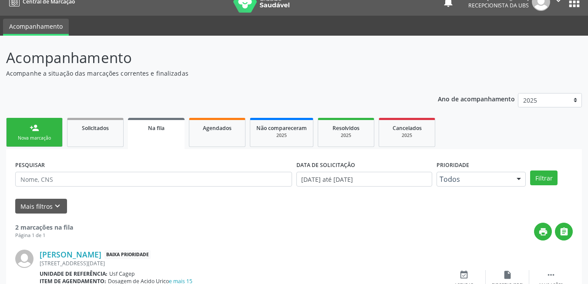
click at [52, 125] on link "person_add Nova marcação" at bounding box center [34, 132] width 57 height 29
click at [53, 134] on link "person_add Nova marcação" at bounding box center [34, 132] width 57 height 29
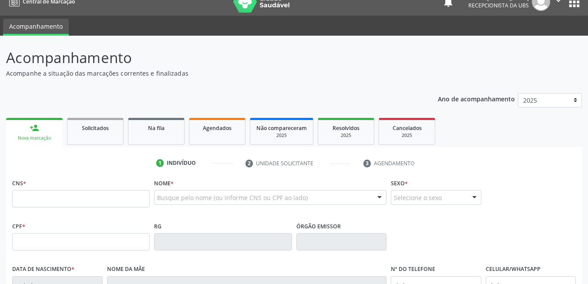
drag, startPoint x: 28, startPoint y: 141, endPoint x: 57, endPoint y: 162, distance: 35.5
click at [29, 141] on div "Nova marcação" at bounding box center [34, 138] width 44 height 7
click at [77, 193] on input "text" at bounding box center [80, 198] width 137 height 17
paste input "898 0058 1115 8027"
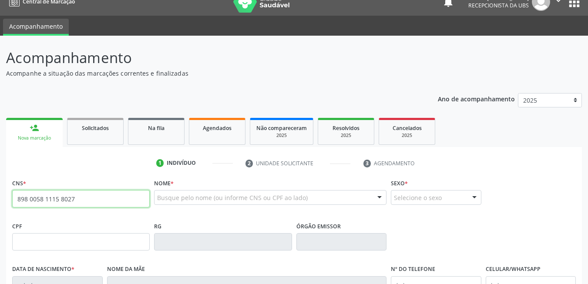
type input "898 0058 1115 8027"
type input "148.166.914-13"
type input "27/09/2017"
type input "Joicy Silva Leandro Rocha"
type input "(87) 98120-8500"
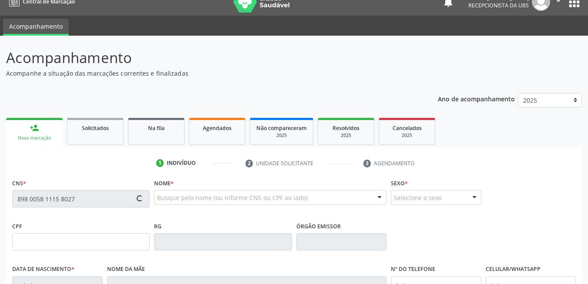
type input "(87) 98120-8500"
type input "049.225.004-99"
type input "16"
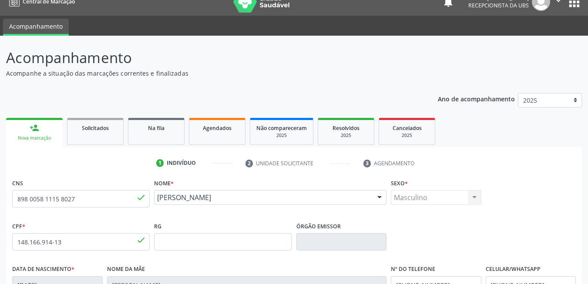
scroll to position [187, 0]
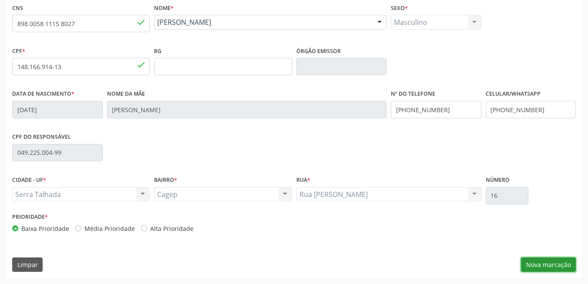
click at [559, 267] on button "Nova marcação" at bounding box center [548, 264] width 55 height 15
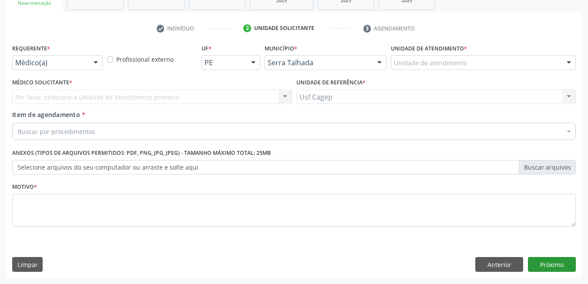
scroll to position [147, 0]
click at [94, 60] on div at bounding box center [95, 63] width 13 height 15
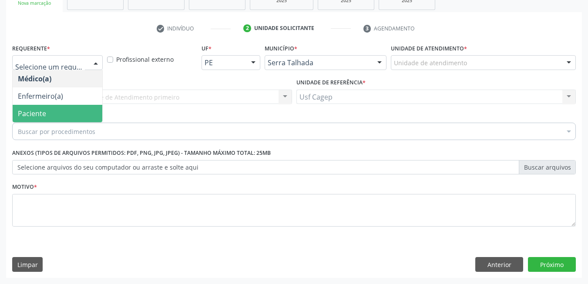
click at [56, 107] on span "Paciente" at bounding box center [58, 113] width 90 height 17
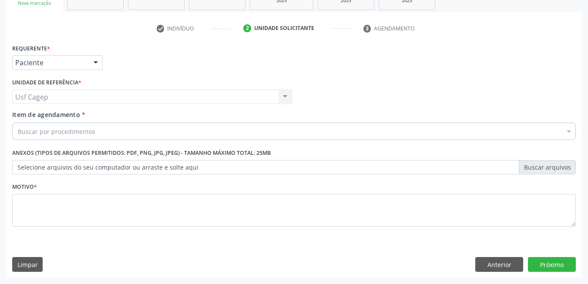
click at [63, 114] on span "Paciente" at bounding box center [58, 113] width 90 height 17
drag, startPoint x: 65, startPoint y: 131, endPoint x: 57, endPoint y: 120, distance: 13.9
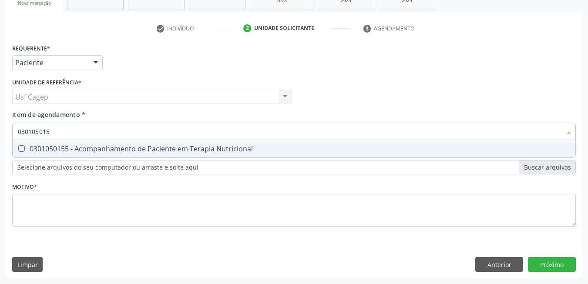
type input "0301050155"
click at [79, 150] on div "0301050155 - Acompanhamento de Paciente em Terapia Nutricional" at bounding box center [294, 148] width 552 height 7
checkbox Nutricional "true"
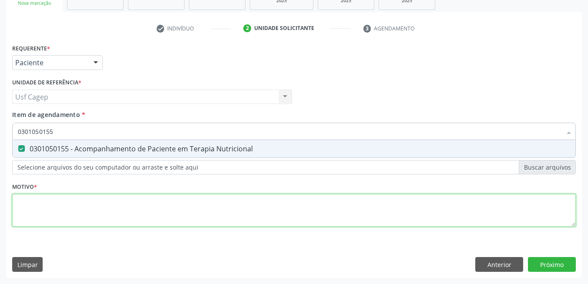
click at [90, 205] on div "Requerente * Paciente Médico(a) Enfermeiro(a) Paciente Nenhum resultado encontr…" at bounding box center [293, 140] width 563 height 197
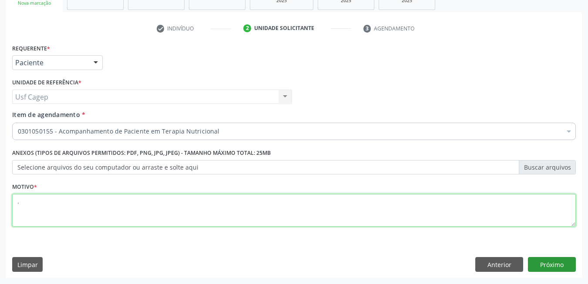
type textarea "."
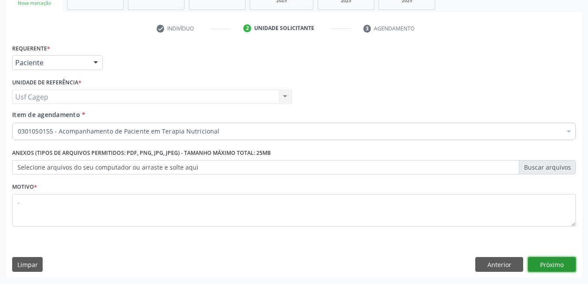
click at [543, 264] on button "Próximo" at bounding box center [552, 264] width 48 height 15
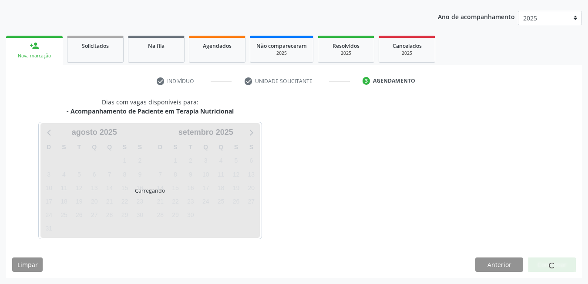
scroll to position [94, 0]
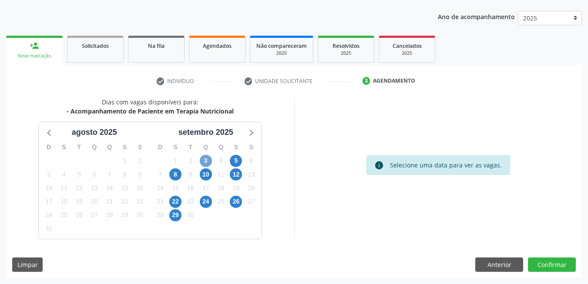
click at [204, 158] on span "3" at bounding box center [206, 161] width 12 height 12
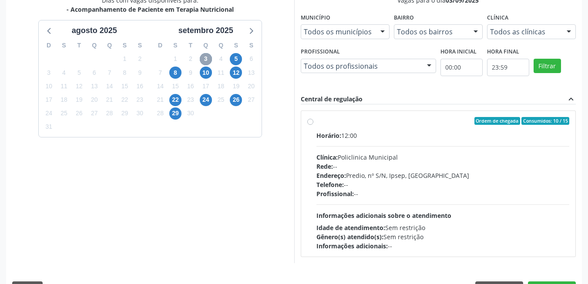
scroll to position [220, 0]
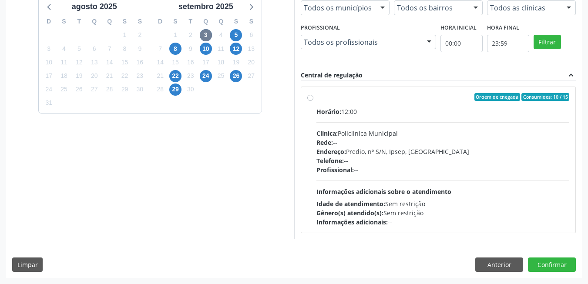
click at [469, 194] on div "Horário: 12:00 Clínica: Policlinica Municipal Rede: -- Endereço: Predio, nº S/N…" at bounding box center [442, 167] width 253 height 120
click at [313, 101] on input "Ordem de chegada Consumidos: 10 / 15 Horário: 12:00 Clínica: Policlinica Munici…" at bounding box center [310, 97] width 6 height 8
radio input "true"
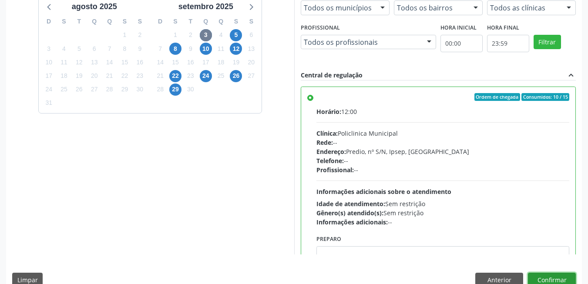
click at [554, 274] on button "Confirmar" at bounding box center [552, 280] width 48 height 15
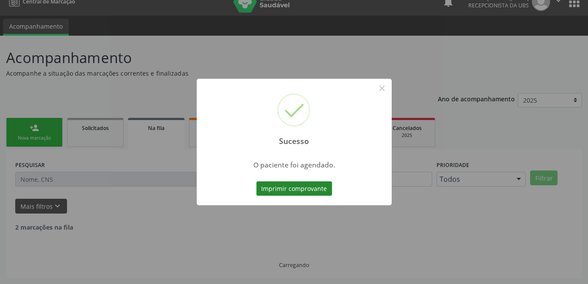
scroll to position [3, 0]
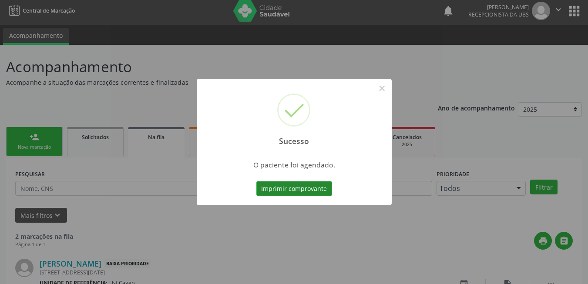
click at [279, 189] on button "Imprimir comprovante" at bounding box center [294, 188] width 76 height 15
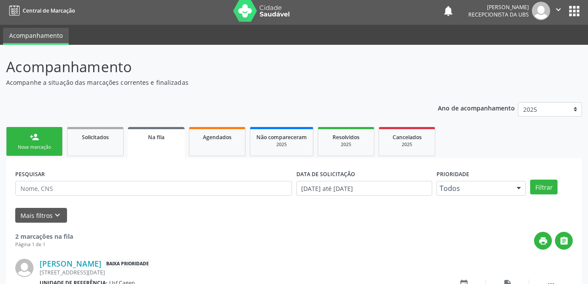
click at [47, 142] on link "person_add Nova marcação" at bounding box center [34, 141] width 57 height 29
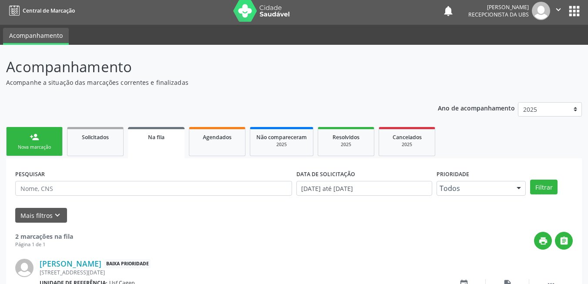
click at [47, 142] on link "person_add Nova marcação" at bounding box center [34, 141] width 57 height 29
click at [48, 144] on link "person_add Nova marcação" at bounding box center [34, 141] width 57 height 29
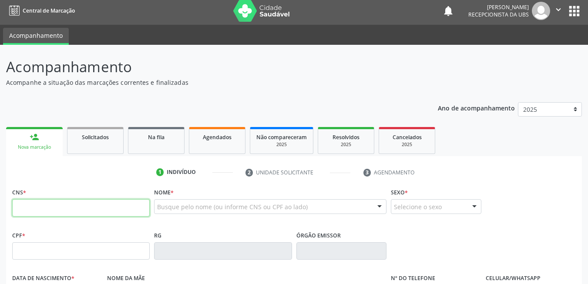
click at [87, 205] on input "text" at bounding box center [80, 207] width 137 height 17
type input "7"
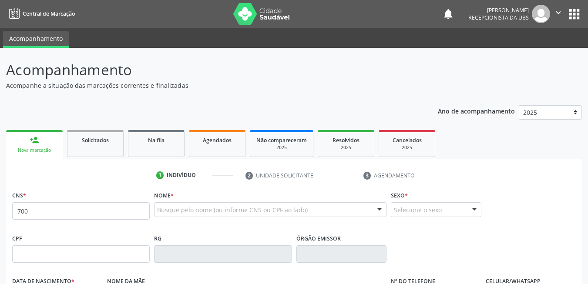
scroll to position [3, 0]
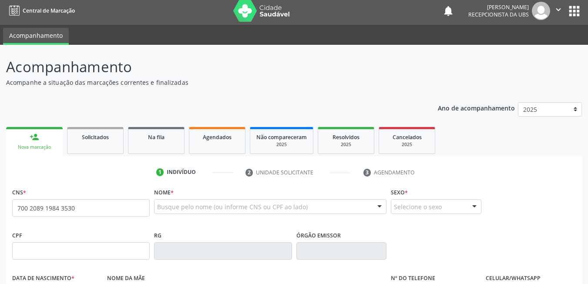
type input "700 2089 1984 3530"
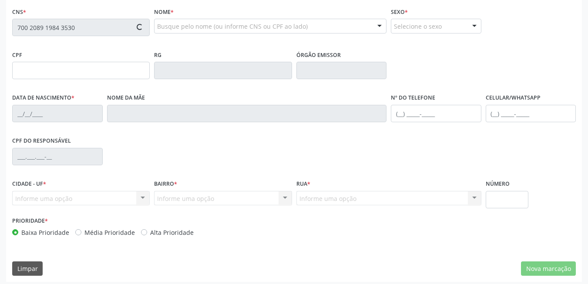
scroll to position [187, 0]
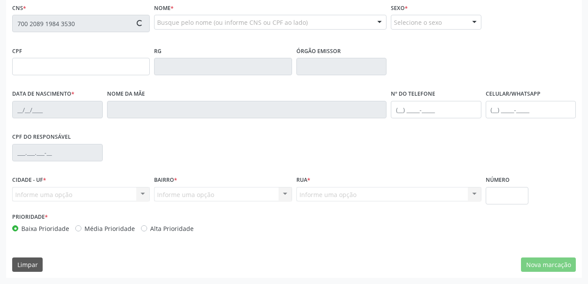
type input "2[DATE]"
type input "[PERSON_NAME]"
type input "[PHONE_NUMBER]"
type input "1747"
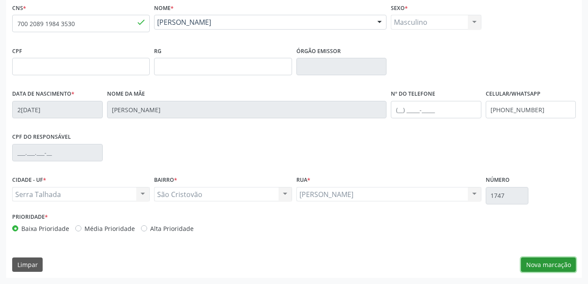
click at [558, 263] on button "Nova marcação" at bounding box center [548, 264] width 55 height 15
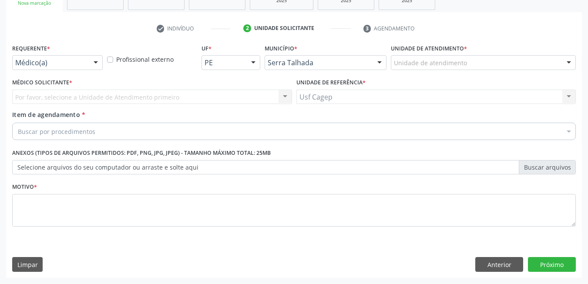
scroll to position [147, 0]
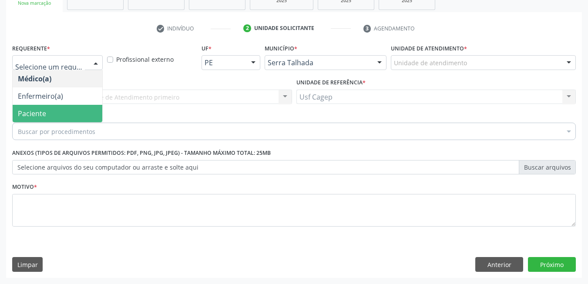
click at [70, 120] on span "Paciente" at bounding box center [58, 113] width 90 height 17
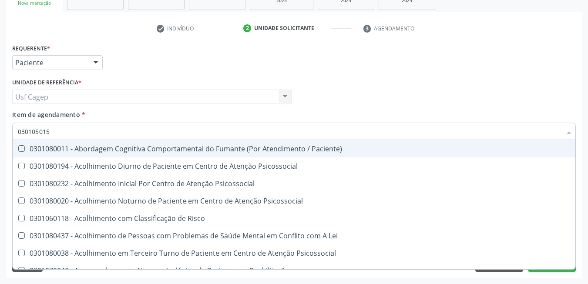
type input "0301050155"
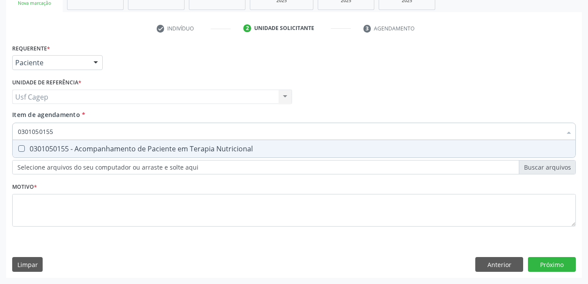
click at [100, 147] on div "0301050155 - Acompanhamento de Paciente em Terapia Nutricional" at bounding box center [294, 148] width 552 height 7
checkbox Nutricional "true"
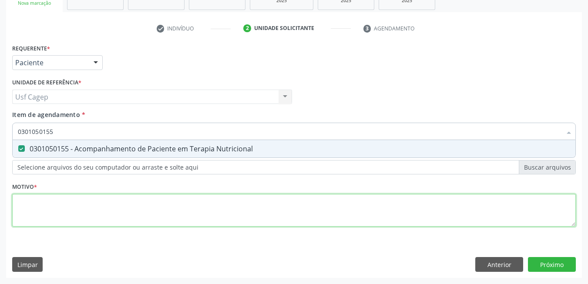
click at [116, 203] on div "Requerente * Paciente Médico(a) Enfermeiro(a) Paciente Nenhum resultado encontr…" at bounding box center [293, 140] width 563 height 197
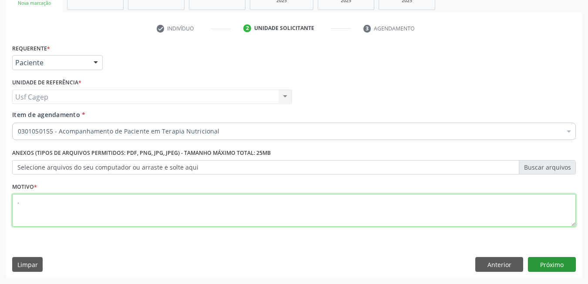
type textarea "."
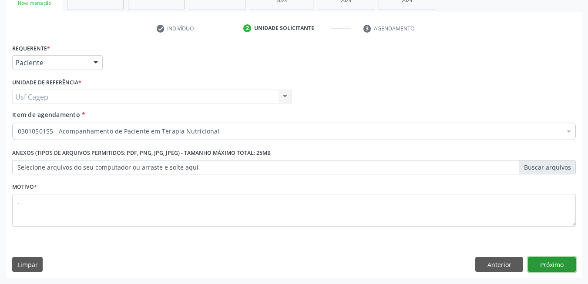
click at [558, 264] on button "Próximo" at bounding box center [552, 264] width 48 height 15
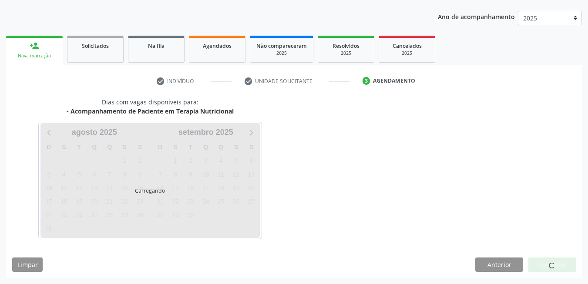
scroll to position [94, 0]
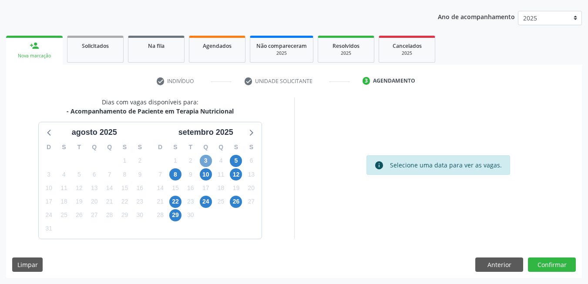
click at [202, 157] on span "3" at bounding box center [206, 161] width 12 height 12
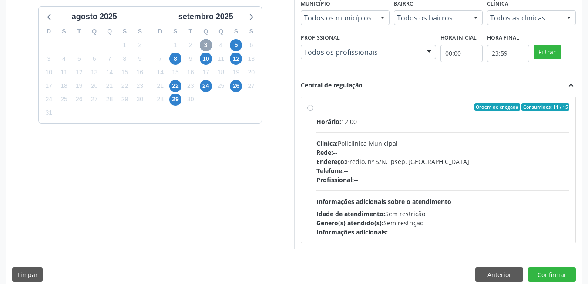
scroll to position [220, 0]
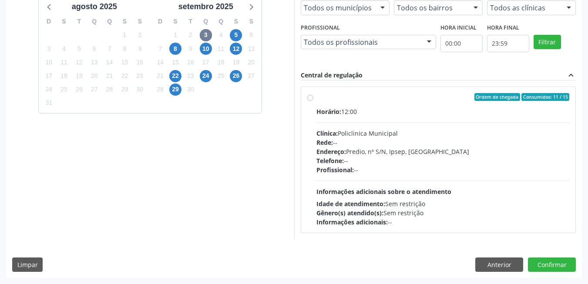
click at [459, 167] on div "Profissional: --" at bounding box center [442, 169] width 253 height 9
click at [313, 101] on input "Ordem de chegada Consumidos: 11 / 15 Horário: 12:00 Clínica: Policlinica Munici…" at bounding box center [310, 97] width 6 height 8
radio input "true"
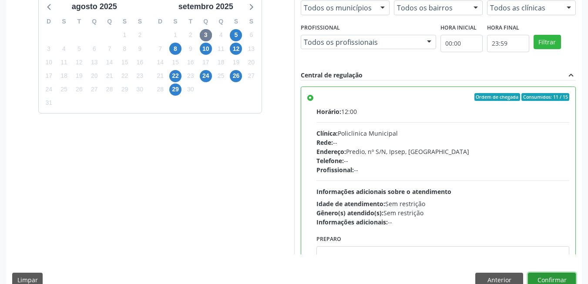
click at [540, 277] on button "Confirmar" at bounding box center [552, 280] width 48 height 15
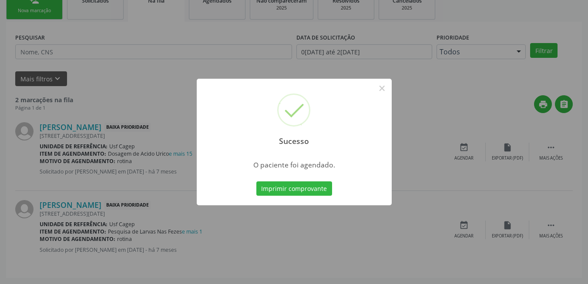
scroll to position [3, 0]
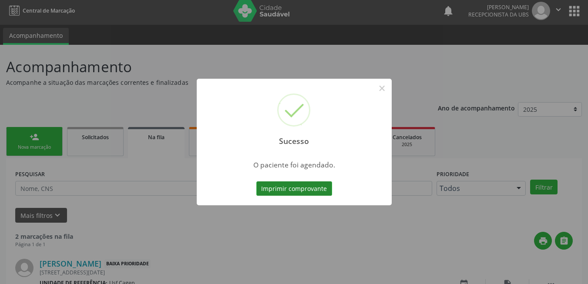
click at [310, 189] on button "Imprimir comprovante" at bounding box center [294, 188] width 76 height 15
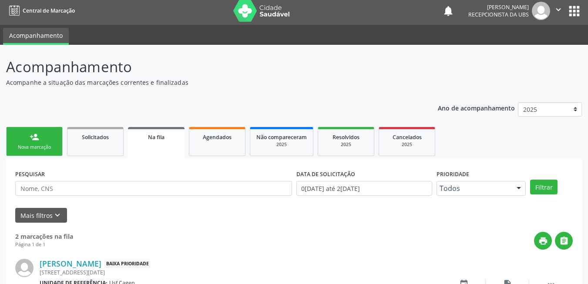
click at [41, 150] on div "Nova marcação" at bounding box center [34, 147] width 43 height 7
click at [37, 144] on div "Nova marcação" at bounding box center [34, 147] width 43 height 7
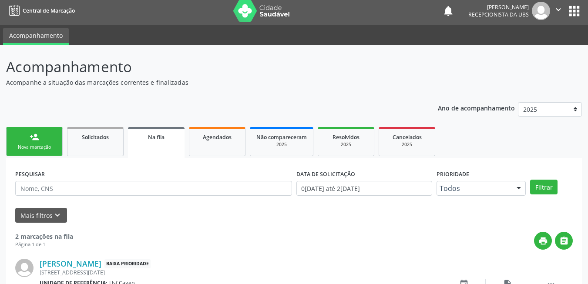
click at [41, 144] on link "person_add Nova marcação" at bounding box center [34, 141] width 57 height 29
click at [46, 136] on link "person_add Nova marcação" at bounding box center [34, 141] width 57 height 29
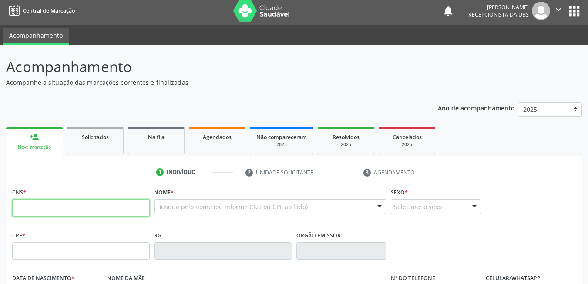
click at [54, 209] on input "text" at bounding box center [80, 207] width 137 height 17
type input "898 0034 2966 2852"
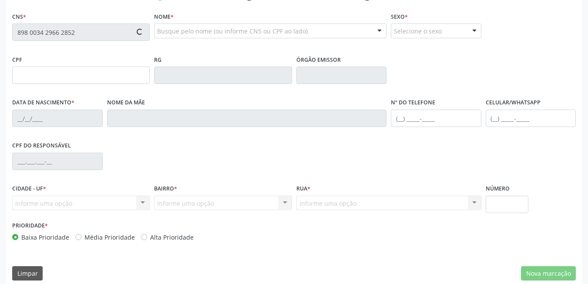
scroll to position [187, 0]
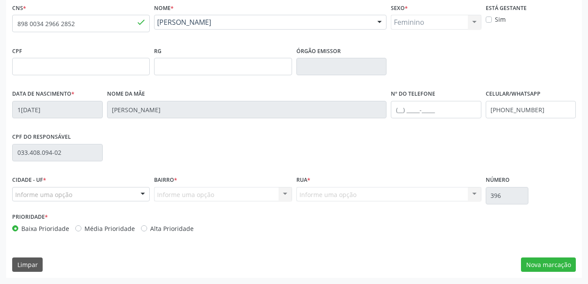
click at [546, 257] on div "CNS * 898 0034 2966 2852 done Nome * [PERSON_NAME] [PERSON_NAME] CNS: 898 0034 …" at bounding box center [293, 139] width 575 height 277
click at [547, 264] on button "Nova marcação" at bounding box center [548, 264] width 55 height 15
click at [0, 0] on button "Próximo" at bounding box center [0, 0] width 0 height 0
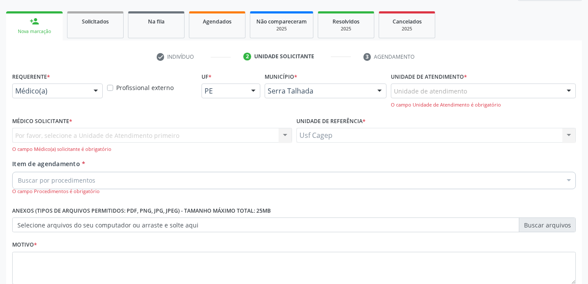
scroll to position [104, 0]
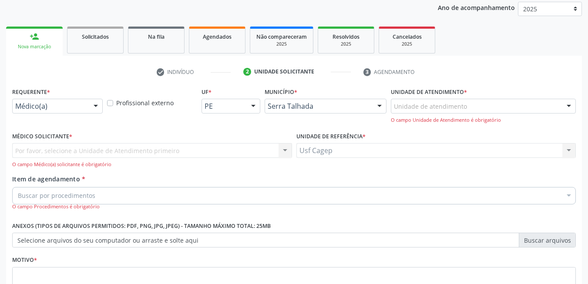
click at [84, 111] on div "Médico(a)" at bounding box center [57, 106] width 90 height 15
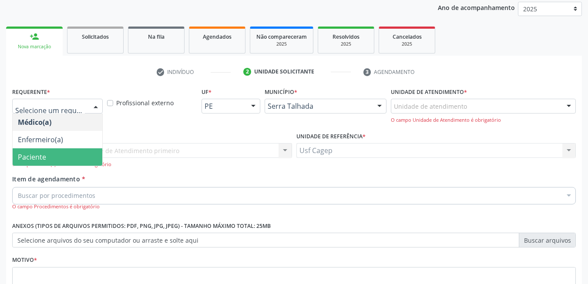
click at [67, 154] on span "Paciente" at bounding box center [58, 156] width 90 height 17
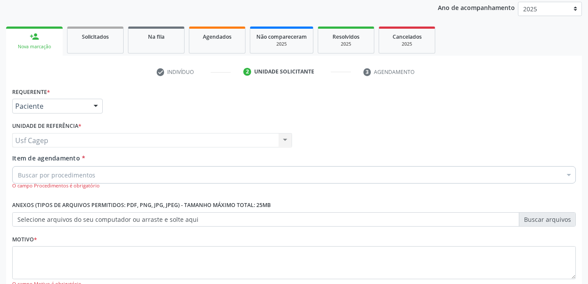
type input "0301050155"
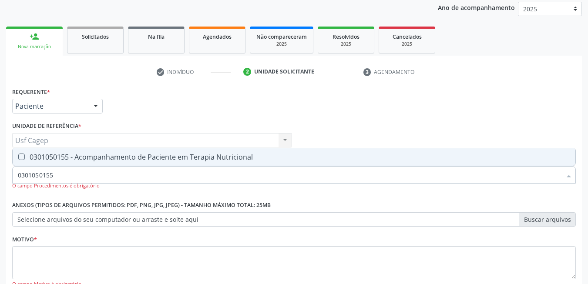
click at [210, 156] on div "0301050155 - Acompanhamento de Paciente em Terapia Nutricional" at bounding box center [294, 157] width 552 height 7
checkbox Nutricional "true"
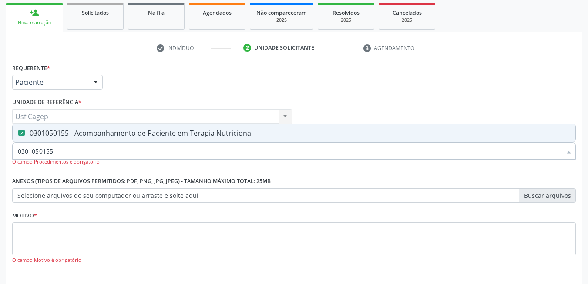
scroll to position [164, 0]
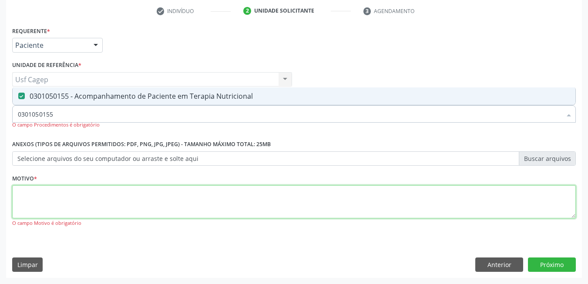
drag, startPoint x: 306, startPoint y: 213, endPoint x: 355, endPoint y: 200, distance: 50.4
click at [305, 213] on textarea at bounding box center [293, 201] width 563 height 33
type textarea "."
click at [299, 202] on textarea "." at bounding box center [293, 201] width 563 height 33
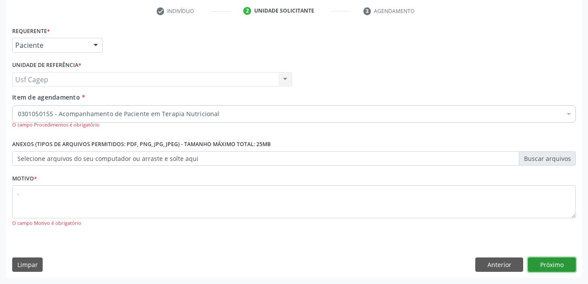
click at [537, 262] on button "Próximo" at bounding box center [552, 264] width 48 height 15
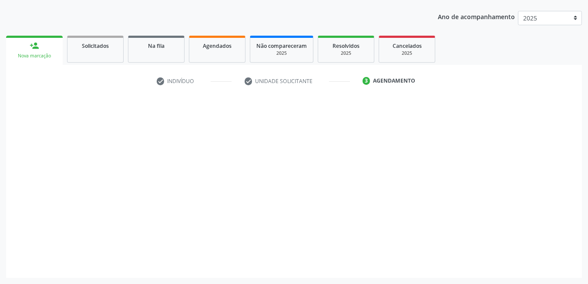
click at [553, 266] on span at bounding box center [551, 266] width 6 height 6
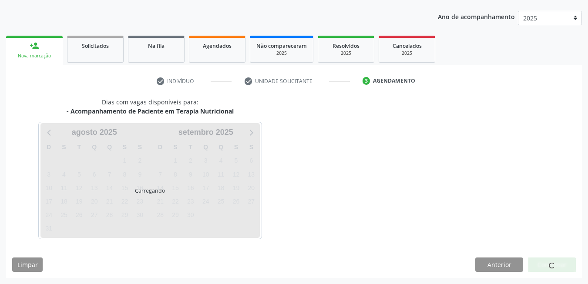
scroll to position [94, 0]
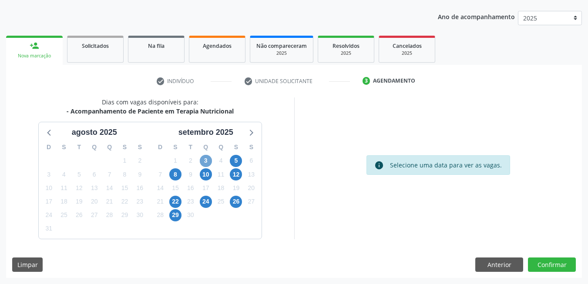
click at [203, 162] on span "3" at bounding box center [206, 161] width 12 height 12
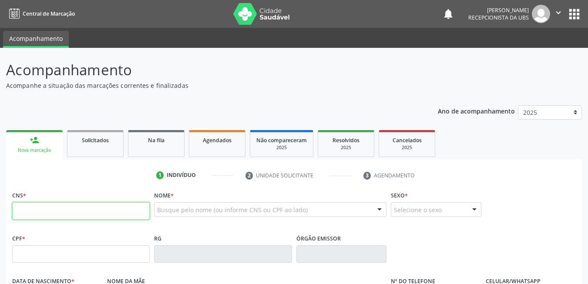
click at [123, 210] on input "text" at bounding box center [80, 210] width 137 height 17
type input "898 0034 2966 2852"
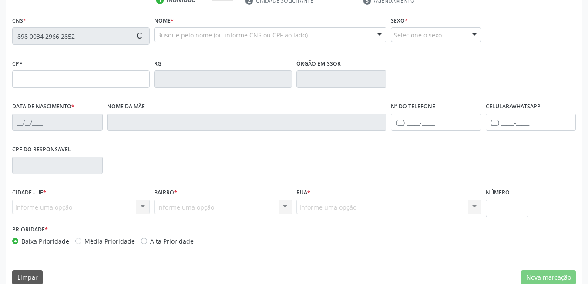
scroll to position [187, 0]
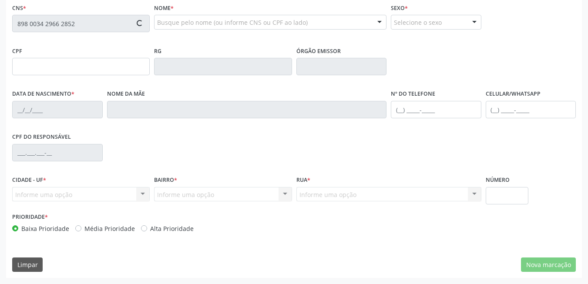
type input "1[DATE]"
type input "[PERSON_NAME]"
type input "[PHONE_NUMBER]"
type input "033.408.094-02"
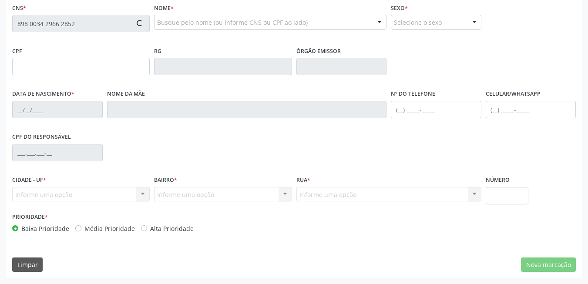
type input "396"
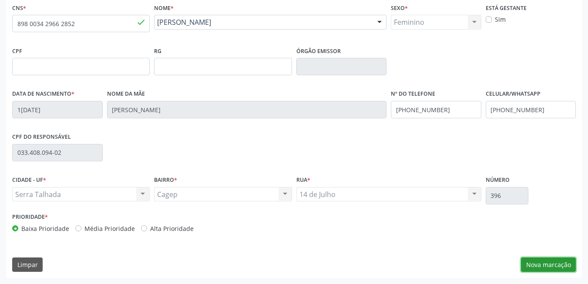
click at [540, 270] on button "Nova marcação" at bounding box center [548, 264] width 55 height 15
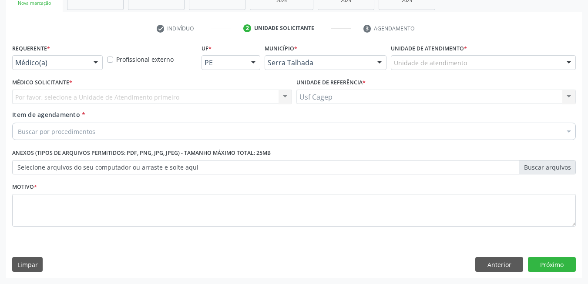
scroll to position [147, 0]
click at [88, 60] on div "Médico(a) Médico(a) Enfermeiro(a) Paciente Nenhum resultado encontrado para: " …" at bounding box center [57, 62] width 90 height 15
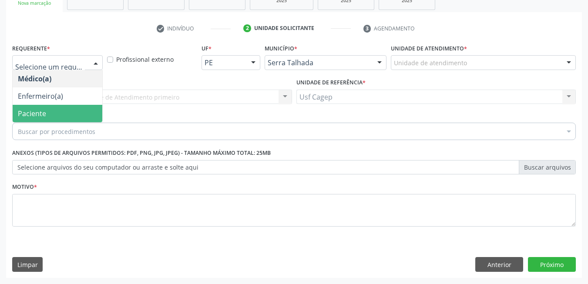
click at [81, 110] on span "Paciente" at bounding box center [58, 113] width 90 height 17
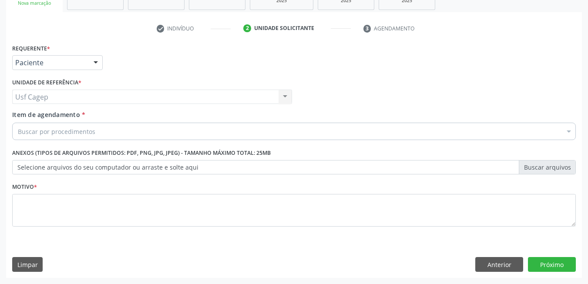
click at [97, 127] on div "Buscar por procedimentos" at bounding box center [293, 131] width 563 height 17
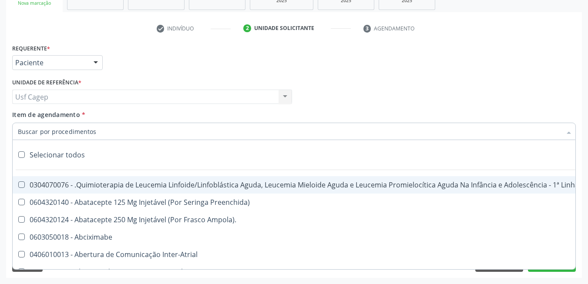
drag, startPoint x: 100, startPoint y: 132, endPoint x: 110, endPoint y: 123, distance: 12.9
click at [100, 132] on input "Item de agendamento *" at bounding box center [289, 131] width 543 height 17
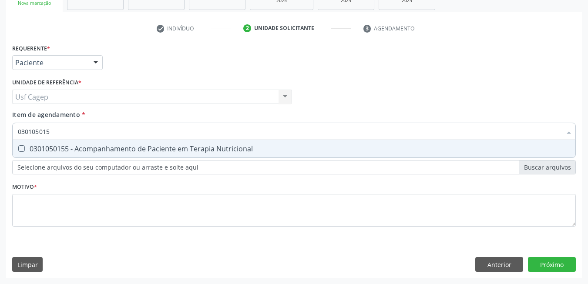
type input "0301050155"
click at [128, 149] on div "0301050155 - Acompanhamento de Paciente em Terapia Nutricional" at bounding box center [294, 148] width 552 height 7
checkbox Nutricional "true"
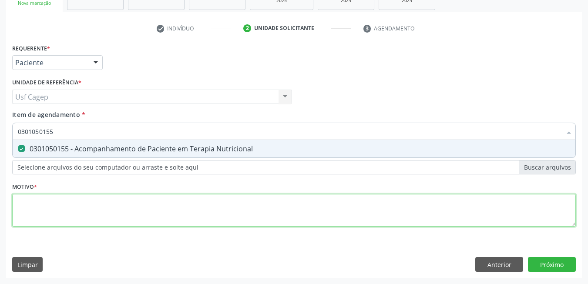
click at [147, 213] on div "Requerente * Paciente Médico(a) Enfermeiro(a) Paciente Nenhum resultado encontr…" at bounding box center [293, 140] width 563 height 197
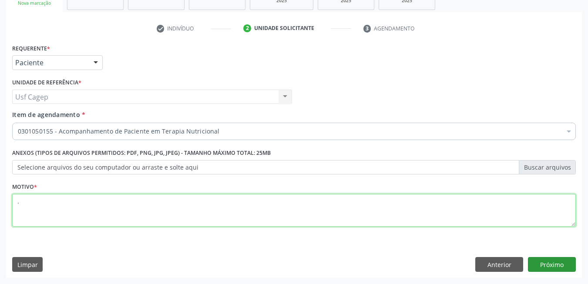
type textarea "."
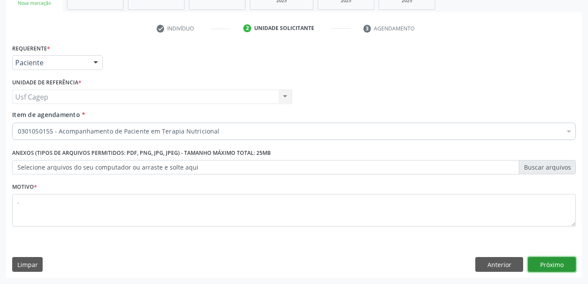
click at [538, 263] on button "Próximo" at bounding box center [552, 264] width 48 height 15
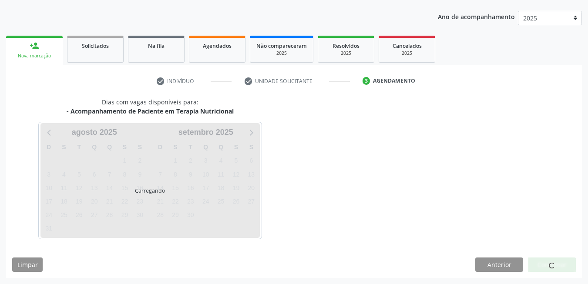
scroll to position [94, 0]
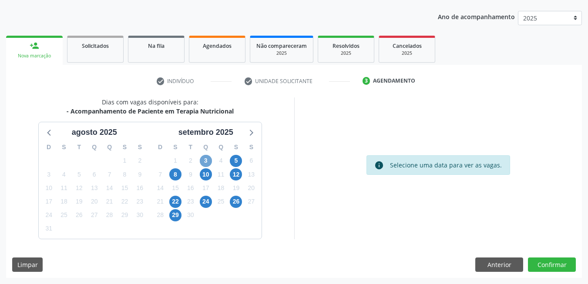
click at [205, 157] on span "3" at bounding box center [206, 161] width 12 height 12
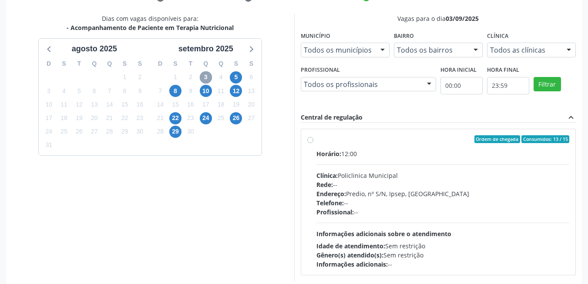
scroll to position [181, 0]
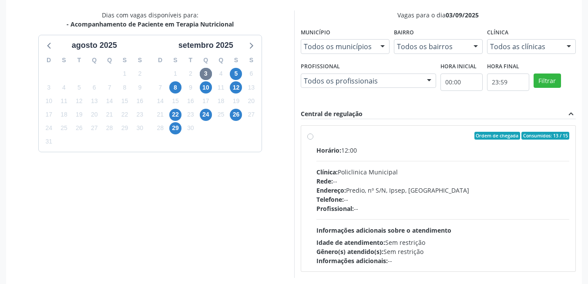
click at [427, 236] on div "Horário: 12:00 Clínica: Policlinica Municipal Rede: -- Endereço: Predio, nº S/N…" at bounding box center [442, 206] width 253 height 120
click at [313, 140] on input "Ordem de chegada Consumidos: 13 / 15 Horário: 12:00 Clínica: Policlinica Munici…" at bounding box center [310, 136] width 6 height 8
radio input "true"
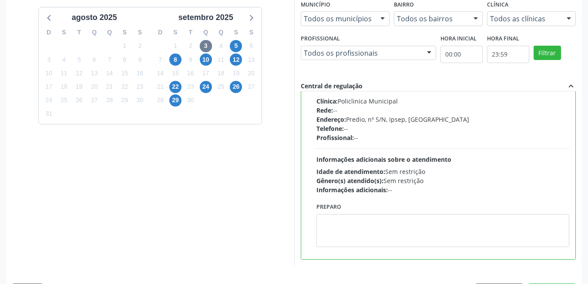
scroll to position [236, 0]
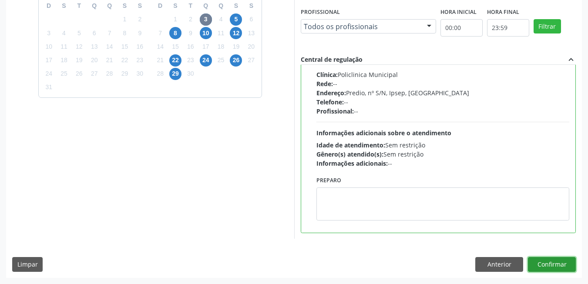
click at [561, 264] on button "Confirmar" at bounding box center [552, 264] width 48 height 15
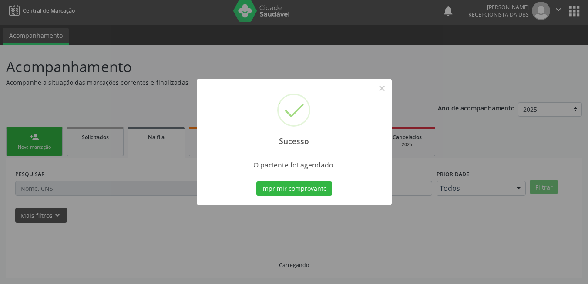
scroll to position [3, 0]
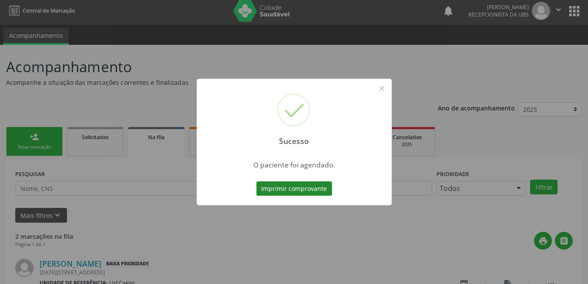
click at [277, 192] on button "Imprimir comprovante" at bounding box center [294, 188] width 76 height 15
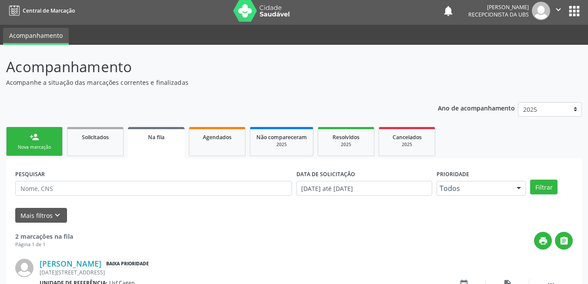
click at [35, 143] on link "person_add Nova marcação" at bounding box center [34, 141] width 57 height 29
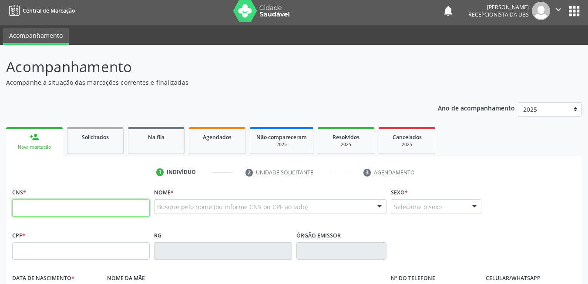
click at [76, 206] on input "text" at bounding box center [80, 207] width 137 height 17
paste input "704 7027 6111 6632"
type input "704 7027 6111 6632"
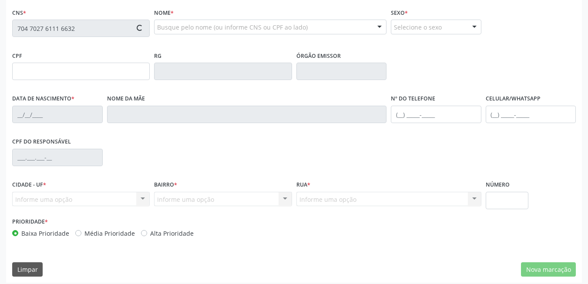
scroll to position [187, 0]
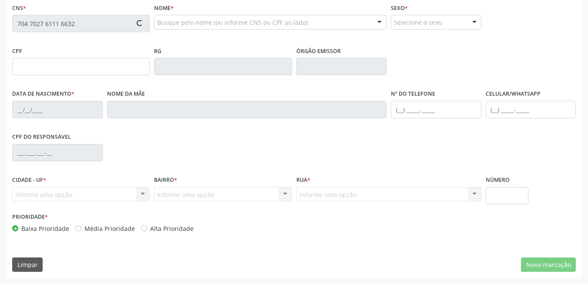
type input "027.605.784-88"
type input "13/07/1973"
type input "Maria Veneranda de Souza"
type input "(87) 98179-3439"
type input "157"
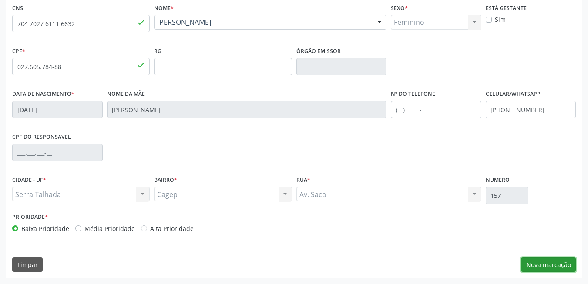
click at [549, 263] on button "Nova marcação" at bounding box center [548, 264] width 55 height 15
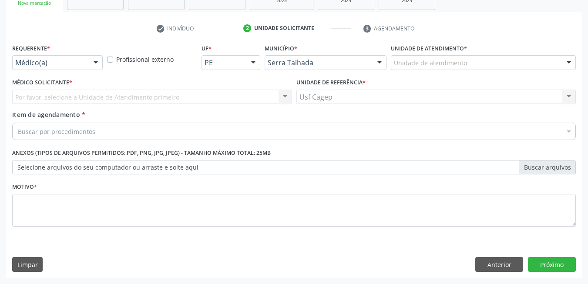
scroll to position [147, 0]
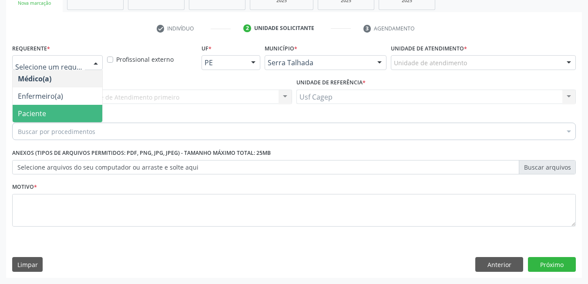
drag, startPoint x: 73, startPoint y: 110, endPoint x: 76, endPoint y: 127, distance: 16.8
click at [73, 111] on span "Paciente" at bounding box center [58, 113] width 90 height 17
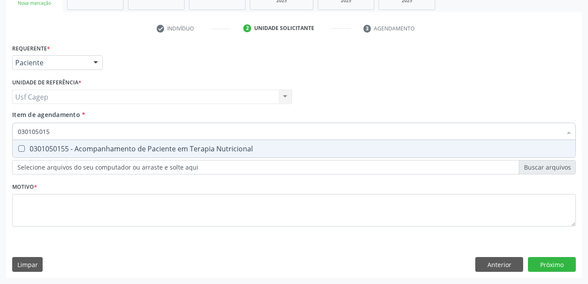
type input "0301050155"
click at [282, 156] on span "0301050155 - Acompanhamento de Paciente em Terapia Nutricional" at bounding box center [294, 148] width 562 height 17
checkbox Nutricional "true"
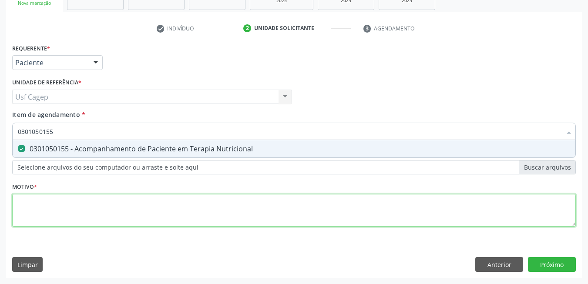
click at [280, 207] on div "Requerente * Paciente Médico(a) Enfermeiro(a) Paciente Nenhum resultado encontr…" at bounding box center [293, 140] width 563 height 197
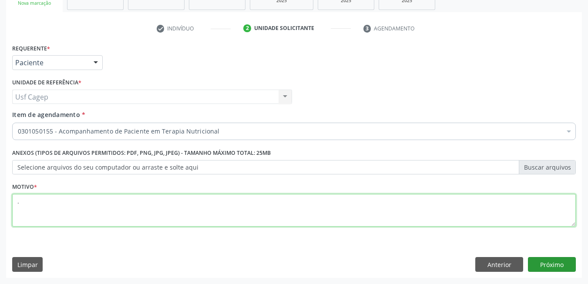
type textarea "."
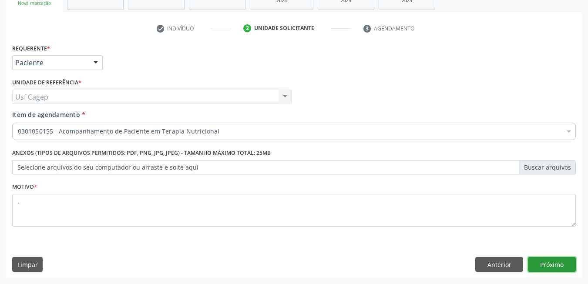
click at [554, 263] on button "Próximo" at bounding box center [552, 264] width 48 height 15
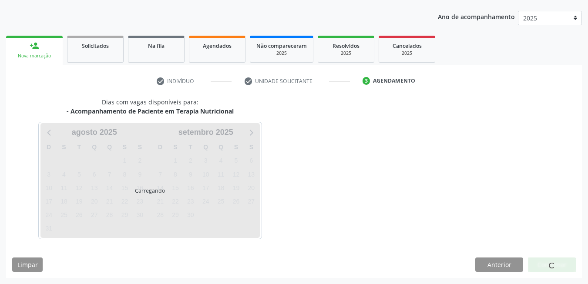
scroll to position [94, 0]
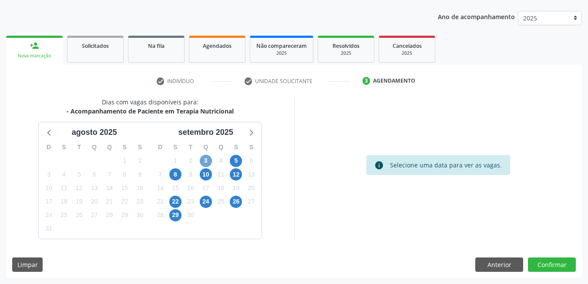
click at [204, 157] on span "3" at bounding box center [206, 161] width 12 height 12
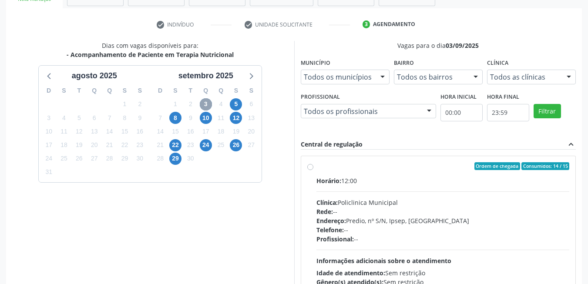
scroll to position [220, 0]
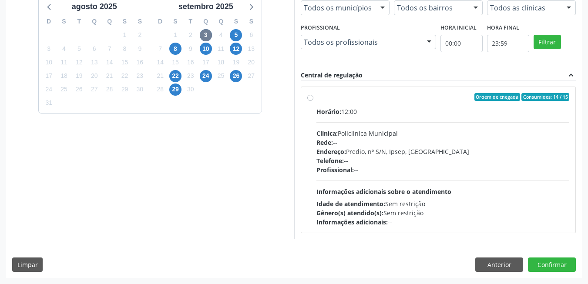
click at [390, 216] on div "Gênero(s) atendido(s): Sem restrição" at bounding box center [442, 212] width 253 height 9
click at [313, 101] on input "Ordem de chegada Consumidos: 14 / 15 Horário: 12:00 Clínica: Policlinica Munici…" at bounding box center [310, 97] width 6 height 8
radio input "true"
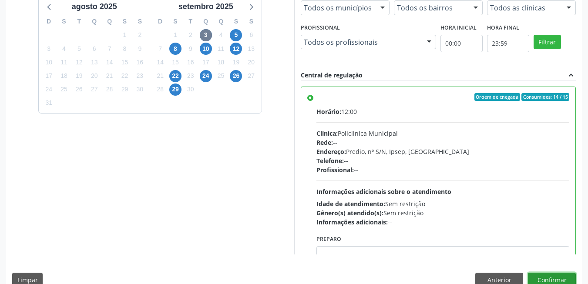
click at [554, 277] on button "Confirmar" at bounding box center [552, 280] width 48 height 15
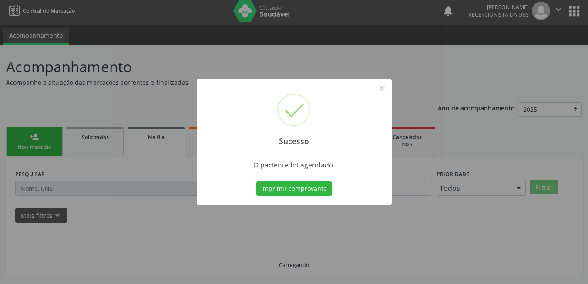
scroll to position [3, 0]
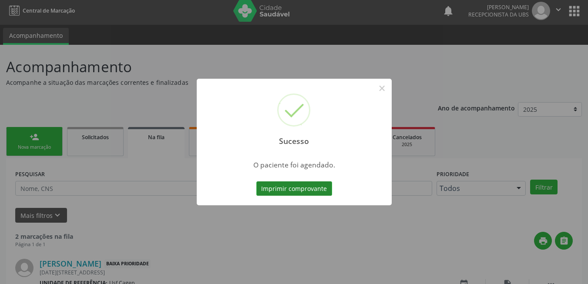
drag, startPoint x: 253, startPoint y: 183, endPoint x: 270, endPoint y: 187, distance: 17.8
click at [257, 184] on div "Sucesso × O paciente foi agendado. Imprimir comprovante Cancel" at bounding box center [294, 142] width 195 height 127
click at [270, 187] on button "Imprimir comprovante" at bounding box center [294, 188] width 76 height 15
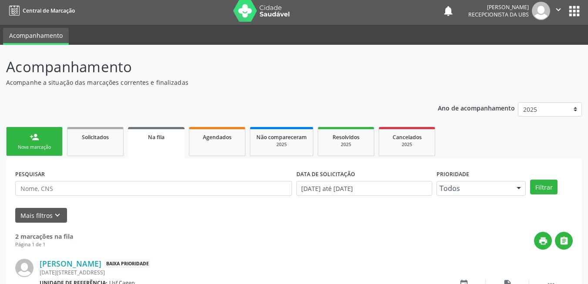
click at [35, 152] on link "person_add Nova marcação" at bounding box center [34, 141] width 57 height 29
click at [34, 150] on div "Nova marcação" at bounding box center [34, 147] width 43 height 7
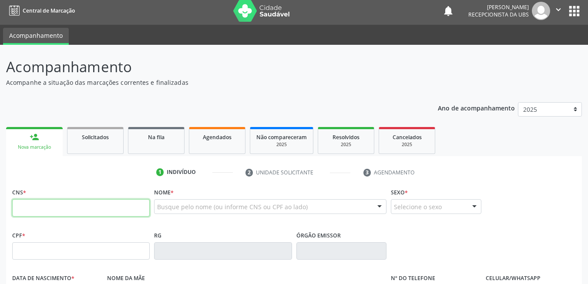
drag, startPoint x: 80, startPoint y: 205, endPoint x: 90, endPoint y: 202, distance: 9.8
click at [90, 202] on input "text" at bounding box center [80, 207] width 137 height 17
paste input "703 0008 5726 5473"
type input "703 0008 5726 5473"
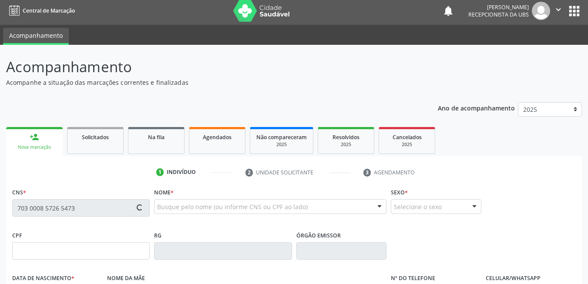
scroll to position [47, 0]
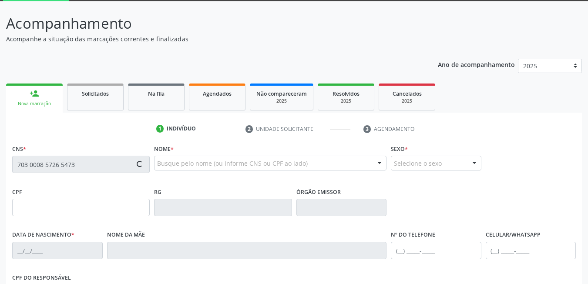
type input "656.649.304-20"
type input "29/12/1964"
type input "Inez Antonia da Conceicao"
type input "(87) 9986-5337"
type input "373"
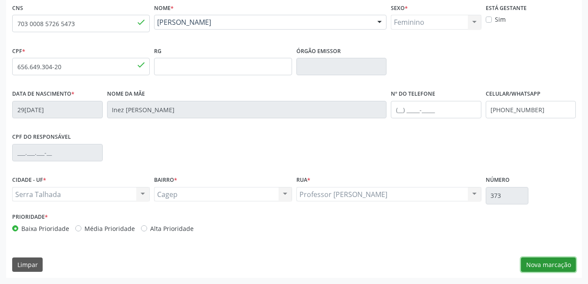
click at [571, 264] on button "Nova marcação" at bounding box center [548, 264] width 55 height 15
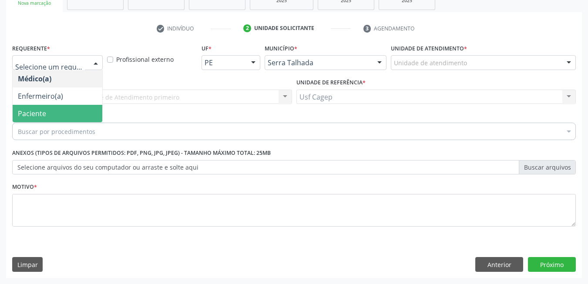
click at [79, 109] on span "Paciente" at bounding box center [58, 113] width 90 height 17
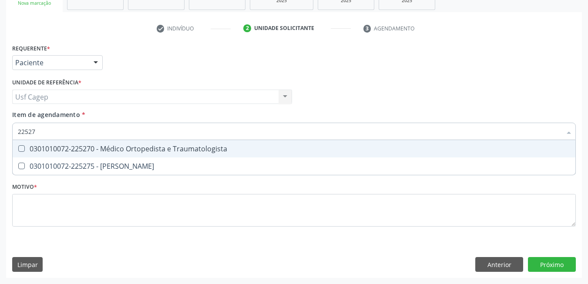
type input "225270"
click at [100, 146] on div "0301010072-225270 - Médico Ortopedista e Traumatologista" at bounding box center [294, 148] width 552 height 7
checkbox Traumatologista "true"
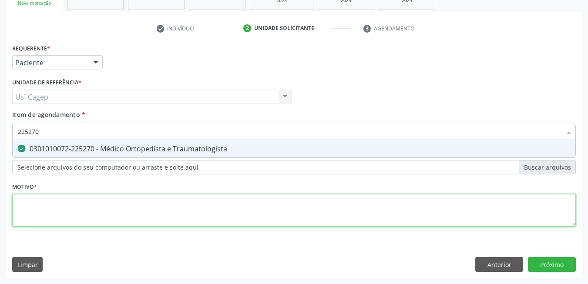
click at [132, 225] on div "Requerente * Paciente Médico(a) Enfermeiro(a) Paciente Nenhum resultado encontr…" at bounding box center [293, 140] width 563 height 197
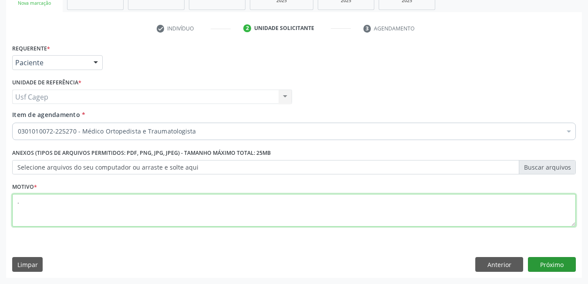
type textarea "."
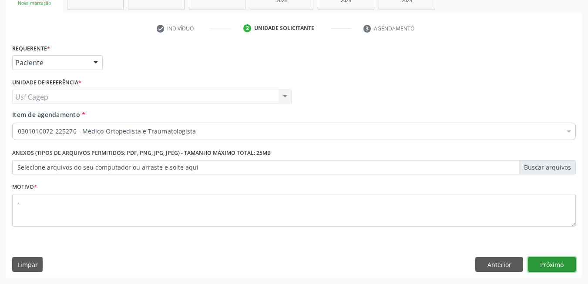
click at [560, 263] on button "Próximo" at bounding box center [552, 264] width 48 height 15
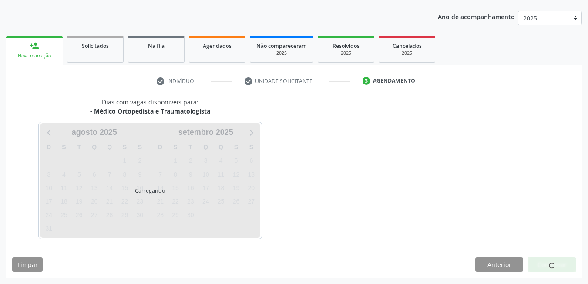
scroll to position [94, 0]
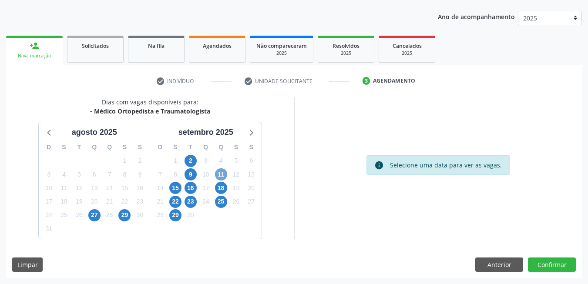
click at [218, 174] on span "11" at bounding box center [221, 174] width 12 height 12
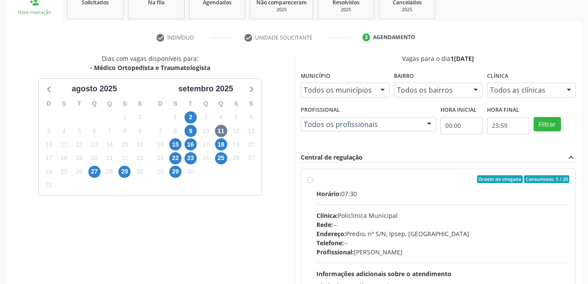
click at [419, 228] on div "Rede: --" at bounding box center [442, 224] width 253 height 9
click at [313, 183] on input "Ordem de chegada Consumidos: 5 / 20 Horário: 07:30 Clínica: Policlinica Municip…" at bounding box center [310, 179] width 6 height 8
radio input "true"
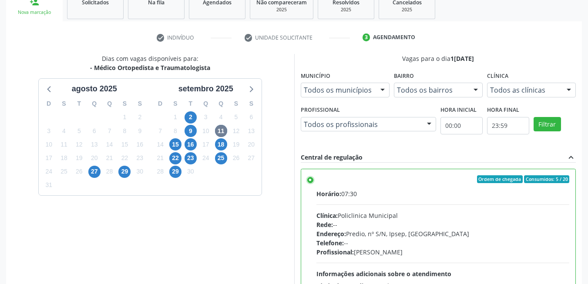
scroll to position [236, 0]
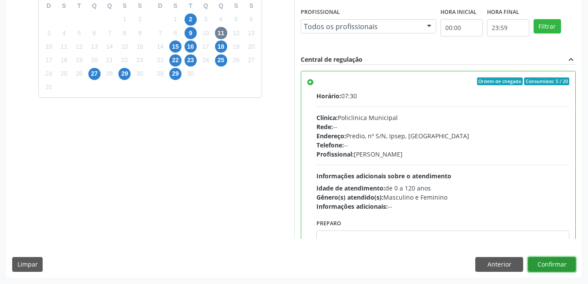
click at [564, 264] on button "Confirmar" at bounding box center [552, 264] width 48 height 15
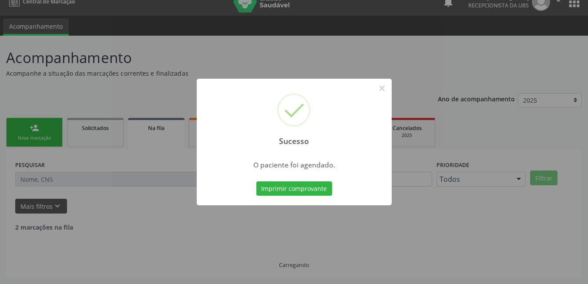
scroll to position [3, 0]
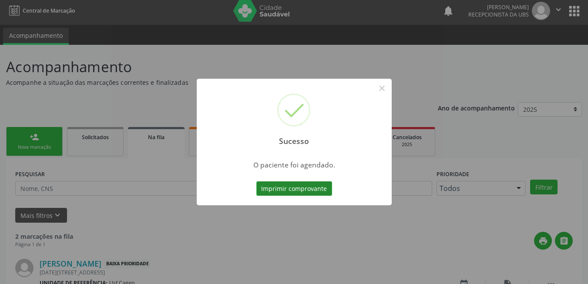
click at [300, 188] on button "Imprimir comprovante" at bounding box center [294, 188] width 76 height 15
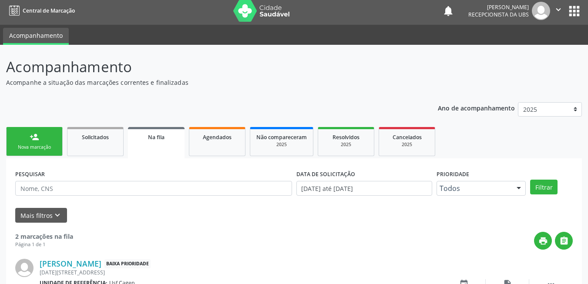
click at [42, 137] on link "person_add Nova marcação" at bounding box center [34, 141] width 57 height 29
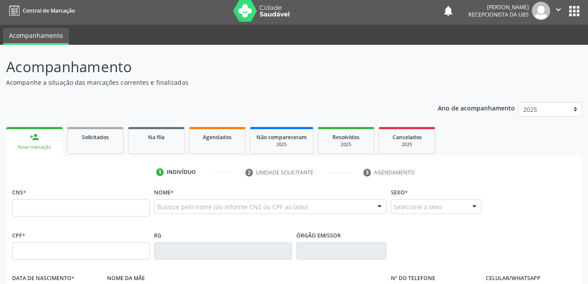
click at [42, 137] on link "person_add Nova marcação" at bounding box center [34, 141] width 57 height 29
click at [60, 208] on input "text" at bounding box center [80, 207] width 137 height 17
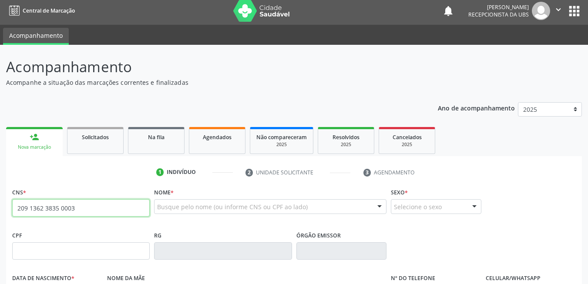
type input "209 1362 3835 0003"
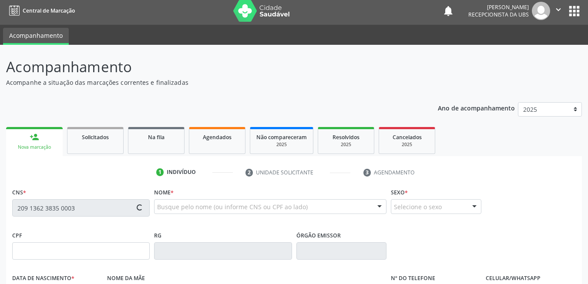
type input "037.587.524-77"
type input "08/04/1978"
type input "Rosa Isabel do Nascimento"
type input "(87) 99637-9683"
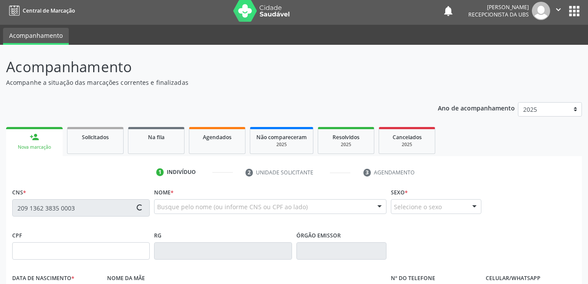
type input "618"
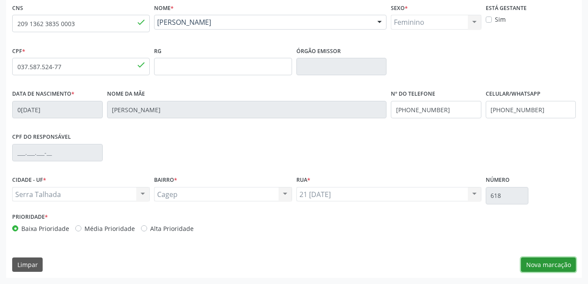
click at [544, 266] on button "Nova marcação" at bounding box center [548, 264] width 55 height 15
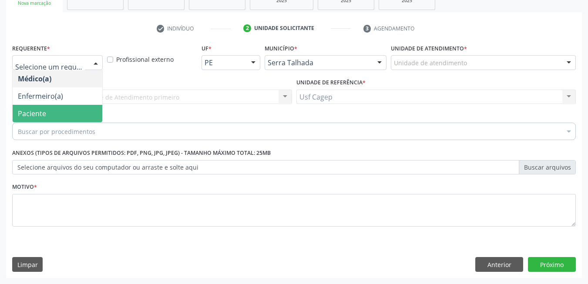
click at [68, 115] on span "Paciente" at bounding box center [58, 113] width 90 height 17
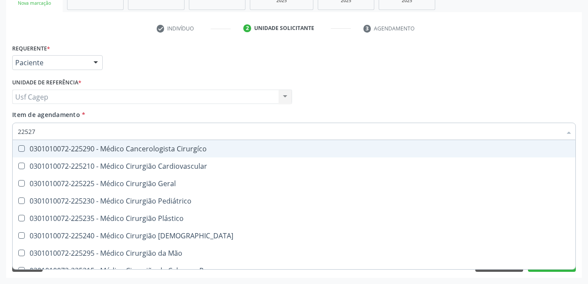
type input "225270"
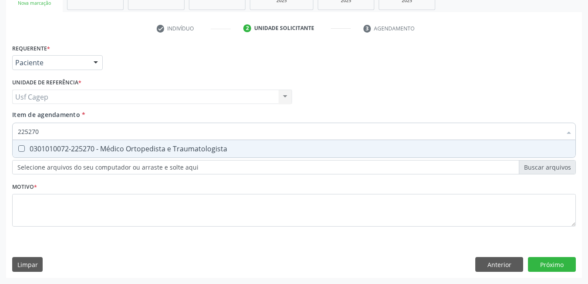
click at [93, 147] on div "0301010072-225270 - Médico Ortopedista e Traumatologista" at bounding box center [294, 148] width 552 height 7
checkbox Traumatologista "true"
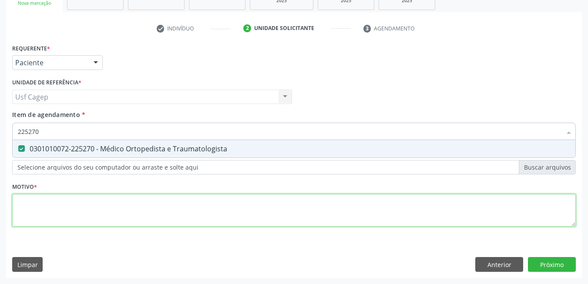
click at [109, 213] on div "Requerente * Paciente Médico(a) Enfermeiro(a) Paciente Nenhum resultado encontr…" at bounding box center [293, 140] width 563 height 197
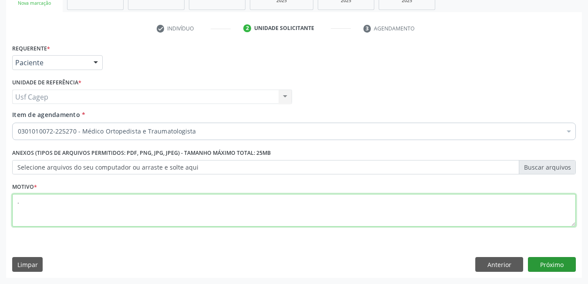
type textarea "."
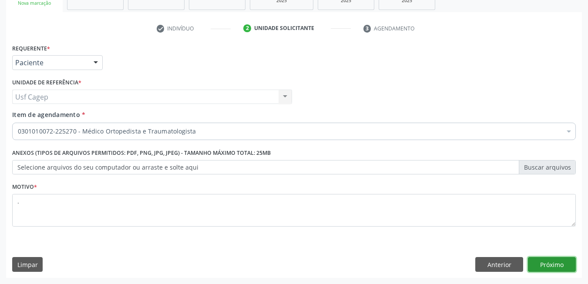
click at [553, 268] on button "Próximo" at bounding box center [552, 264] width 48 height 15
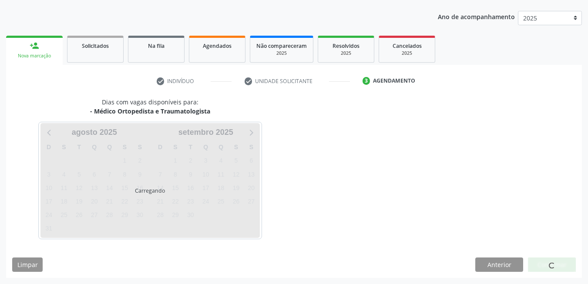
scroll to position [94, 0]
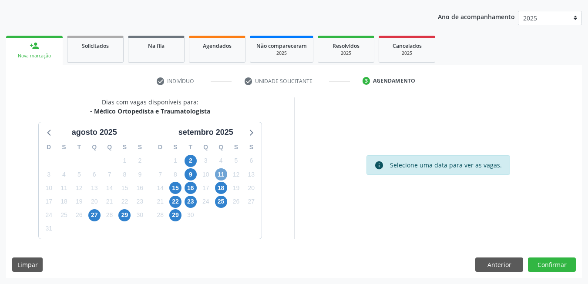
click at [217, 175] on span "11" at bounding box center [221, 174] width 12 height 12
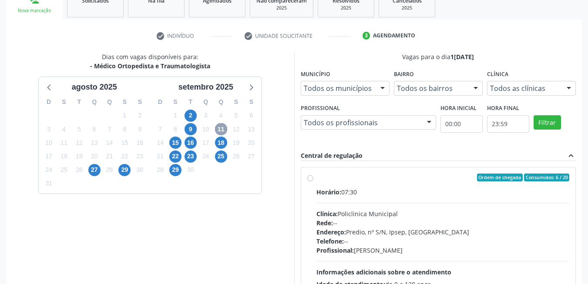
scroll to position [220, 0]
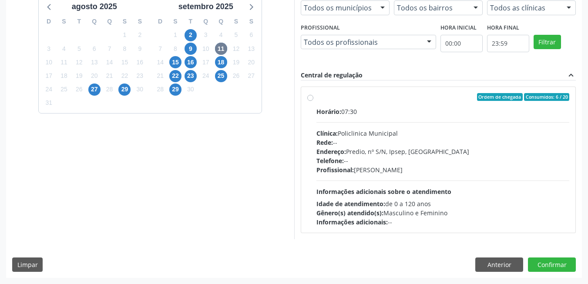
click at [448, 210] on div "Gênero(s) atendido(s): Masculino e Feminino" at bounding box center [442, 212] width 253 height 9
click at [313, 101] on input "Ordem de chegada Consumidos: 6 / 20 Horário: 07:30 Clínica: Policlinica Municip…" at bounding box center [310, 97] width 6 height 8
radio input "true"
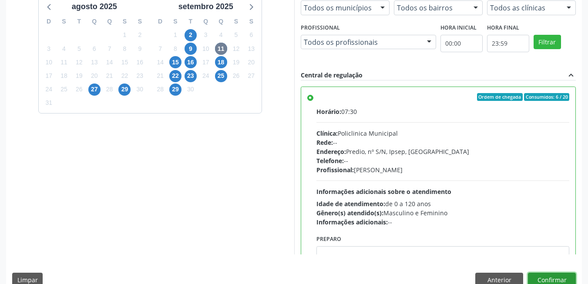
click at [563, 277] on button "Confirmar" at bounding box center [552, 280] width 48 height 15
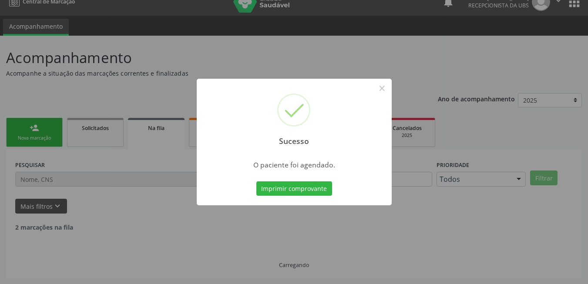
scroll to position [3, 0]
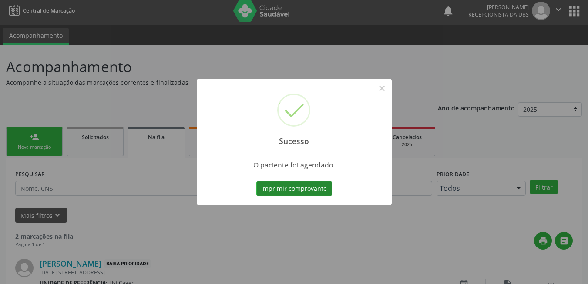
click at [279, 186] on button "Imprimir comprovante" at bounding box center [294, 188] width 76 height 15
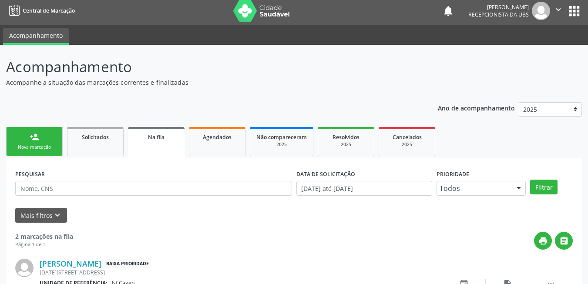
click at [57, 145] on link "person_add Nova marcação" at bounding box center [34, 141] width 57 height 29
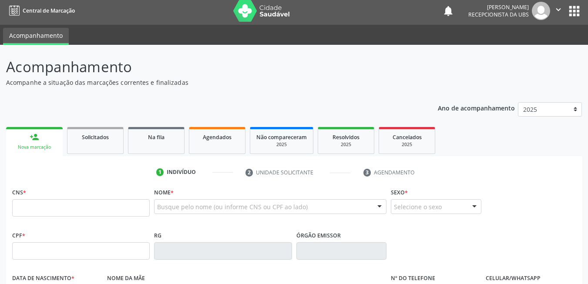
click at [50, 141] on link "person_add Nova marcação" at bounding box center [34, 141] width 57 height 29
click at [69, 209] on input "text" at bounding box center [80, 207] width 137 height 17
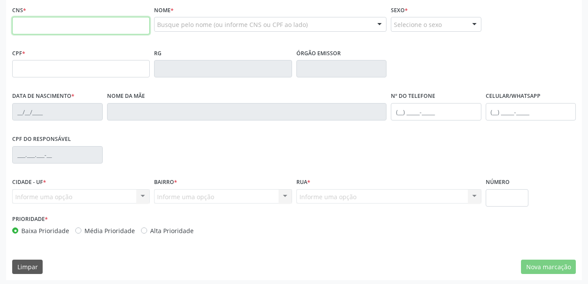
scroll to position [187, 0]
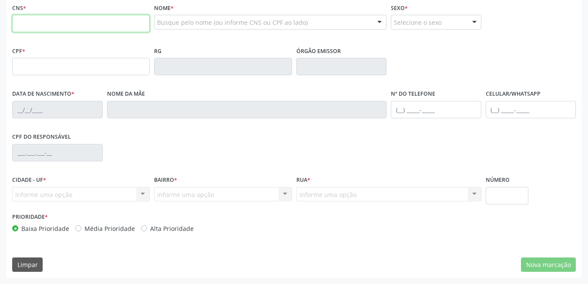
click at [117, 19] on input "text" at bounding box center [80, 23] width 137 height 17
type input "703 4042 0411 6812"
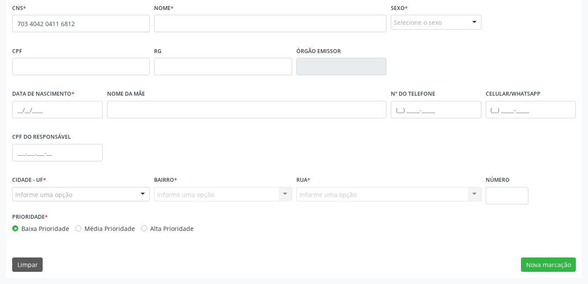
click at [114, 21] on span "none" at bounding box center [126, 22] width 38 height 10
drag, startPoint x: 114, startPoint y: 21, endPoint x: 92, endPoint y: 22, distance: 21.8
click at [92, 22] on input "703 4042 0411 6812" at bounding box center [80, 23] width 137 height 17
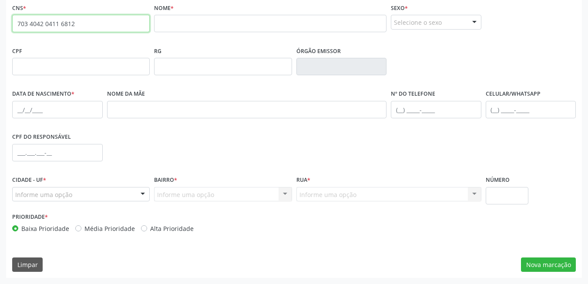
click at [92, 22] on input "703 4042 0411 6812" at bounding box center [80, 23] width 137 height 17
paste input "703 4042 0411 6812"
type input "703 4042 0411 6812"
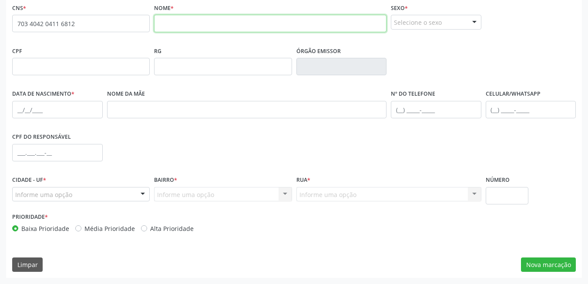
click at [176, 24] on input "text" at bounding box center [270, 23] width 232 height 17
paste input "Manuel Ferreira de Lima"
type input "Manuel Ferreira de Lima"
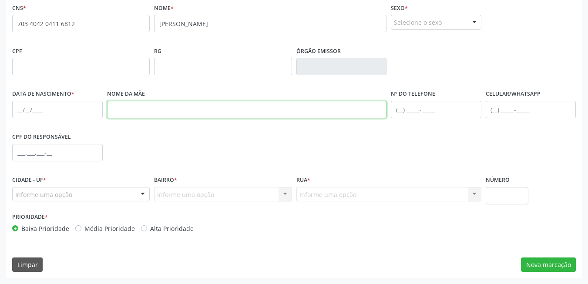
click at [125, 113] on input "text" at bounding box center [247, 109] width 280 height 17
paste input "Josefa Medeiros de Lima"
type input "Josefa Medeiros de Lima"
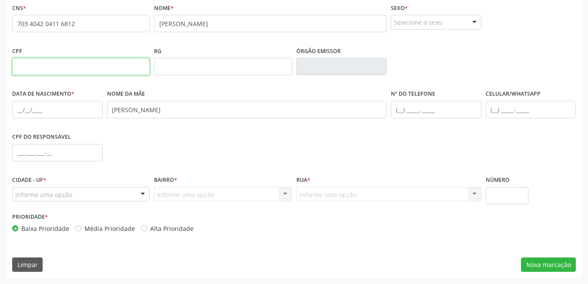
click at [97, 72] on input "text" at bounding box center [80, 66] width 137 height 17
paste input "702.305.714-50"
type input "702.305.714-50"
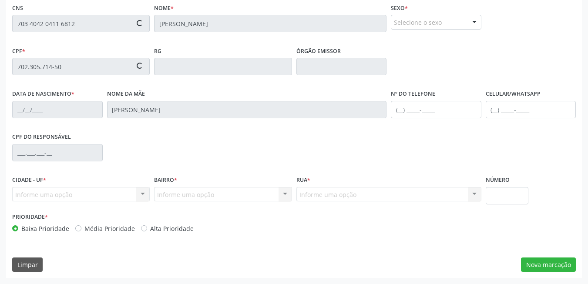
type input "25/12/1972"
type input "(81) 99383-0570"
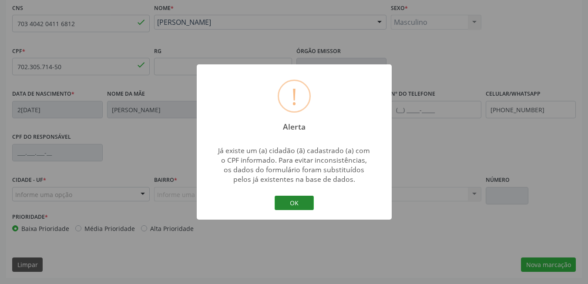
click at [292, 198] on button "OK" at bounding box center [293, 203] width 39 height 15
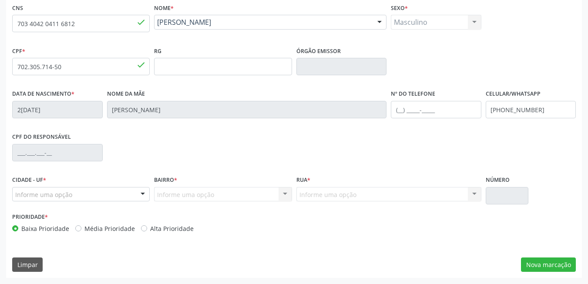
click at [121, 190] on div "Informe uma opção" at bounding box center [80, 194] width 137 height 15
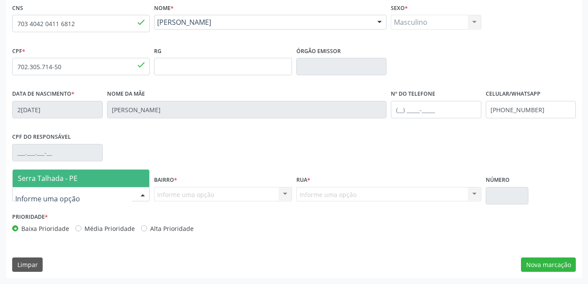
drag, startPoint x: 100, startPoint y: 177, endPoint x: 176, endPoint y: 191, distance: 76.6
click at [102, 177] on span "Serra Talhada - PE" at bounding box center [81, 178] width 137 height 17
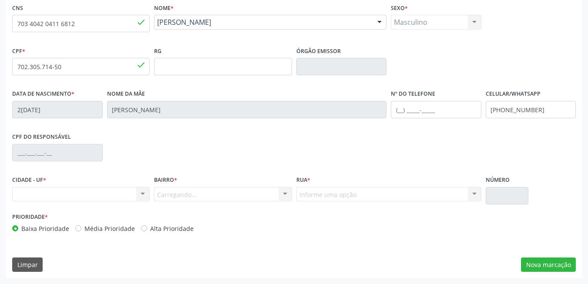
click at [177, 191] on div "Carregando... Nenhum resultado encontrado para: " " Nenhuma opção encontrada. D…" at bounding box center [222, 194] width 137 height 15
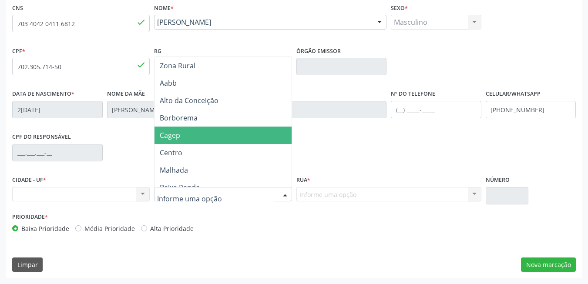
click at [176, 137] on span "Cagep" at bounding box center [170, 135] width 20 height 10
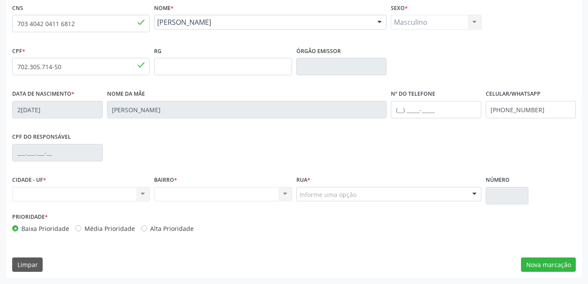
click at [388, 188] on div "Informe uma opção" at bounding box center [388, 194] width 185 height 15
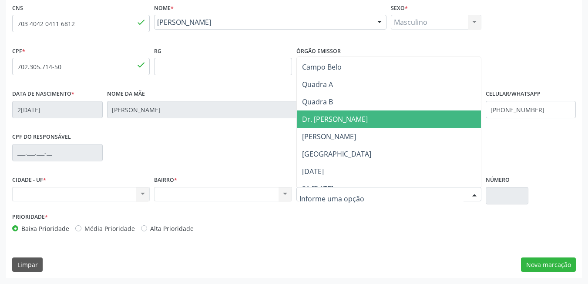
scroll to position [43, 0]
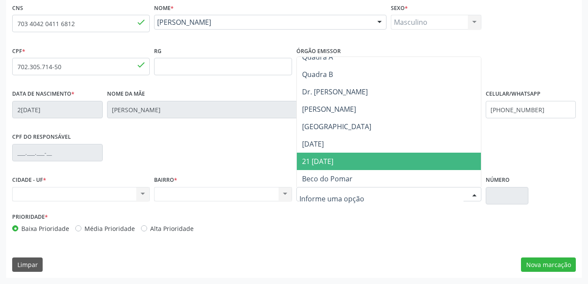
click at [374, 153] on span "[DATE]" at bounding box center [389, 161] width 184 height 17
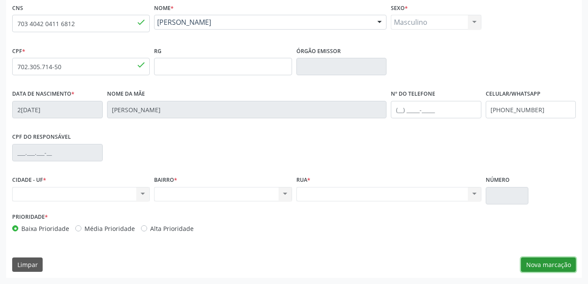
click at [539, 264] on button "Nova marcação" at bounding box center [548, 264] width 55 height 15
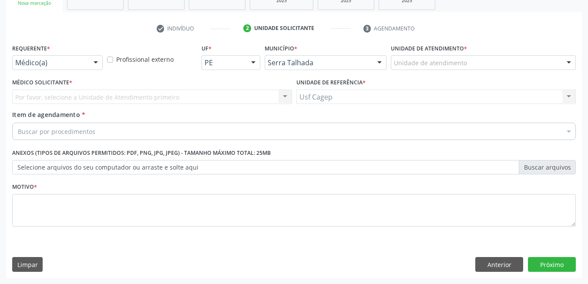
scroll to position [147, 0]
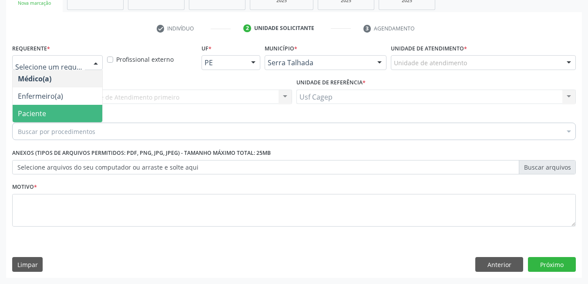
click at [58, 112] on span "Paciente" at bounding box center [58, 113] width 90 height 17
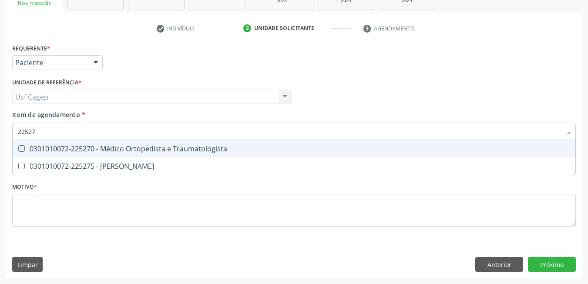
type input "225270"
click at [54, 155] on span "0301010072-225270 - Médico Ortopedista e Traumatologista" at bounding box center [294, 148] width 562 height 17
checkbox Traumatologista "true"
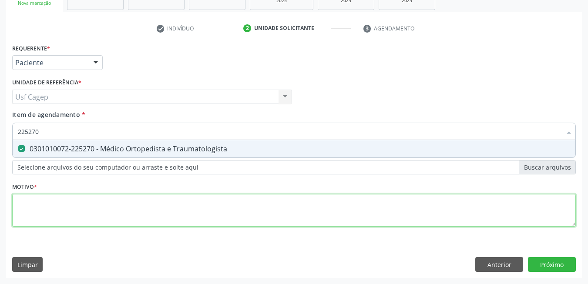
click at [83, 214] on div "Requerente * Paciente Médico(a) Enfermeiro(a) Paciente Nenhum resultado encontr…" at bounding box center [293, 140] width 563 height 197
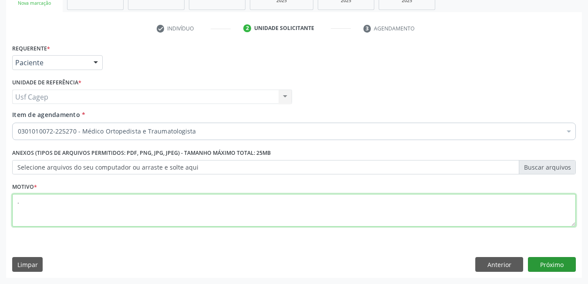
type textarea "."
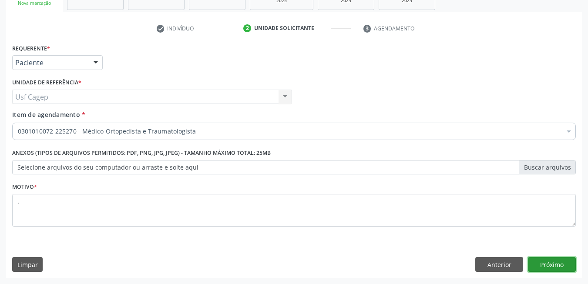
click at [551, 267] on button "Próximo" at bounding box center [552, 264] width 48 height 15
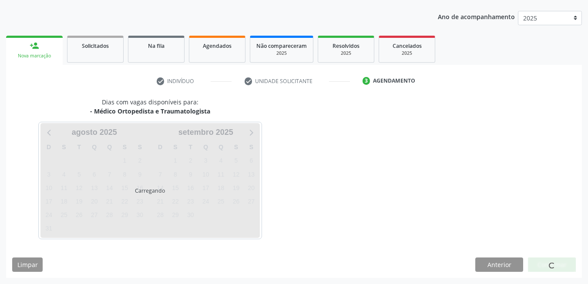
scroll to position [94, 0]
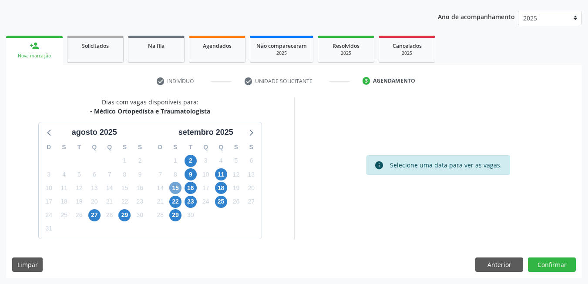
click at [175, 187] on span "15" at bounding box center [175, 188] width 12 height 12
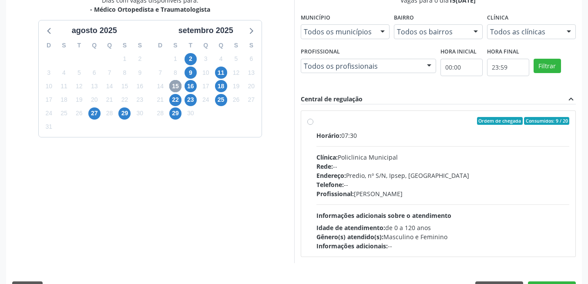
scroll to position [220, 0]
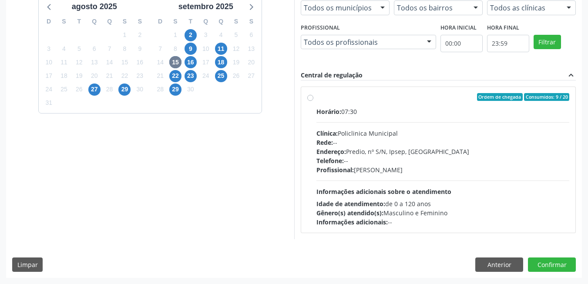
click at [374, 181] on div "Horário: 07:30 Clínica: Policlinica Municipal Rede: -- Endereço: Predio, nº S/N…" at bounding box center [442, 167] width 253 height 120
click at [313, 101] on input "Ordem de chegada Consumidos: 9 / 20 Horário: 07:30 Clínica: Policlinica Municip…" at bounding box center [310, 97] width 6 height 8
radio input "true"
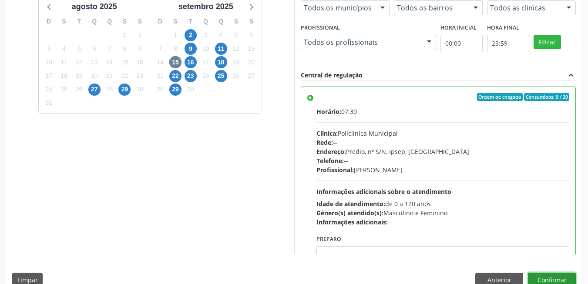
click at [551, 277] on button "Confirmar" at bounding box center [552, 280] width 48 height 15
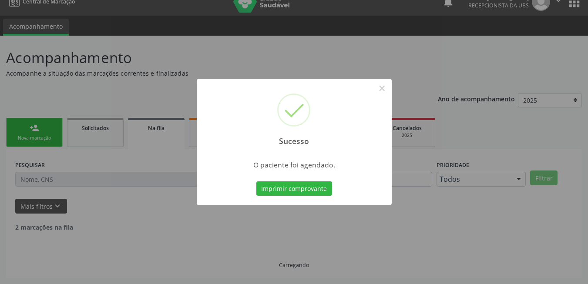
scroll to position [3, 0]
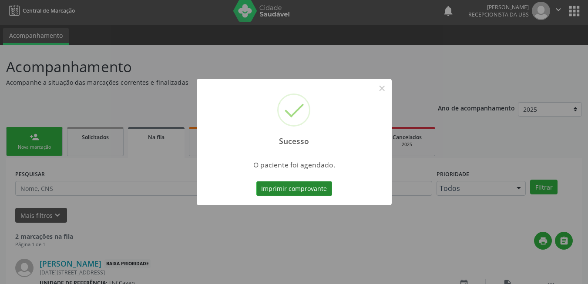
click at [312, 189] on button "Imprimir comprovante" at bounding box center [294, 188] width 76 height 15
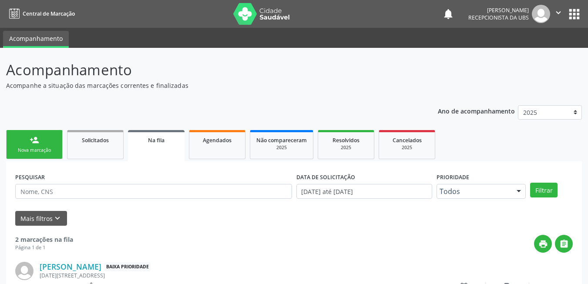
scroll to position [3, 0]
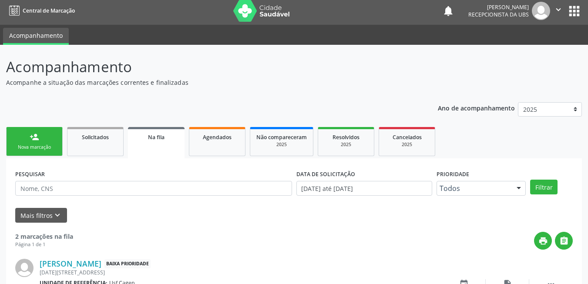
click at [38, 133] on div "person_add" at bounding box center [35, 137] width 10 height 10
click at [42, 137] on link "person_add Nova marcação" at bounding box center [34, 141] width 57 height 29
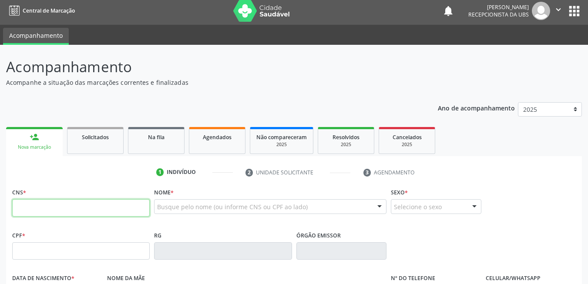
click at [91, 211] on input "text" at bounding box center [80, 207] width 137 height 17
paste input "708 4062 7032 6369"
type input "708 4062 7032 6369"
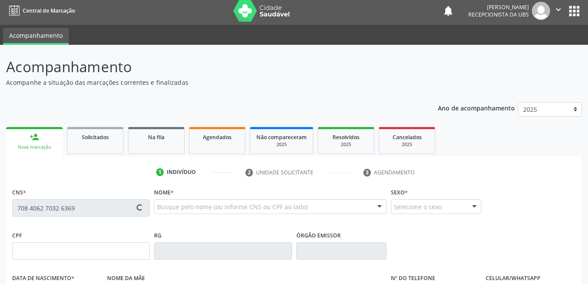
type input "[DATE]"
type input "[PERSON_NAME]"
type input "[PHONE_NUMBER]"
type input "037.841.054-75"
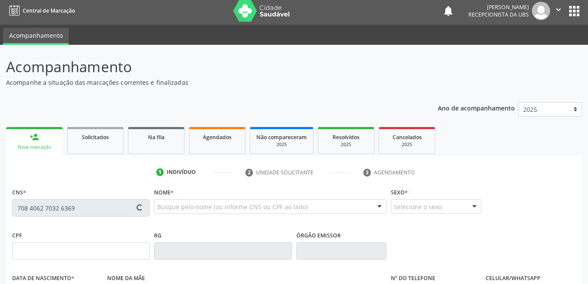
type input "614"
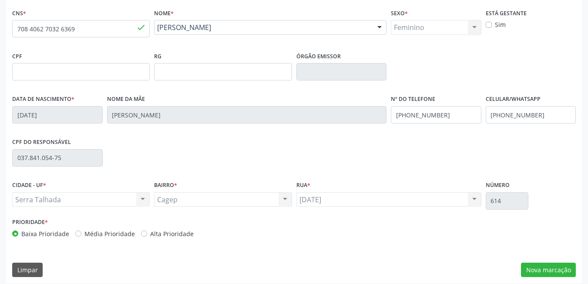
scroll to position [187, 0]
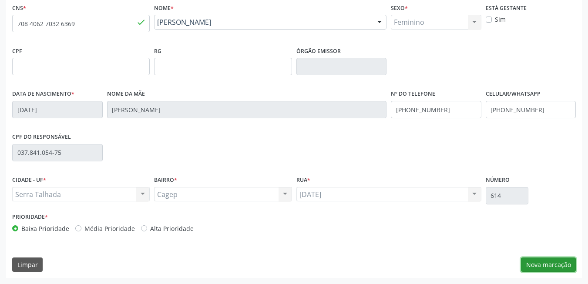
click at [534, 257] on button "Nova marcação" at bounding box center [548, 264] width 55 height 15
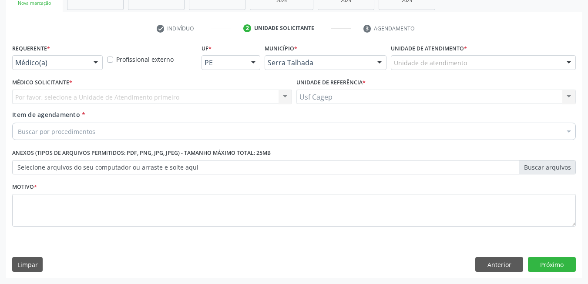
scroll to position [147, 0]
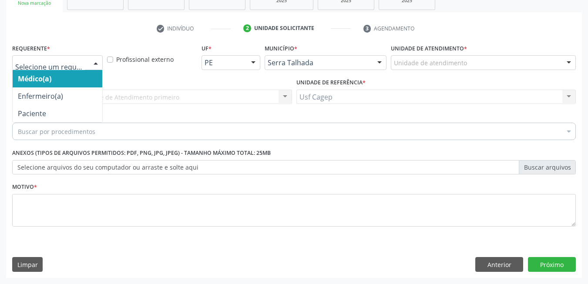
click at [91, 64] on div at bounding box center [95, 63] width 13 height 15
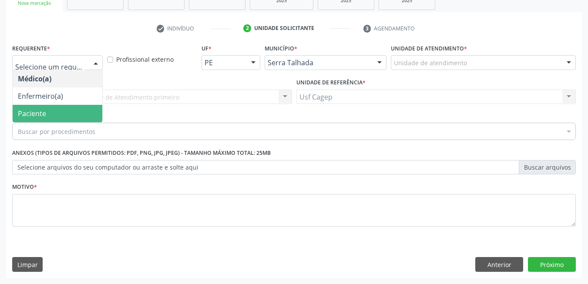
click at [82, 109] on span "Paciente" at bounding box center [58, 113] width 90 height 17
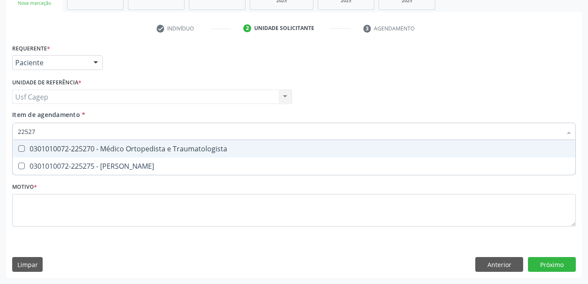
type input "225270"
click at [97, 152] on div "0301010072-225270 - Médico Ortopedista e Traumatologista" at bounding box center [294, 148] width 552 height 7
checkbox Traumatologista "true"
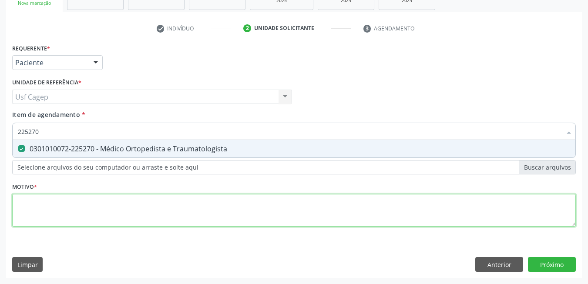
click at [104, 200] on div "Requerente * Paciente Médico(a) Enfermeiro(a) Paciente Nenhum resultado encontr…" at bounding box center [293, 140] width 563 height 197
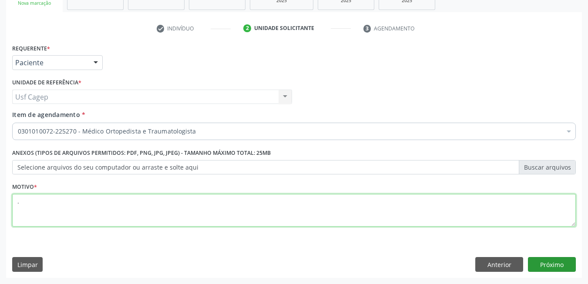
type textarea "."
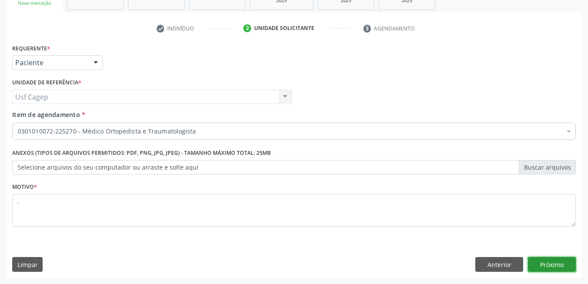
click at [556, 263] on button "Próximo" at bounding box center [552, 264] width 48 height 15
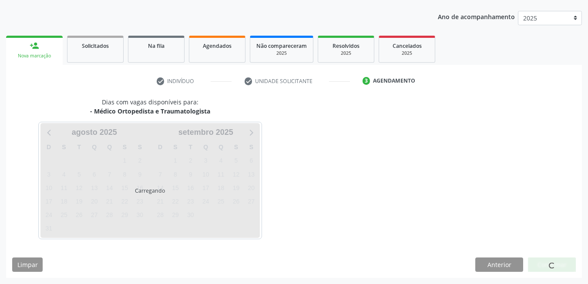
scroll to position [94, 0]
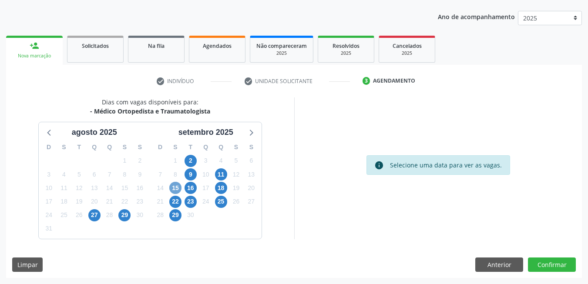
click at [177, 188] on span "15" at bounding box center [175, 188] width 12 height 12
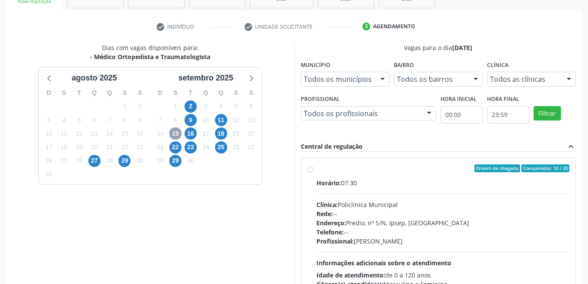
scroll to position [220, 0]
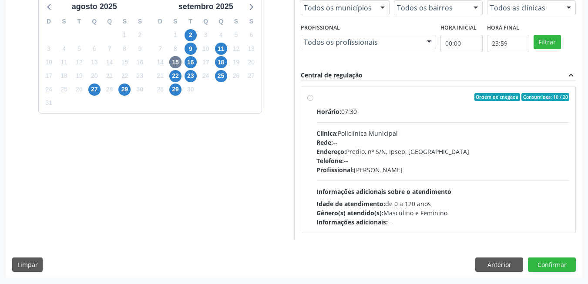
click at [459, 184] on div "Horário: 07:30 Clínica: Policlinica Municipal Rede: -- Endereço: Predio, nº S/N…" at bounding box center [442, 167] width 253 height 120
click at [313, 101] on input "Ordem de chegada Consumidos: 10 / 20 Horário: 07:30 Clínica: Policlinica Munici…" at bounding box center [310, 97] width 6 height 8
radio input "true"
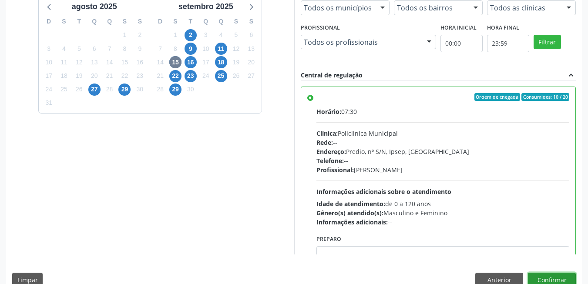
click at [540, 277] on button "Confirmar" at bounding box center [552, 280] width 48 height 15
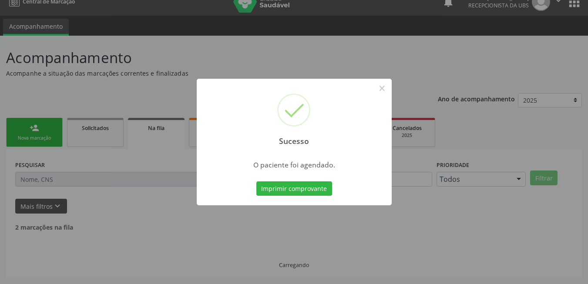
scroll to position [3, 0]
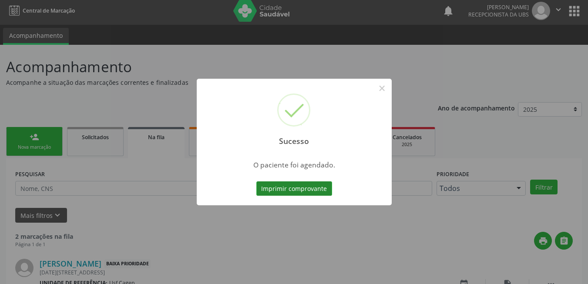
click at [288, 187] on button "Imprimir comprovante" at bounding box center [294, 188] width 76 height 15
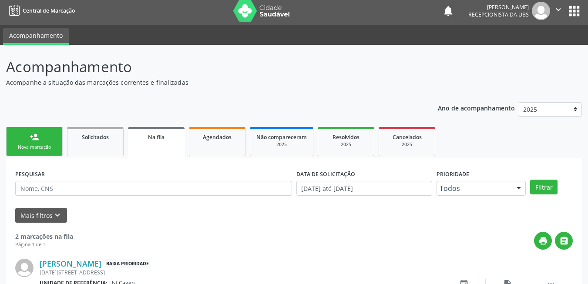
click at [37, 145] on div "Nova marcação" at bounding box center [34, 147] width 43 height 7
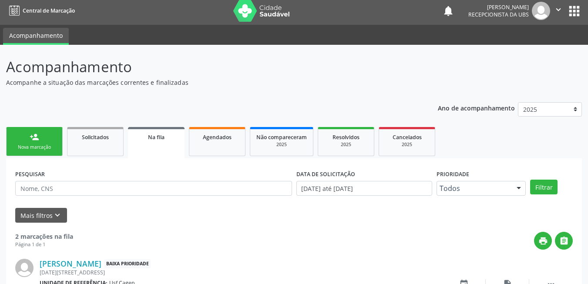
click at [37, 145] on div "Nova marcação" at bounding box center [34, 147] width 43 height 7
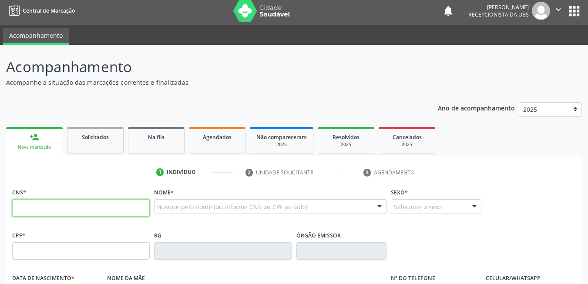
click at [54, 208] on input "text" at bounding box center [80, 207] width 137 height 17
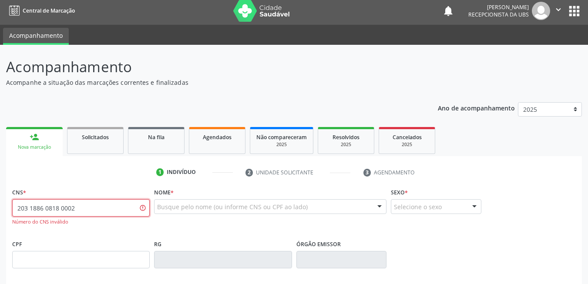
type input "203 1886 0818 0002"
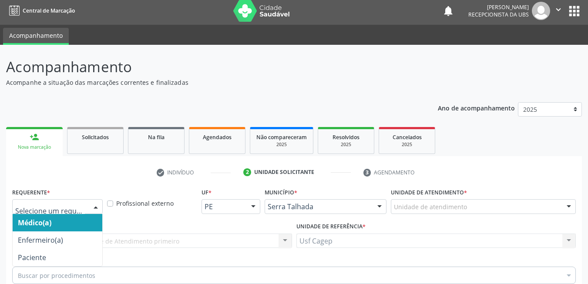
click at [88, 199] on div "Médico(a) Enfermeiro(a) Paciente Nenhum resultado encontrado para: " " Não há n…" at bounding box center [57, 206] width 90 height 15
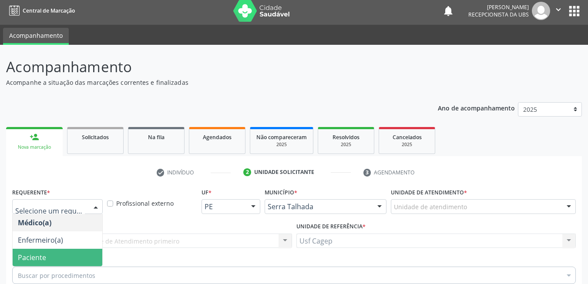
click at [81, 249] on span "Paciente" at bounding box center [58, 257] width 90 height 17
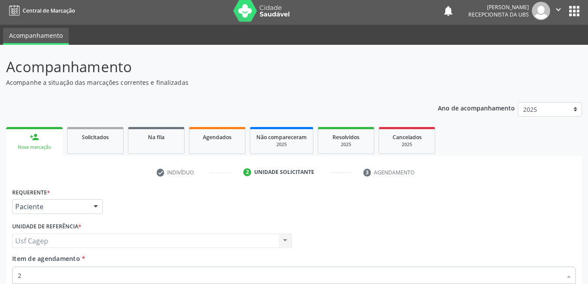
type input "22"
click at [128, 222] on div "Requerente * Paciente Médico(a) Enfermeiro(a) Paciente Nenhum resultado encontr…" at bounding box center [293, 284] width 563 height 197
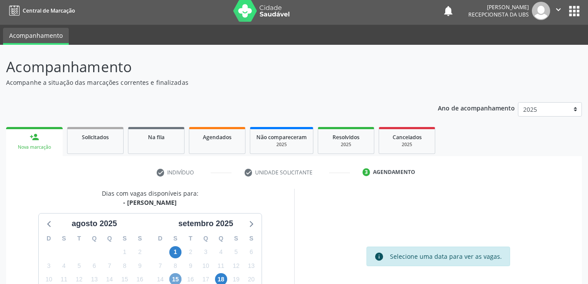
click at [172, 273] on span "15" at bounding box center [175, 279] width 12 height 12
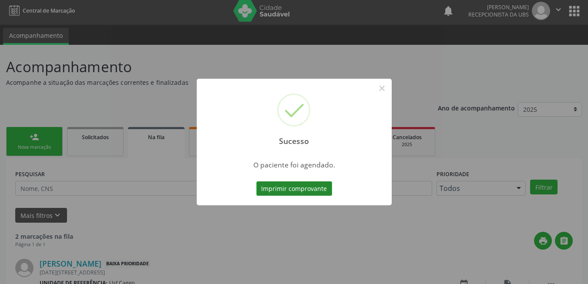
click at [314, 190] on button "Imprimir comprovante" at bounding box center [294, 188] width 76 height 15
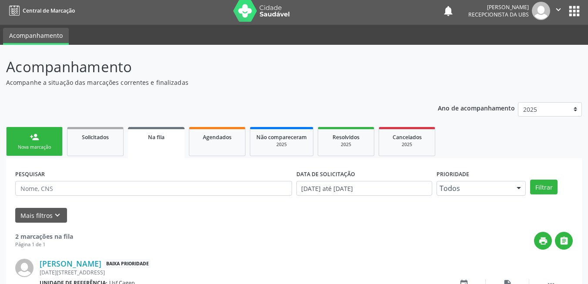
click at [53, 132] on link "person_add Nova marcação" at bounding box center [34, 141] width 57 height 29
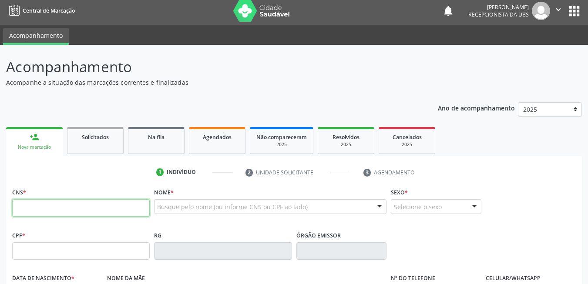
click at [84, 202] on input "text" at bounding box center [80, 207] width 137 height 17
type input "702 0063 4605 0282"
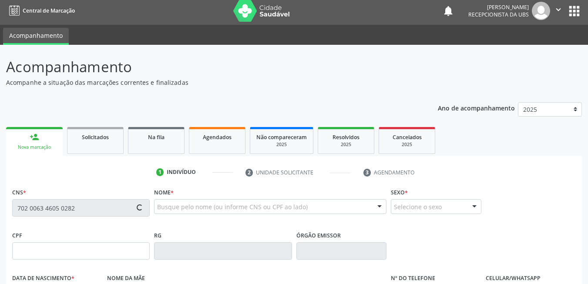
type input "071.332.234-90"
type input "19/04/1987"
type input "Costancia Beserra"
type input "[PHONE_NUMBER]"
type input "101.380.174-17"
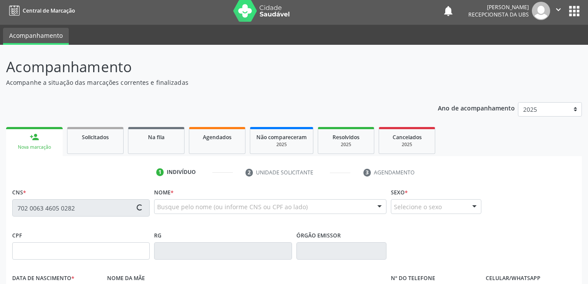
type input "245"
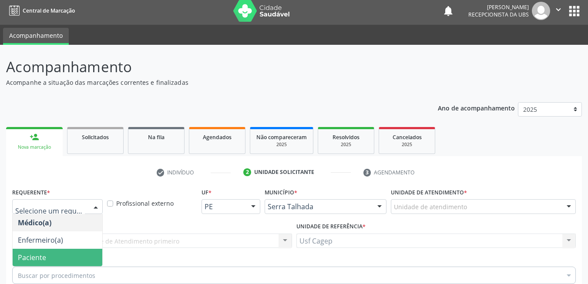
drag, startPoint x: 66, startPoint y: 110, endPoint x: 71, endPoint y: 124, distance: 14.7
click at [67, 249] on span "Paciente" at bounding box center [58, 257] width 90 height 17
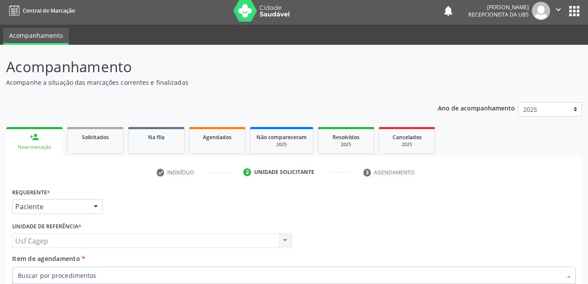
type input "2"
click at [134, 212] on div "Requerente * Paciente Médico(a) Enfermeiro(a) Paciente Nenhum resultado encontr…" at bounding box center [293, 284] width 563 height 197
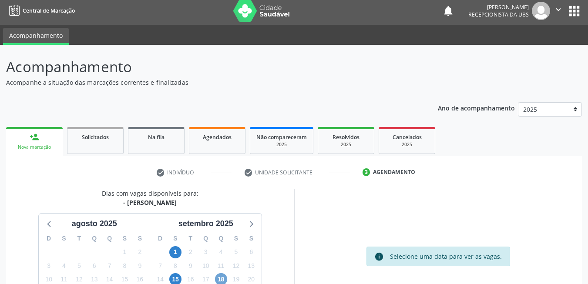
click at [221, 273] on span "18" at bounding box center [221, 279] width 12 height 12
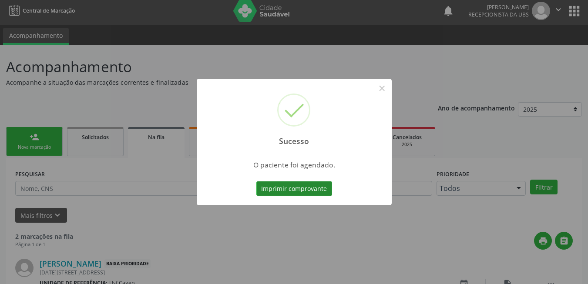
click at [281, 187] on button "Imprimir comprovante" at bounding box center [294, 188] width 76 height 15
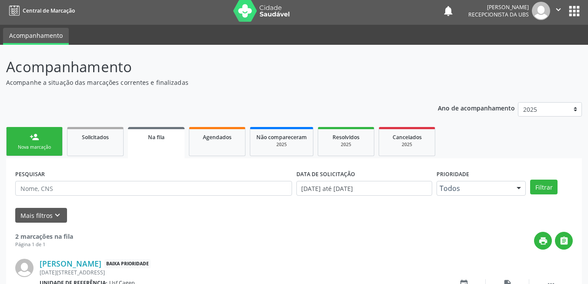
click at [42, 144] on link "person_add Nova marcação" at bounding box center [34, 141] width 57 height 29
click at [46, 144] on link "person_add Nova marcação" at bounding box center [34, 141] width 57 height 29
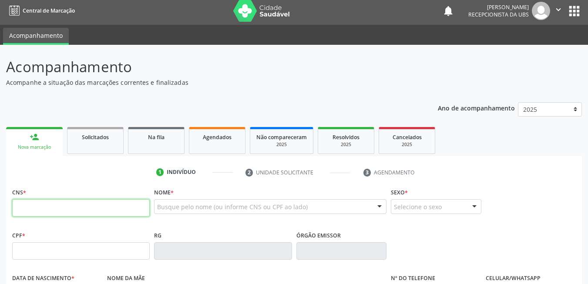
click at [72, 208] on input "text" at bounding box center [80, 207] width 137 height 17
paste input "708 4047 3701 4369"
type input "708 4047 3701 4369"
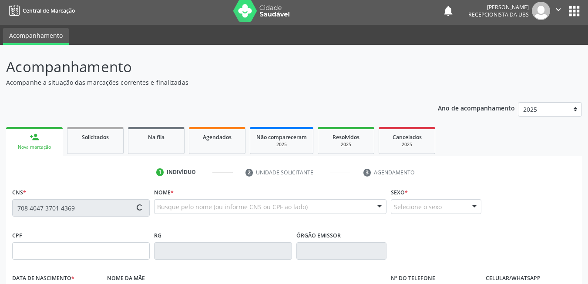
type input "040.727.814-10"
type input "24/12/1955"
type input "Filomena Maria Gomes"
type input "(87) 99619-0560"
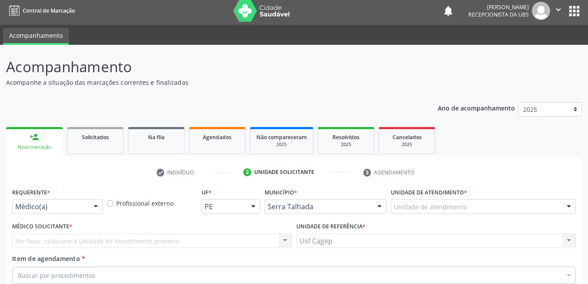
click at [61, 199] on div "Médico(a)" at bounding box center [57, 206] width 90 height 15
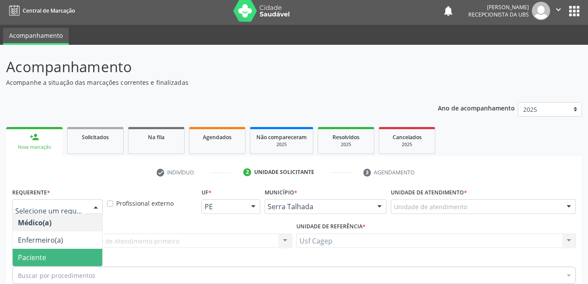
click at [67, 249] on span "Paciente" at bounding box center [58, 257] width 90 height 17
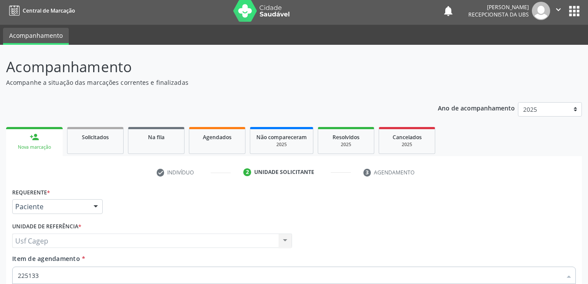
click at [110, 207] on div "Requerente * Paciente Médico(a) Enfermeiro(a) Paciente Nenhum resultado encontr…" at bounding box center [293, 284] width 563 height 197
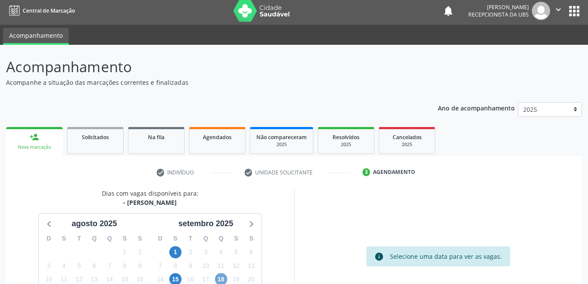
click at [221, 273] on span "18" at bounding box center [221, 279] width 12 height 12
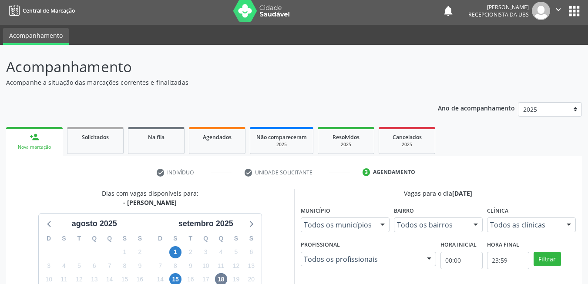
drag, startPoint x: 431, startPoint y: 217, endPoint x: 538, endPoint y: 219, distance: 107.0
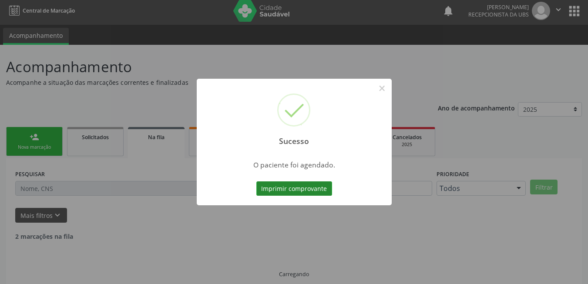
click at [281, 190] on button "Imprimir comprovante" at bounding box center [294, 188] width 76 height 15
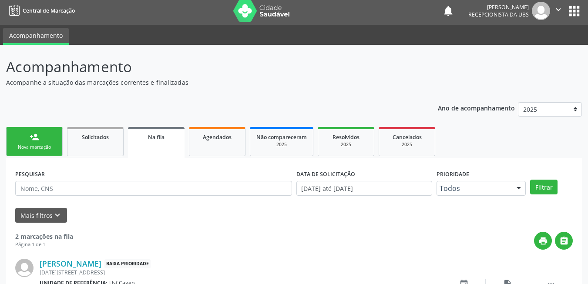
click at [47, 144] on div "Nova marcação" at bounding box center [34, 147] width 43 height 7
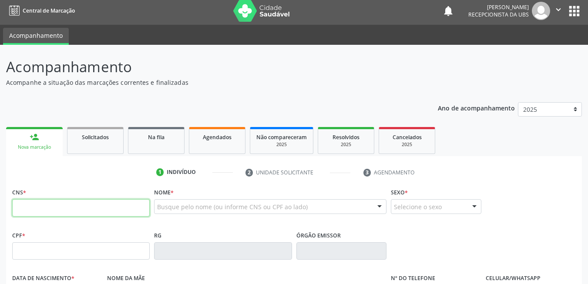
click at [54, 213] on input "text" at bounding box center [80, 207] width 137 height 17
type input "706 8052 2158 4723"
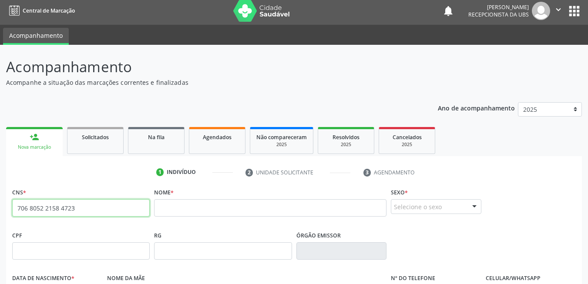
click at [80, 199] on input "706 8052 2158 4723" at bounding box center [80, 207] width 137 height 17
paste input "898 0029 9424 9938"
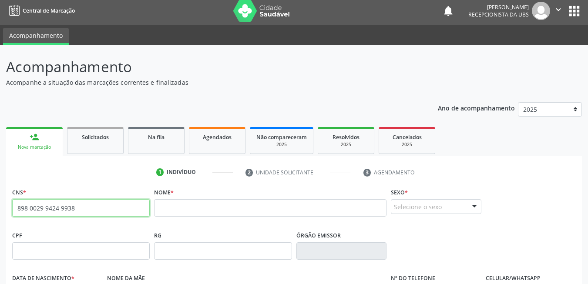
type input "898 0029 9424 9938"
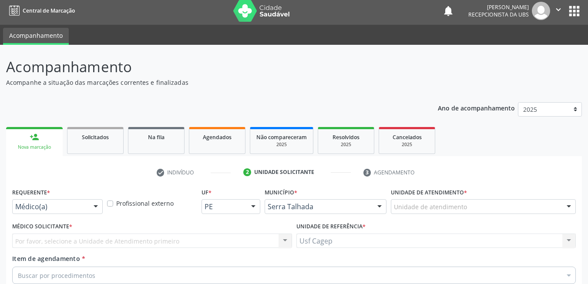
click at [91, 200] on div at bounding box center [95, 207] width 13 height 15
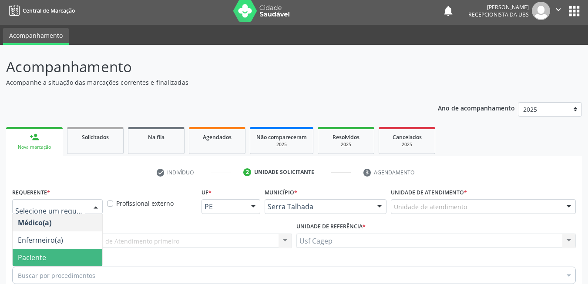
click at [82, 249] on span "Paciente" at bounding box center [58, 257] width 90 height 17
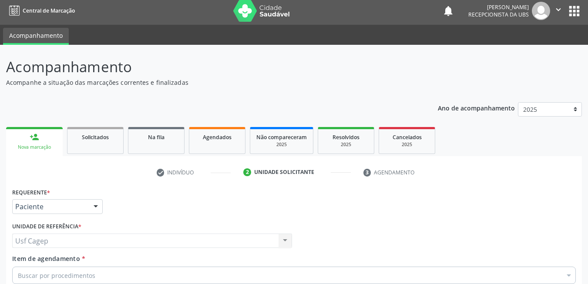
click at [97, 267] on div "Buscar por procedimentos" at bounding box center [293, 275] width 563 height 17
click at [97, 267] on input "Item de agendamento *" at bounding box center [289, 275] width 543 height 17
type input "2"
click at [117, 205] on div "Requerente * Paciente Médico(a) Enfermeiro(a) Paciente Nenhum resultado encontr…" at bounding box center [293, 284] width 563 height 197
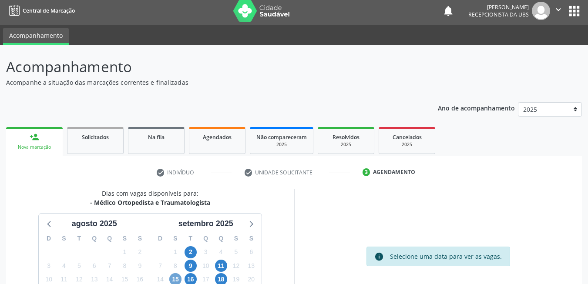
click at [174, 273] on span "15" at bounding box center [175, 279] width 12 height 12
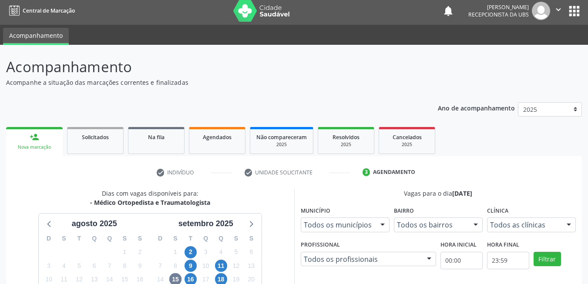
drag, startPoint x: 397, startPoint y: 197, endPoint x: 428, endPoint y: 203, distance: 32.0
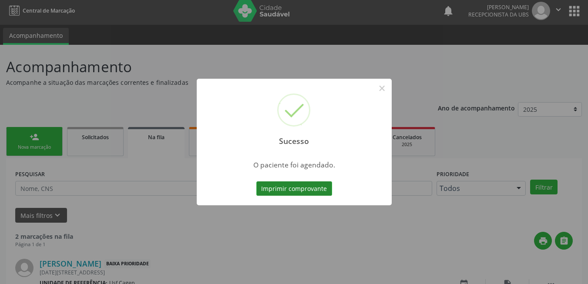
click at [311, 188] on button "Imprimir comprovante" at bounding box center [294, 188] width 76 height 15
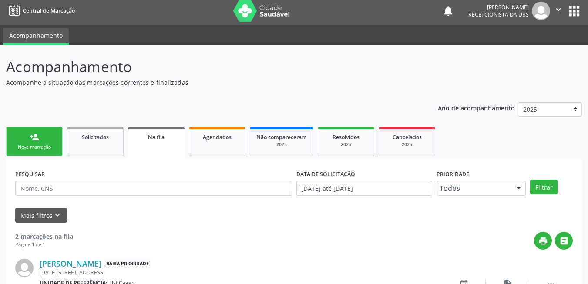
click at [24, 140] on link "person_add Nova marcação" at bounding box center [34, 141] width 57 height 29
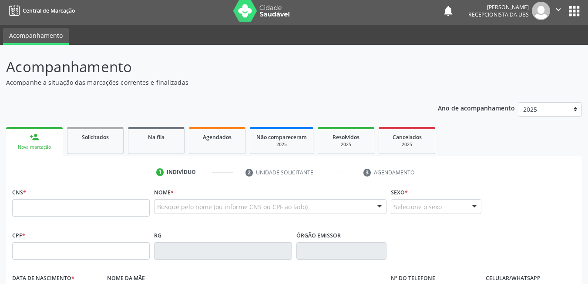
click at [24, 140] on link "person_add Nova marcação" at bounding box center [34, 141] width 57 height 29
click at [75, 210] on input "text" at bounding box center [80, 207] width 137 height 17
paste input "706 0068 4133 0343"
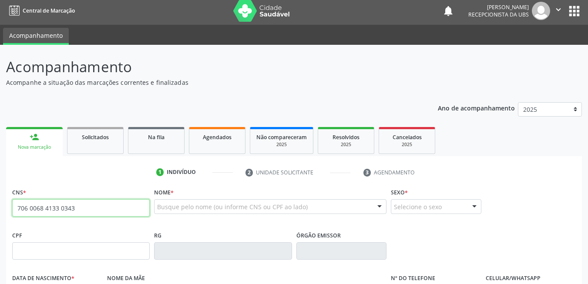
type input "706 0068 4133 0343"
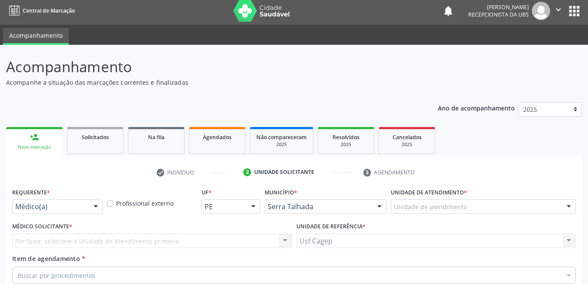
click at [84, 186] on div "Requerente * Médico(a) Médico(a) Enfermeiro(a) Paciente Nenhum resultado encont…" at bounding box center [57, 200] width 90 height 28
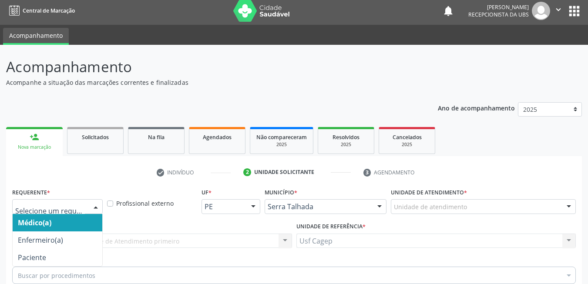
click at [87, 199] on div at bounding box center [57, 206] width 90 height 15
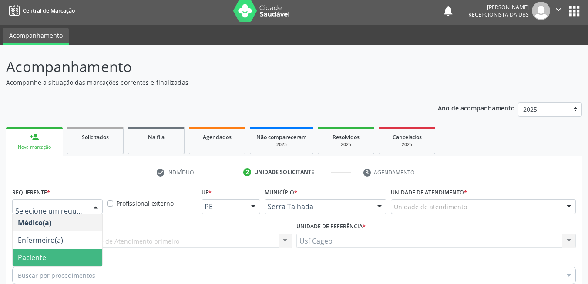
click at [88, 249] on span "Paciente" at bounding box center [58, 257] width 90 height 17
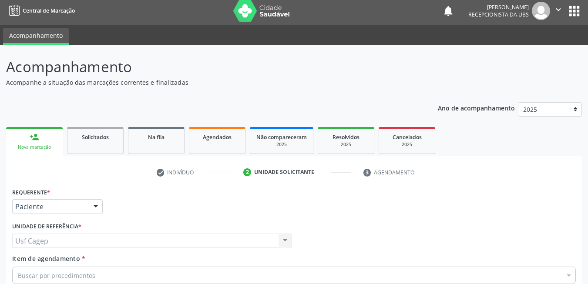
click at [98, 267] on div "Buscar por procedimentos" at bounding box center [293, 275] width 563 height 17
type input "225"
click at [186, 197] on div "Requerente * Paciente Médico(a) Enfermeiro(a) Paciente Nenhum resultado encontr…" at bounding box center [293, 284] width 563 height 197
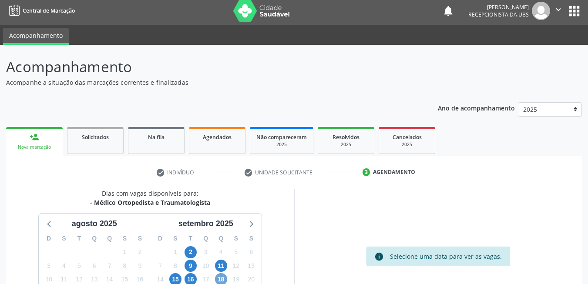
click at [220, 273] on span "18" at bounding box center [221, 279] width 12 height 12
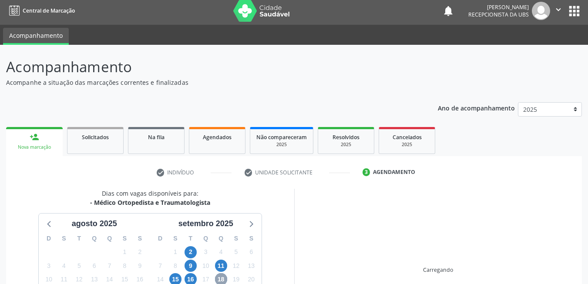
scroll to position [94, 0]
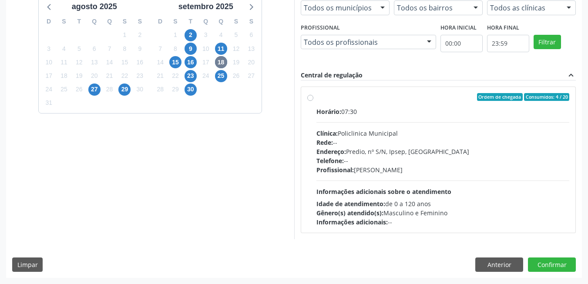
click at [406, 185] on div "Horário: 07:30 Clínica: Policlinica Municipal Rede: -- Endereço: Predio, nº S/N…" at bounding box center [442, 167] width 253 height 120
click at [313, 101] on input "Ordem de chegada Consumidos: 4 / 20 Horário: 07:30 Clínica: Policlinica Municip…" at bounding box center [310, 97] width 6 height 8
radio input "true"
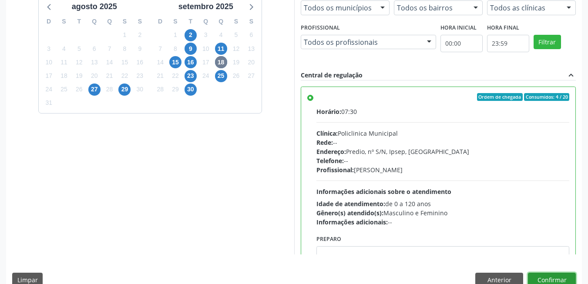
click at [563, 279] on button "Confirmar" at bounding box center [552, 280] width 48 height 15
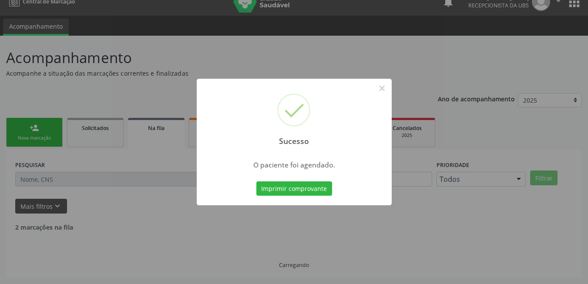
scroll to position [3, 0]
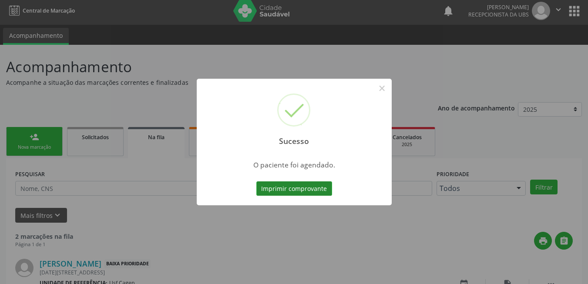
click at [325, 190] on button "Imprimir comprovante" at bounding box center [294, 188] width 76 height 15
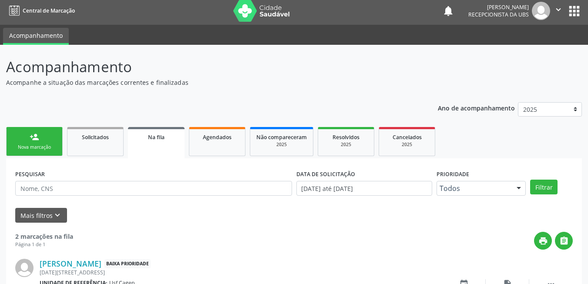
click at [47, 134] on link "person_add Nova marcação" at bounding box center [34, 141] width 57 height 29
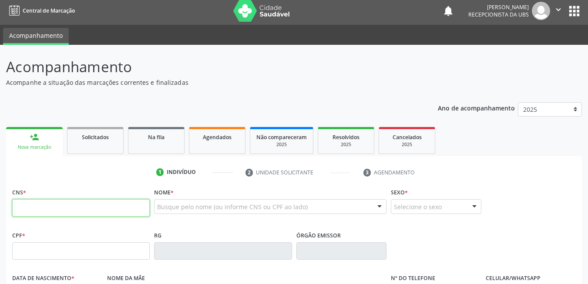
click at [130, 205] on input "text" at bounding box center [80, 207] width 137 height 17
click at [120, 210] on input "text" at bounding box center [80, 207] width 137 height 17
type input "209 2786 1431 0015"
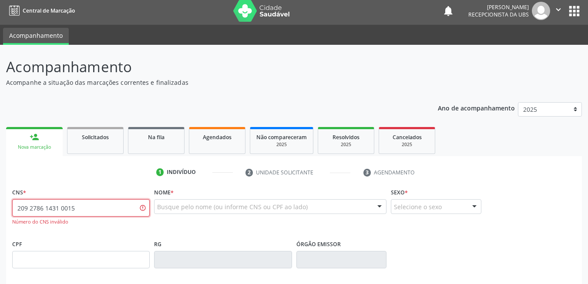
click at [79, 213] on input "209 2786 1431 0015" at bounding box center [80, 207] width 137 height 17
click at [76, 203] on input "text" at bounding box center [80, 207] width 137 height 17
paste input "898 0037 1314 0946"
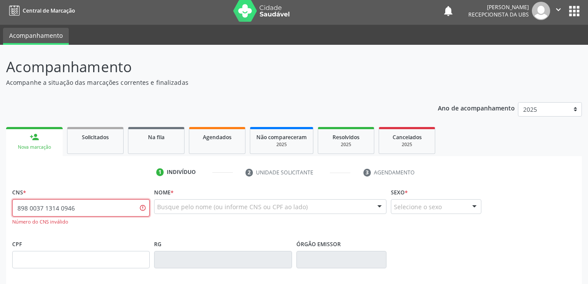
type input "898 0037 1314 0946"
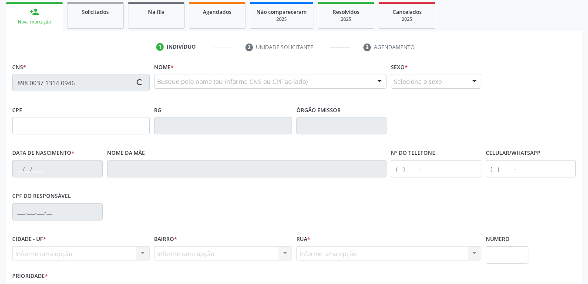
scroll to position [187, 0]
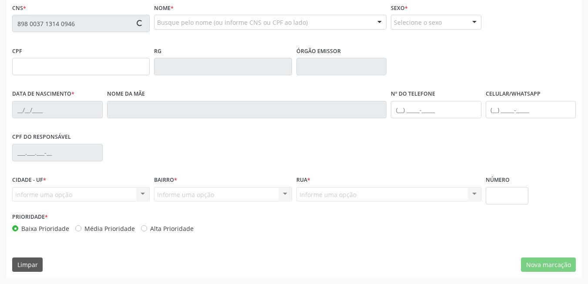
type input "[DATE]"
type input "[PERSON_NAME]"
type input "[PHONE_NUMBER]"
type input "21"
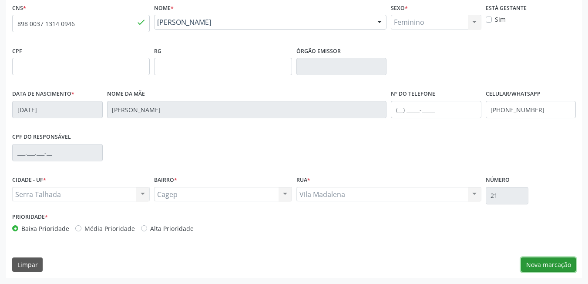
click at [569, 272] on button "Nova marcação" at bounding box center [548, 264] width 55 height 15
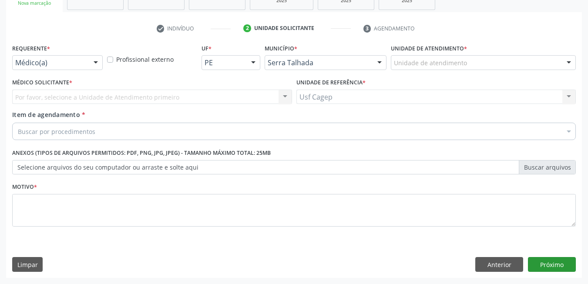
scroll to position [147, 0]
click at [85, 60] on div "Médico(a)" at bounding box center [57, 62] width 90 height 15
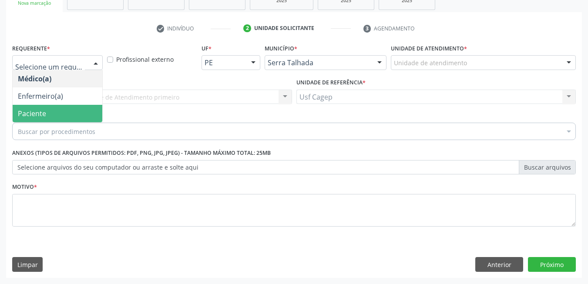
click at [83, 108] on span "Paciente" at bounding box center [58, 113] width 90 height 17
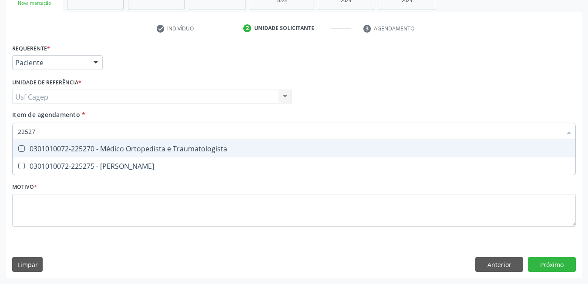
type input "225270"
click at [83, 154] on span "0301010072-225270 - Médico Ortopedista e Traumatologista" at bounding box center [294, 148] width 562 height 17
checkbox Traumatologista "true"
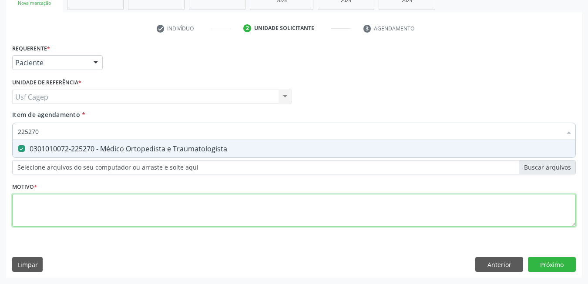
click at [94, 215] on div "Requerente * Paciente Médico(a) Enfermeiro(a) Paciente Nenhum resultado encontr…" at bounding box center [293, 140] width 563 height 197
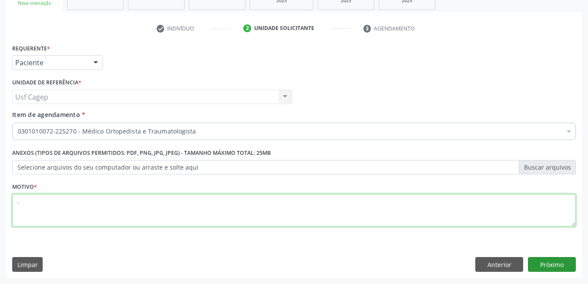
type textarea "."
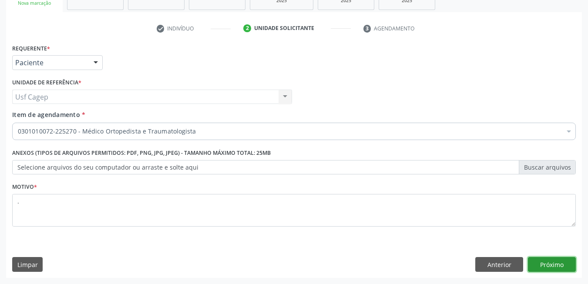
click at [548, 269] on button "Próximo" at bounding box center [552, 264] width 48 height 15
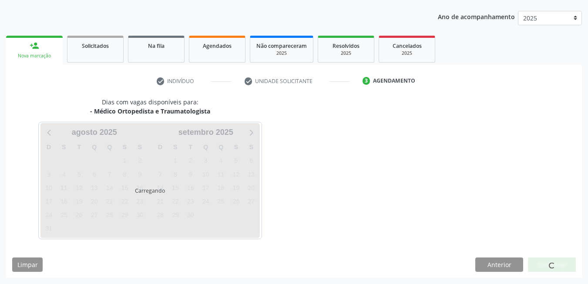
scroll to position [94, 0]
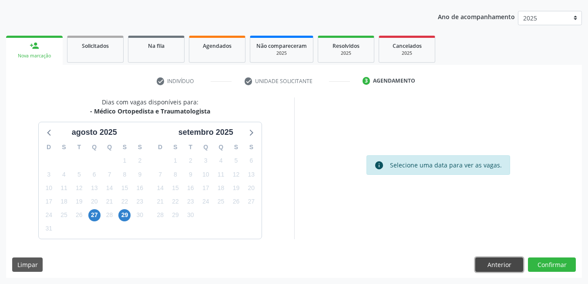
click at [491, 263] on button "Anterior" at bounding box center [499, 264] width 48 height 15
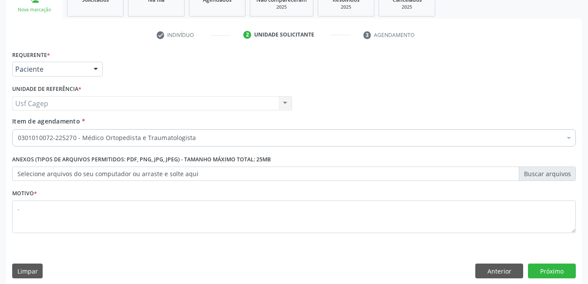
scroll to position [147, 0]
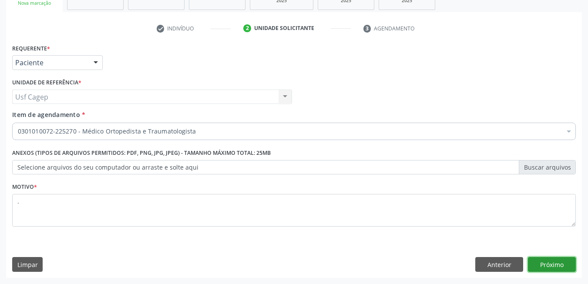
click at [544, 265] on button "Próximo" at bounding box center [552, 264] width 48 height 15
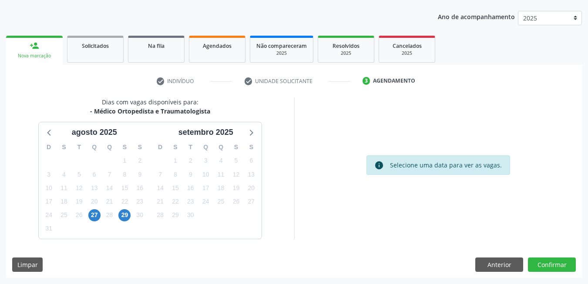
scroll to position [94, 0]
click at [92, 216] on span "27" at bounding box center [94, 215] width 12 height 12
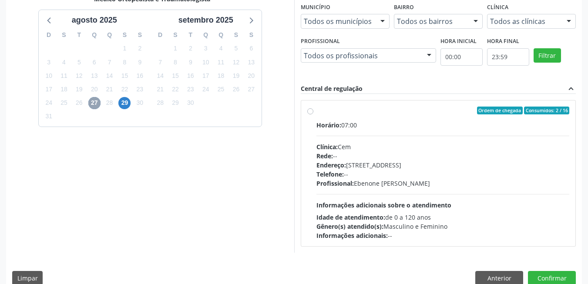
scroll to position [220, 0]
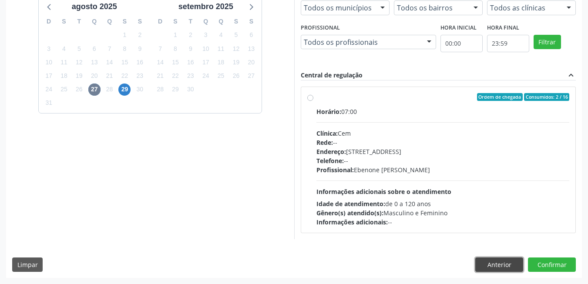
click at [512, 266] on button "Anterior" at bounding box center [499, 264] width 48 height 15
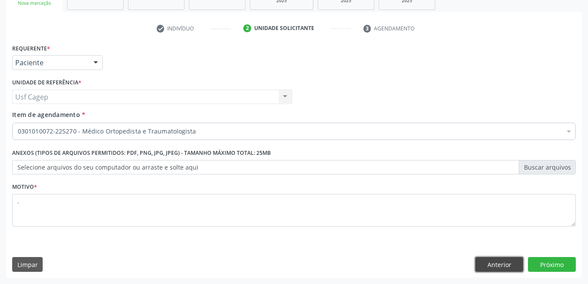
click at [495, 270] on button "Anterior" at bounding box center [499, 264] width 48 height 15
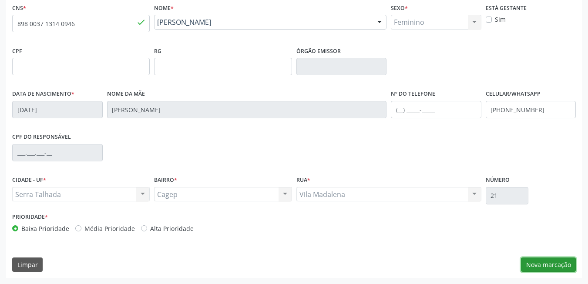
click at [569, 268] on button "Nova marcação" at bounding box center [548, 264] width 55 height 15
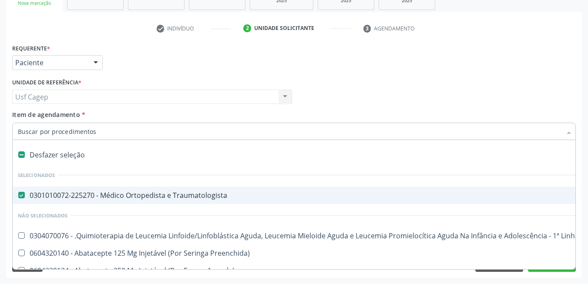
click at [65, 151] on div "Desfazer seleção" at bounding box center [357, 154] width 688 height 17
checkbox Traumatologista "false"
click at [75, 132] on input "Item de agendamento *" at bounding box center [289, 131] width 543 height 17
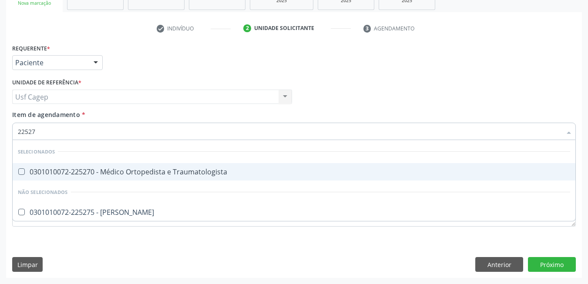
type input "225270"
click at [96, 165] on span "0301010072-225270 - Médico Ortopedista e Traumatologista" at bounding box center [294, 171] width 562 height 17
checkbox Traumatologista "true"
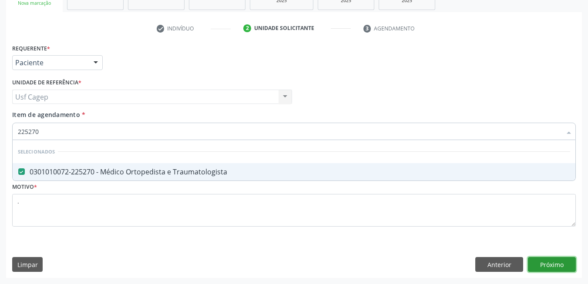
click at [550, 261] on div "Requerente * Paciente Médico(a) Enfermeiro(a) Paciente Nenhum resultado encontr…" at bounding box center [293, 160] width 575 height 236
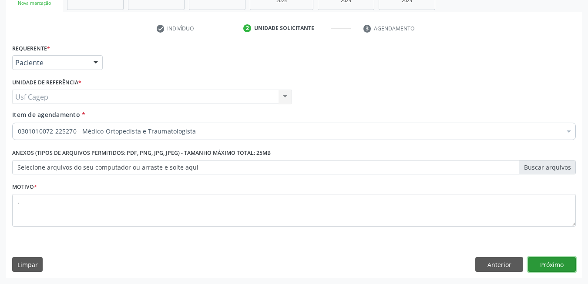
click at [550, 260] on button "Próximo" at bounding box center [552, 264] width 48 height 15
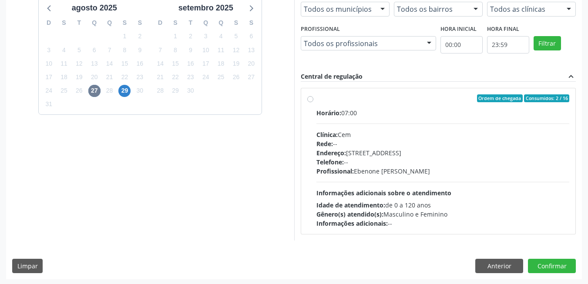
scroll to position [220, 0]
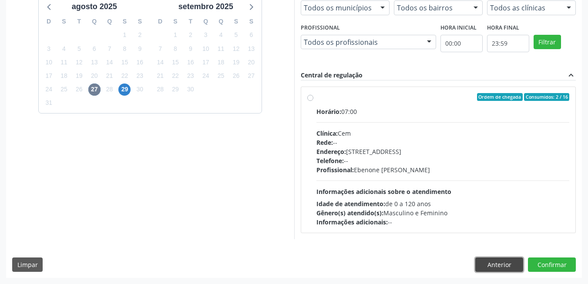
click at [493, 263] on button "Anterior" at bounding box center [499, 264] width 48 height 15
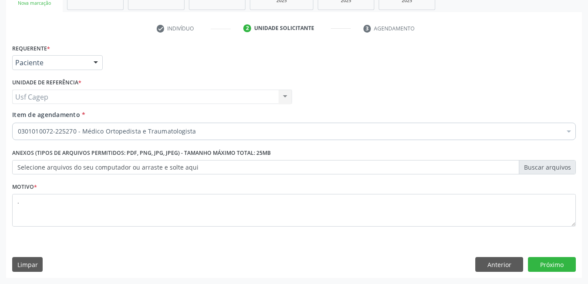
scroll to position [147, 0]
click at [518, 264] on button "Anterior" at bounding box center [499, 264] width 48 height 15
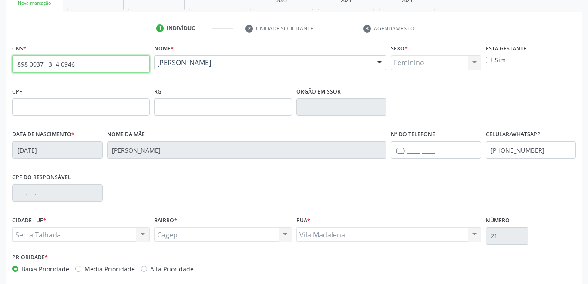
click at [90, 67] on input "898 0037 1314 0946" at bounding box center [80, 63] width 137 height 17
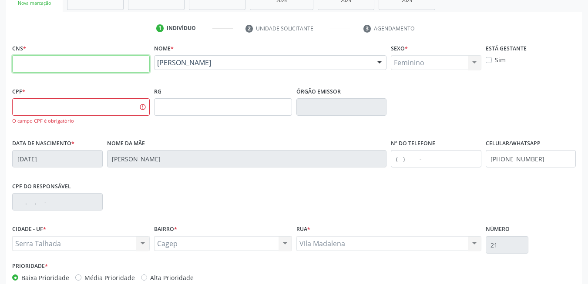
paste input "898 0062 9929 6846"
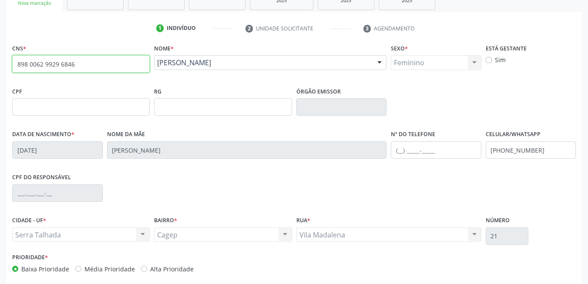
type input "898 0062 9929 6846"
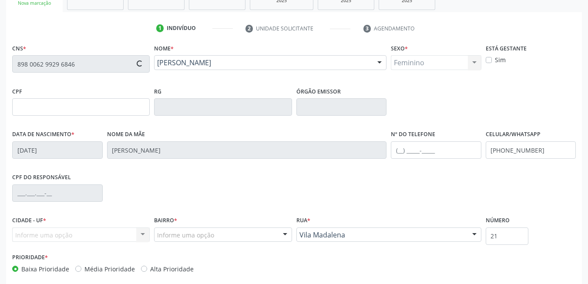
type input "182.520.374-10"
type input "02/08/2022"
type input "Lidiane Maria da Silva"
type input "(87) 98811-0542"
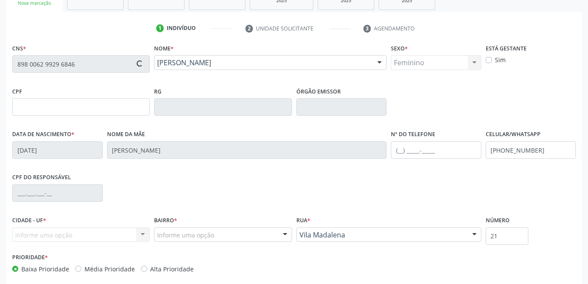
type input "045.489.634-48"
type input "505"
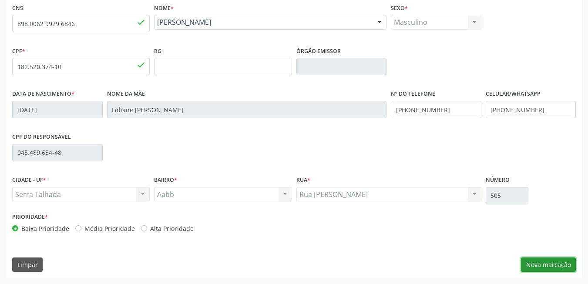
click at [549, 268] on button "Nova marcação" at bounding box center [548, 264] width 55 height 15
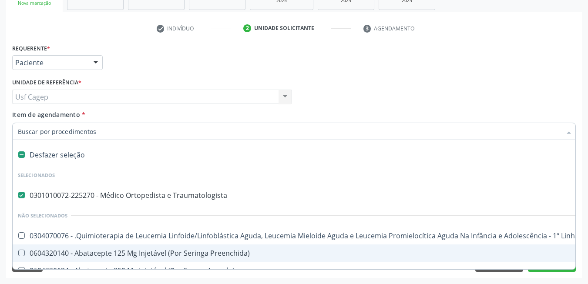
drag, startPoint x: 90, startPoint y: 154, endPoint x: 90, endPoint y: 132, distance: 21.7
click at [90, 151] on div "Desfazer seleção" at bounding box center [357, 154] width 688 height 17
checkbox Traumatologista "false"
click at [90, 132] on input "Item de agendamento *" at bounding box center [289, 131] width 543 height 17
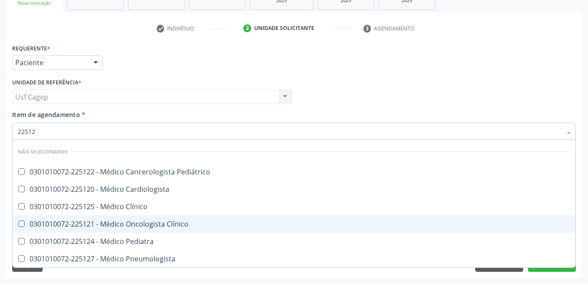
type input "225124"
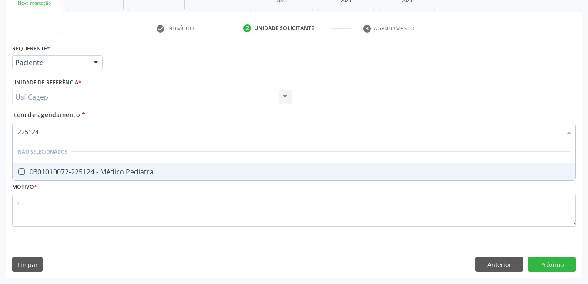
click at [126, 175] on div "0301010072-225124 - Médico Pediatra" at bounding box center [294, 171] width 552 height 7
checkbox Pediatra "true"
click at [526, 230] on div "Requerente * Paciente Médico(a) Enfermeiro(a) Paciente Nenhum resultado encontr…" at bounding box center [293, 140] width 563 height 197
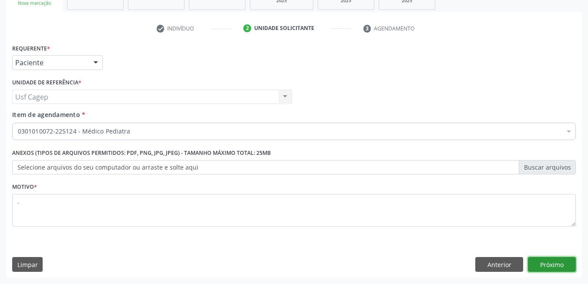
click at [554, 260] on button "Próximo" at bounding box center [552, 264] width 48 height 15
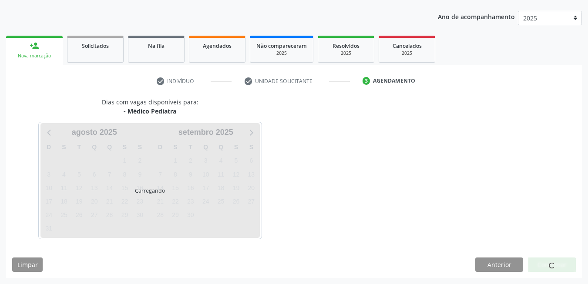
scroll to position [94, 0]
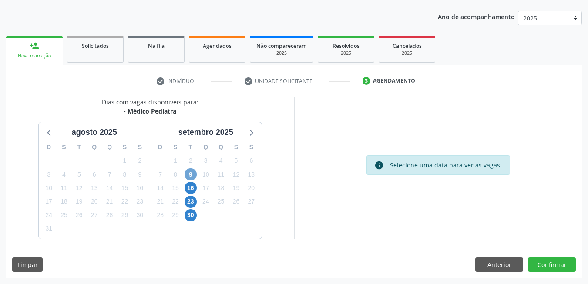
click at [192, 172] on span "9" at bounding box center [190, 174] width 12 height 12
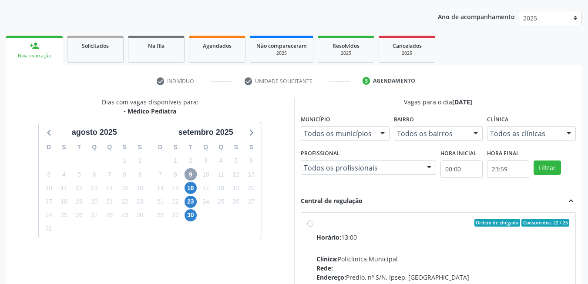
scroll to position [220, 0]
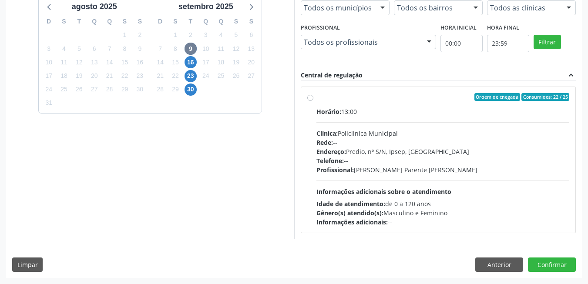
click at [376, 193] on span "Informações adicionais sobre o atendimento" at bounding box center [383, 191] width 135 height 8
click at [313, 101] on input "Ordem de chegada Consumidos: 22 / 25 Horário: 13:00 Clínica: Policlinica Munici…" at bounding box center [310, 97] width 6 height 8
radio input "true"
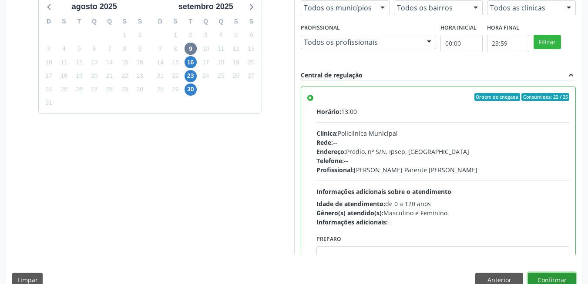
click at [570, 281] on button "Confirmar" at bounding box center [552, 280] width 48 height 15
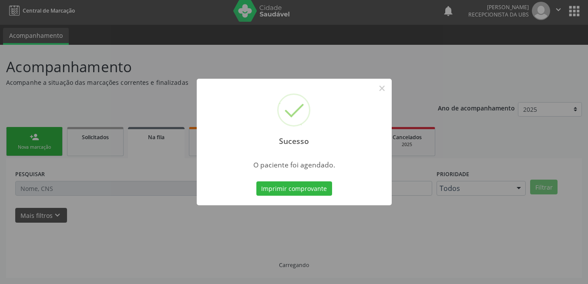
scroll to position [3, 0]
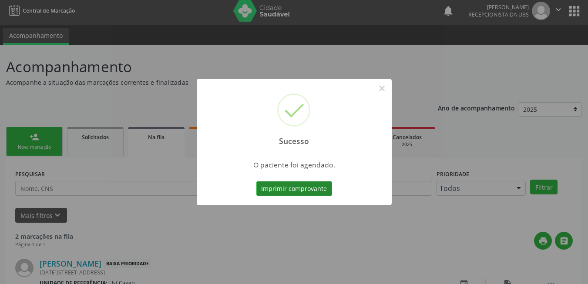
click at [285, 184] on button "Imprimir comprovante" at bounding box center [294, 188] width 76 height 15
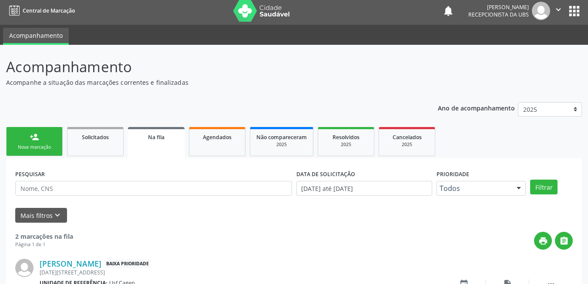
click at [48, 144] on link "person_add Nova marcação" at bounding box center [34, 141] width 57 height 29
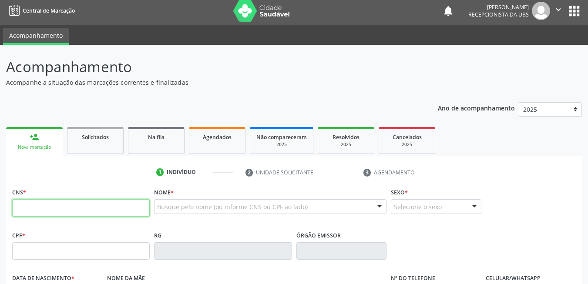
click at [62, 204] on input "text" at bounding box center [80, 207] width 137 height 17
paste input "898 0064 0989 6397"
type input "898 0064 0989 6397"
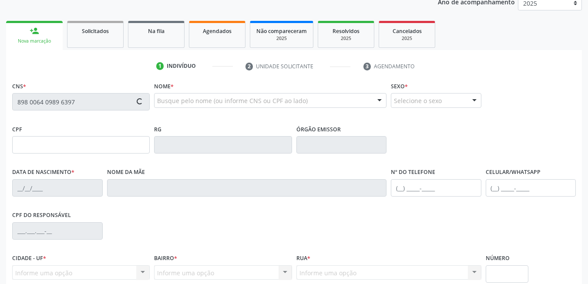
scroll to position [187, 0]
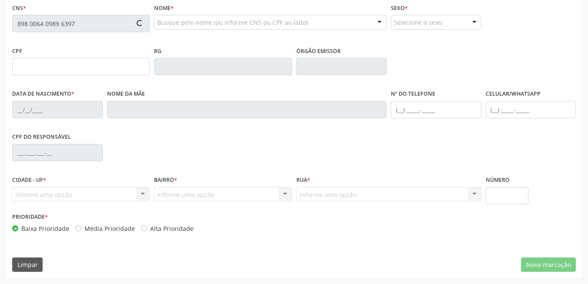
type input "006.621.174-33"
type input "03/06/2025"
type input "Scheyla Rodrigues de Oliveira Lima"
type input "(87) 99160-7403"
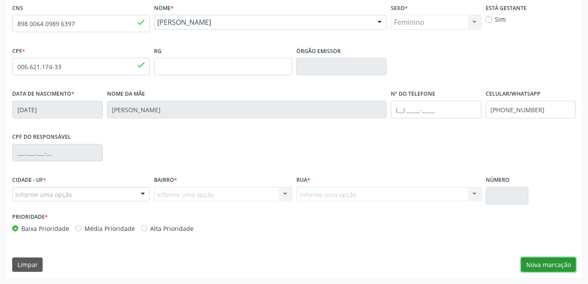
click at [553, 261] on button "Nova marcação" at bounding box center [548, 264] width 55 height 15
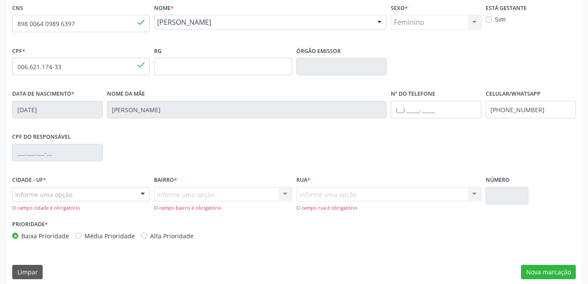
click at [143, 191] on div at bounding box center [142, 194] width 13 height 15
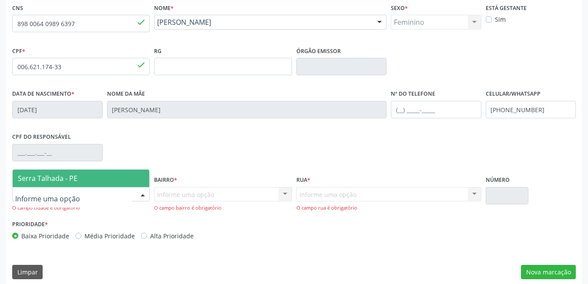
click at [100, 180] on span "Serra Talhada - PE" at bounding box center [81, 178] width 137 height 17
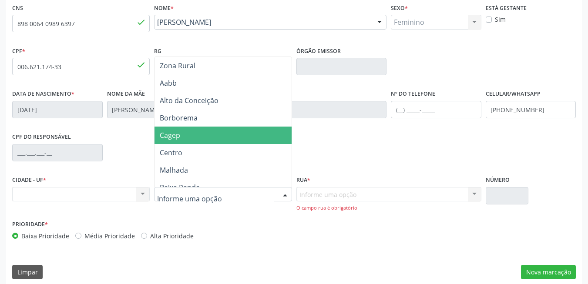
click at [186, 135] on span "Cagep" at bounding box center [224, 135] width 140 height 17
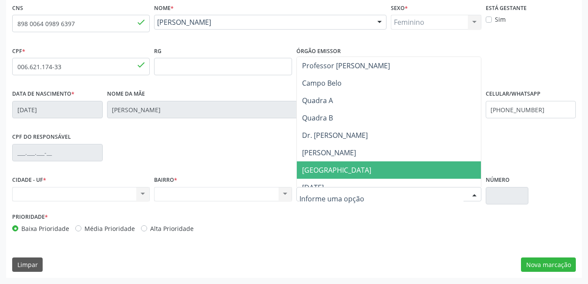
click at [340, 171] on span "São Vicente de Paulo" at bounding box center [336, 170] width 69 height 10
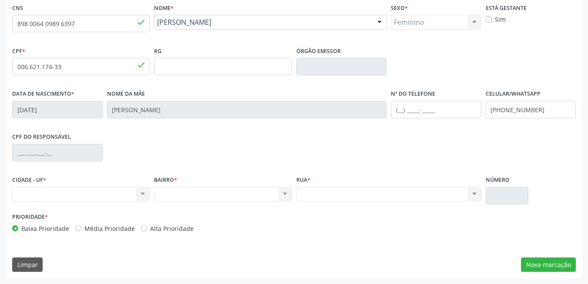
click at [538, 255] on div "CNS 898 0064 0989 6397 done Nome * Maria Alice Rodrigues da Silva Maria Alice R…" at bounding box center [293, 139] width 575 height 277
click at [540, 263] on button "Nova marcação" at bounding box center [548, 264] width 55 height 15
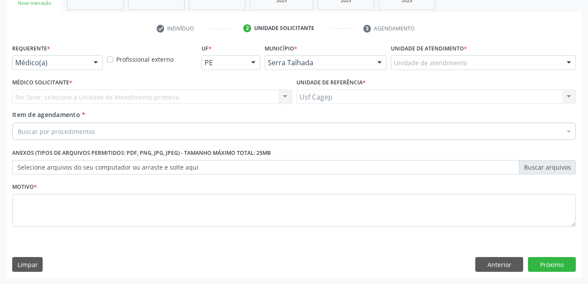
scroll to position [147, 0]
click at [73, 57] on div "Médico(a)" at bounding box center [57, 62] width 90 height 15
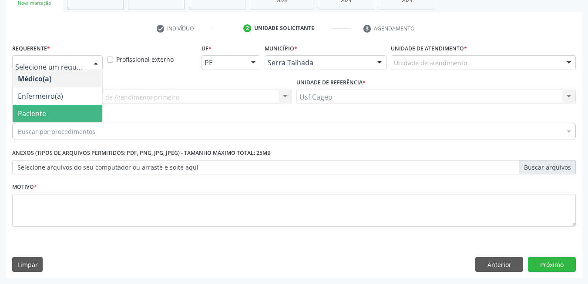
drag, startPoint x: 68, startPoint y: 113, endPoint x: 70, endPoint y: 123, distance: 10.5
click at [68, 113] on span "Paciente" at bounding box center [58, 113] width 90 height 17
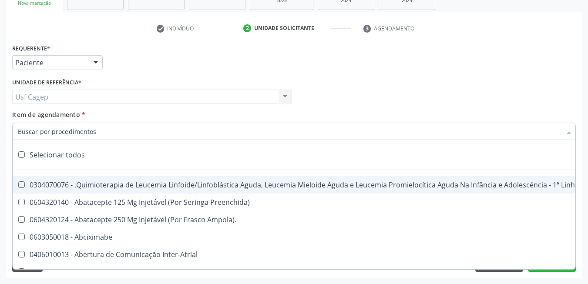
click at [72, 133] on input "Item de agendamento *" at bounding box center [289, 131] width 543 height 17
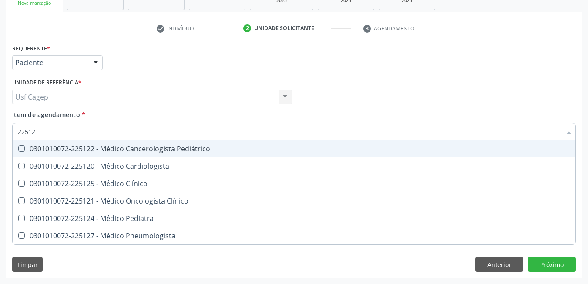
type input "225124"
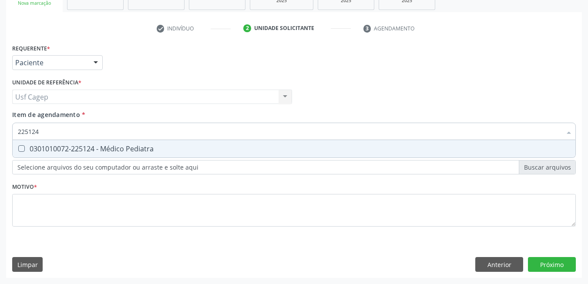
click at [79, 152] on div "0301010072-225124 - Médico Pediatra" at bounding box center [294, 148] width 552 height 7
checkbox Pediatra "true"
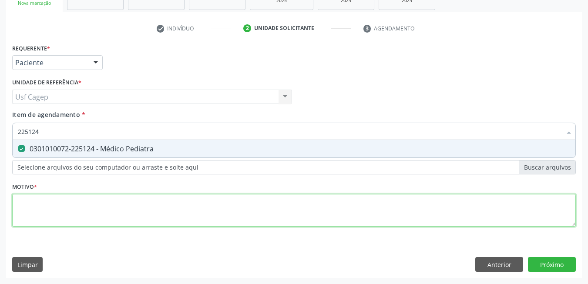
click at [85, 210] on div "Requerente * Paciente Médico(a) Enfermeiro(a) Paciente Nenhum resultado encontr…" at bounding box center [293, 140] width 563 height 197
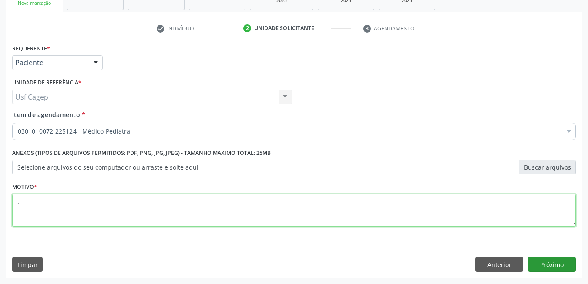
type textarea "."
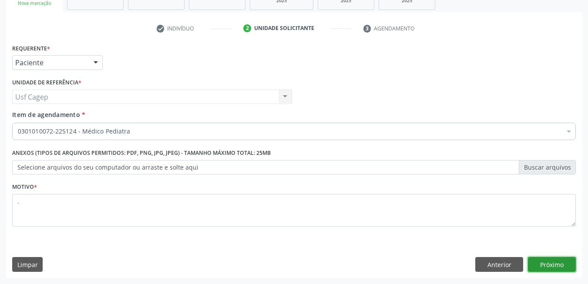
click at [552, 268] on button "Próximo" at bounding box center [552, 264] width 48 height 15
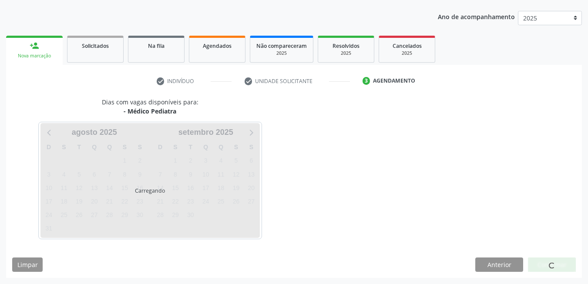
scroll to position [94, 0]
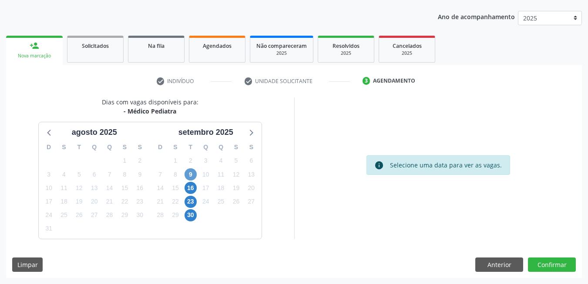
click at [184, 174] on div "9" at bounding box center [190, 174] width 15 height 13
click at [188, 172] on span "9" at bounding box center [190, 174] width 12 height 12
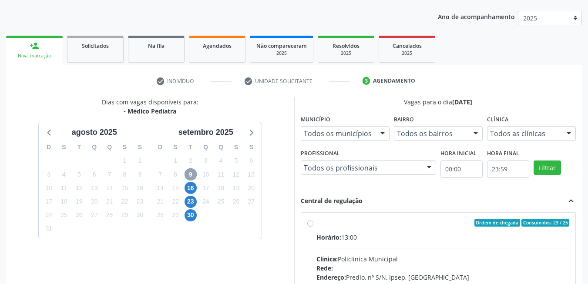
scroll to position [220, 0]
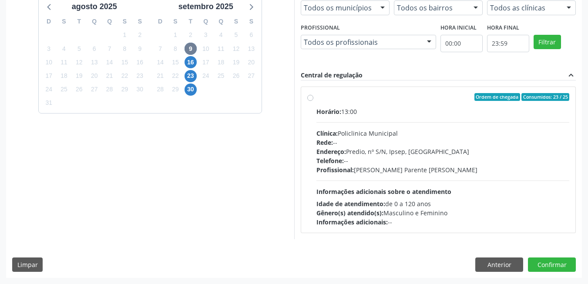
click at [482, 171] on div "Profissional: Bianca de Oliveira Parente Bezerra" at bounding box center [442, 169] width 253 height 9
click at [313, 101] on input "Ordem de chegada Consumidos: 23 / 25 Horário: 13:00 Clínica: Policlinica Munici…" at bounding box center [310, 97] width 6 height 8
radio input "true"
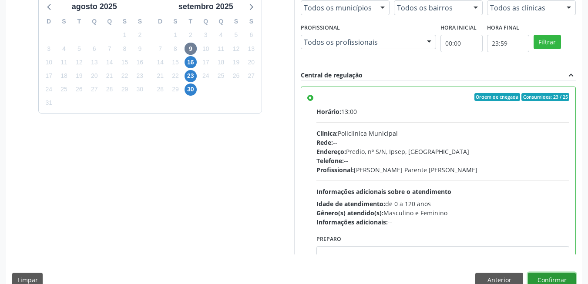
click at [550, 278] on button "Confirmar" at bounding box center [552, 280] width 48 height 15
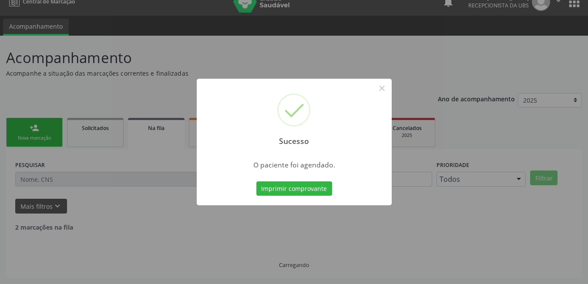
scroll to position [3, 0]
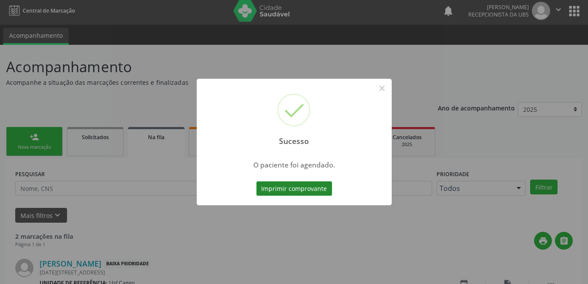
click at [274, 183] on button "Imprimir comprovante" at bounding box center [294, 188] width 76 height 15
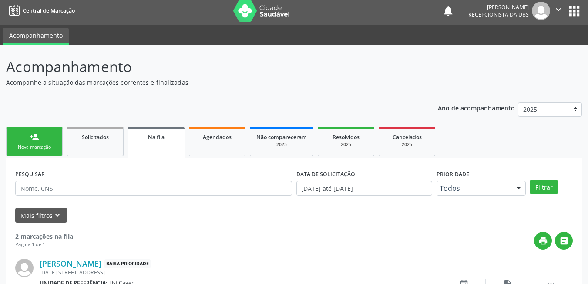
click at [42, 142] on link "person_add Nova marcação" at bounding box center [34, 141] width 57 height 29
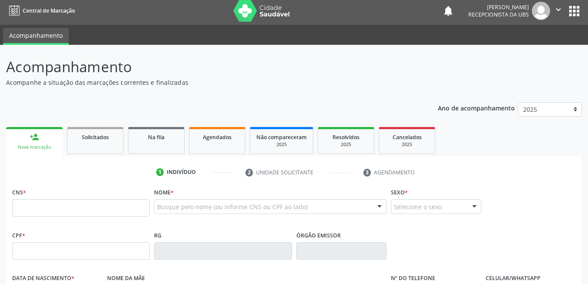
click at [49, 146] on div "Nova marcação" at bounding box center [34, 147] width 44 height 7
click at [70, 212] on input "text" at bounding box center [80, 207] width 137 height 17
paste input "898 0058 0901 1251"
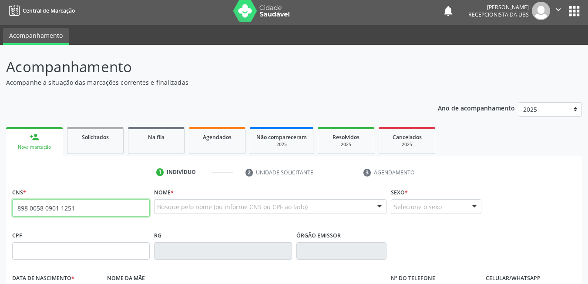
type input "898 0058 0901 1251"
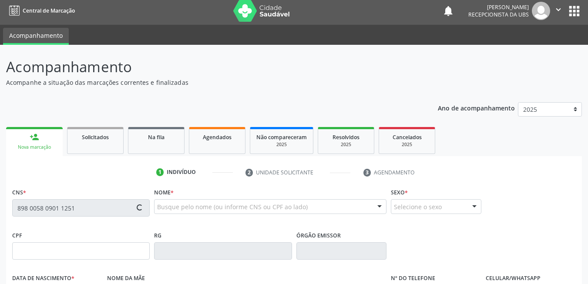
type input "147.929.424-11"
type input "13/09/2017"
type input "Sara Crhistina dos Santos Souza"
type input "(87) 99664-5593"
type input "023.109.664-01"
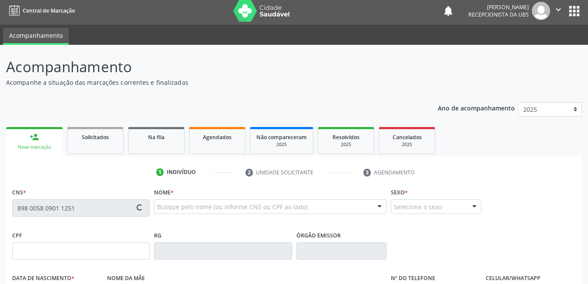
type input "336"
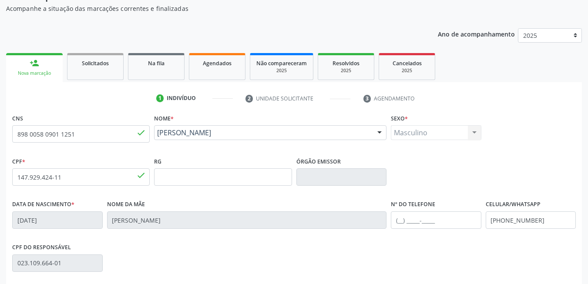
scroll to position [177, 0]
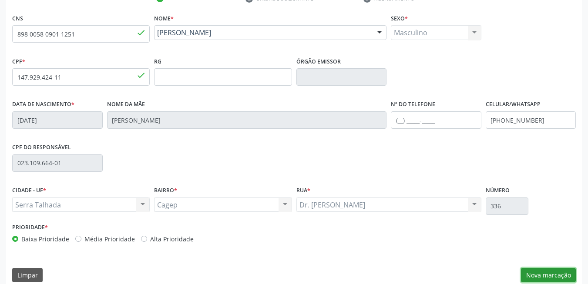
click at [554, 271] on button "Nova marcação" at bounding box center [548, 275] width 55 height 15
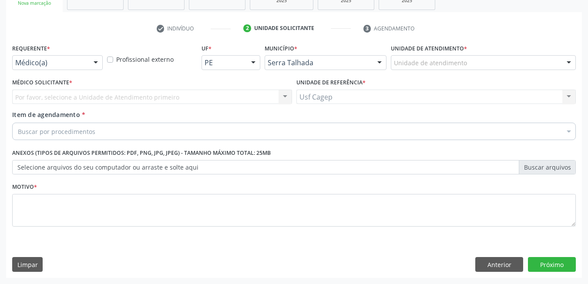
scroll to position [147, 0]
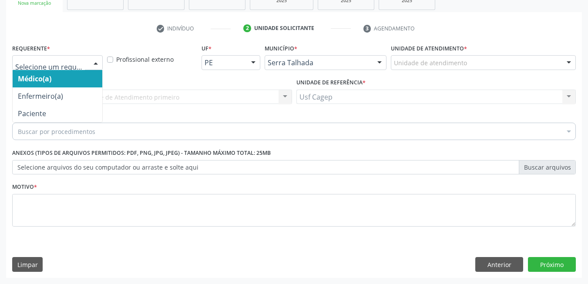
click at [94, 65] on div at bounding box center [95, 63] width 13 height 15
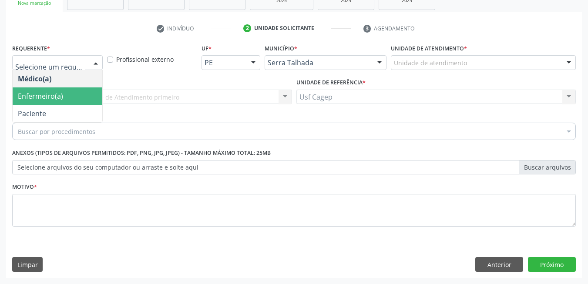
click at [89, 97] on span "Enfermeiro(a)" at bounding box center [58, 95] width 90 height 17
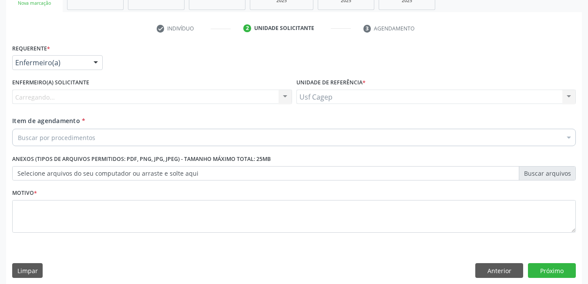
click at [94, 65] on div at bounding box center [95, 63] width 13 height 15
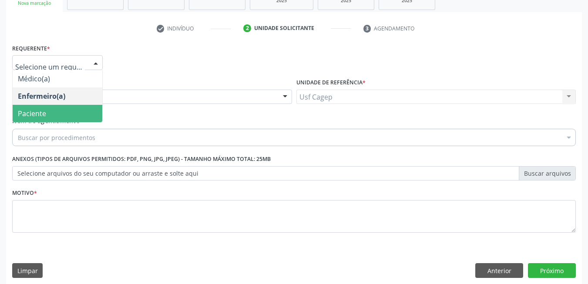
click at [82, 118] on span "Paciente" at bounding box center [58, 113] width 90 height 17
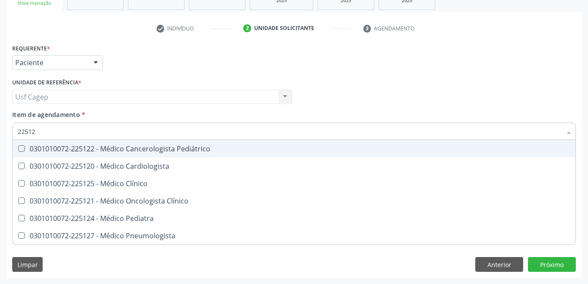
type input "225124"
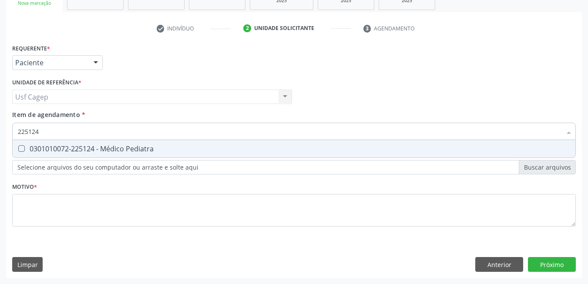
click at [65, 145] on div "0301010072-225124 - Médico Pediatra" at bounding box center [294, 148] width 552 height 7
checkbox Pediatra "true"
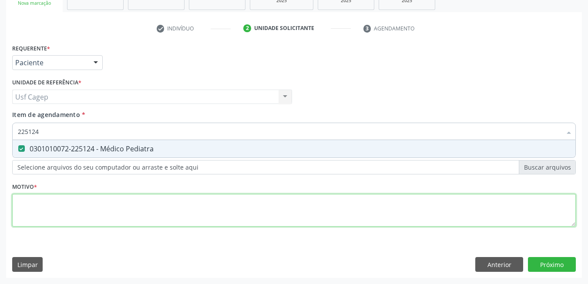
click at [86, 204] on div "Requerente * Paciente Médico(a) Enfermeiro(a) Paciente Nenhum resultado encontr…" at bounding box center [293, 140] width 563 height 197
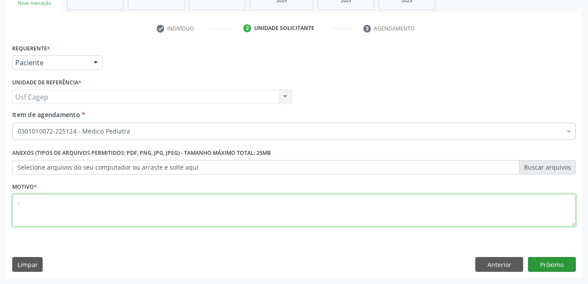
type textarea "."
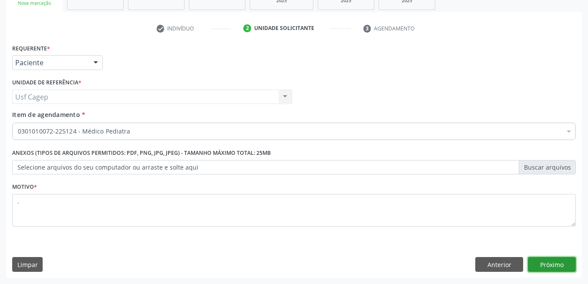
click at [565, 264] on button "Próximo" at bounding box center [552, 264] width 48 height 15
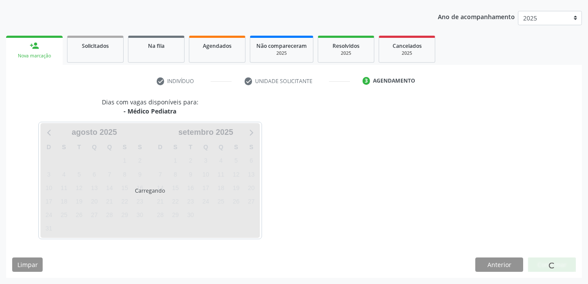
scroll to position [94, 0]
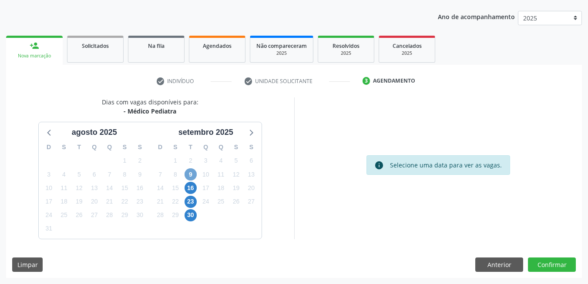
click at [190, 177] on span "9" at bounding box center [190, 174] width 12 height 12
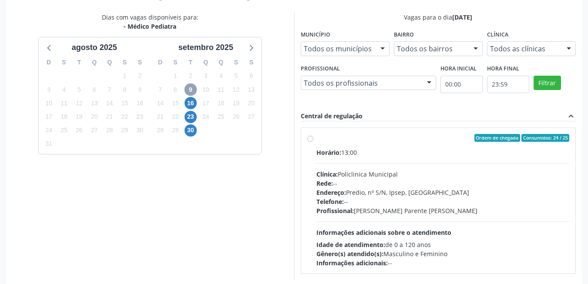
scroll to position [220, 0]
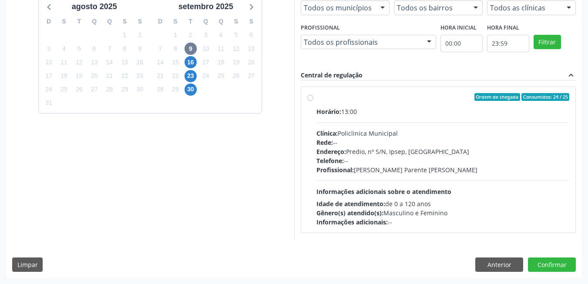
click at [409, 193] on span "Informações adicionais sobre o atendimento" at bounding box center [383, 191] width 135 height 8
click at [313, 101] on input "Ordem de chegada Consumidos: 24 / 25 Horário: 13:00 Clínica: Policlinica Munici…" at bounding box center [310, 97] width 6 height 8
radio input "true"
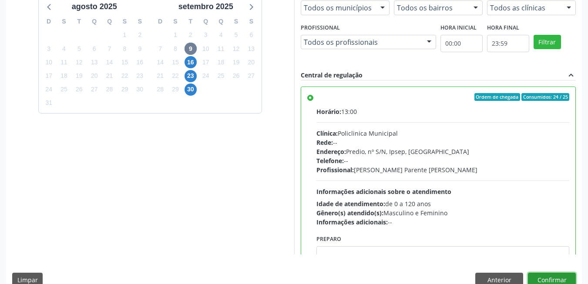
click at [557, 276] on button "Confirmar" at bounding box center [552, 280] width 48 height 15
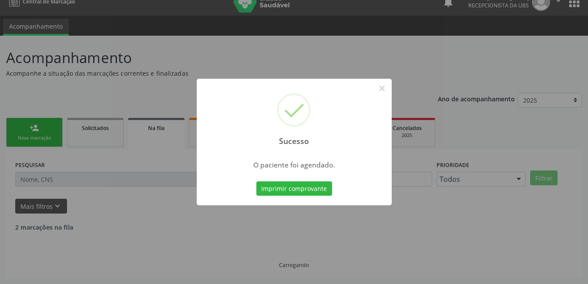
scroll to position [3, 0]
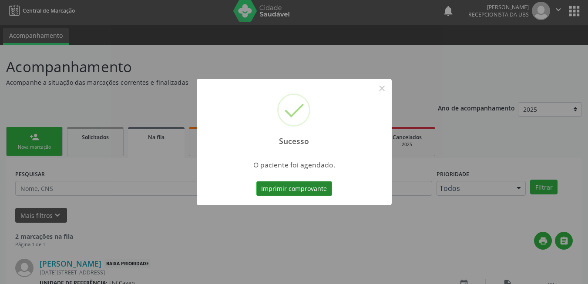
click at [288, 190] on button "Imprimir comprovante" at bounding box center [294, 188] width 76 height 15
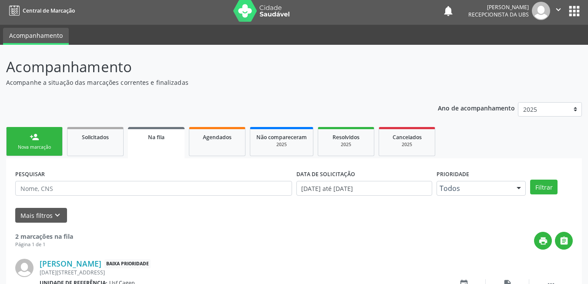
drag, startPoint x: 30, startPoint y: 140, endPoint x: 35, endPoint y: 144, distance: 6.4
click at [30, 140] on div "person_add" at bounding box center [35, 137] width 10 height 10
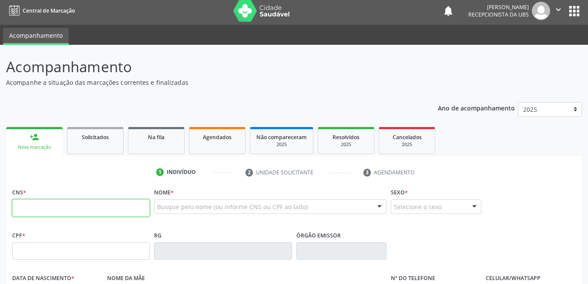
click at [90, 201] on input "text" at bounding box center [80, 207] width 137 height 17
type input "121 2201 7"
drag, startPoint x: 90, startPoint y: 210, endPoint x: 12, endPoint y: 210, distance: 77.8
click at [12, 210] on div "CNS * 121 2201 7" at bounding box center [81, 207] width 142 height 43
paste input "898 0058 3598 9093"
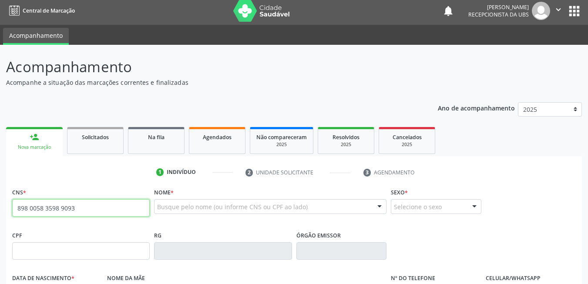
type input "898 0058 3598 9093"
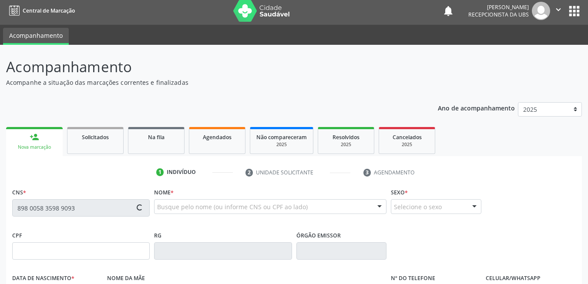
type input "12/12/2017"
type input "Joisilene Santos da Silva Farias"
type input "[PHONE_NUMBER]"
type input "490"
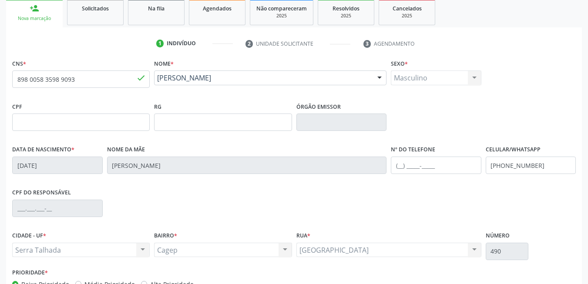
scroll to position [187, 0]
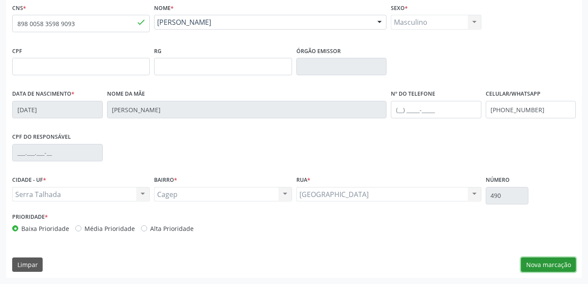
click at [551, 265] on button "Nova marcação" at bounding box center [548, 264] width 55 height 15
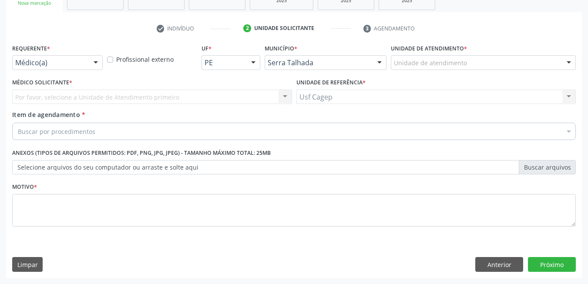
scroll to position [147, 0]
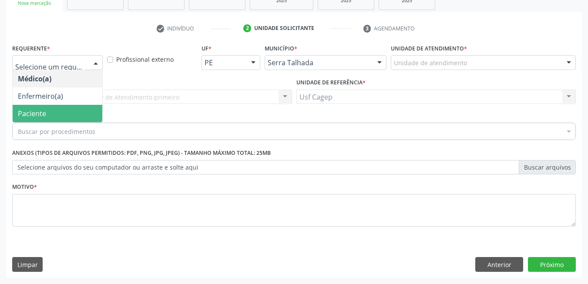
click at [77, 105] on span "Paciente" at bounding box center [58, 113] width 90 height 17
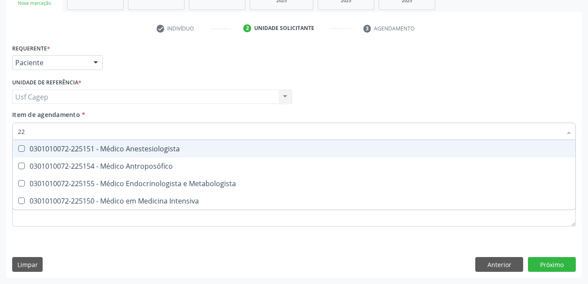
type input "2"
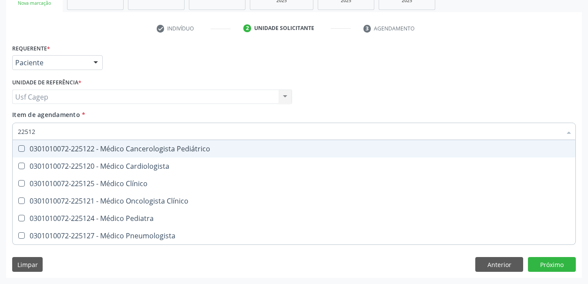
type input "225124"
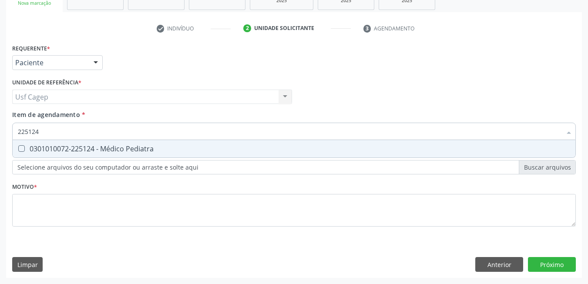
click at [91, 147] on div "0301010072-225124 - Médico Pediatra" at bounding box center [294, 148] width 552 height 7
checkbox Pediatra "true"
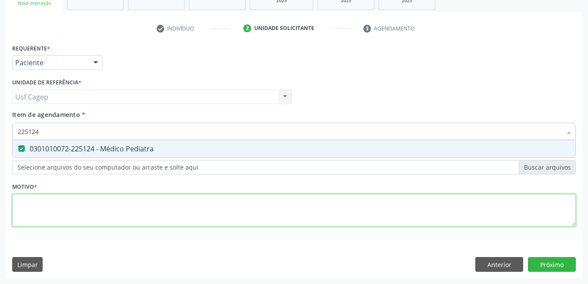
click at [110, 213] on div "Requerente * Paciente Médico(a) Enfermeiro(a) Paciente Nenhum resultado encontr…" at bounding box center [293, 140] width 563 height 197
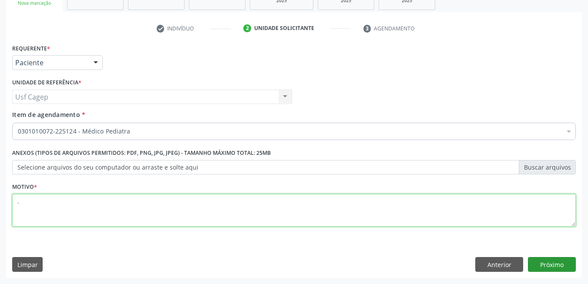
type textarea "."
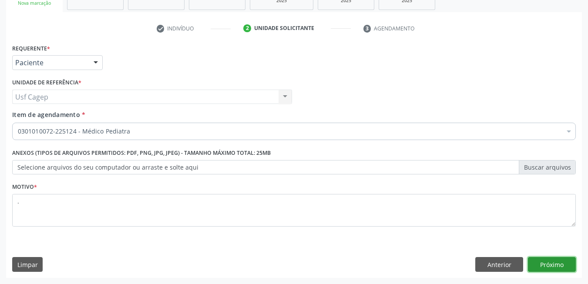
click at [558, 265] on button "Próximo" at bounding box center [552, 264] width 48 height 15
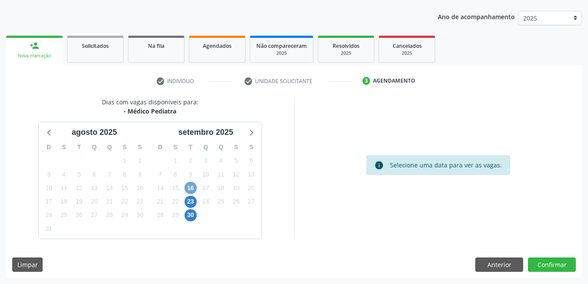
click at [194, 190] on span "16" at bounding box center [190, 188] width 12 height 12
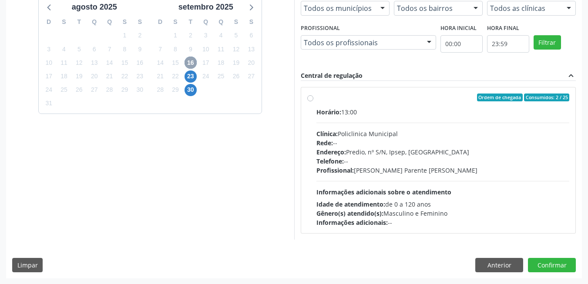
scroll to position [220, 0]
click at [467, 209] on div "Gênero(s) atendido(s): Masculino e Feminino" at bounding box center [442, 212] width 253 height 9
click at [313, 101] on input "Ordem de chegada Consumidos: 2 / 25 Horário: 13:00 Clínica: Policlinica Municip…" at bounding box center [310, 97] width 6 height 8
radio input "true"
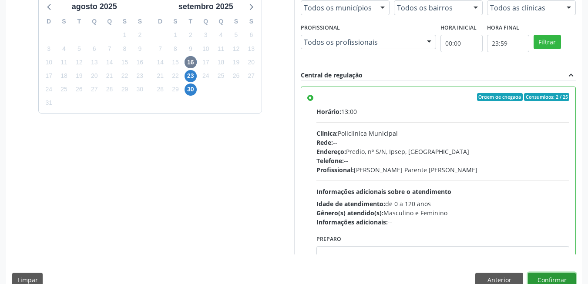
click at [560, 274] on button "Confirmar" at bounding box center [552, 280] width 48 height 15
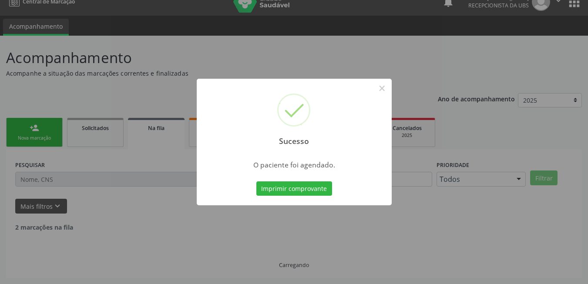
scroll to position [3, 0]
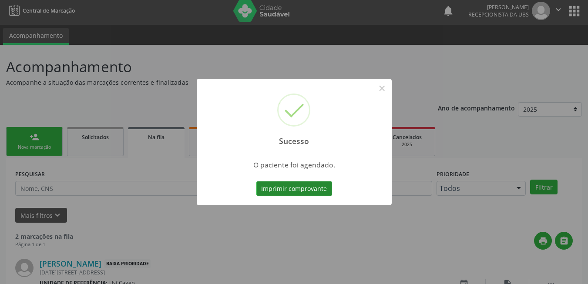
click at [323, 194] on button "Imprimir comprovante" at bounding box center [294, 188] width 76 height 15
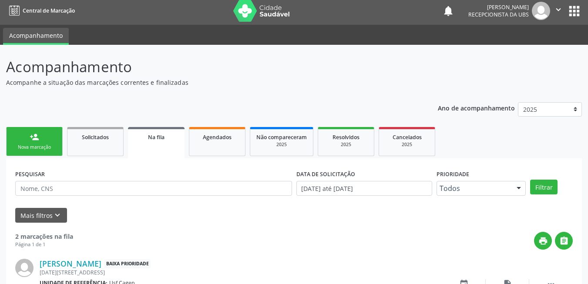
click at [37, 139] on div "person_add" at bounding box center [35, 137] width 10 height 10
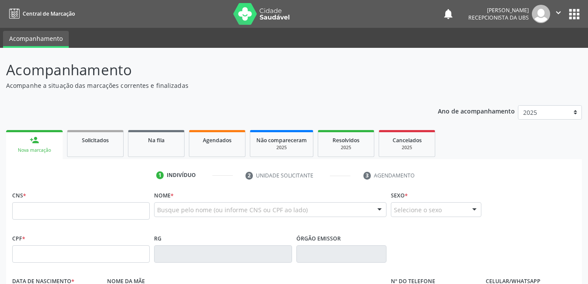
scroll to position [3, 0]
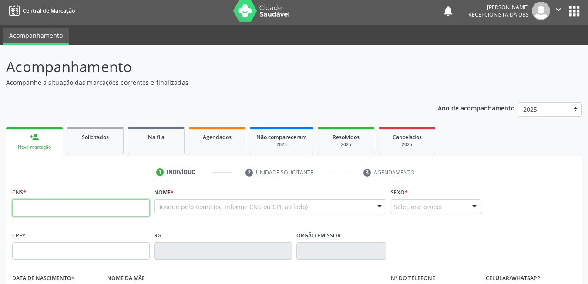
click at [69, 207] on input "text" at bounding box center [80, 207] width 137 height 17
type input "898 0019 8383 8189"
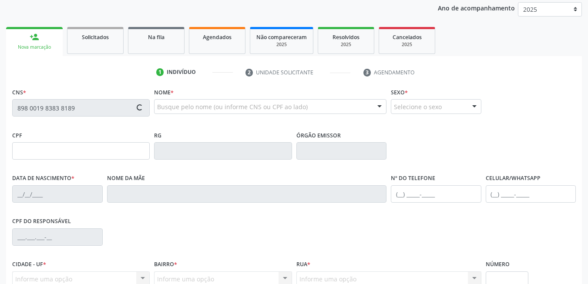
scroll to position [187, 0]
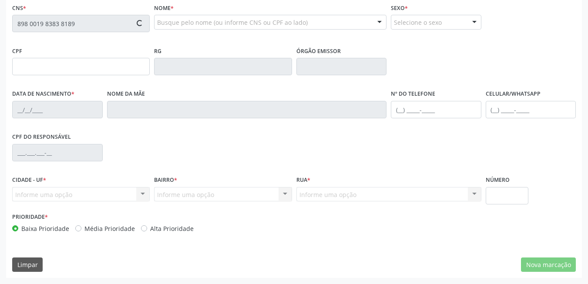
type input "[DATE]"
type input "[PERSON_NAME]"
type input "[PHONE_NUMBER]"
type input "360"
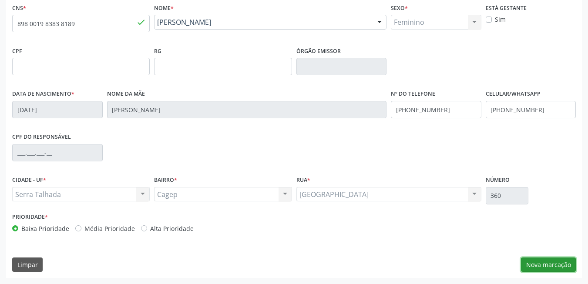
click at [547, 268] on button "Nova marcação" at bounding box center [548, 264] width 55 height 15
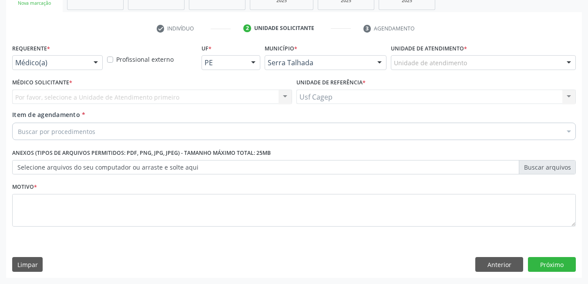
scroll to position [147, 0]
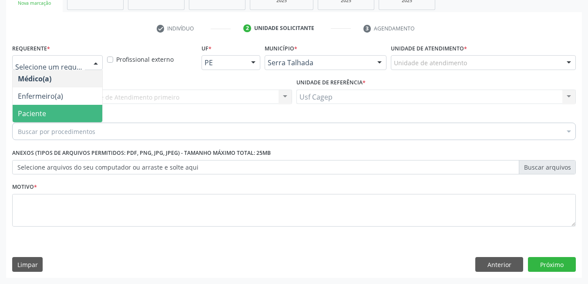
click at [75, 109] on span "Paciente" at bounding box center [58, 113] width 90 height 17
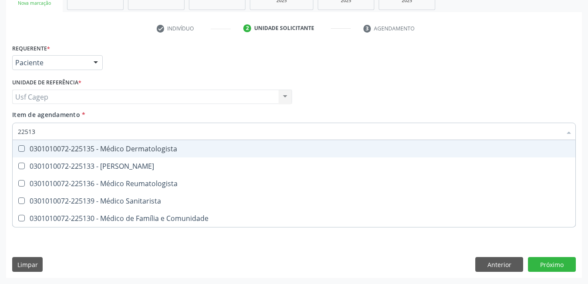
type input "225135"
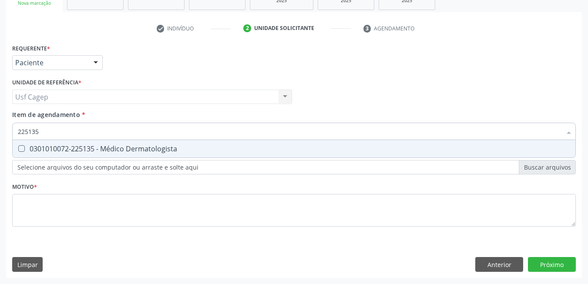
click at [115, 149] on div "0301010072-225135 - Médico Dermatologista" at bounding box center [294, 148] width 552 height 7
checkbox Dermatologista "true"
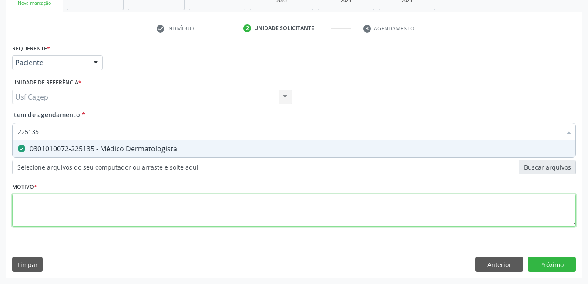
click at [124, 204] on div "Requerente * Paciente Médico(a) Enfermeiro(a) Paciente Nenhum resultado encontr…" at bounding box center [293, 140] width 563 height 197
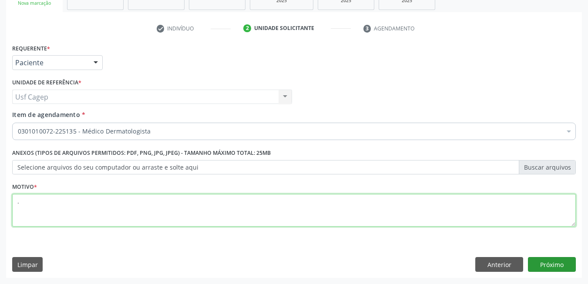
type textarea "."
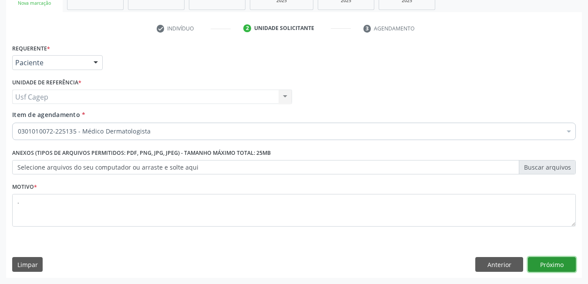
click at [555, 257] on button "Próximo" at bounding box center [552, 264] width 48 height 15
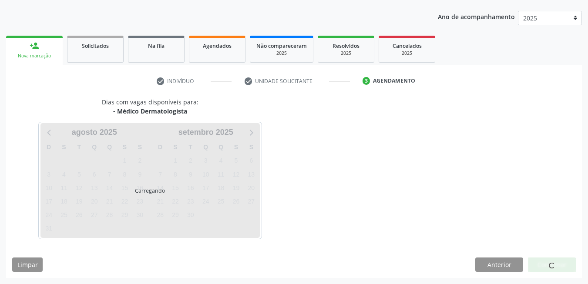
scroll to position [94, 0]
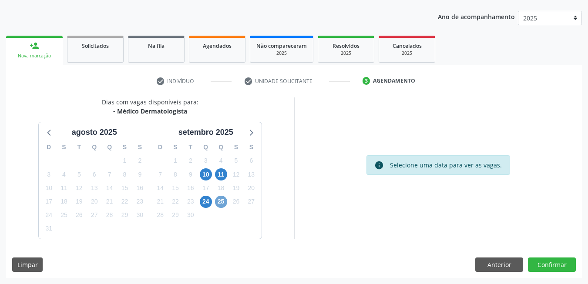
click at [227, 203] on span "25" at bounding box center [221, 202] width 12 height 12
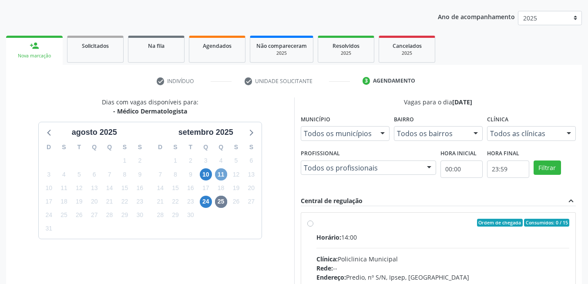
click at [224, 176] on span "11" at bounding box center [221, 174] width 12 height 12
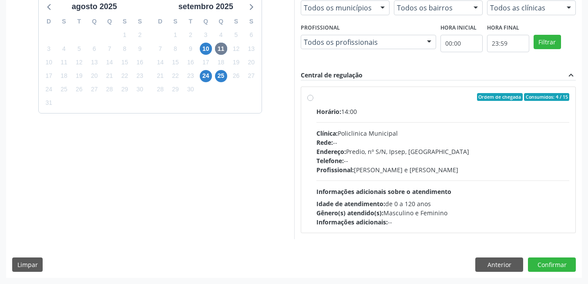
click at [430, 195] on span "Informações adicionais sobre o atendimento" at bounding box center [383, 191] width 135 height 8
click at [313, 101] on input "Ordem de chegada Consumidos: 4 / 15 Horário: 14:00 Clínica: Policlinica Municip…" at bounding box center [310, 97] width 6 height 8
radio input "true"
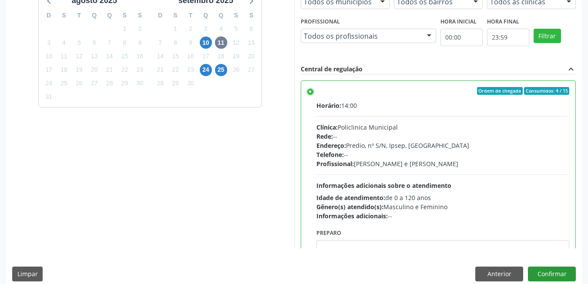
scroll to position [236, 0]
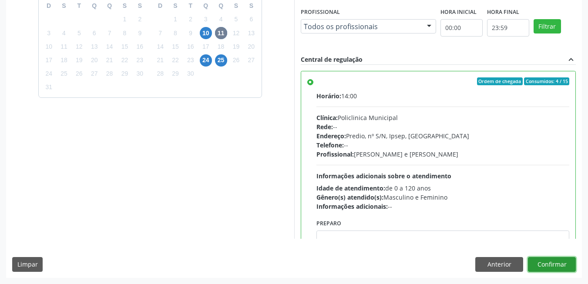
click at [564, 262] on button "Confirmar" at bounding box center [552, 264] width 48 height 15
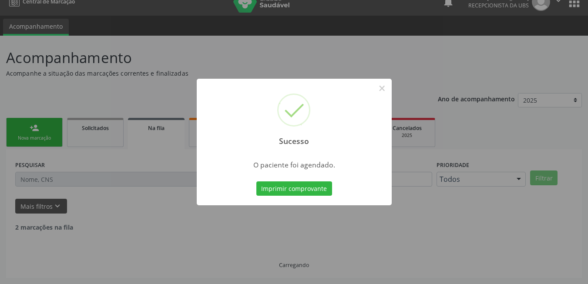
scroll to position [3, 0]
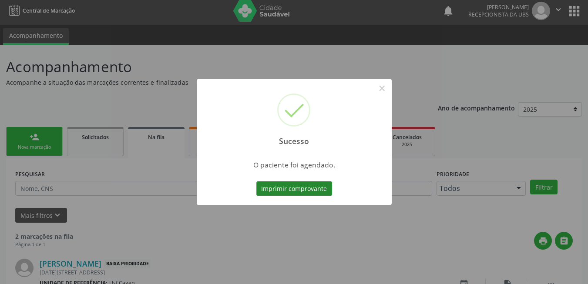
click at [275, 187] on button "Imprimir comprovante" at bounding box center [294, 188] width 76 height 15
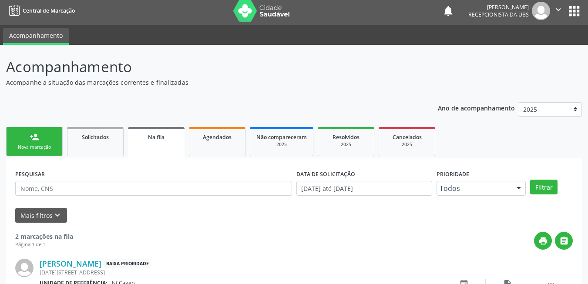
click at [42, 131] on link "person_add Nova marcação" at bounding box center [34, 141] width 57 height 29
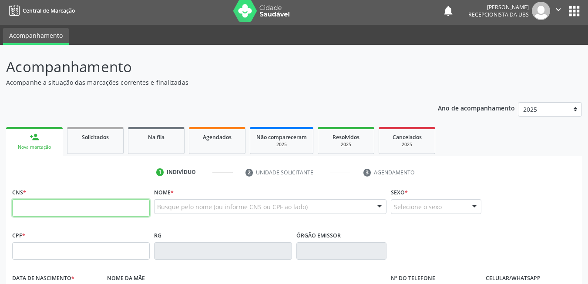
click at [48, 211] on input "text" at bounding box center [80, 207] width 137 height 17
type input "203 1886 0745 0006"
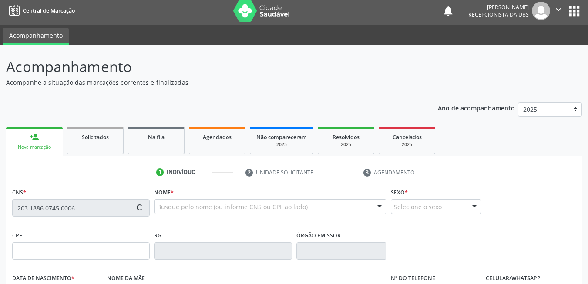
type input "022.155.124-74"
type input "[DATE]"
type input "[PERSON_NAME]"
type input "[PHONE_NUMBER]"
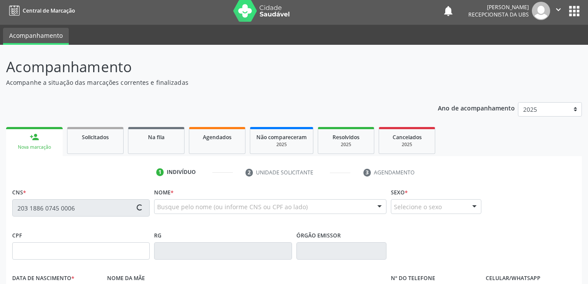
type input "366"
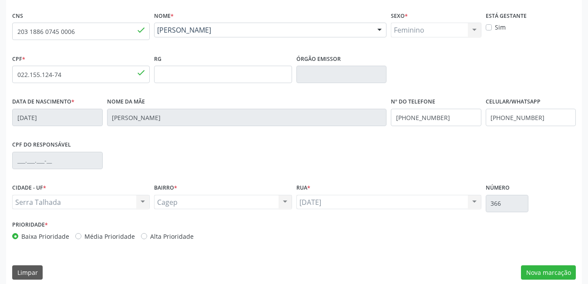
scroll to position [187, 0]
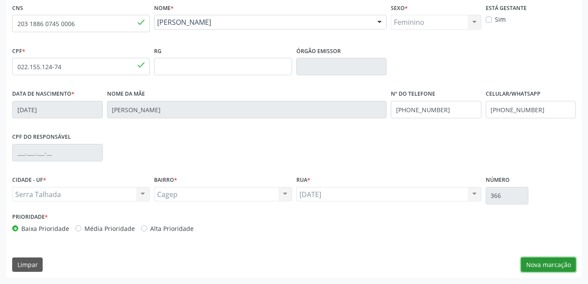
click at [557, 266] on button "Nova marcação" at bounding box center [548, 264] width 55 height 15
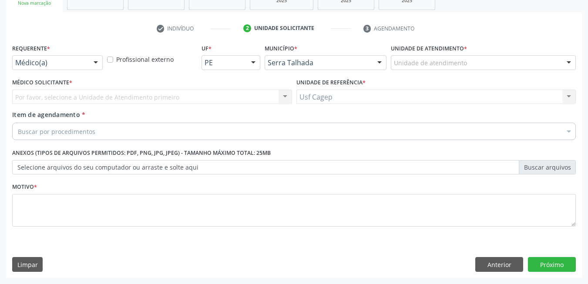
click at [84, 54] on div "Requerente * Médico(a) Médico(a) Enfermeiro(a) Paciente Nenhum resultado encont…" at bounding box center [57, 56] width 90 height 28
click at [86, 65] on div "Médico(a)" at bounding box center [57, 62] width 90 height 15
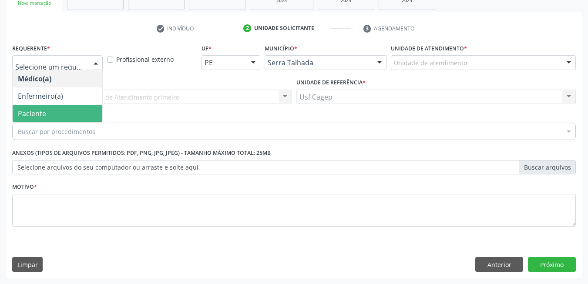
click at [72, 106] on span "Paciente" at bounding box center [58, 113] width 90 height 17
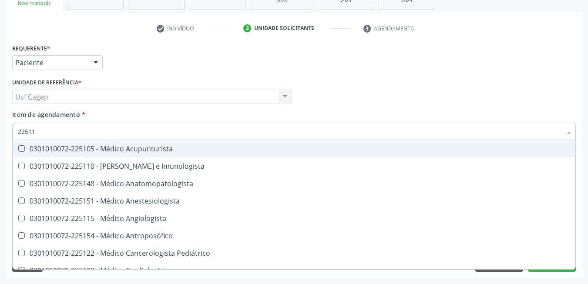
type input "225115"
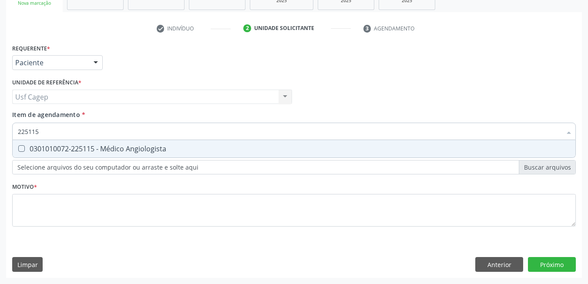
click at [112, 147] on div "0301010072-225115 - Médico Angiologista" at bounding box center [294, 148] width 552 height 7
checkbox Angiologista "true"
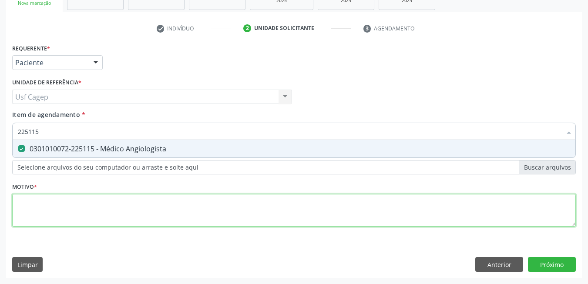
click at [118, 197] on div "Requerente * Paciente Médico(a) Enfermeiro(a) Paciente Nenhum resultado encontr…" at bounding box center [293, 140] width 563 height 197
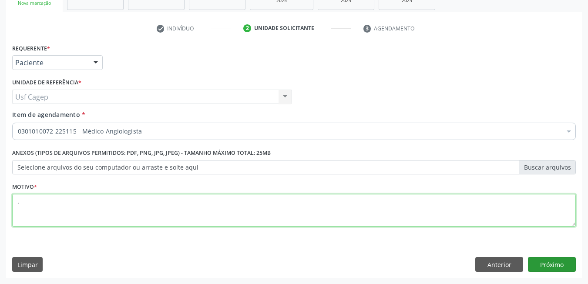
type textarea "."
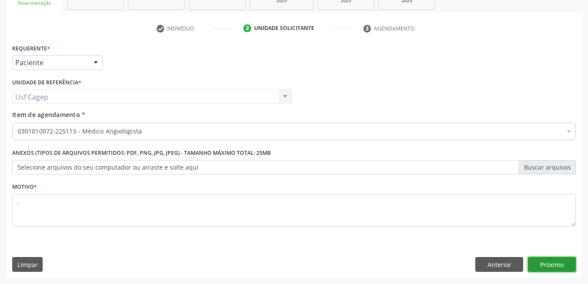
click at [543, 262] on button "Próximo" at bounding box center [552, 264] width 48 height 15
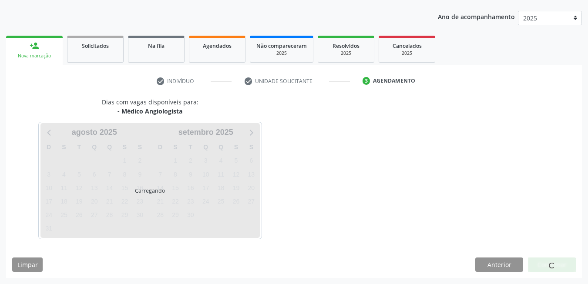
scroll to position [94, 0]
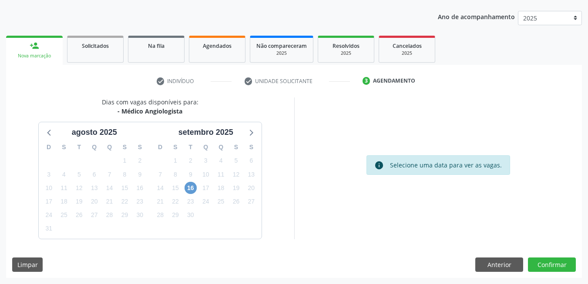
click at [192, 183] on div "16" at bounding box center [190, 187] width 12 height 13
click at [192, 186] on span "16" at bounding box center [190, 188] width 12 height 12
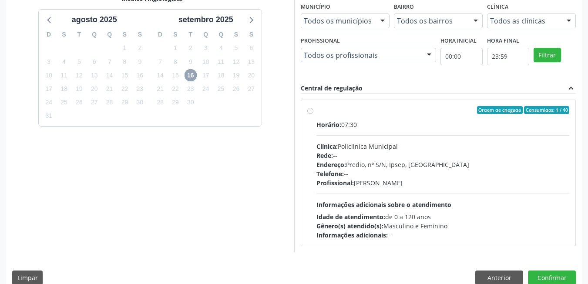
scroll to position [220, 0]
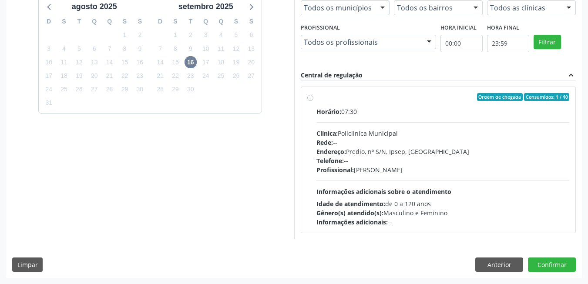
click at [418, 213] on div "Gênero(s) atendido(s): Masculino e Feminino" at bounding box center [442, 212] width 253 height 9
click at [313, 101] on input "Ordem de chegada Consumidos: 1 / 40 Horário: 07:30 Clínica: Policlinica Municip…" at bounding box center [310, 97] width 6 height 8
radio input "true"
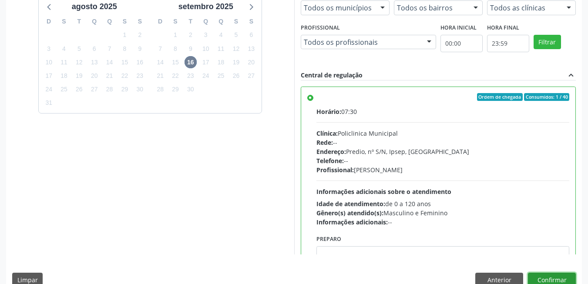
click at [562, 275] on button "Confirmar" at bounding box center [552, 280] width 48 height 15
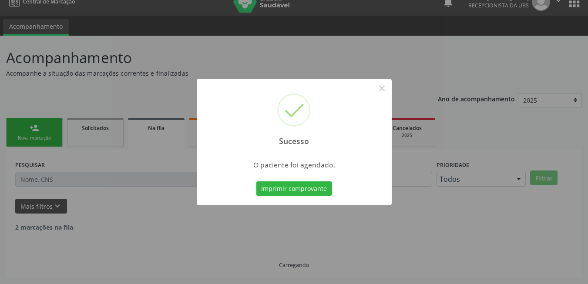
scroll to position [3, 0]
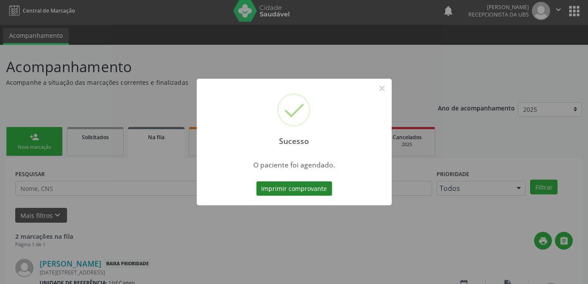
click at [276, 183] on button "Imprimir comprovante" at bounding box center [294, 188] width 76 height 15
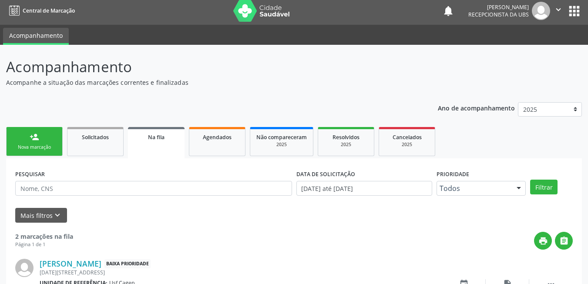
click at [49, 134] on link "person_add Nova marcação" at bounding box center [34, 141] width 57 height 29
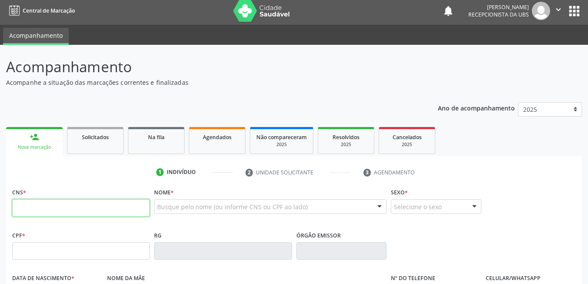
click at [91, 205] on input "text" at bounding box center [80, 207] width 137 height 17
click at [103, 207] on input "188 6074 5000 6" at bounding box center [80, 207] width 137 height 17
type input "203 1886 0745 0006"
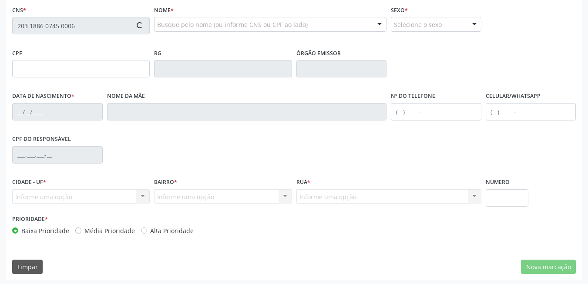
scroll to position [187, 0]
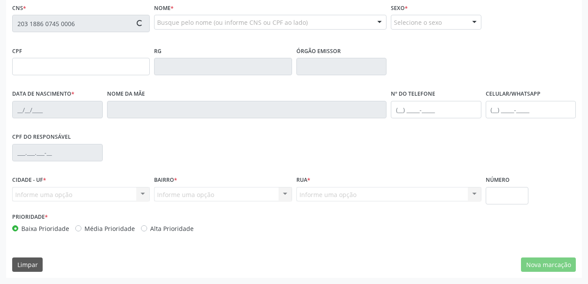
type input "022.155.124-74"
type input "[DATE]"
type input "[PERSON_NAME]"
type input "(87) 99668-5701"
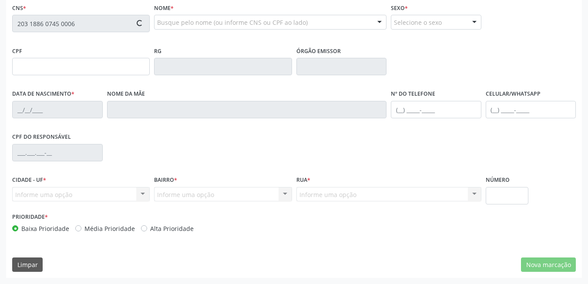
type input "366"
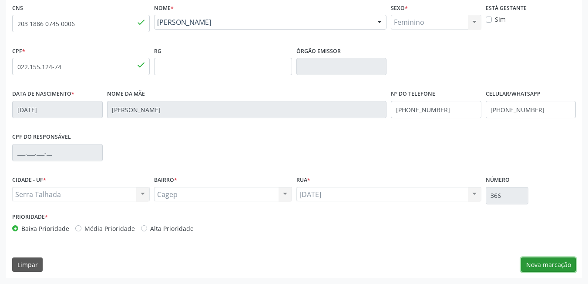
click at [537, 268] on button "Nova marcação" at bounding box center [548, 264] width 55 height 15
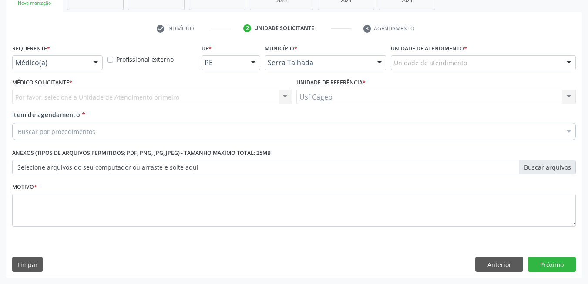
scroll to position [147, 0]
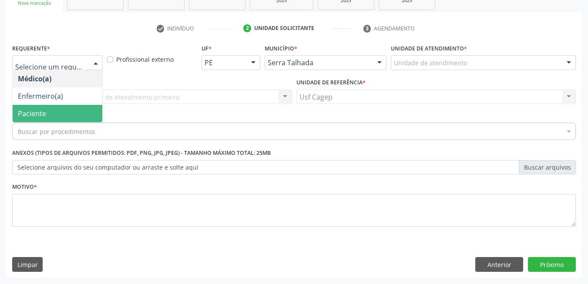
click at [73, 107] on span "Paciente" at bounding box center [58, 113] width 90 height 17
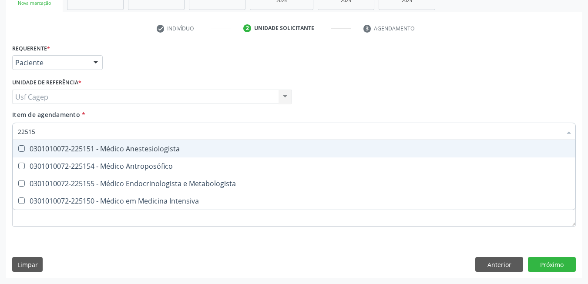
type input "225155"
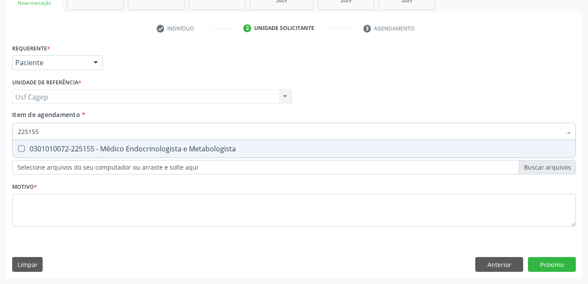
drag, startPoint x: 73, startPoint y: 143, endPoint x: 76, endPoint y: 188, distance: 44.9
click at [73, 144] on span "0301010072-225155 - Médico Endocrinologista e Metabologista" at bounding box center [294, 148] width 562 height 17
checkbox Metabologista "true"
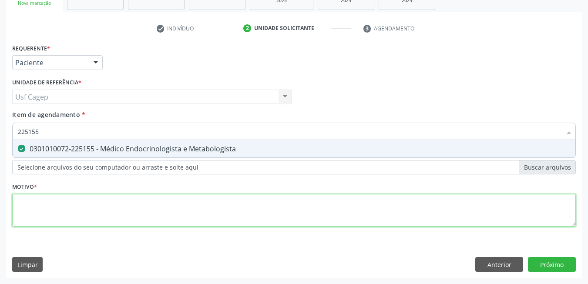
click at [80, 210] on div "Requerente * Paciente Médico(a) Enfermeiro(a) Paciente Nenhum resultado encontr…" at bounding box center [293, 140] width 563 height 197
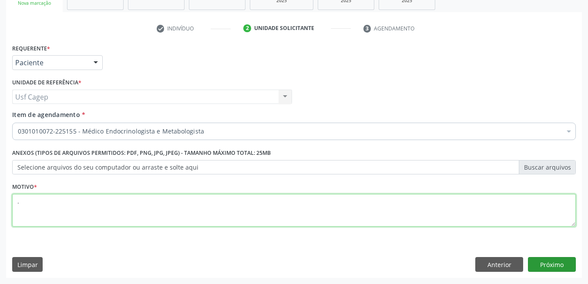
type textarea "."
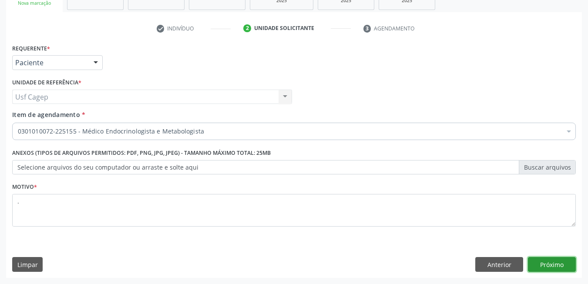
click at [532, 261] on button "Próximo" at bounding box center [552, 264] width 48 height 15
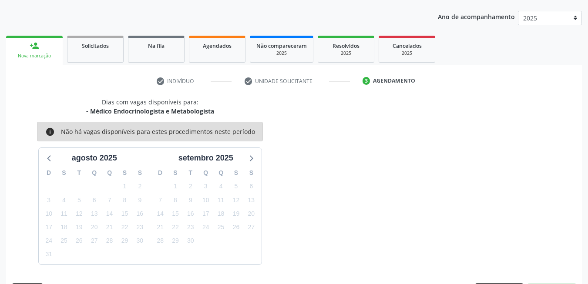
scroll to position [120, 0]
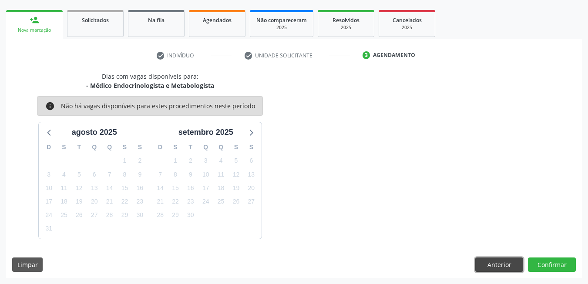
click at [507, 271] on button "Anterior" at bounding box center [499, 264] width 48 height 15
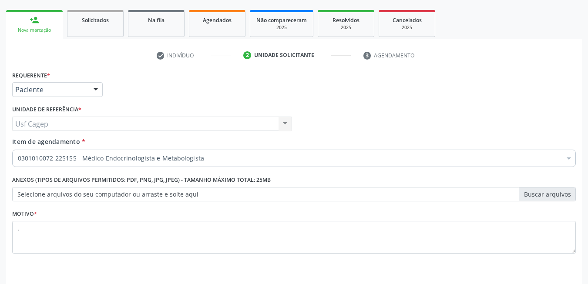
scroll to position [147, 0]
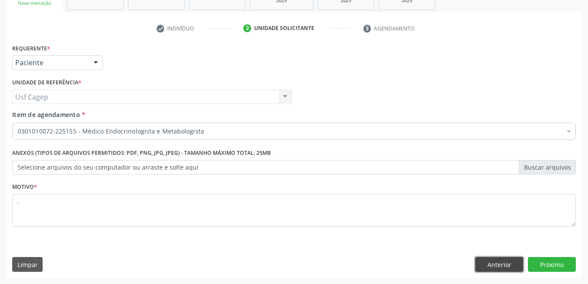
click at [508, 270] on button "Anterior" at bounding box center [499, 264] width 48 height 15
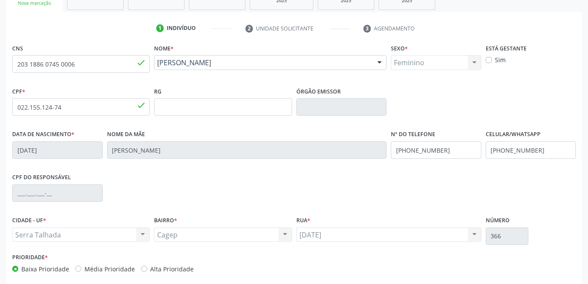
scroll to position [60, 0]
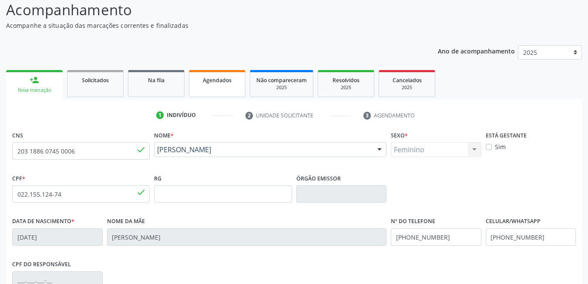
click at [232, 84] on div "Agendados" at bounding box center [216, 79] width 43 height 9
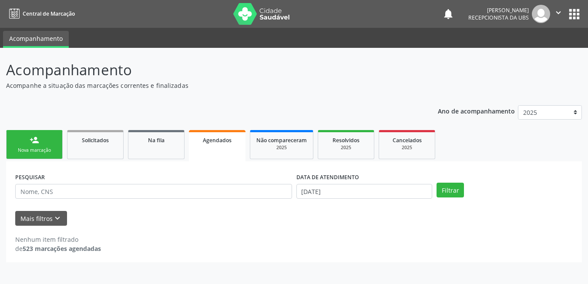
scroll to position [0, 0]
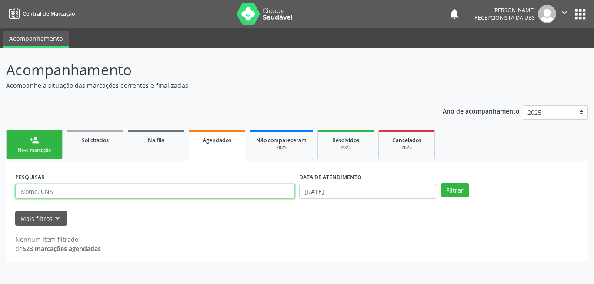
click at [209, 194] on input "text" at bounding box center [155, 191] width 280 height 15
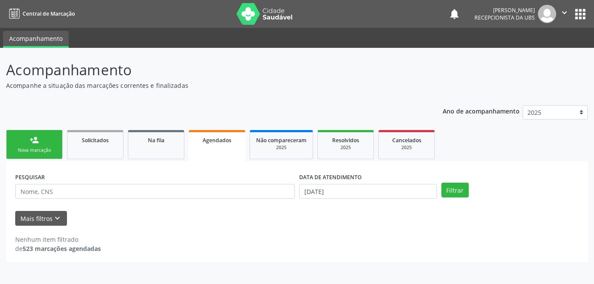
click at [25, 138] on link "person_add Nova marcação" at bounding box center [34, 144] width 57 height 29
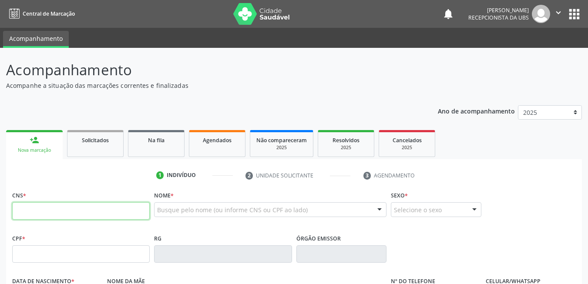
click at [61, 211] on input "text" at bounding box center [80, 210] width 137 height 17
paste input "701 4096 9810 4932"
type input "701 4096 9810 4932"
type input "020.699.354-42"
type input "17/07/1945"
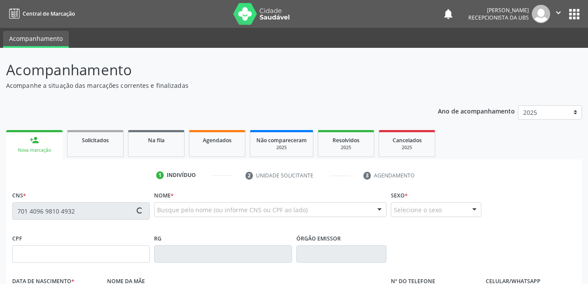
type input "Adorina Belo de Andrade"
type input "(87) 99913-5076"
type input "354"
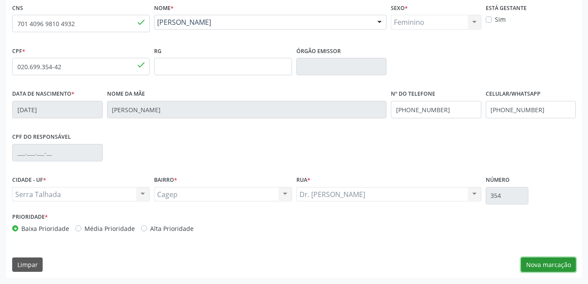
click at [543, 263] on button "Nova marcação" at bounding box center [548, 264] width 55 height 15
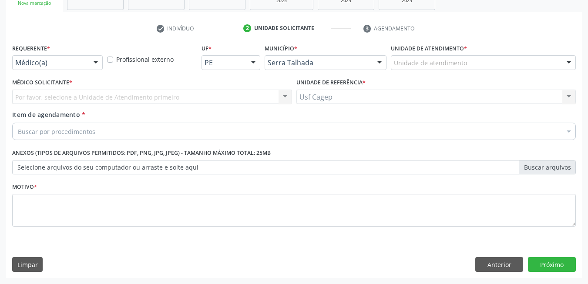
click at [40, 67] on div "Médico(a)" at bounding box center [57, 62] width 90 height 15
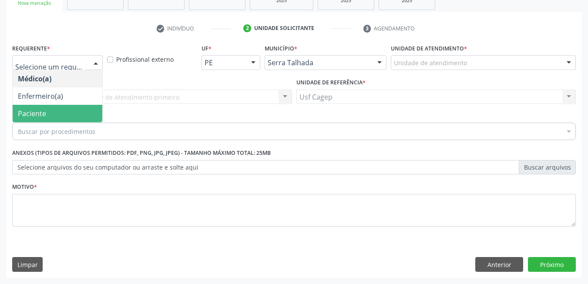
click at [50, 113] on span "Paciente" at bounding box center [58, 113] width 90 height 17
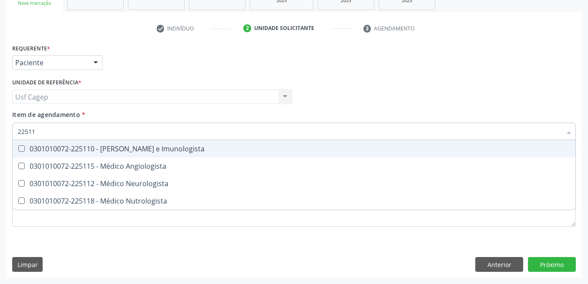
type input "225112"
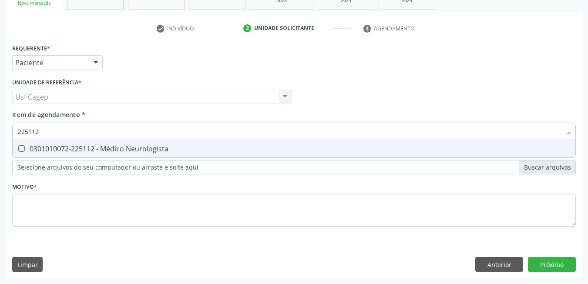
click at [69, 151] on div "0301010072-225112 - Médico Neurologista" at bounding box center [294, 148] width 552 height 7
checkbox Neurologista "true"
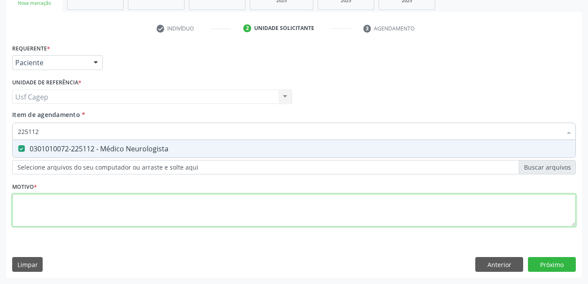
click at [82, 210] on div "Requerente * Paciente Médico(a) Enfermeiro(a) Paciente Nenhum resultado encontr…" at bounding box center [293, 140] width 563 height 197
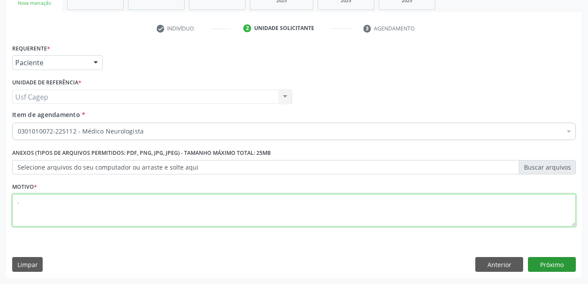
type textarea "."
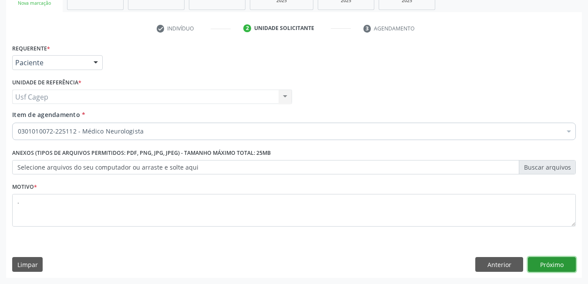
click at [538, 260] on button "Próximo" at bounding box center [552, 264] width 48 height 15
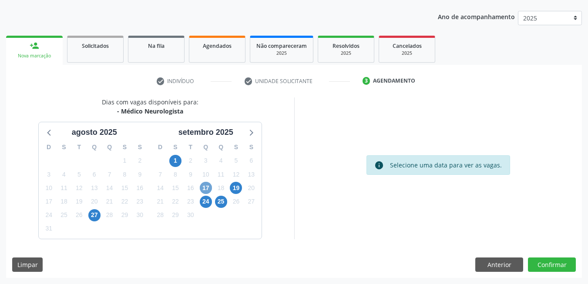
click at [206, 190] on span "17" at bounding box center [206, 188] width 12 height 12
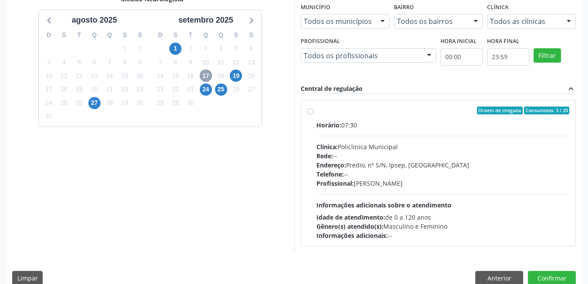
scroll to position [220, 0]
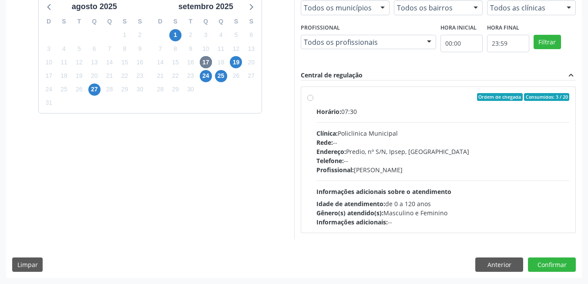
click at [437, 161] on div "Telefone: --" at bounding box center [442, 160] width 253 height 9
click at [313, 101] on input "Ordem de chegada Consumidos: 3 / 20 Horário: 07:30 Clínica: Policlinica Municip…" at bounding box center [310, 97] width 6 height 8
radio input "true"
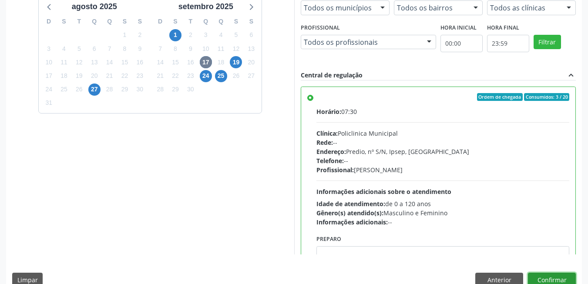
click at [552, 277] on button "Confirmar" at bounding box center [552, 280] width 48 height 15
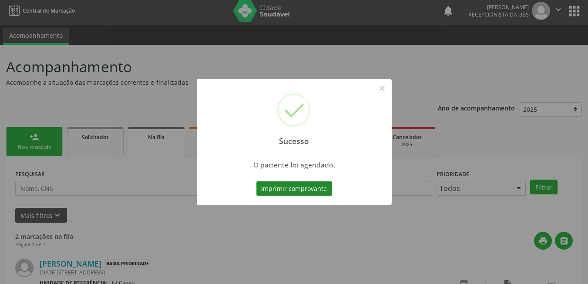
click at [326, 183] on button "Imprimir comprovante" at bounding box center [294, 188] width 76 height 15
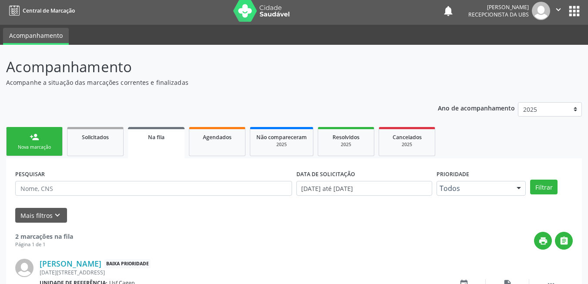
click at [35, 137] on div "person_add" at bounding box center [35, 137] width 10 height 10
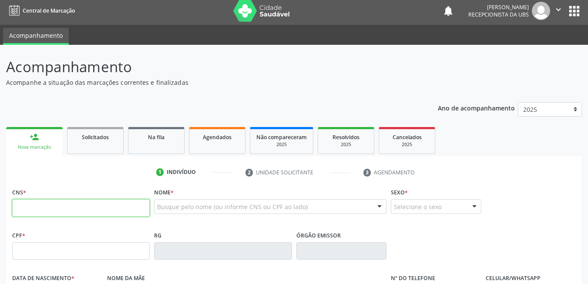
click at [87, 207] on input "text" at bounding box center [80, 207] width 137 height 17
type input "898 0062 0394 4108"
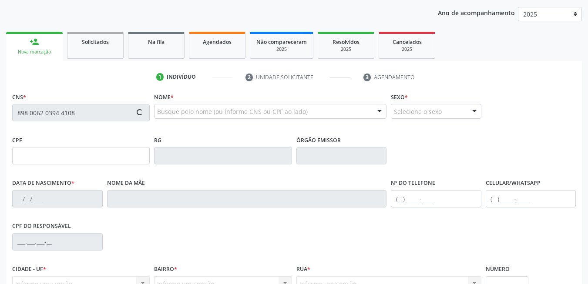
scroll to position [187, 0]
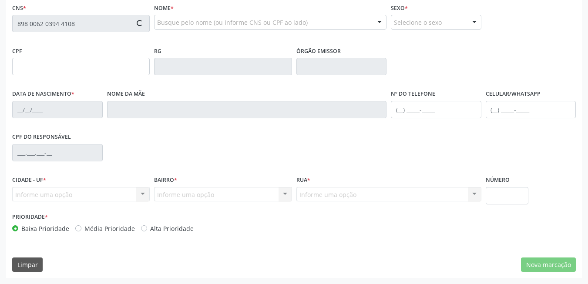
type input "172.331.504-43"
type input "25/05/2020"
type input "Crislayne Maria Ferreira Gomes"
type input "[PHONE_NUMBER]"
type input "065.759.074-66"
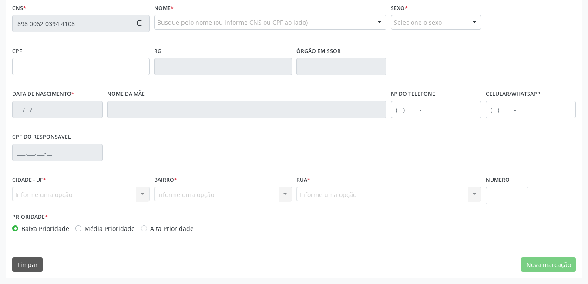
type input "91"
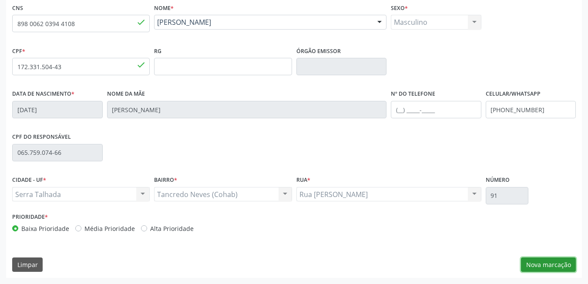
click at [530, 267] on button "Nova marcação" at bounding box center [548, 264] width 55 height 15
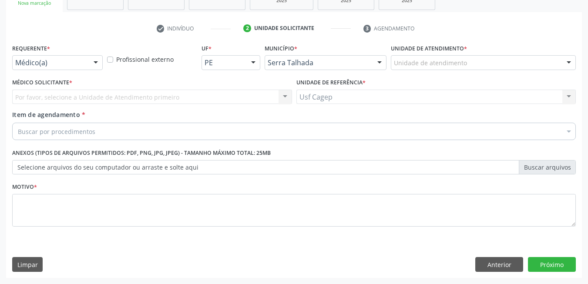
scroll to position [147, 0]
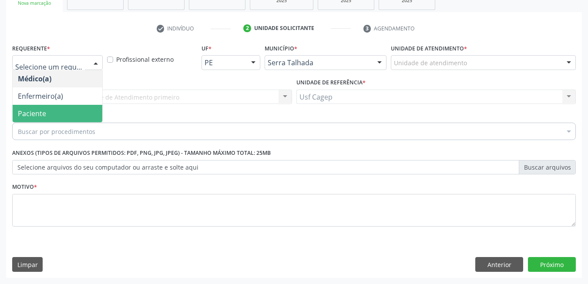
click at [41, 110] on span "Paciente" at bounding box center [32, 114] width 28 height 10
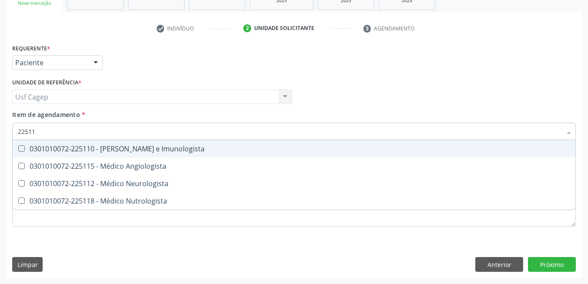
type input "225112"
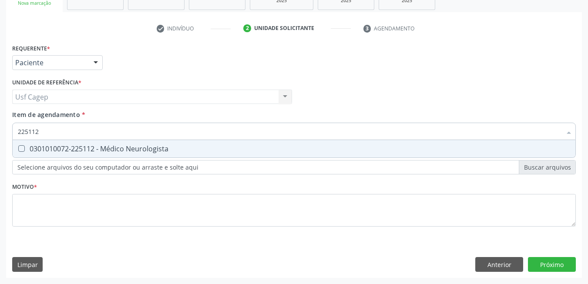
click at [124, 151] on div "0301010072-225112 - Médico Neurologista" at bounding box center [294, 148] width 552 height 7
checkbox Neurologista "true"
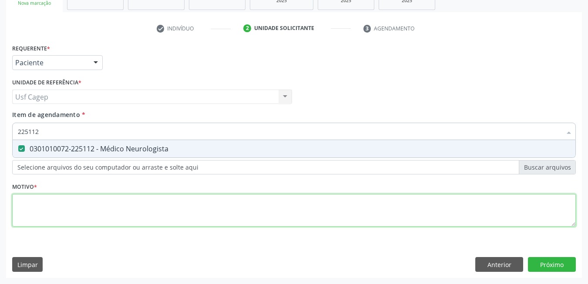
click at [140, 214] on div "Requerente * Paciente Médico(a) Enfermeiro(a) Paciente Nenhum resultado encontr…" at bounding box center [293, 140] width 563 height 197
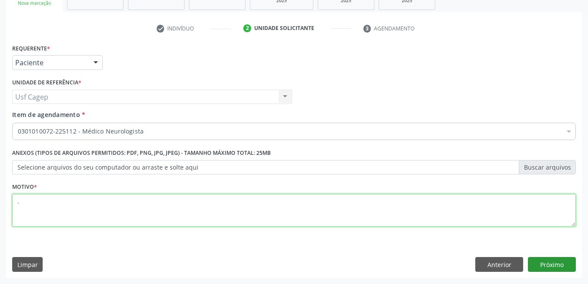
type textarea "."
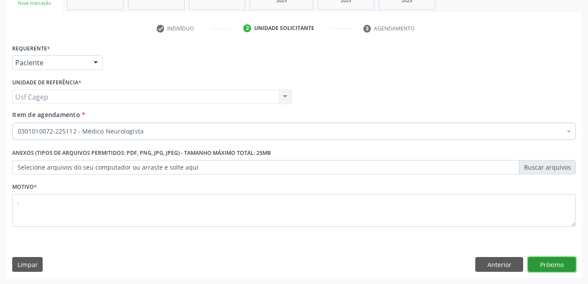
click at [546, 260] on button "Próximo" at bounding box center [552, 264] width 48 height 15
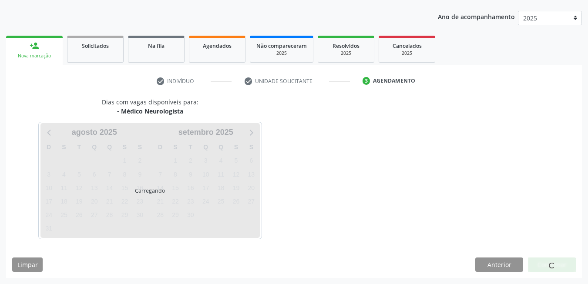
scroll to position [94, 0]
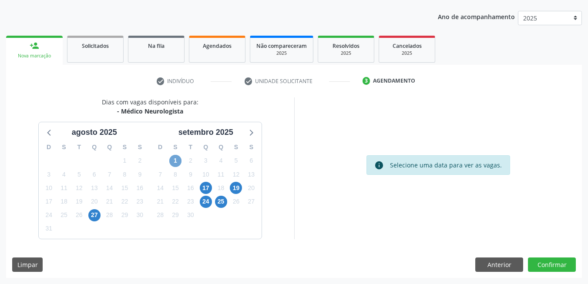
click at [173, 159] on span "1" at bounding box center [175, 161] width 12 height 12
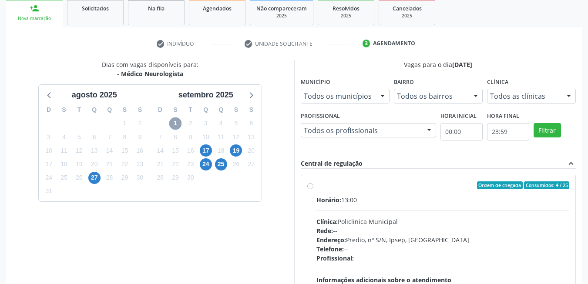
scroll to position [181, 0]
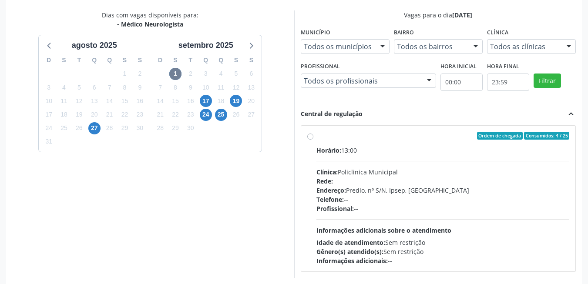
click at [385, 210] on div "Profissional: --" at bounding box center [442, 208] width 253 height 9
click at [313, 140] on input "Ordem de chegada Consumidos: 4 / 25 Horário: 13:00 Clínica: Policlinica Municip…" at bounding box center [310, 136] width 6 height 8
radio input "true"
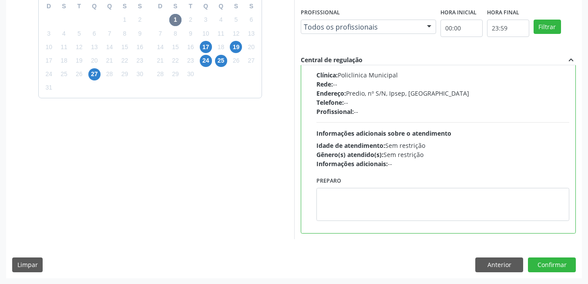
scroll to position [236, 0]
click at [558, 269] on button "Confirmar" at bounding box center [552, 264] width 48 height 15
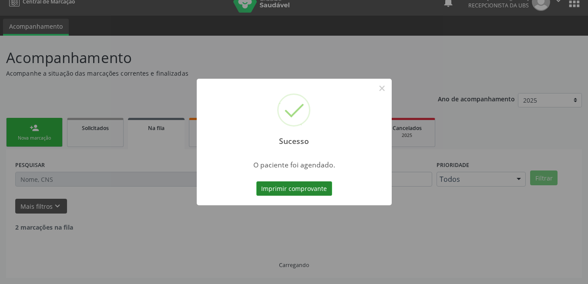
scroll to position [3, 0]
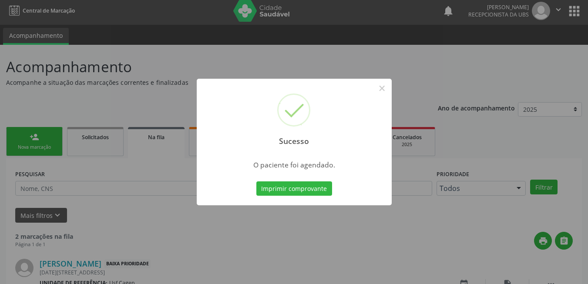
click at [304, 196] on div "Imprimir comprovante Cancel" at bounding box center [294, 189] width 80 height 18
click at [303, 191] on button "Imprimir comprovante" at bounding box center [294, 188] width 76 height 15
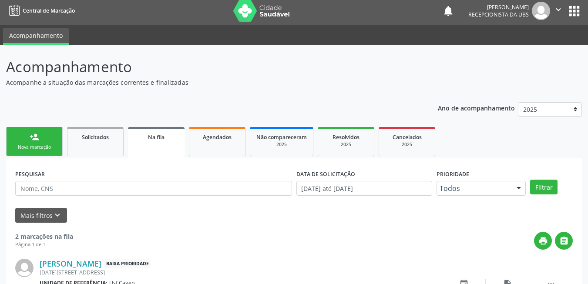
click at [37, 148] on div "Nova marcação" at bounding box center [34, 147] width 43 height 7
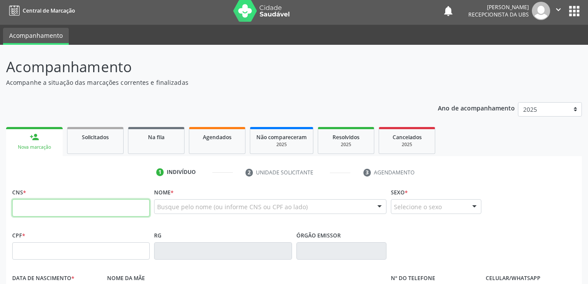
click at [85, 206] on input "text" at bounding box center [80, 207] width 137 height 17
type input "708 6050 4540 7389"
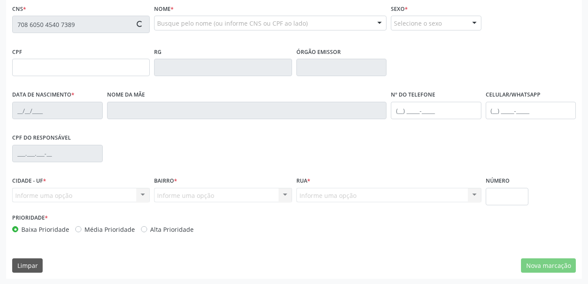
scroll to position [187, 0]
type input "13/11/2007"
type input "Marcia Maria da Silva Penha"
type input "(87) 99628-9964"
type input "286"
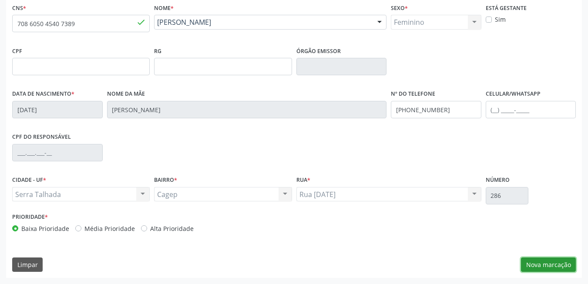
click at [528, 262] on button "Nova marcação" at bounding box center [548, 264] width 55 height 15
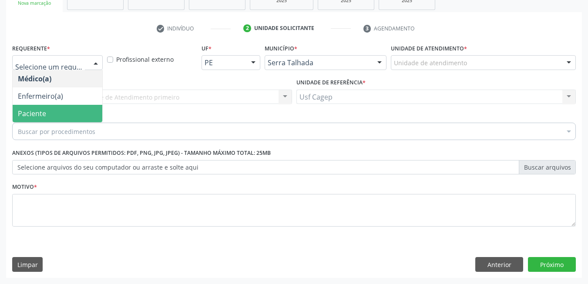
click at [48, 115] on span "Paciente" at bounding box center [58, 113] width 90 height 17
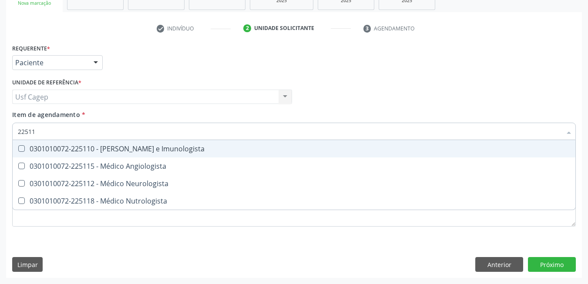
type input "225112"
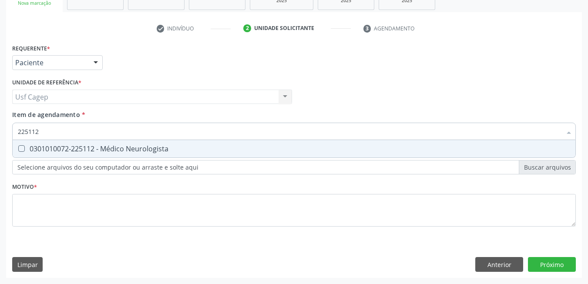
click at [91, 145] on div "0301010072-225112 - Médico Neurologista" at bounding box center [294, 148] width 552 height 7
checkbox Neurologista "true"
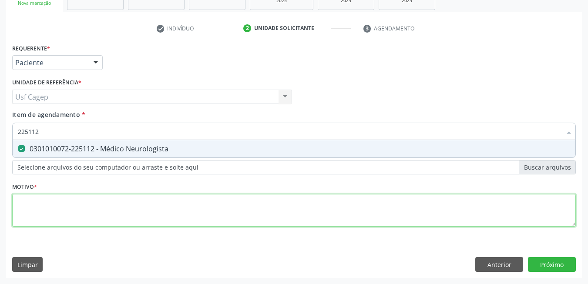
click at [114, 203] on div "Requerente * Paciente Médico(a) Enfermeiro(a) Paciente Nenhum resultado encontr…" at bounding box center [293, 140] width 563 height 197
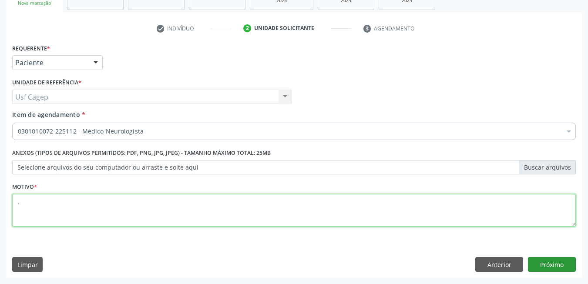
type textarea "."
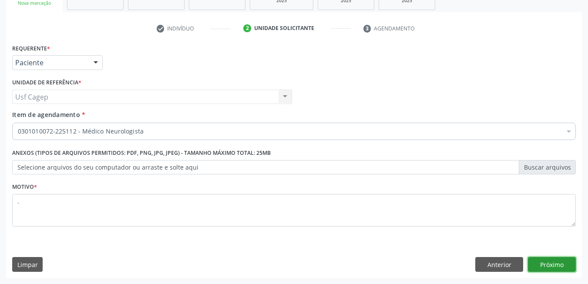
click at [560, 265] on button "Próximo" at bounding box center [552, 264] width 48 height 15
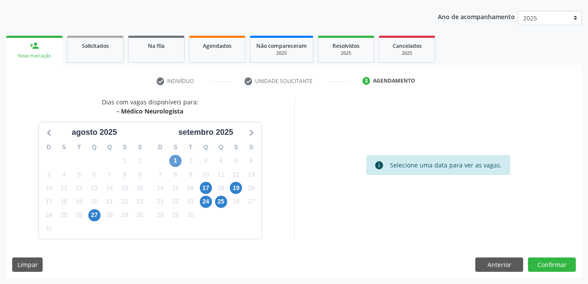
drag, startPoint x: 166, startPoint y: 161, endPoint x: 172, endPoint y: 161, distance: 5.7
click at [167, 160] on div "31" at bounding box center [160, 160] width 15 height 13
click at [174, 161] on span "1" at bounding box center [175, 161] width 12 height 12
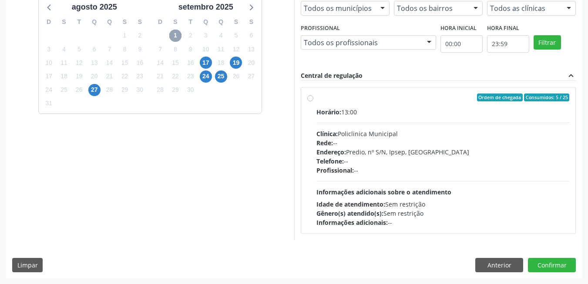
scroll to position [220, 0]
click at [385, 194] on span "Informações adicionais sobre o atendimento" at bounding box center [383, 191] width 135 height 8
click at [313, 101] on input "Ordem de chegada Consumidos: 5 / 25 Horário: 13:00 Clínica: Policlinica Municip…" at bounding box center [310, 97] width 6 height 8
radio input "true"
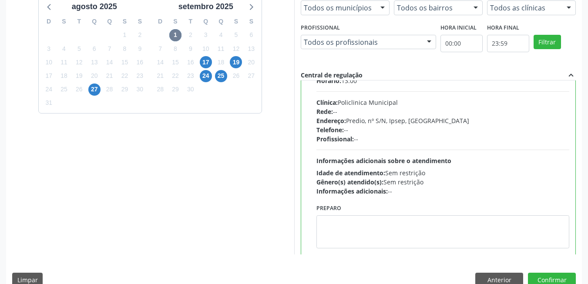
scroll to position [43, 0]
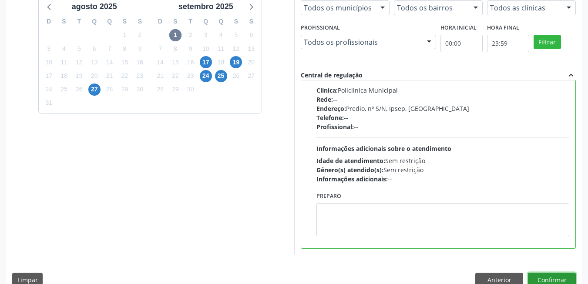
click at [565, 280] on button "Confirmar" at bounding box center [552, 280] width 48 height 15
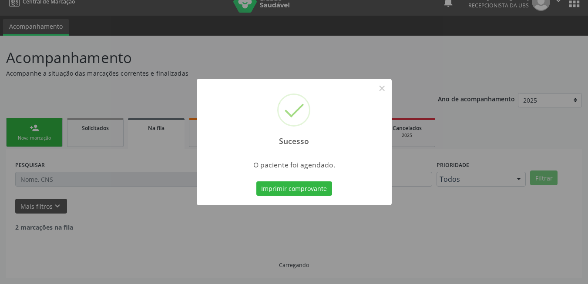
scroll to position [3, 0]
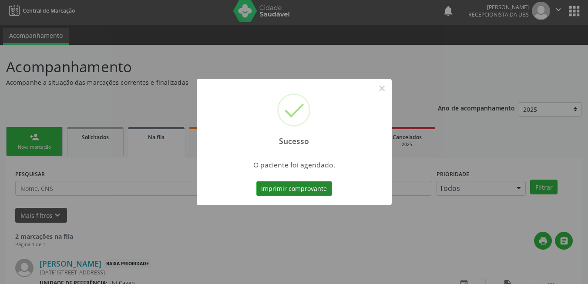
click at [287, 187] on button "Imprimir comprovante" at bounding box center [294, 188] width 76 height 15
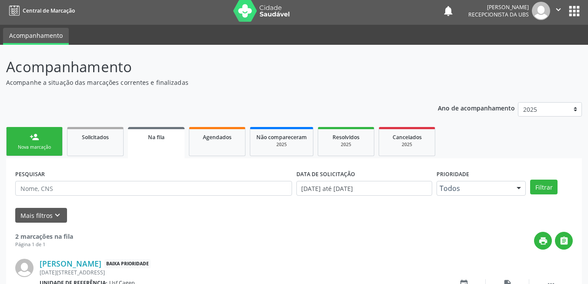
click at [42, 141] on link "person_add Nova marcação" at bounding box center [34, 141] width 57 height 29
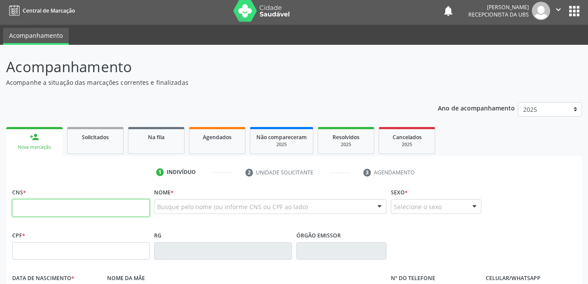
click at [113, 207] on input "text" at bounding box center [80, 207] width 137 height 17
click at [220, 144] on link "Agendados" at bounding box center [217, 140] width 57 height 27
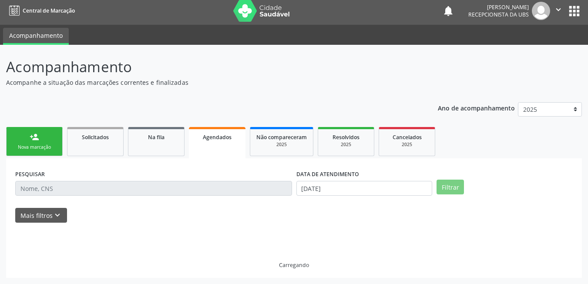
scroll to position [0, 0]
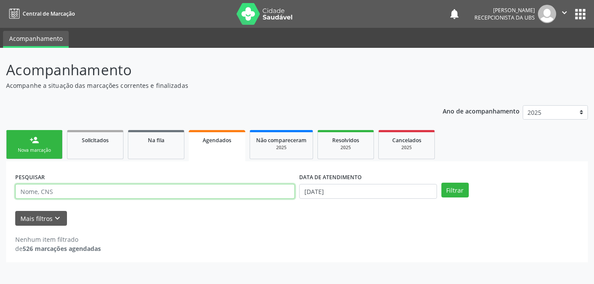
click at [190, 191] on input "text" at bounding box center [155, 191] width 280 height 15
type input "708605045407389"
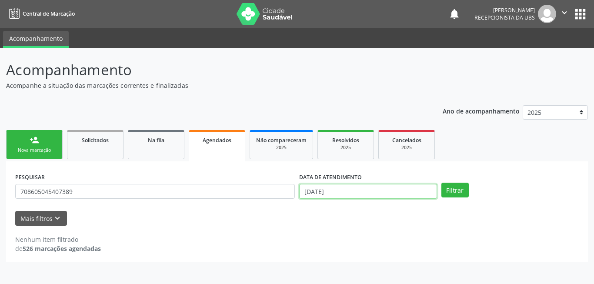
click at [395, 184] on input "25/08/2025" at bounding box center [368, 191] width 138 height 15
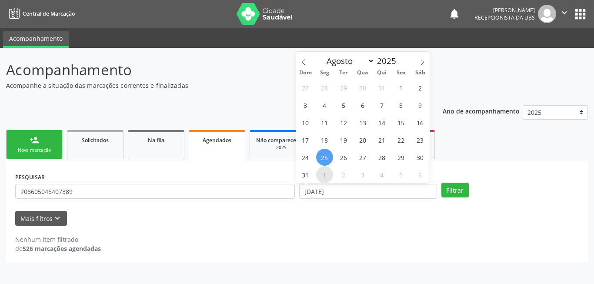
click at [321, 176] on span "1" at bounding box center [324, 174] width 17 height 17
type input "[DATE]"
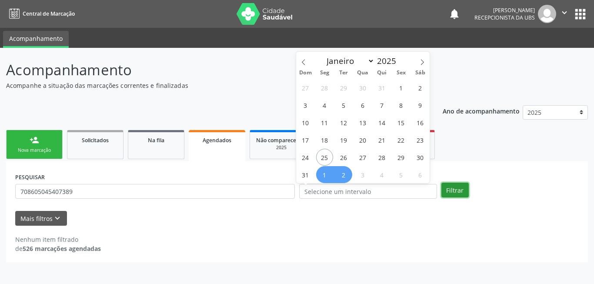
click at [453, 193] on button "Filtrar" at bounding box center [454, 190] width 27 height 15
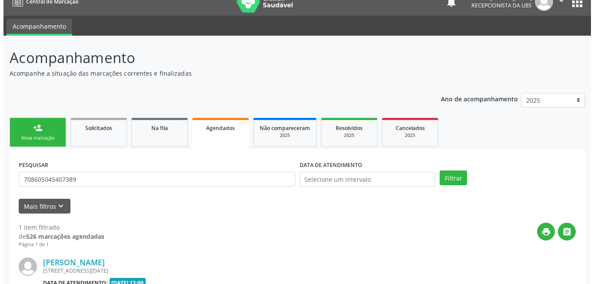
scroll to position [117, 0]
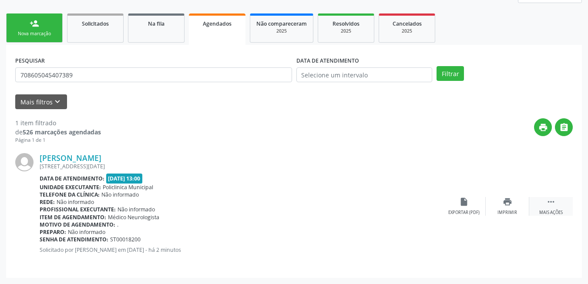
click at [554, 211] on div "Mais ações" at bounding box center [550, 213] width 23 height 6
click at [460, 211] on div "Cancelar" at bounding box center [463, 213] width 20 height 6
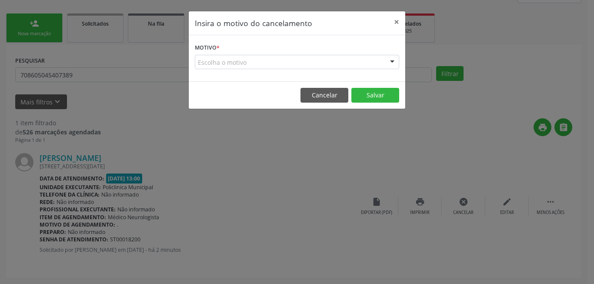
click at [355, 52] on form "Motivo * Escolha o motivo Outro Médico - Participação em eventos (ex: congresso…" at bounding box center [297, 55] width 204 height 28
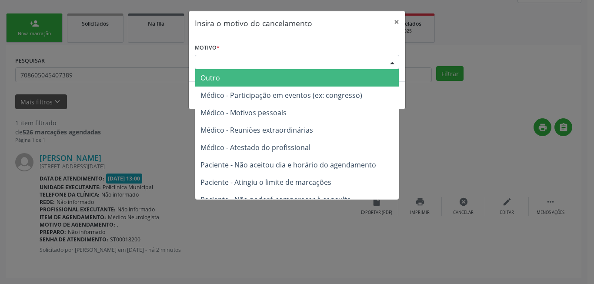
click at [355, 58] on div "Escolha o motivo" at bounding box center [297, 62] width 204 height 15
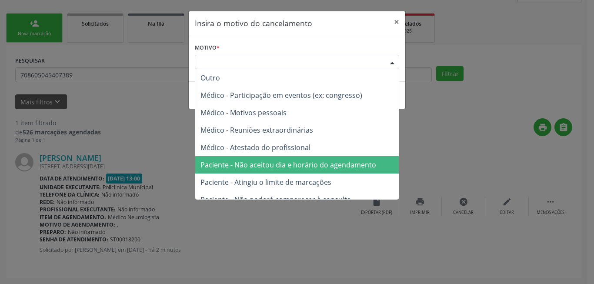
scroll to position [44, 0]
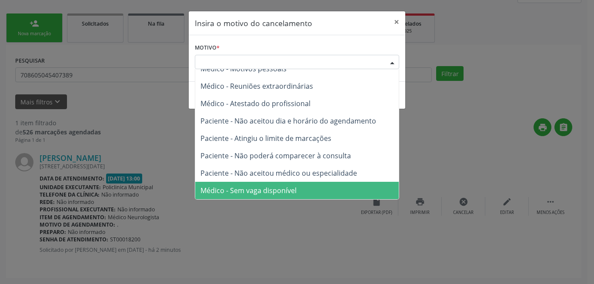
click at [315, 191] on span "Médico - Sem vaga disponível" at bounding box center [297, 190] width 204 height 17
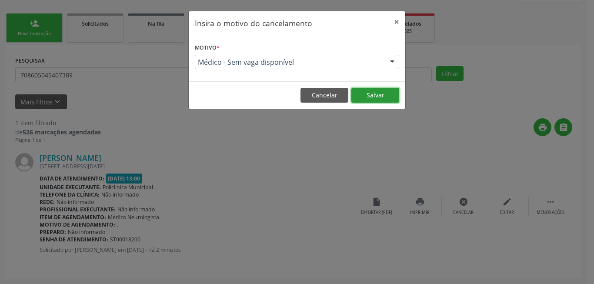
click at [375, 95] on button "Salvar" at bounding box center [375, 95] width 48 height 15
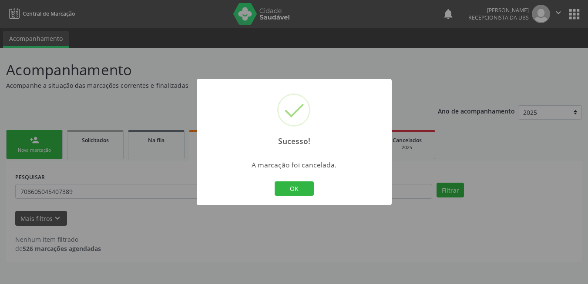
scroll to position [0, 0]
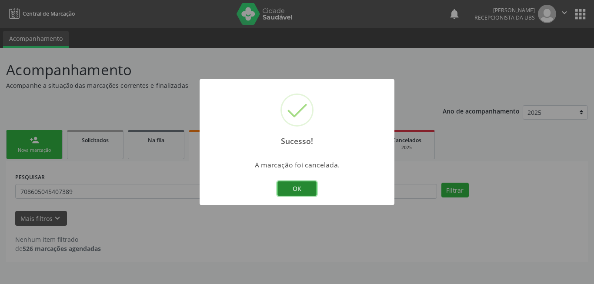
click at [296, 191] on button "OK" at bounding box center [296, 188] width 39 height 15
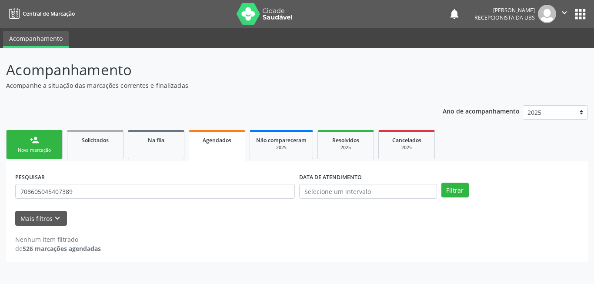
click at [41, 149] on div "Nova marcação" at bounding box center [34, 150] width 43 height 7
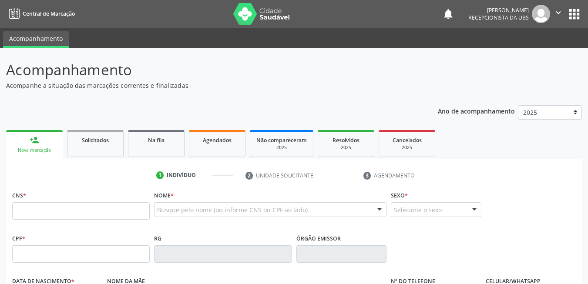
click at [105, 213] on input "text" at bounding box center [80, 210] width 137 height 17
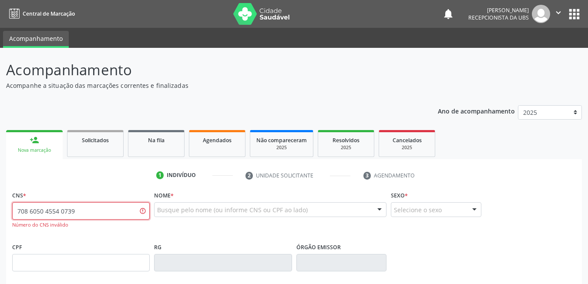
type input "708 6050 4554 0739"
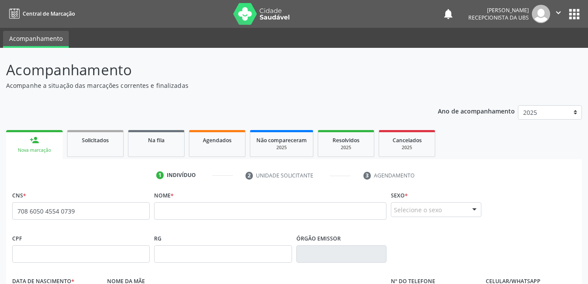
click at [118, 208] on span "none" at bounding box center [126, 210] width 38 height 10
click at [116, 210] on span "none" at bounding box center [126, 210] width 38 height 10
drag, startPoint x: 116, startPoint y: 210, endPoint x: 85, endPoint y: 208, distance: 30.9
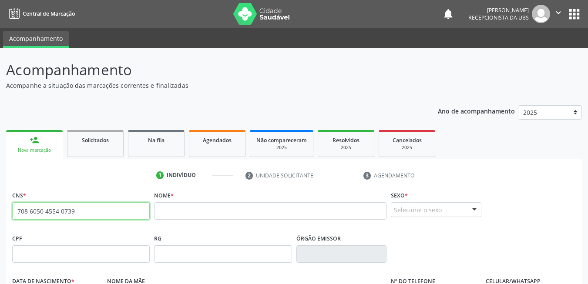
click at [85, 208] on input "708 6050 4554 0739" at bounding box center [80, 210] width 137 height 17
type input "24"
click at [116, 217] on input "24" at bounding box center [80, 210] width 137 height 17
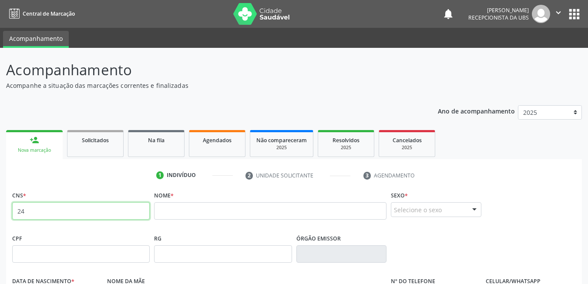
click at [116, 217] on input "24" at bounding box center [80, 210] width 137 height 17
click at [120, 217] on input "24" at bounding box center [80, 210] width 137 height 17
paste input "898 0040 3555 8879"
type input "898 0040 3555 8879"
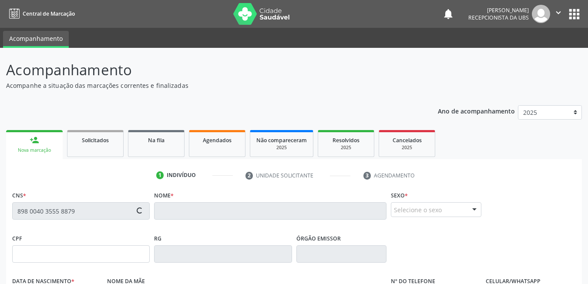
type input "[DATE]"
type input "[PERSON_NAME]"
type input "718.111.034-99"
type input "420"
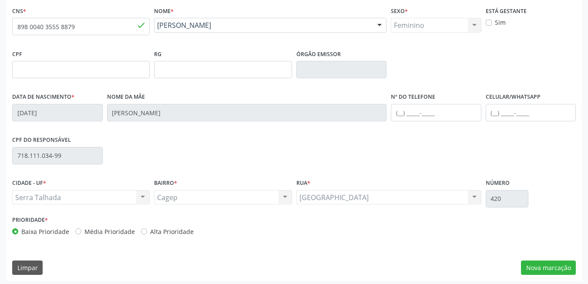
scroll to position [187, 0]
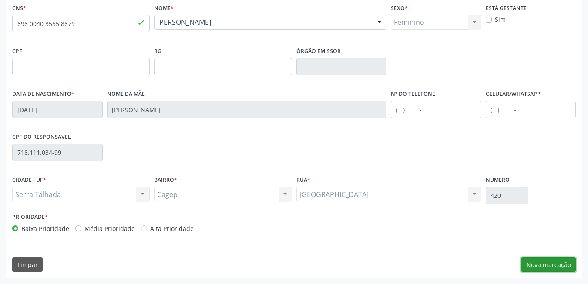
click at [534, 259] on button "Nova marcação" at bounding box center [548, 264] width 55 height 15
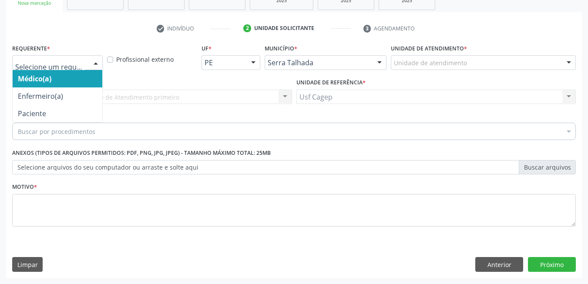
click at [96, 67] on div at bounding box center [95, 63] width 13 height 15
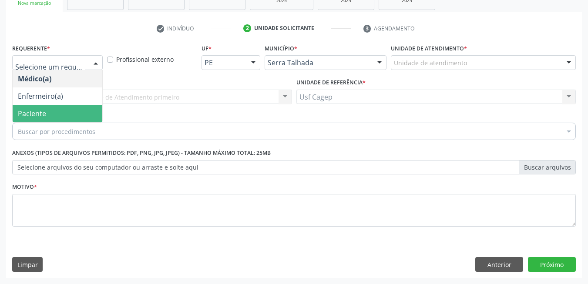
click at [75, 106] on span "Paciente" at bounding box center [58, 113] width 90 height 17
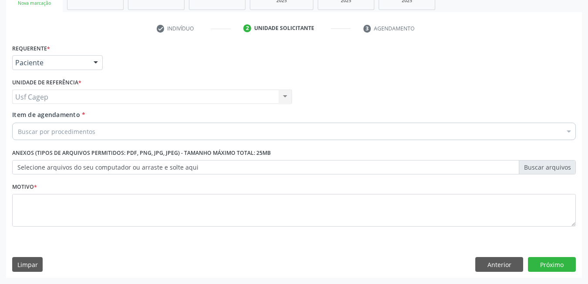
click at [97, 132] on div "Buscar por procedimentos" at bounding box center [293, 131] width 563 height 17
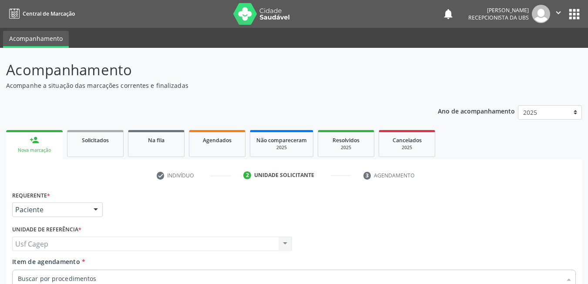
scroll to position [147, 0]
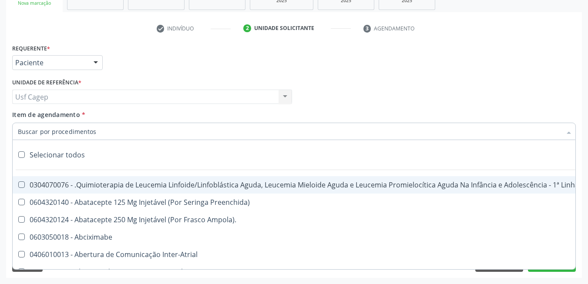
click at [162, 132] on input "Item de agendamento *" at bounding box center [289, 131] width 543 height 17
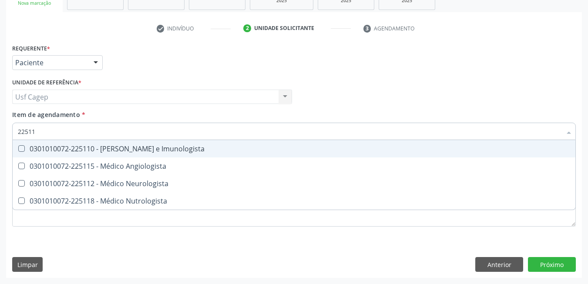
type input "225112"
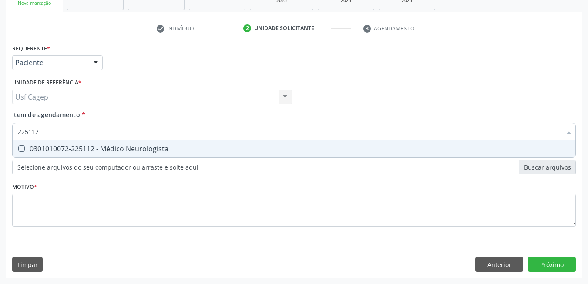
click at [142, 148] on div "0301010072-225112 - Médico Neurologista" at bounding box center [294, 148] width 552 height 7
checkbox Neurologista "true"
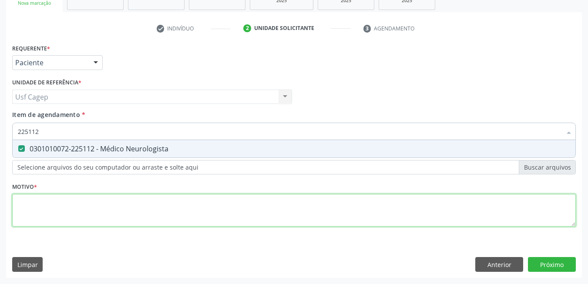
click at [147, 206] on div "Requerente * Paciente Médico(a) Enfermeiro(a) Paciente Nenhum resultado encontr…" at bounding box center [293, 140] width 563 height 197
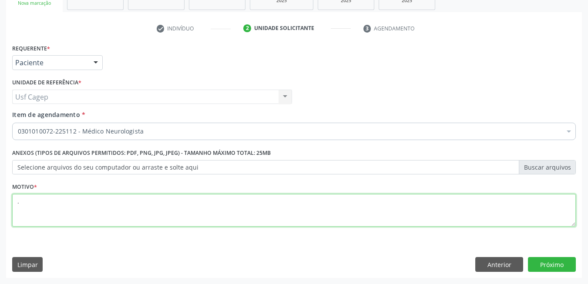
type textarea "."
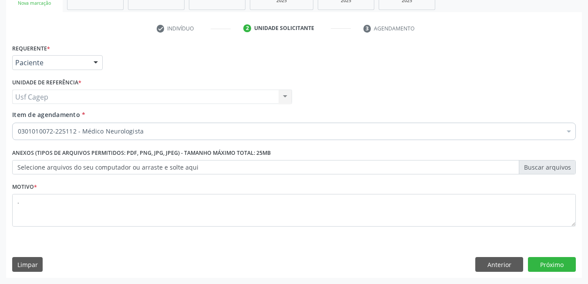
click at [541, 255] on div "Requerente * Paciente Médico(a) Enfermeiro(a) Paciente Nenhum resultado encontr…" at bounding box center [293, 160] width 575 height 236
click at [544, 260] on button "Próximo" at bounding box center [552, 264] width 48 height 15
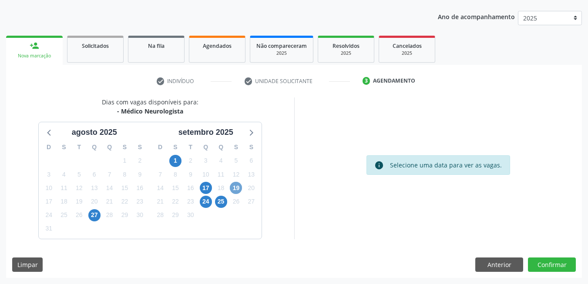
click at [235, 192] on span "19" at bounding box center [236, 188] width 12 height 12
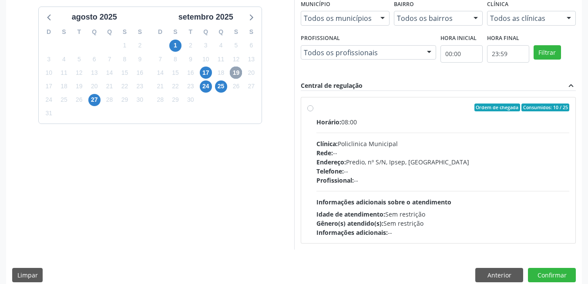
scroll to position [220, 0]
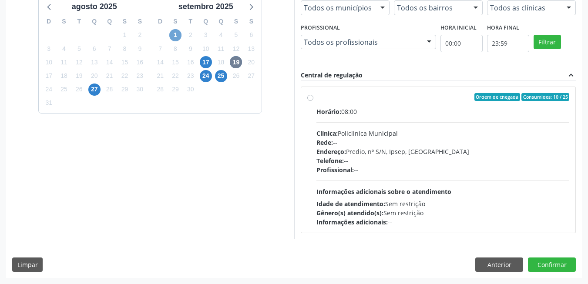
click at [173, 33] on span "1" at bounding box center [175, 35] width 12 height 12
click at [366, 169] on div "Profissional: --" at bounding box center [442, 169] width 253 height 9
click at [313, 101] on input "Ordem de chegada Consumidos: 5 / 25 Horário: 13:00 Clínica: Policlinica Municip…" at bounding box center [310, 97] width 6 height 8
radio input "true"
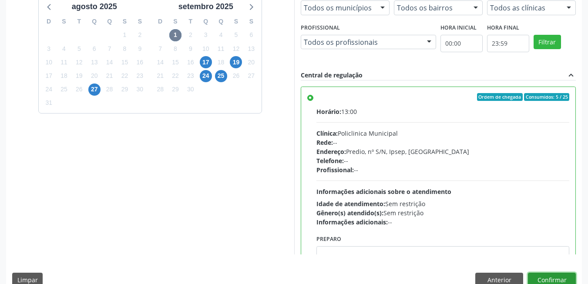
click at [552, 278] on button "Confirmar" at bounding box center [552, 280] width 48 height 15
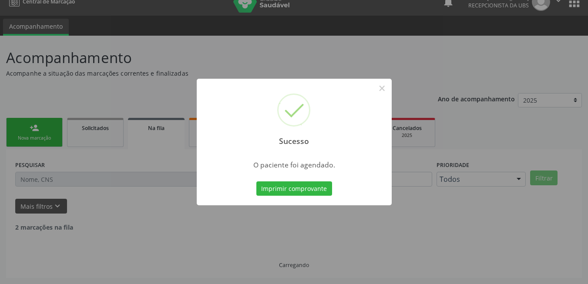
scroll to position [3, 0]
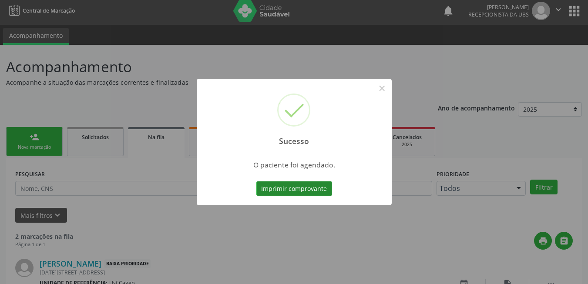
click at [258, 182] on button "Imprimir comprovante" at bounding box center [294, 188] width 76 height 15
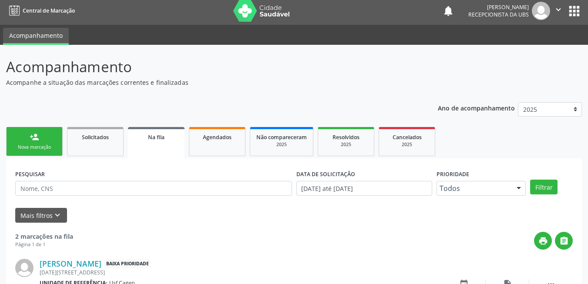
drag, startPoint x: 36, startPoint y: 150, endPoint x: 38, endPoint y: 145, distance: 5.7
click at [36, 150] on div "Nova marcação" at bounding box center [34, 147] width 43 height 7
click at [38, 145] on div "Nova marcação" at bounding box center [34, 147] width 43 height 7
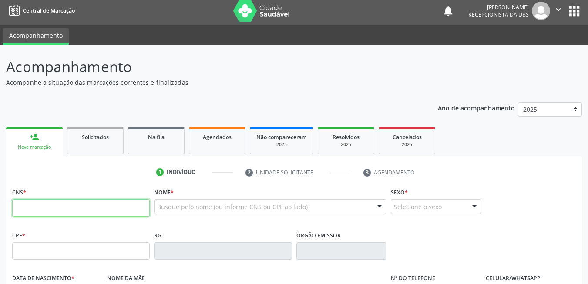
click at [70, 213] on input "text" at bounding box center [80, 207] width 137 height 17
paste input "706 2010 2160 4064"
type input "706 2010 2160 4064"
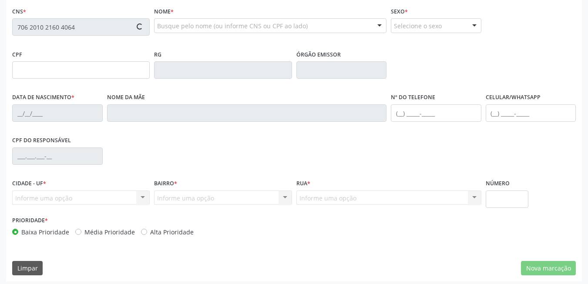
scroll to position [187, 0]
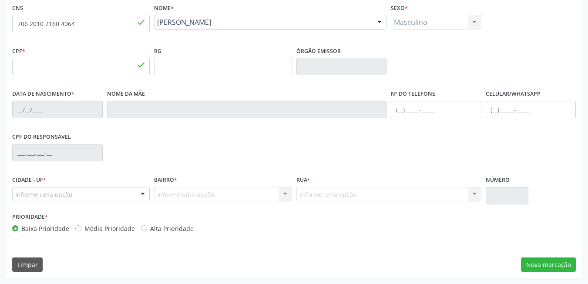
type input "159.961.564-90"
type input "[DATE]"
type input "Iwilliane [PERSON_NAME]"
type input "[PHONE_NUMBER]"
type input "085.534.264-16"
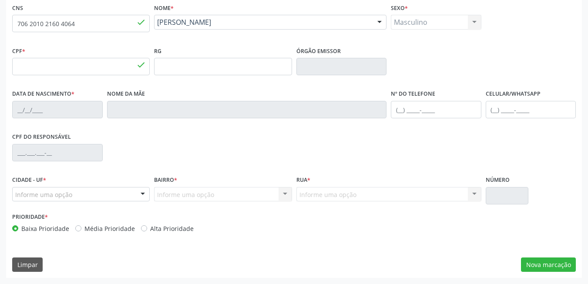
type input "472"
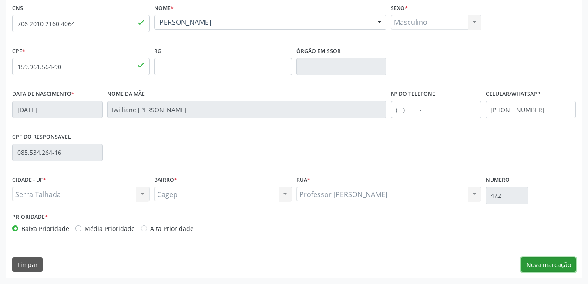
click at [545, 263] on button "Nova marcação" at bounding box center [548, 264] width 55 height 15
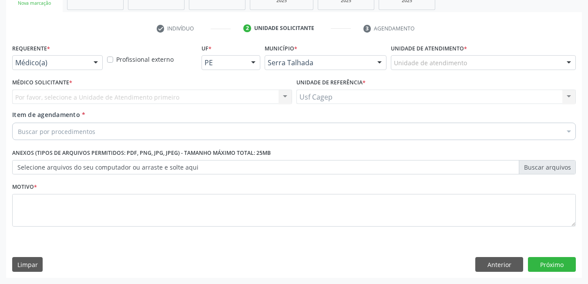
click at [87, 67] on div "Médico(a) Médico(a) Enfermeiro(a) Paciente Nenhum resultado encontrado para: " …" at bounding box center [57, 62] width 90 height 15
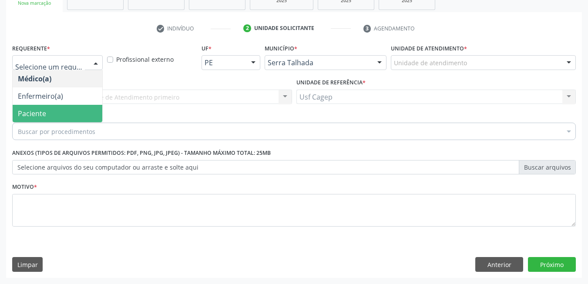
click at [84, 108] on span "Paciente" at bounding box center [58, 113] width 90 height 17
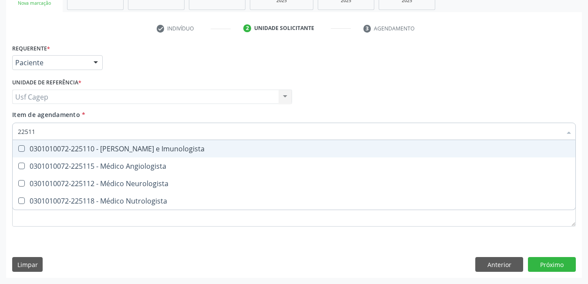
type input "225112"
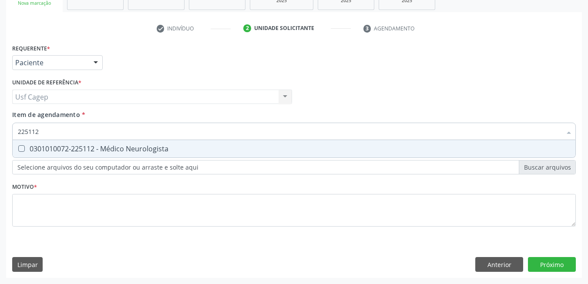
click at [102, 154] on span "0301010072-225112 - Médico Neurologista" at bounding box center [294, 148] width 562 height 17
checkbox Neurologista "true"
click at [113, 227] on div "Requerente * Paciente Médico(a) Enfermeiro(a) Paciente Nenhum resultado encontr…" at bounding box center [293, 140] width 563 height 197
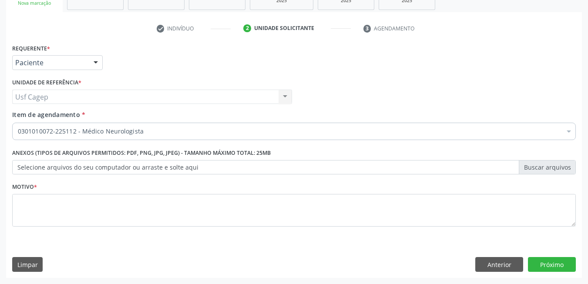
click at [116, 215] on div "Requerente * Paciente Médico(a) Enfermeiro(a) Paciente Nenhum resultado encontr…" at bounding box center [293, 140] width 563 height 197
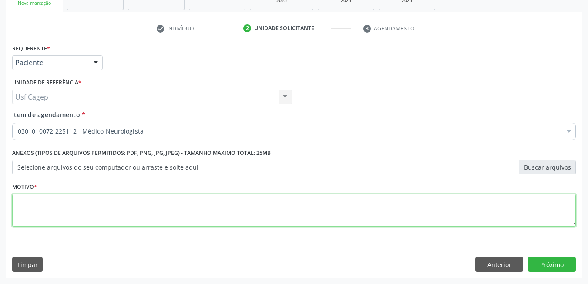
click at [118, 215] on textarea at bounding box center [293, 210] width 563 height 33
type textarea "."
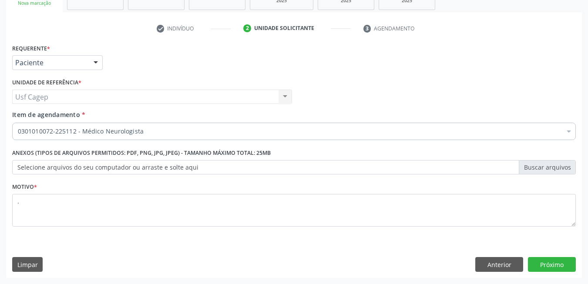
click at [538, 256] on div "Requerente * Paciente Médico(a) Enfermeiro(a) Paciente Nenhum resultado encontr…" at bounding box center [293, 160] width 575 height 236
click at [538, 258] on button "Próximo" at bounding box center [552, 264] width 48 height 15
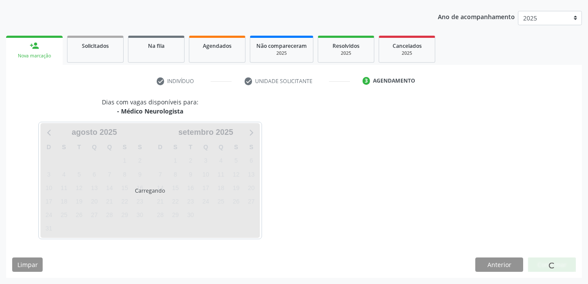
scroll to position [94, 0]
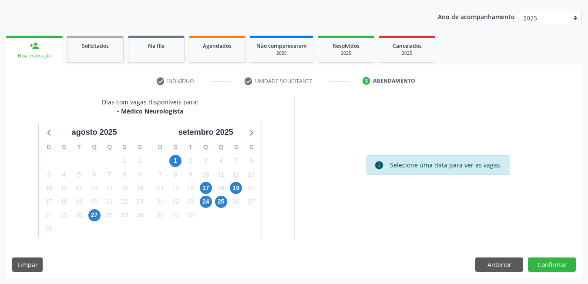
click at [182, 161] on div "1" at bounding box center [175, 160] width 15 height 13
click at [173, 162] on span "1" at bounding box center [175, 161] width 12 height 12
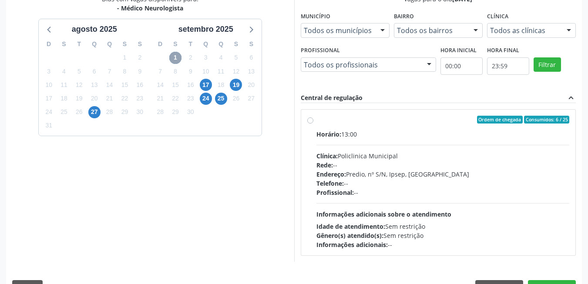
scroll to position [220, 0]
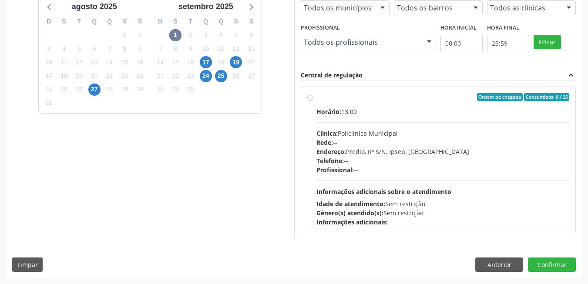
click at [519, 218] on div "Informações adicionais: --" at bounding box center [442, 221] width 253 height 9
click at [313, 101] on input "Ordem de chegada Consumidos: 6 / 25 Horário: 13:00 Clínica: Policlinica Municip…" at bounding box center [310, 97] width 6 height 8
radio input "true"
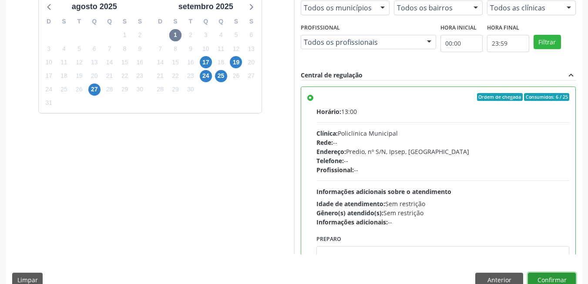
click at [550, 277] on button "Confirmar" at bounding box center [552, 280] width 48 height 15
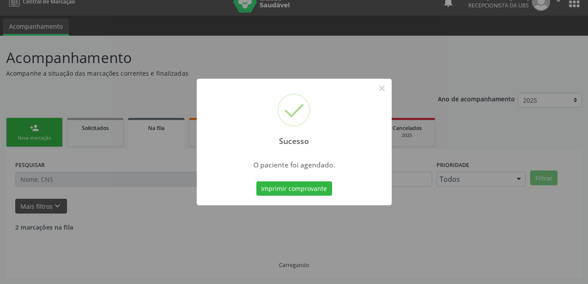
scroll to position [3, 0]
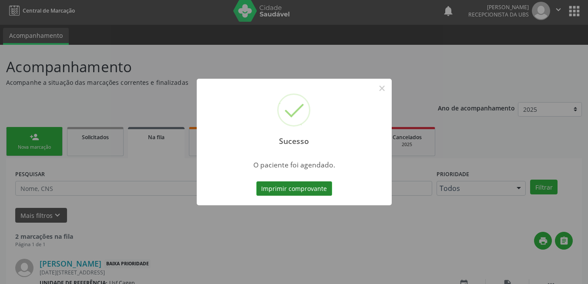
click at [295, 192] on button "Imprimir comprovante" at bounding box center [294, 188] width 76 height 15
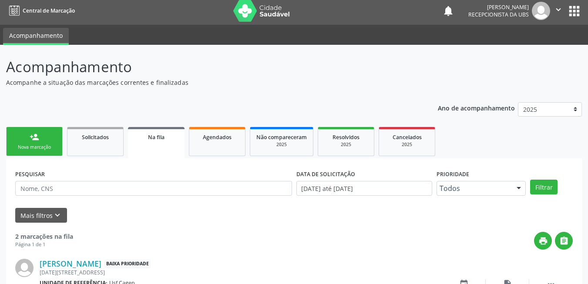
click at [36, 138] on div "person_add" at bounding box center [35, 137] width 10 height 10
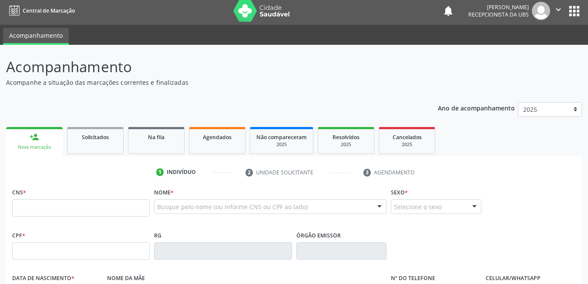
click at [38, 135] on div "person_add" at bounding box center [35, 137] width 10 height 10
click at [68, 206] on input "text" at bounding box center [80, 207] width 137 height 17
paste input "701 8062 0513 4875"
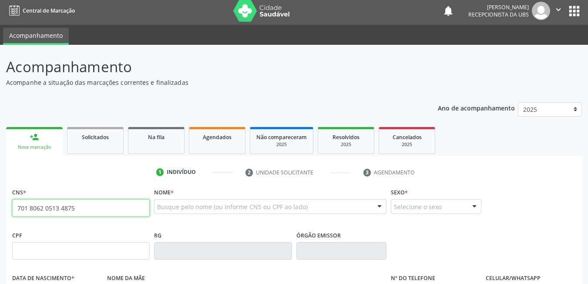
type input "701 8062 0513 4875"
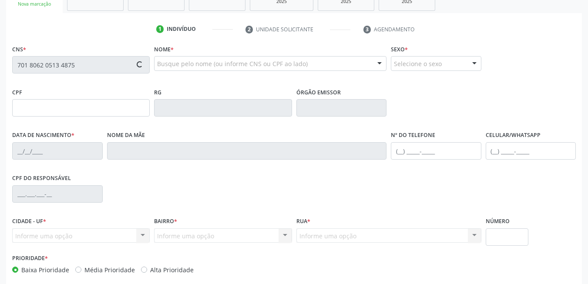
type input "[DATE]"
type input "Geicy Inclaudia"
type input "[PHONE_NUMBER]"
type input "018.629.454-97"
type input "427"
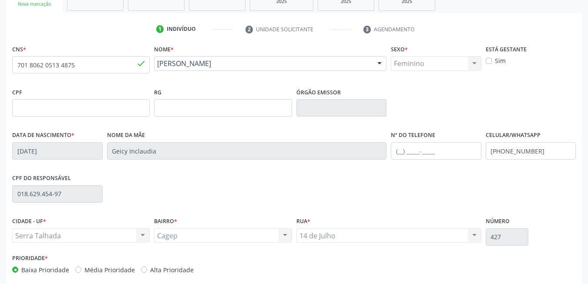
scroll to position [187, 0]
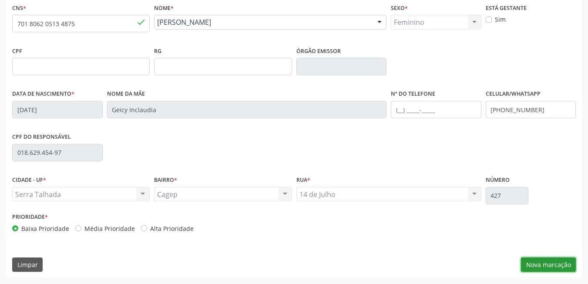
drag, startPoint x: 560, startPoint y: 266, endPoint x: 551, endPoint y: 262, distance: 9.4
click at [560, 266] on button "Nova marcação" at bounding box center [548, 264] width 55 height 15
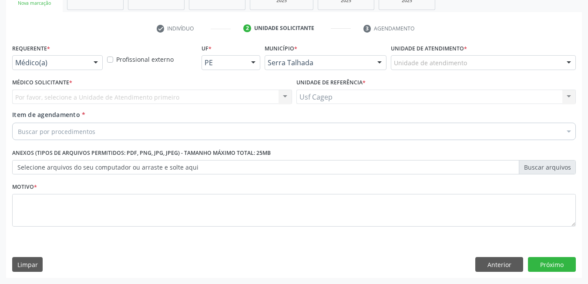
scroll to position [147, 0]
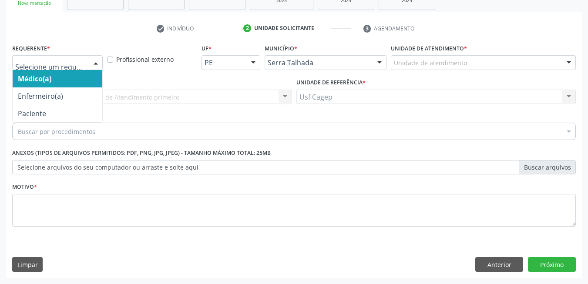
click at [70, 69] on div at bounding box center [57, 62] width 90 height 15
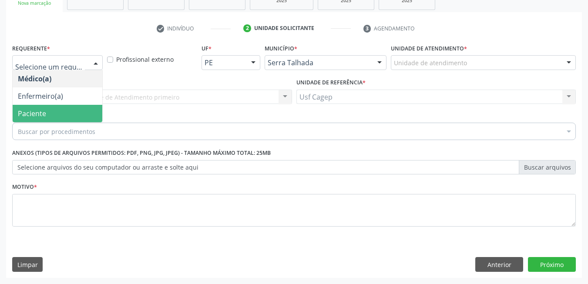
click at [63, 112] on span "Paciente" at bounding box center [58, 113] width 90 height 17
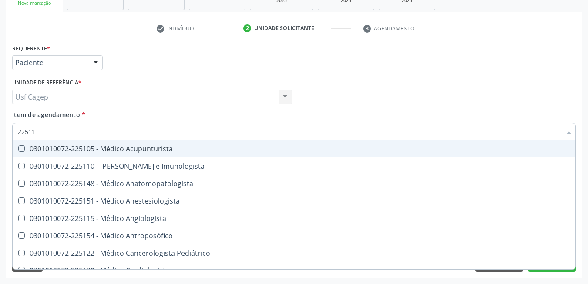
type input "225112"
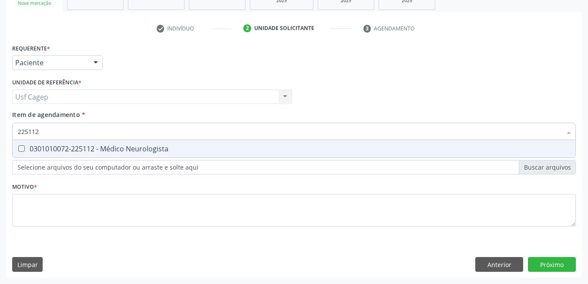
click at [89, 141] on span "0301010072-225112 - Médico Neurologista" at bounding box center [294, 148] width 562 height 17
checkbox Neurologista "true"
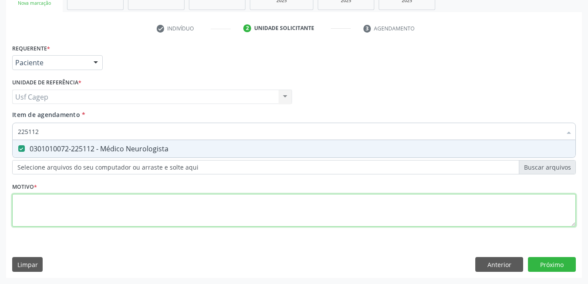
click at [103, 211] on div "Requerente * Paciente Médico(a) Enfermeiro(a) Paciente Nenhum resultado encontr…" at bounding box center [293, 140] width 563 height 197
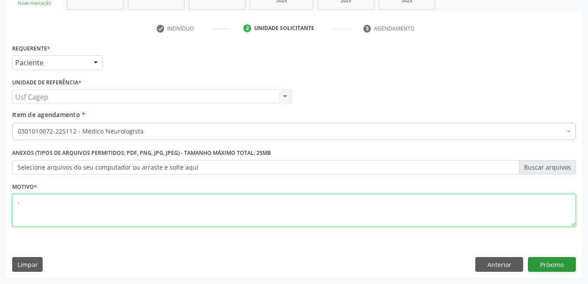
type textarea "."
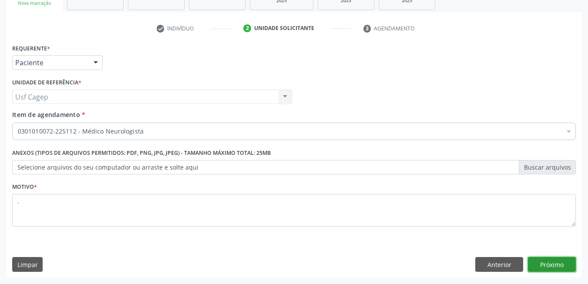
click at [558, 261] on button "Próximo" at bounding box center [552, 264] width 48 height 15
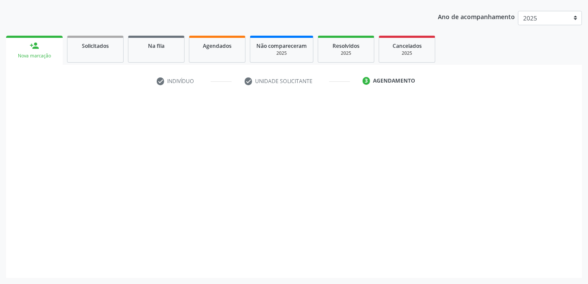
scroll to position [94, 0]
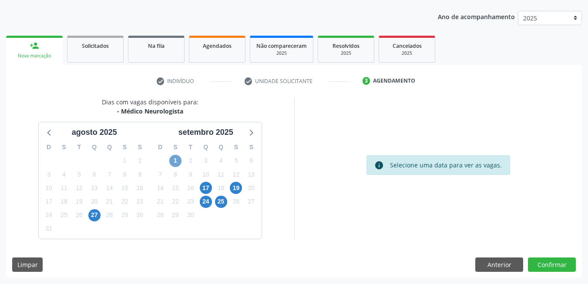
click at [173, 161] on span "1" at bounding box center [175, 161] width 12 height 12
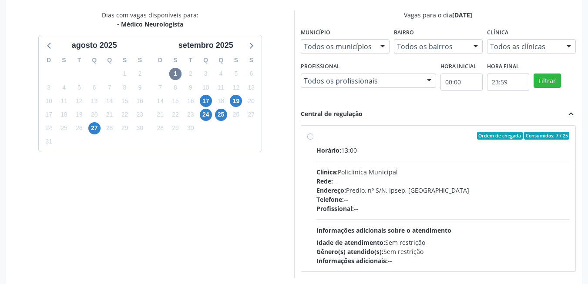
click at [412, 214] on div "Horário: 13:00 Clínica: Policlinica Municipal Rede: -- Endereço: Predio, nº S/N…" at bounding box center [442, 206] width 253 height 120
click at [313, 140] on input "Ordem de chegada Consumidos: 7 / 25 Horário: 13:00 Clínica: Policlinica Municip…" at bounding box center [310, 136] width 6 height 8
radio input "true"
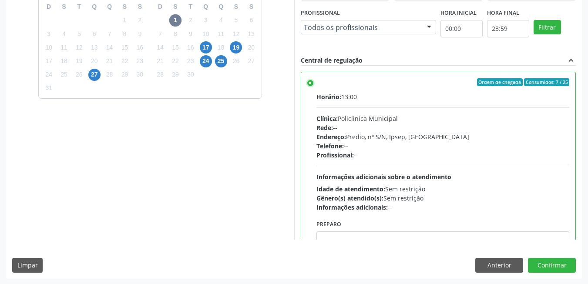
scroll to position [236, 0]
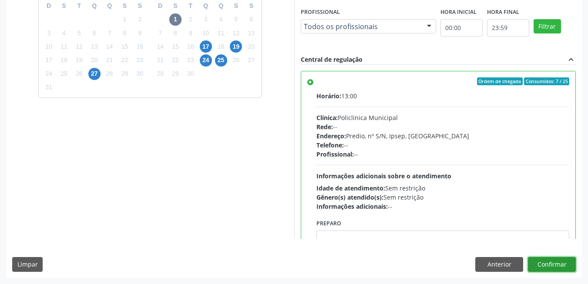
click at [568, 267] on button "Confirmar" at bounding box center [552, 264] width 48 height 15
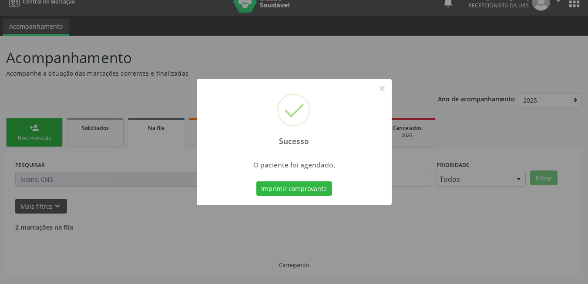
scroll to position [3, 0]
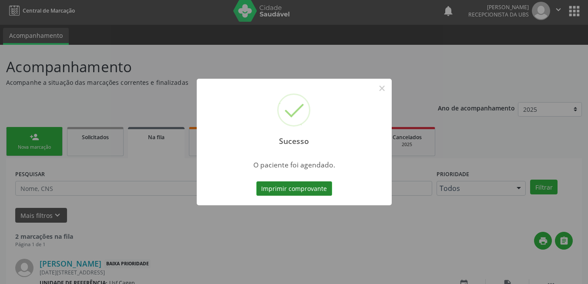
click at [280, 195] on button "Imprimir comprovante" at bounding box center [294, 188] width 76 height 15
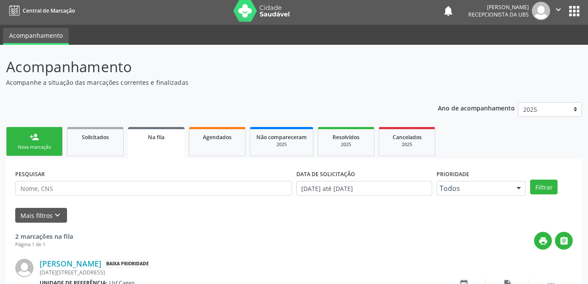
click at [28, 144] on div "Nova marcação" at bounding box center [34, 147] width 43 height 7
